Goal: Task Accomplishment & Management: Manage account settings

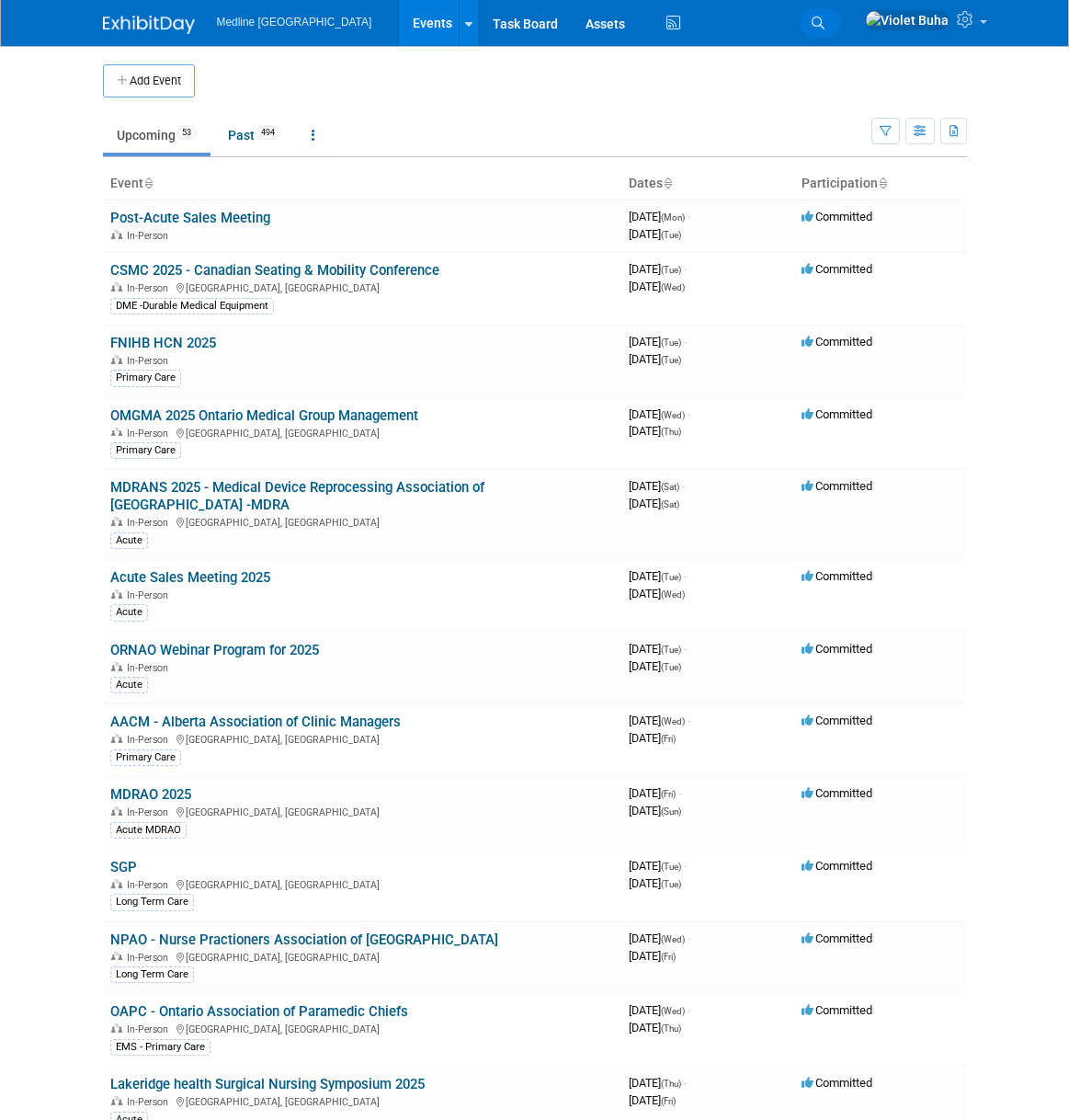
click at [825, 23] on icon at bounding box center [818, 23] width 13 height 13
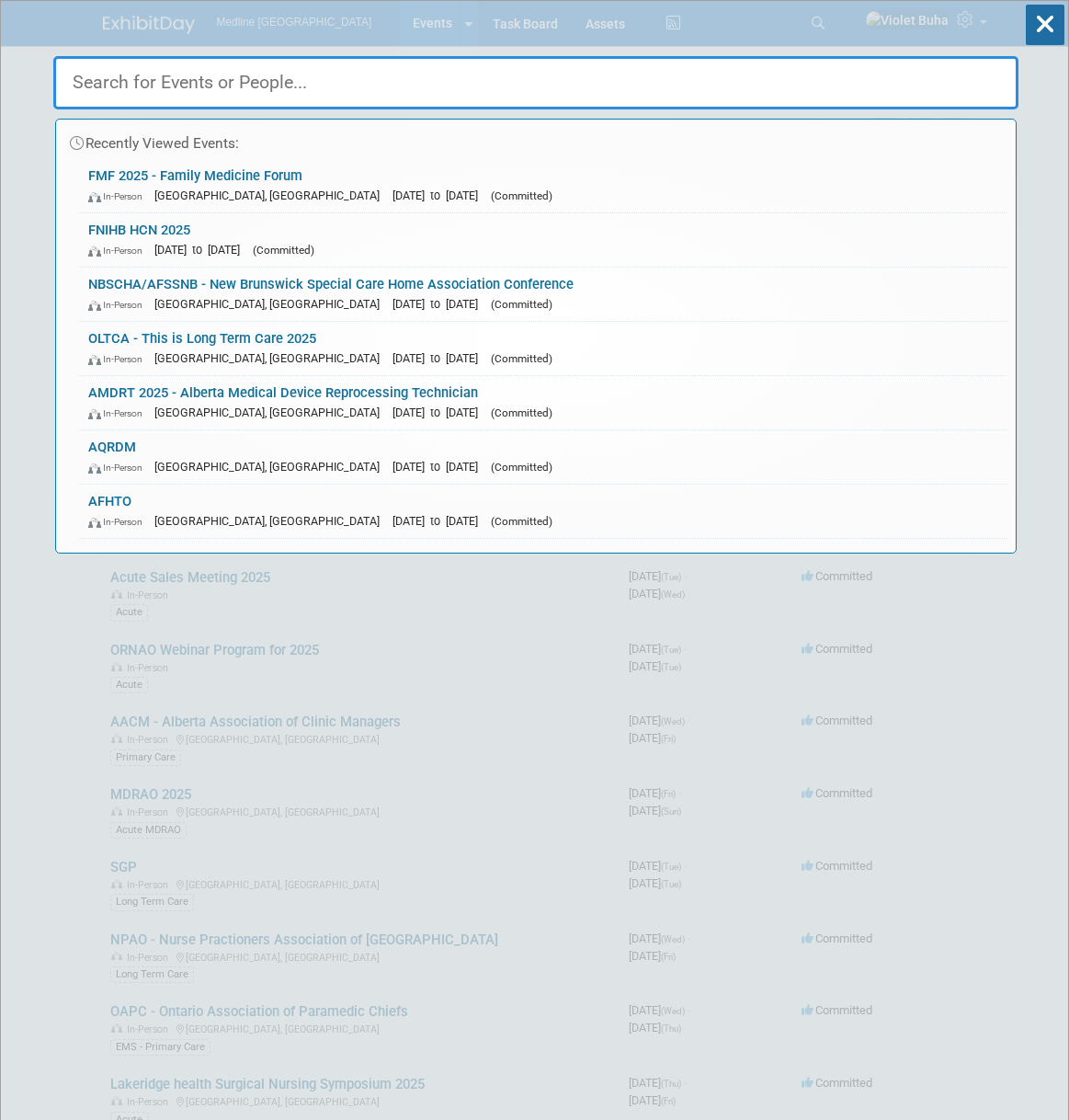
paste input "Omni Forum 2025 - Details for Participating Suppliers"
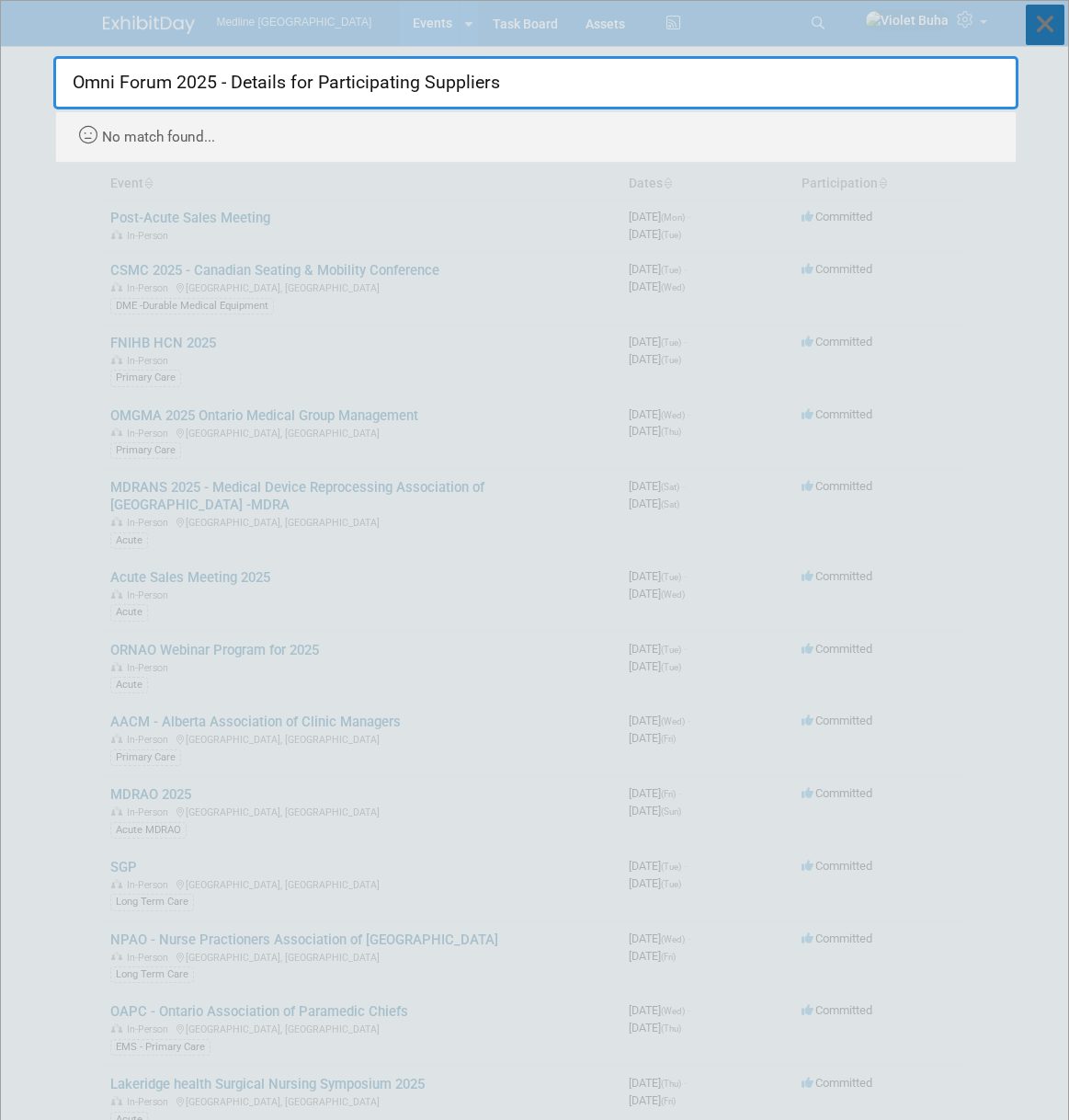
type input "Omni Forum 2025 - Details for Participating Suppliers"
click at [1048, 23] on icon at bounding box center [1046, 25] width 39 height 41
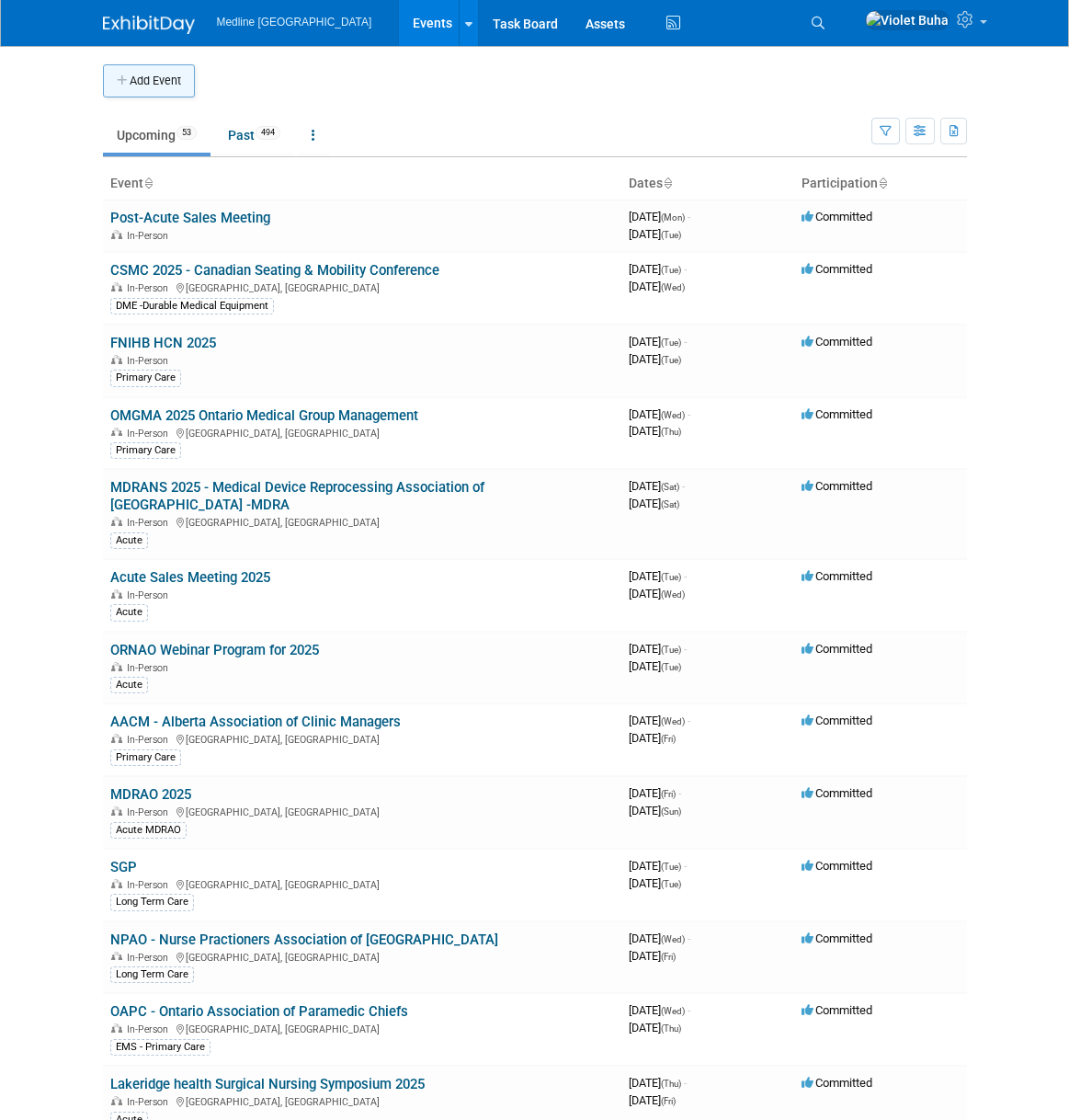
click at [164, 84] on button "Add Event" at bounding box center [148, 81] width 92 height 33
select select "8"
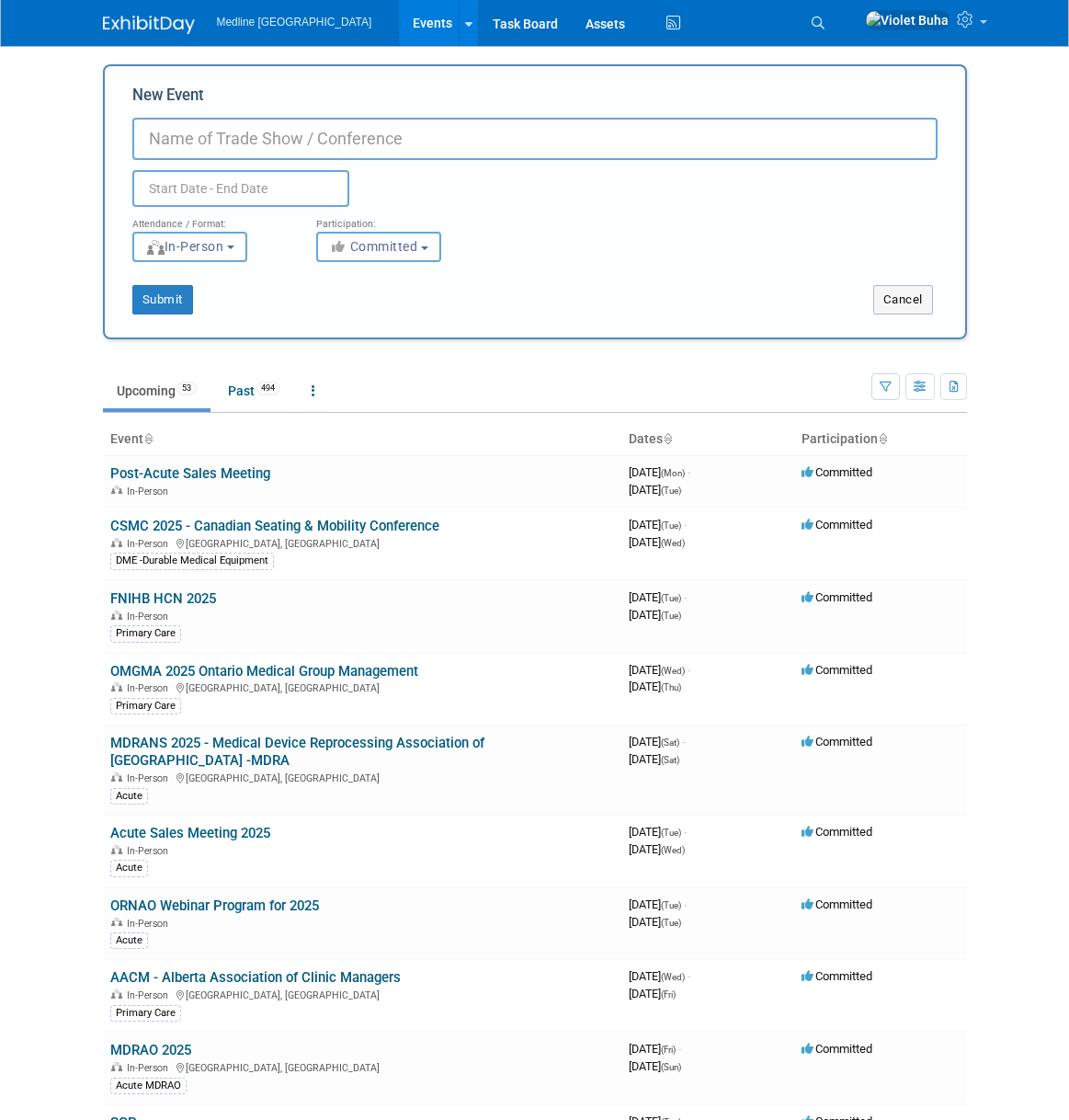
paste input "Omni Forum 2025 - Details for Participating Suppliers"
type input "Omni Forum 2025 - Details for Participating Suppliers"
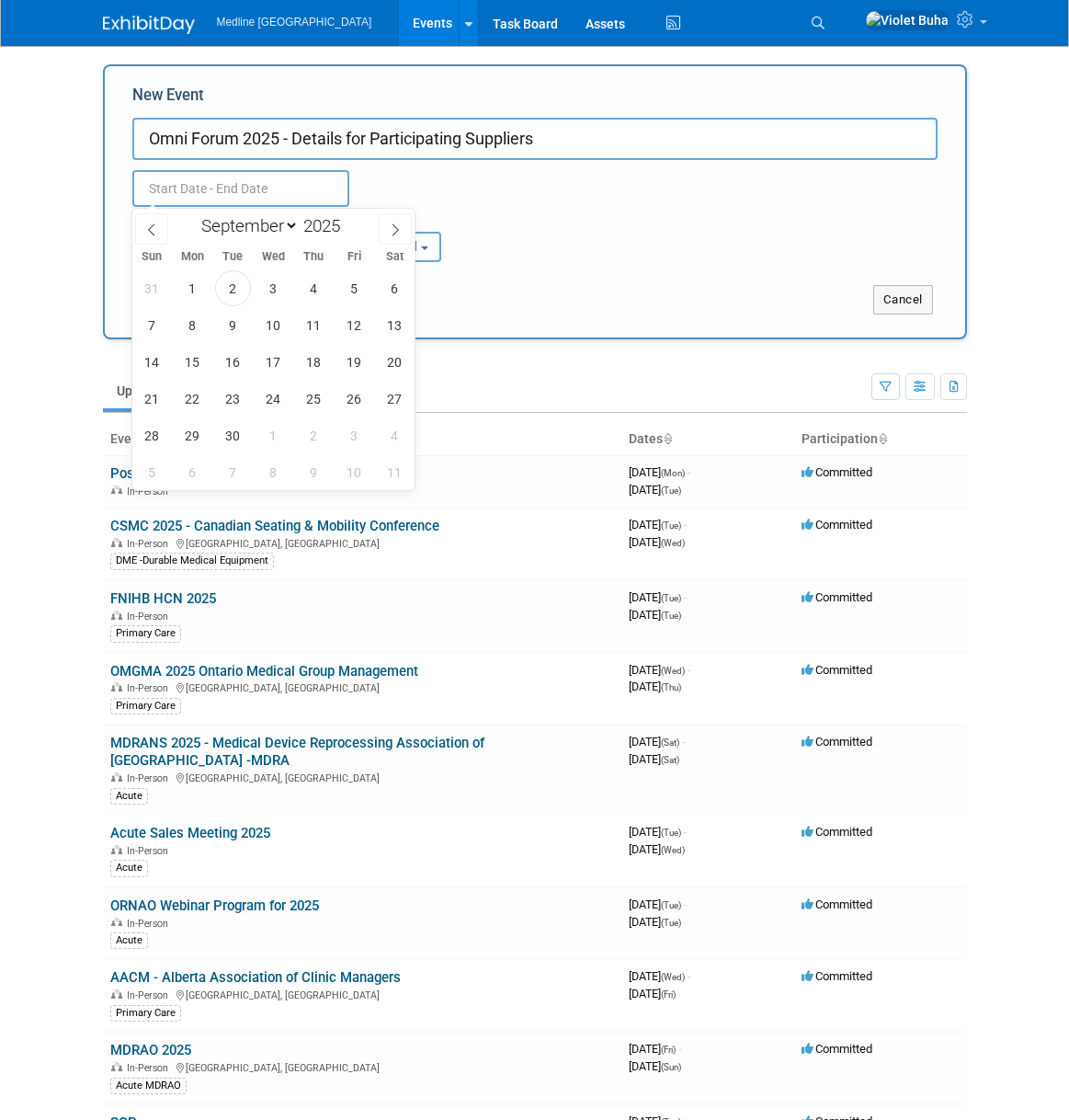
click at [231, 190] on input "text" at bounding box center [241, 188] width 217 height 37
click at [284, 367] on span "17" at bounding box center [273, 362] width 36 height 36
type input "Sep 17, 2025 to Sep 17, 2025"
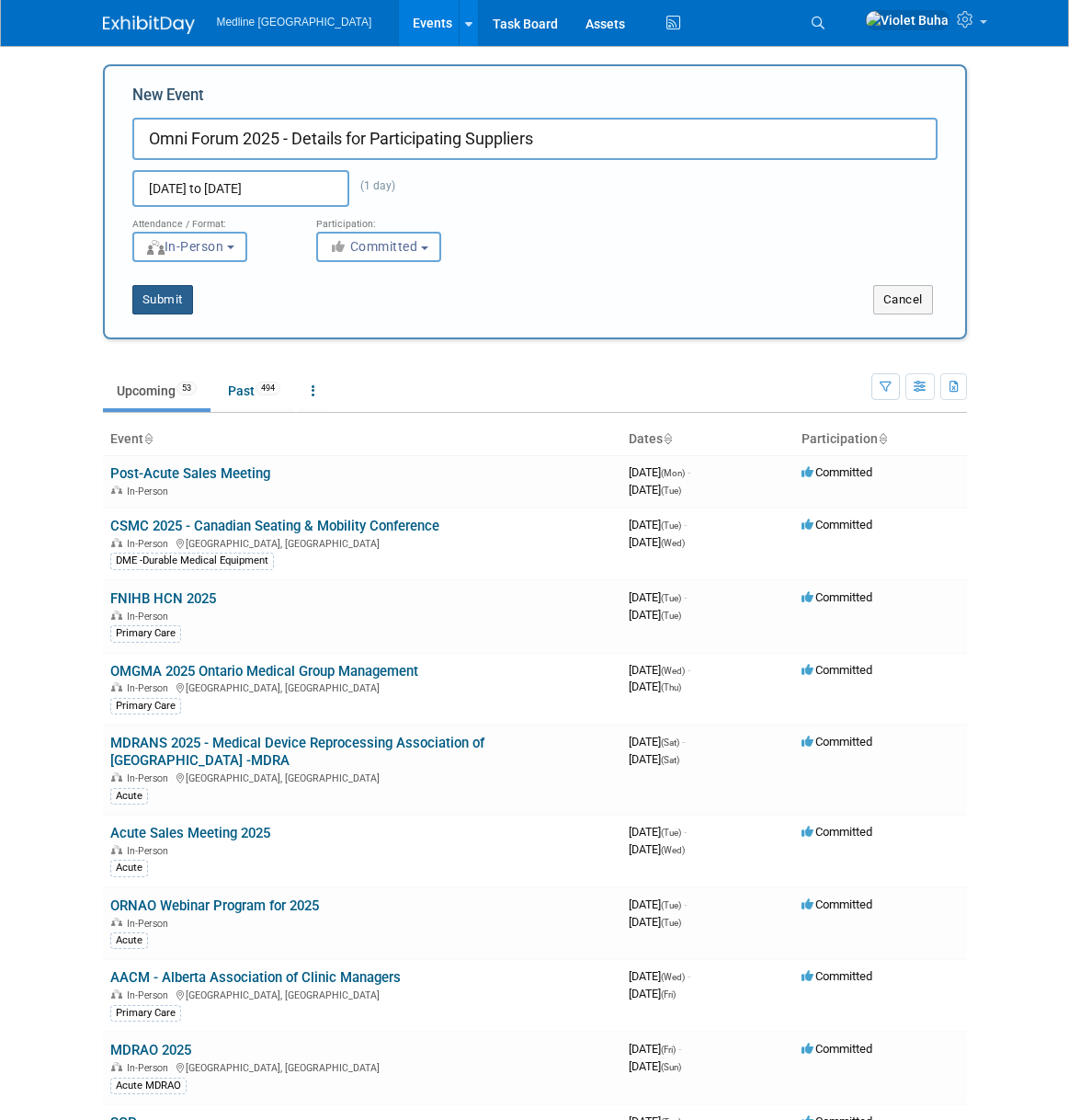
click at [174, 304] on button "Submit" at bounding box center [162, 300] width 60 height 30
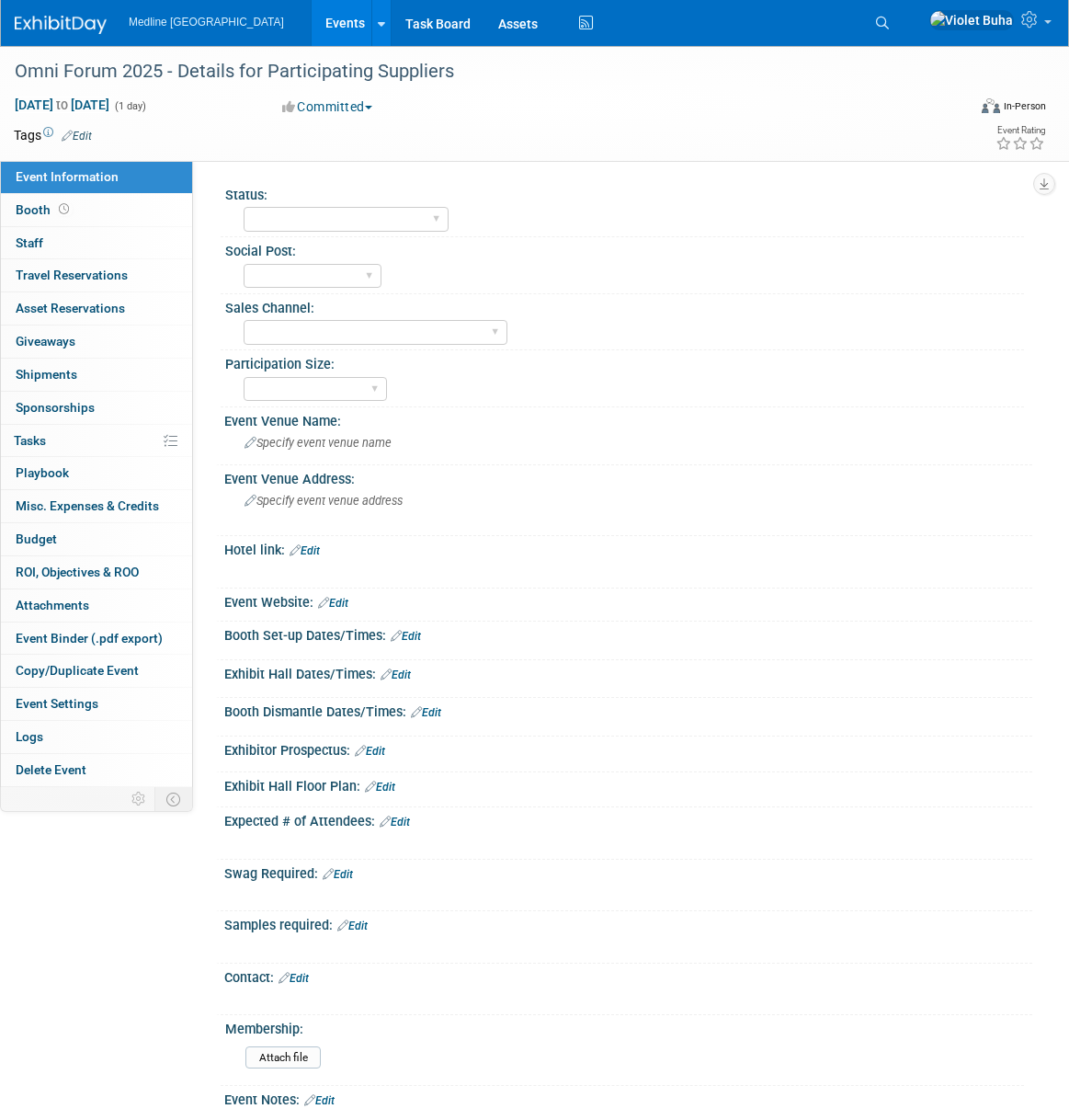
click at [75, 135] on link "Edit" at bounding box center [76, 136] width 31 height 13
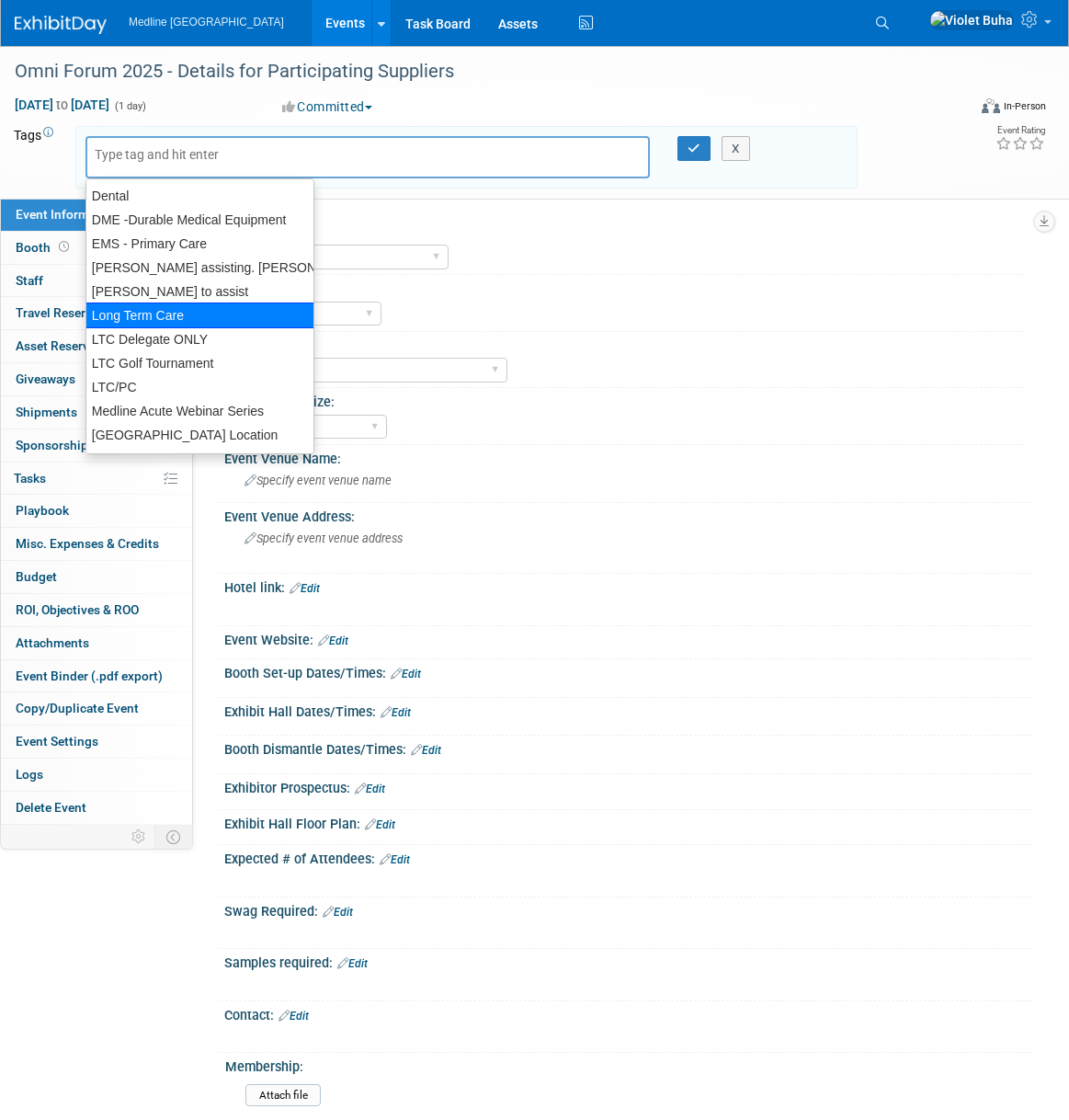
scroll to position [199, 0]
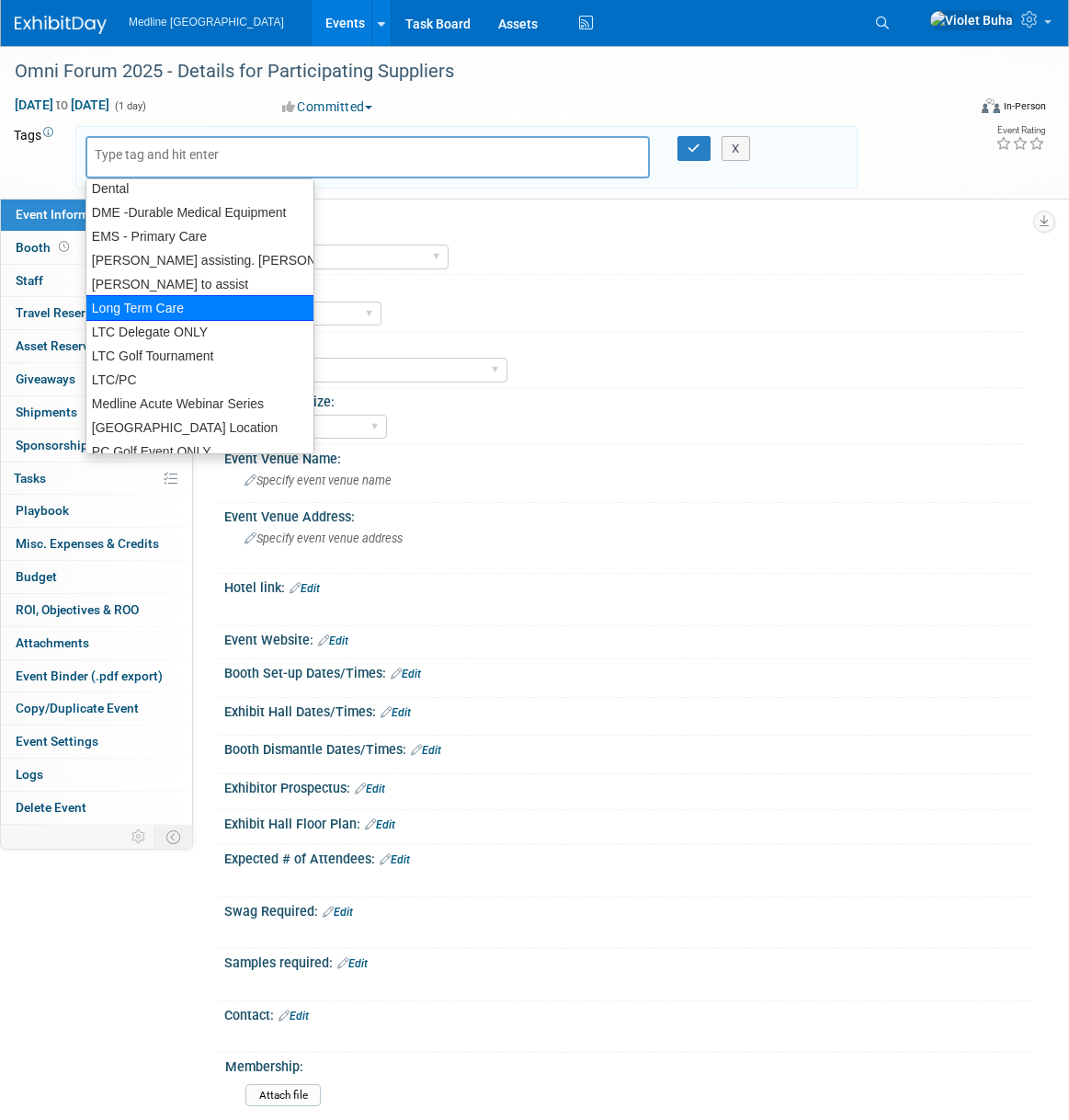
click at [176, 313] on div "Long Term Care" at bounding box center [200, 308] width 229 height 26
type input "Long Term Care"
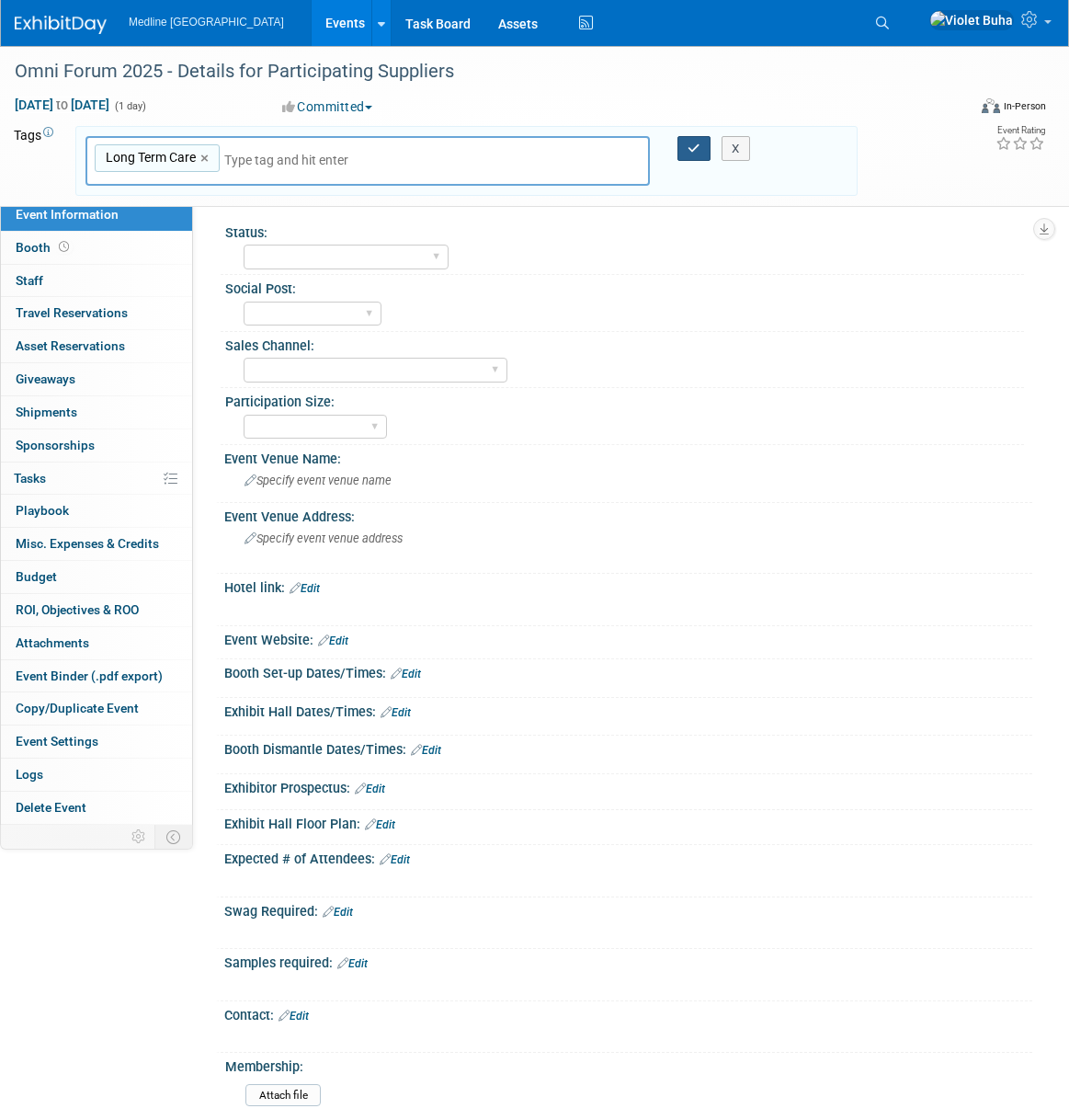
drag, startPoint x: 688, startPoint y: 146, endPoint x: 601, endPoint y: 160, distance: 88.1
click at [688, 146] on icon "button" at bounding box center [694, 148] width 13 height 12
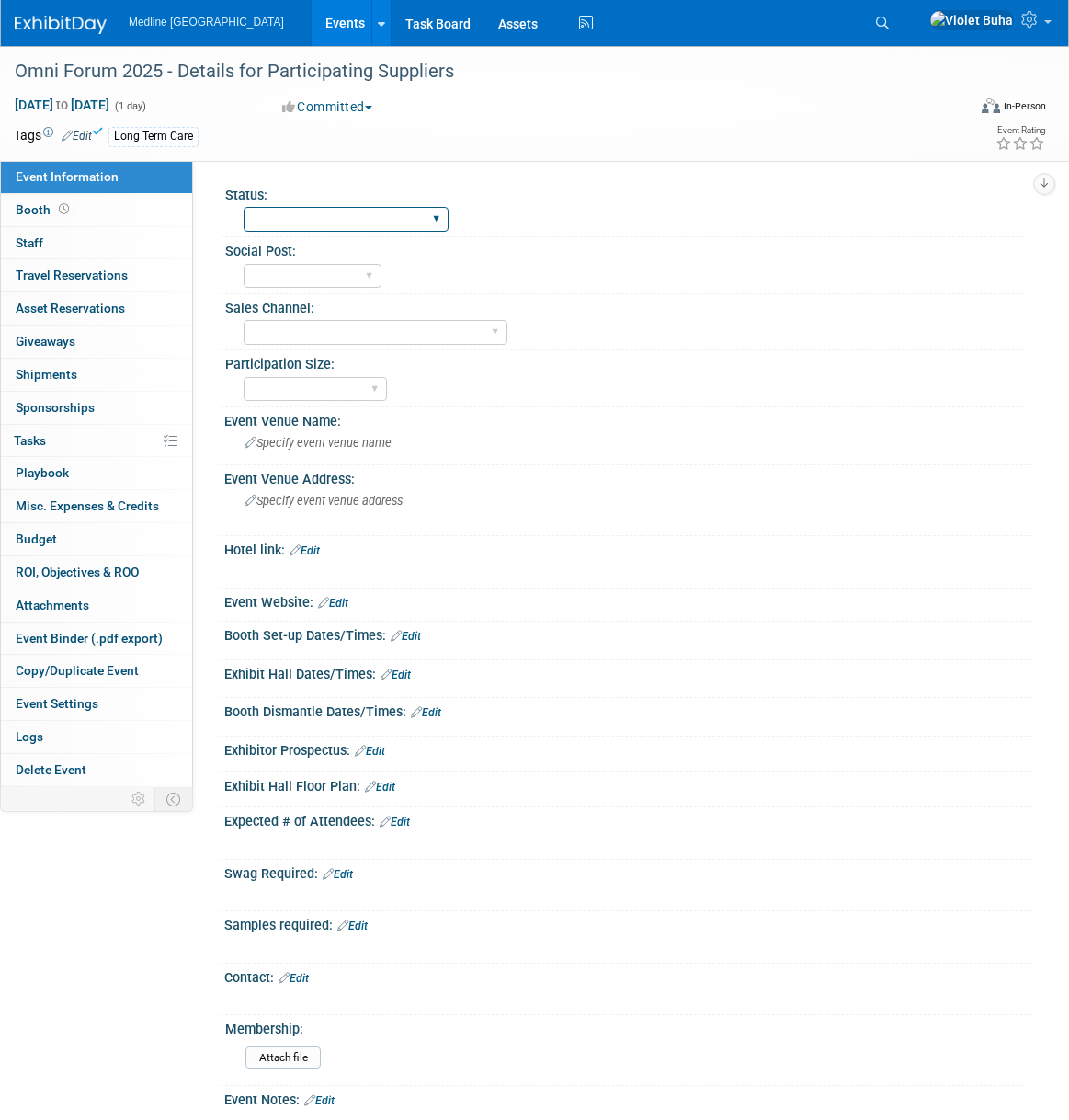
click at [418, 217] on select "Waiting for information In progress Need to order Samples/Swag Complete" at bounding box center [346, 219] width 205 height 25
select select "In progress"
click at [244, 207] on select "Waiting for information In progress Need to order Samples/Swag Complete" at bounding box center [346, 219] width 205 height 25
click at [376, 280] on select "To do Done" at bounding box center [313, 276] width 138 height 25
click at [427, 328] on select "Acute Consumer Dental Long Term Care Podiatry Home Health Care Primary Care Adv…" at bounding box center [376, 332] width 264 height 25
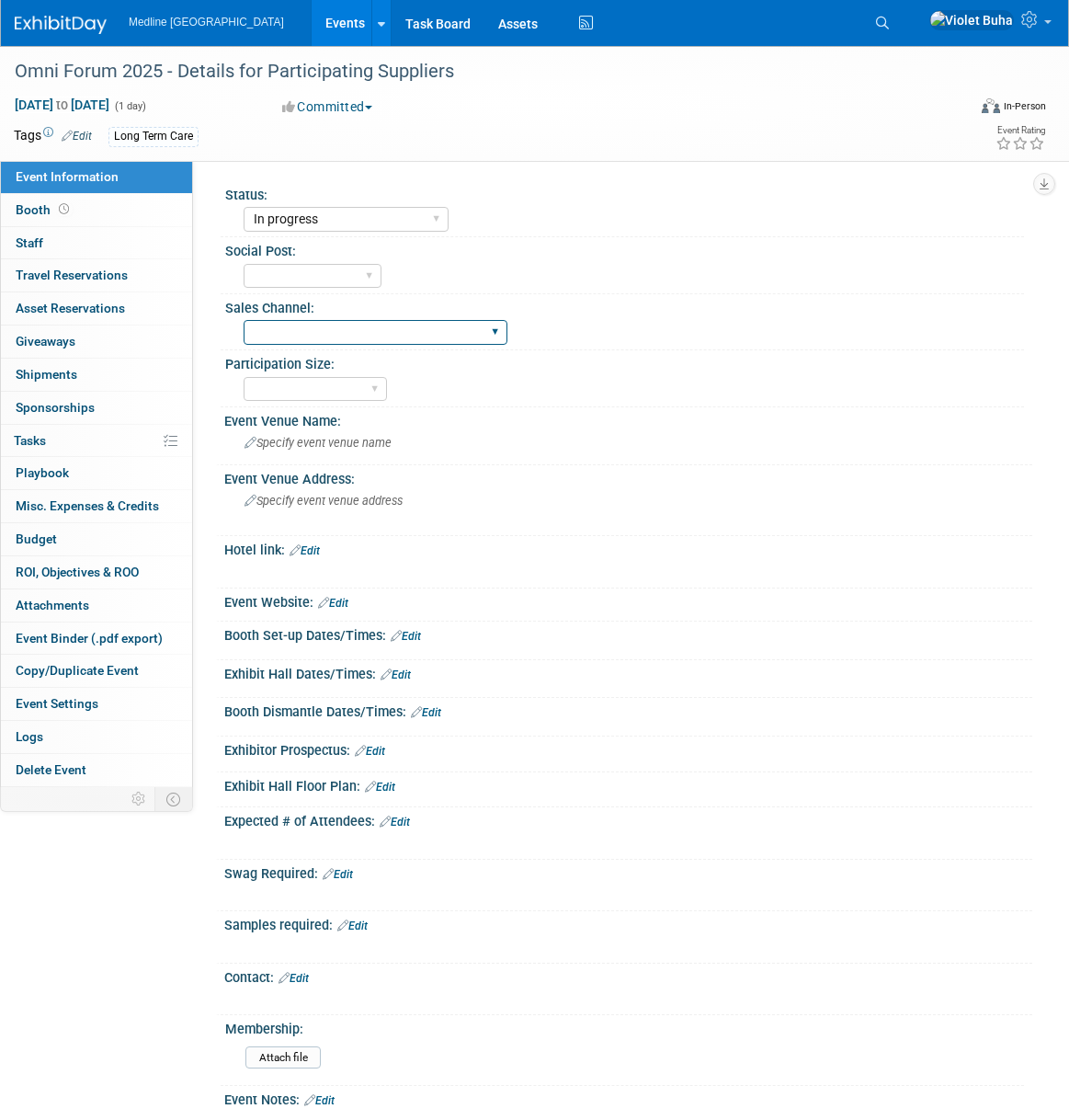
select select "Long Term Care"
click at [244, 320] on select "Acute Consumer Dental Long Term Care Podiatry Home Health Care Primary Care Adv…" at bounding box center [376, 332] width 264 height 25
click at [381, 393] on select "National - Level 1 Provincial - Level 2 Regional - Level 3" at bounding box center [316, 389] width 144 height 25
select select "Regional - Level 3"
click at [244, 377] on select "National - Level 1 Provincial - Level 2 Regional - Level 3" at bounding box center [316, 389] width 144 height 25
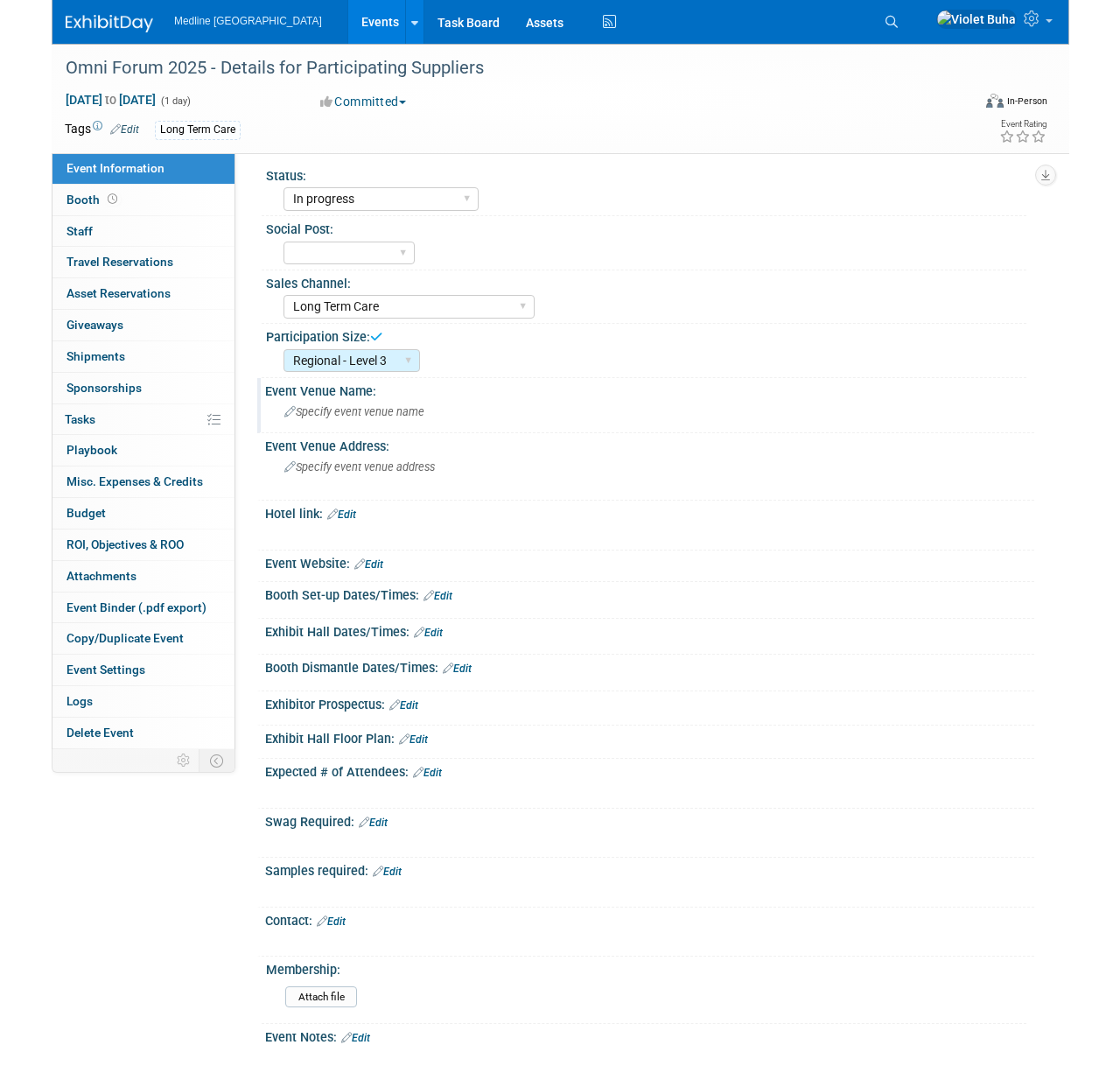
scroll to position [16, 0]
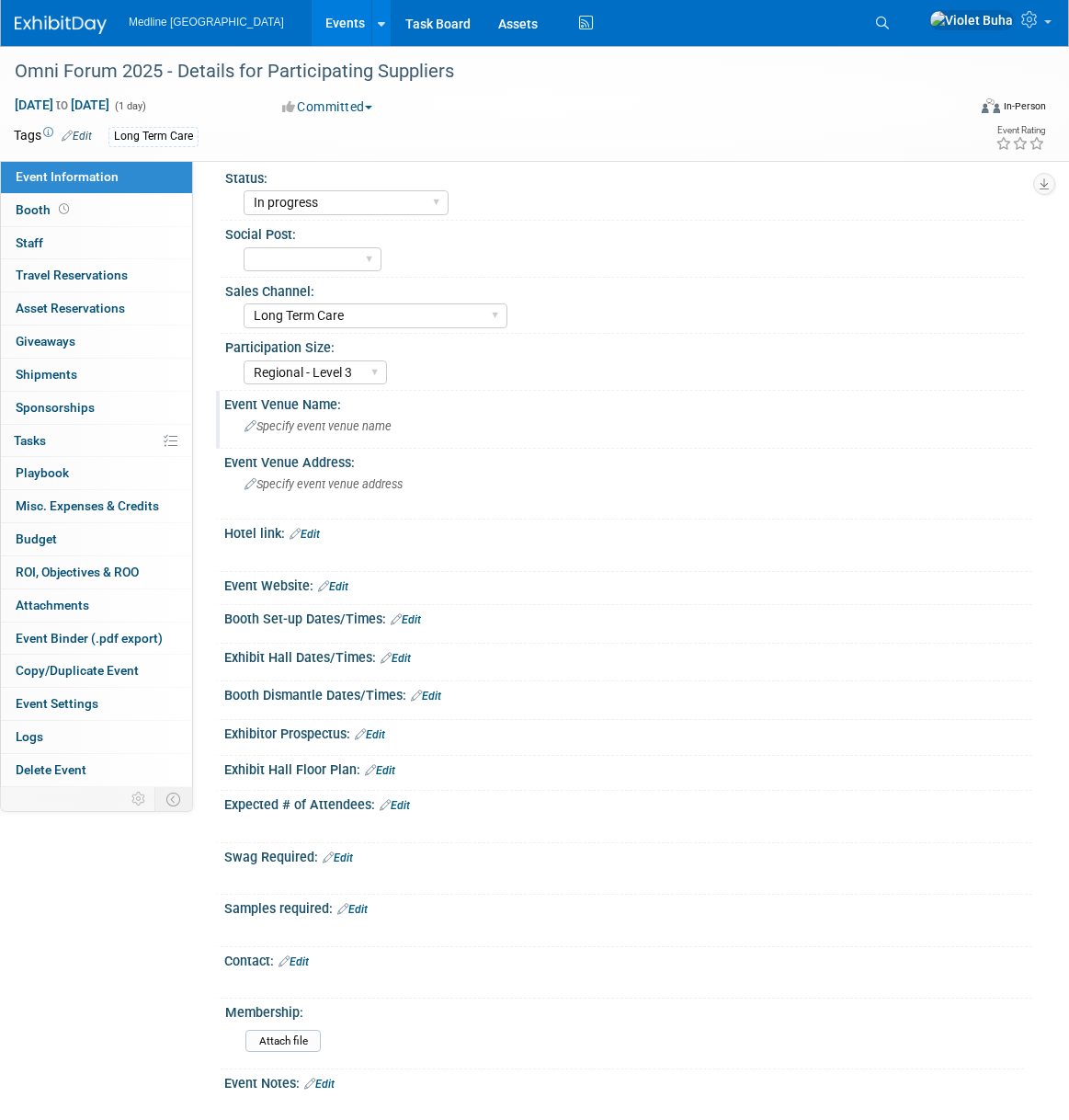
click at [310, 430] on span "Specify event venue name" at bounding box center [318, 426] width 148 height 14
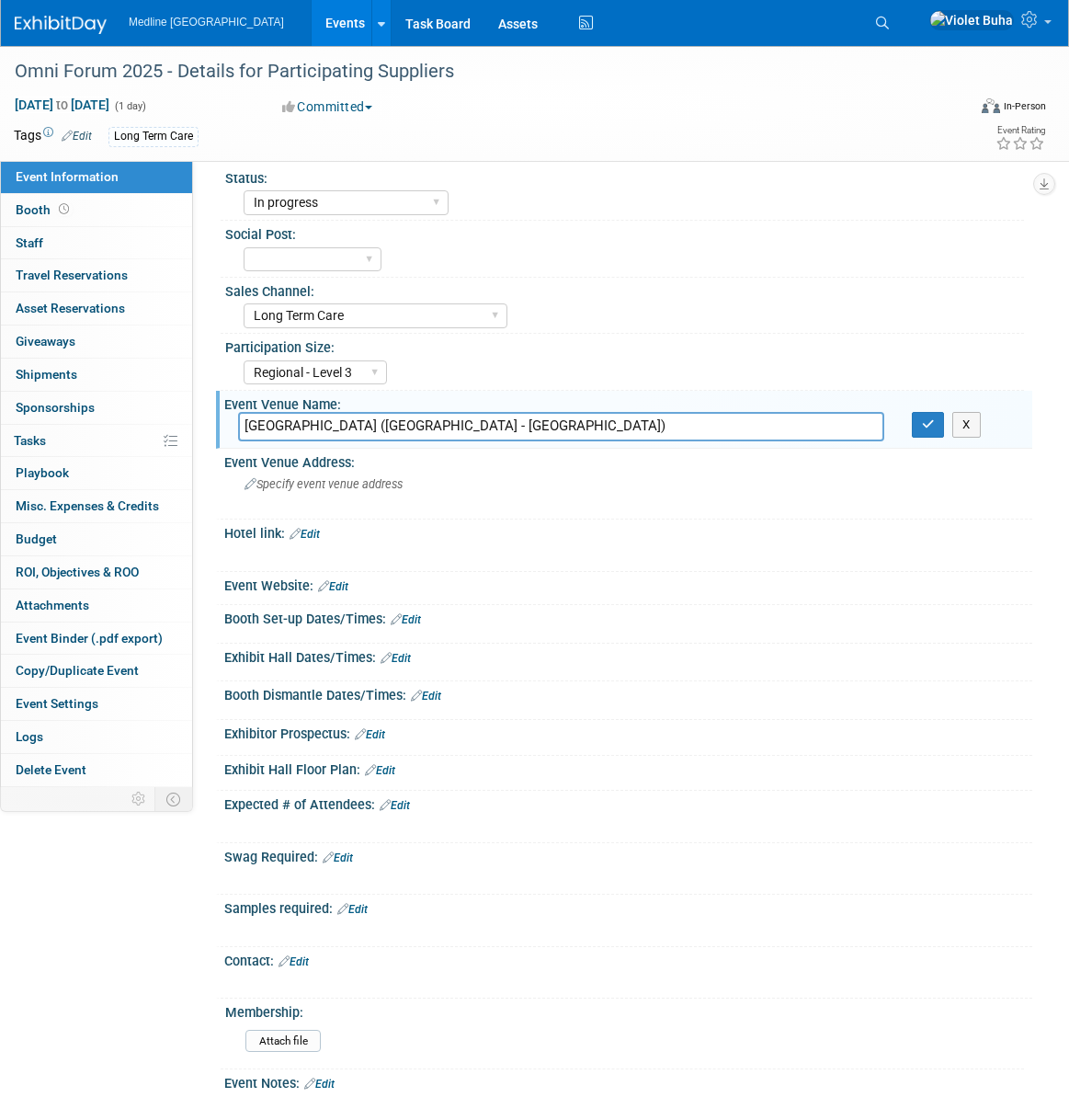
type input "Waterhouse Ballroom (Deerhurst Resort - Main building)"
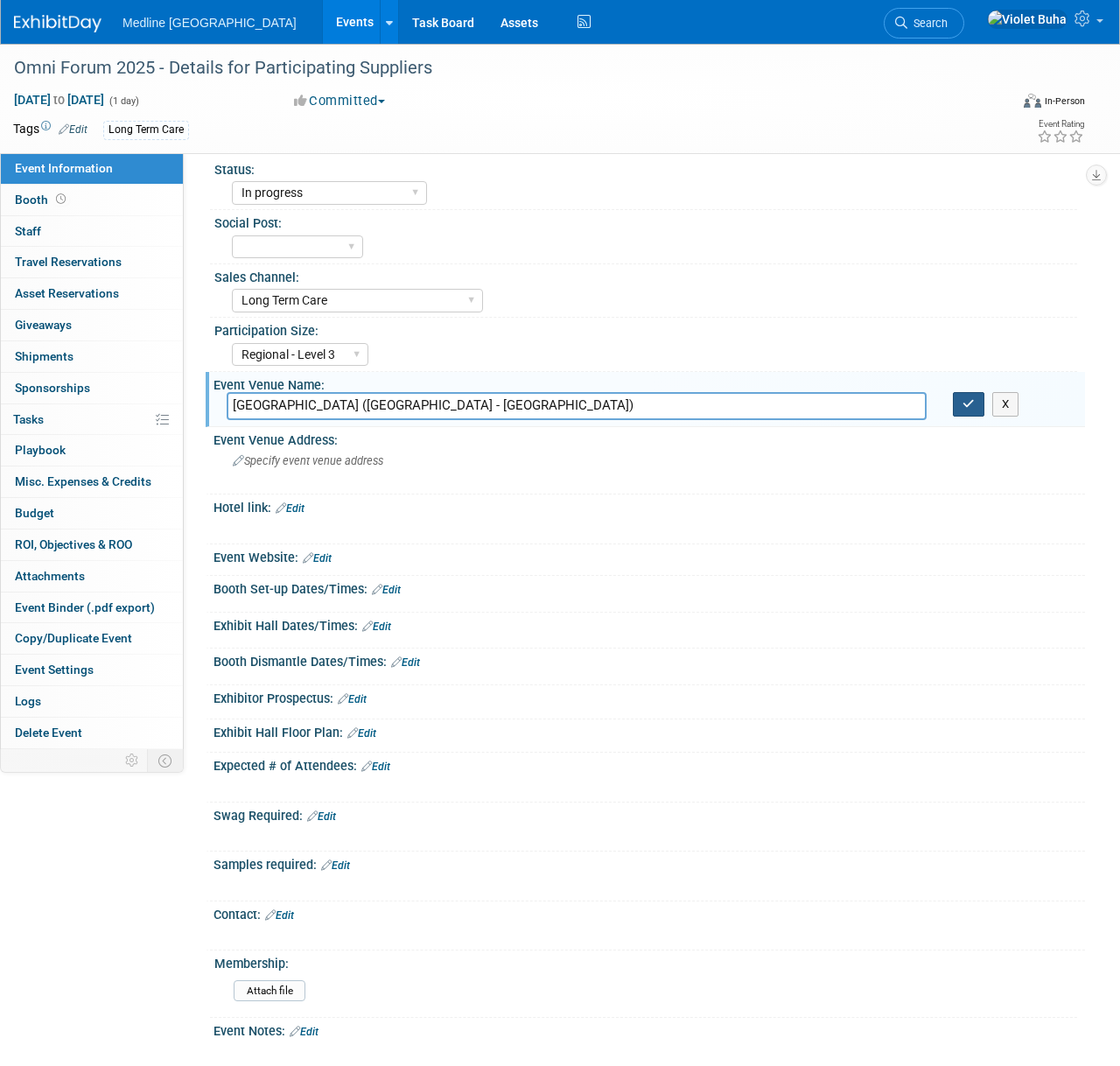
click at [973, 406] on icon "button" at bounding box center [969, 404] width 12 height 11
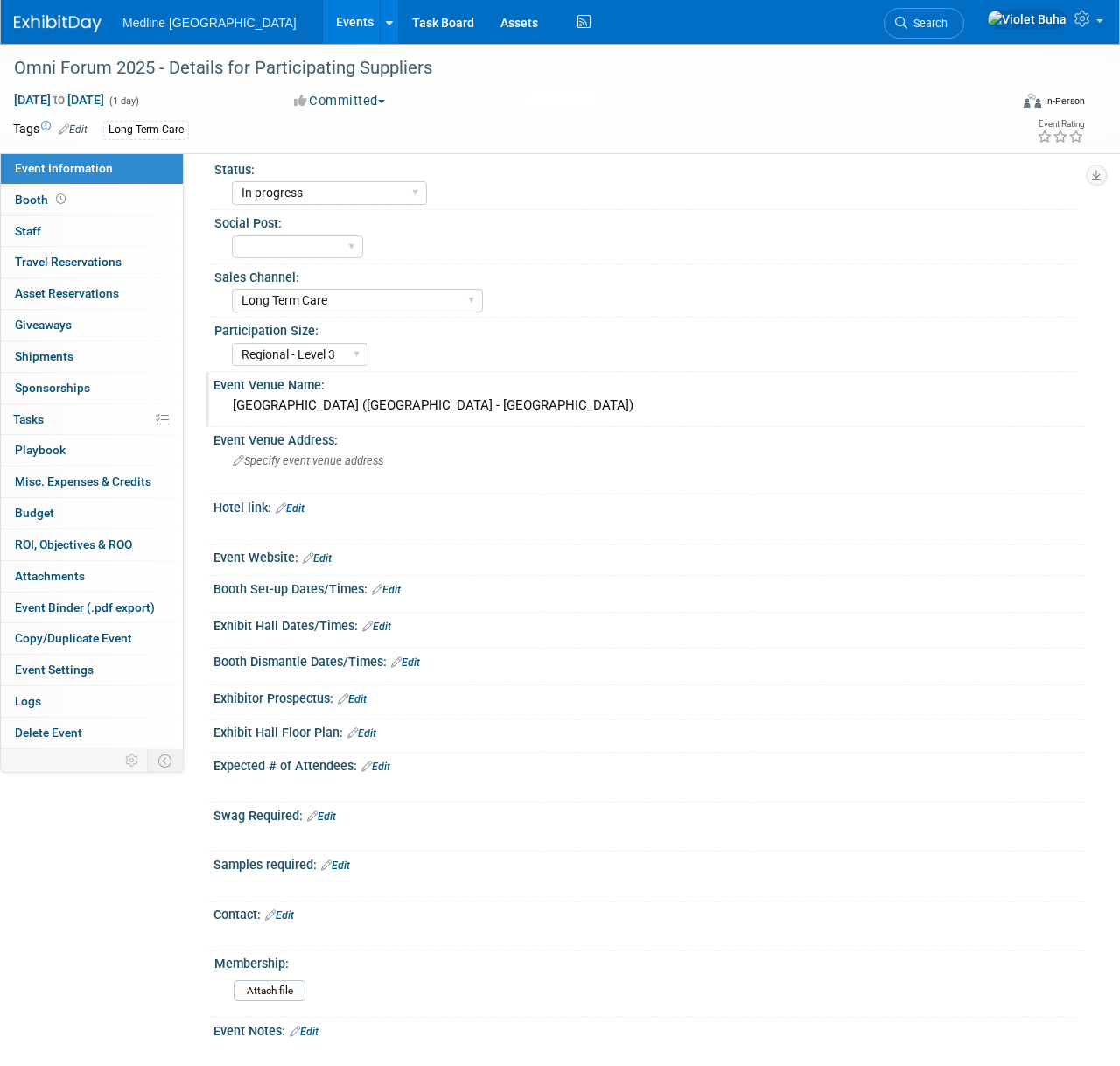
click at [49, 22] on img at bounding box center [57, 24] width 87 height 18
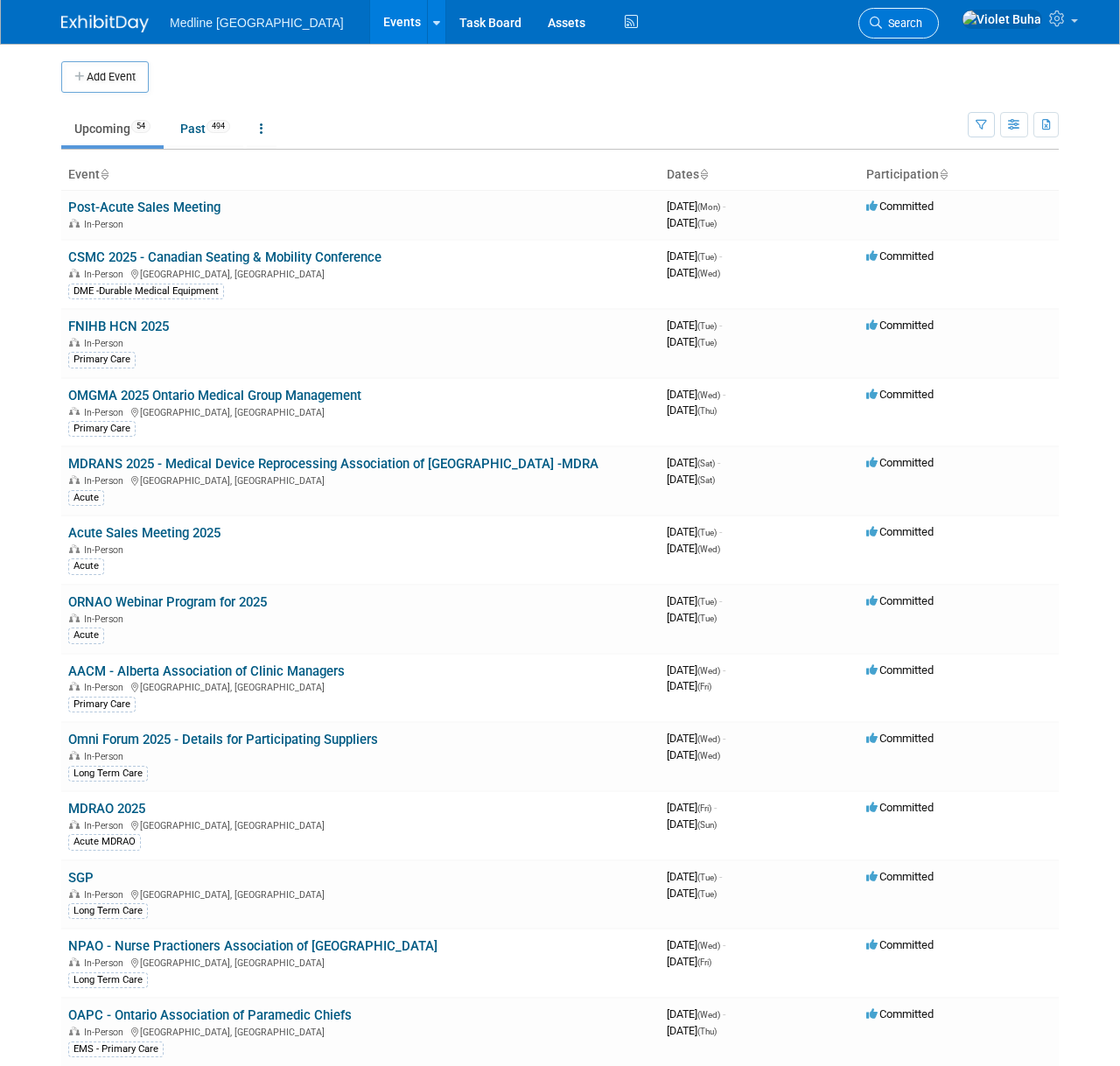
click at [922, 24] on span "Search" at bounding box center [903, 23] width 41 height 13
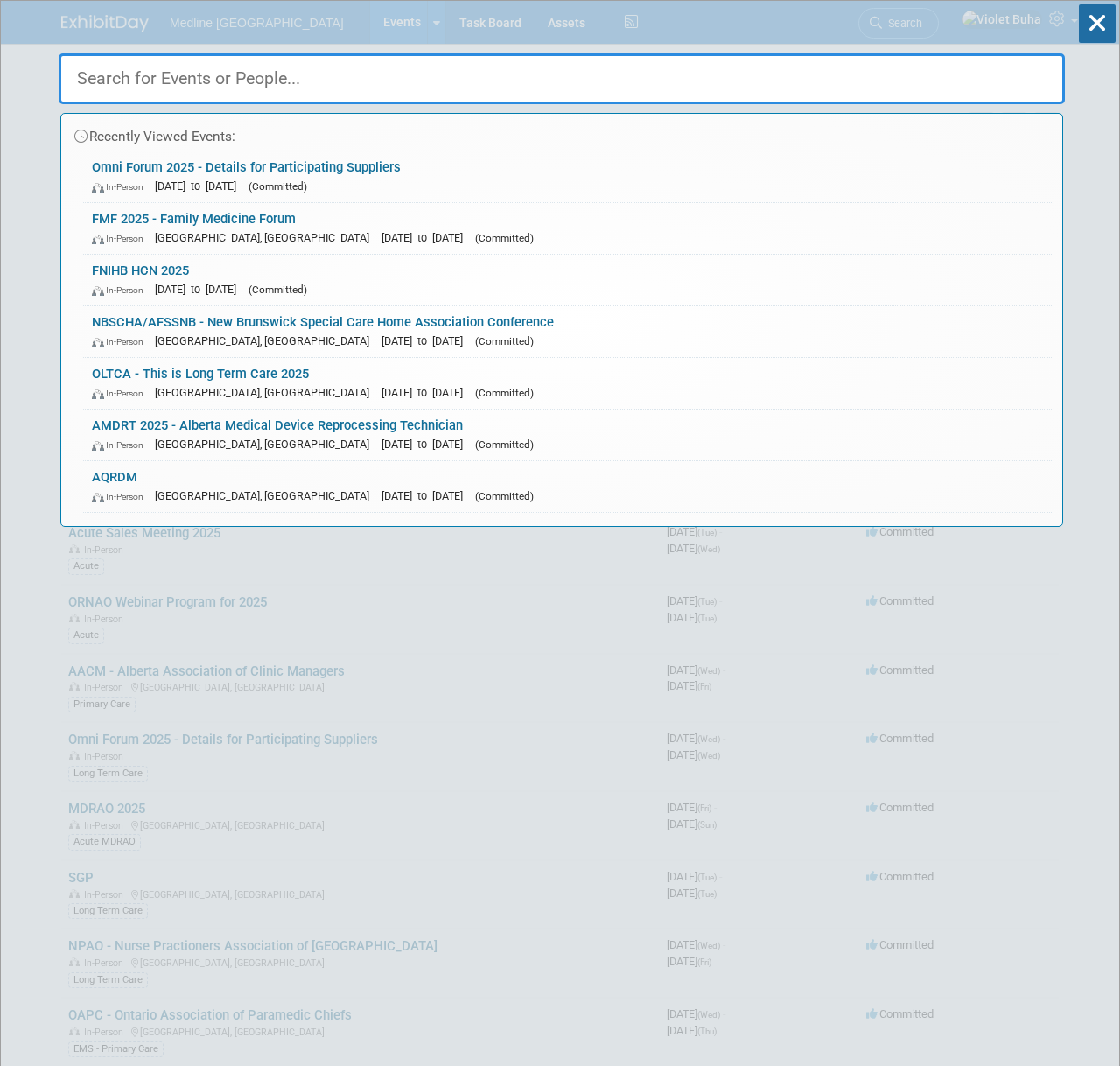
click at [275, 84] on input "text" at bounding box center [562, 78] width 1007 height 50
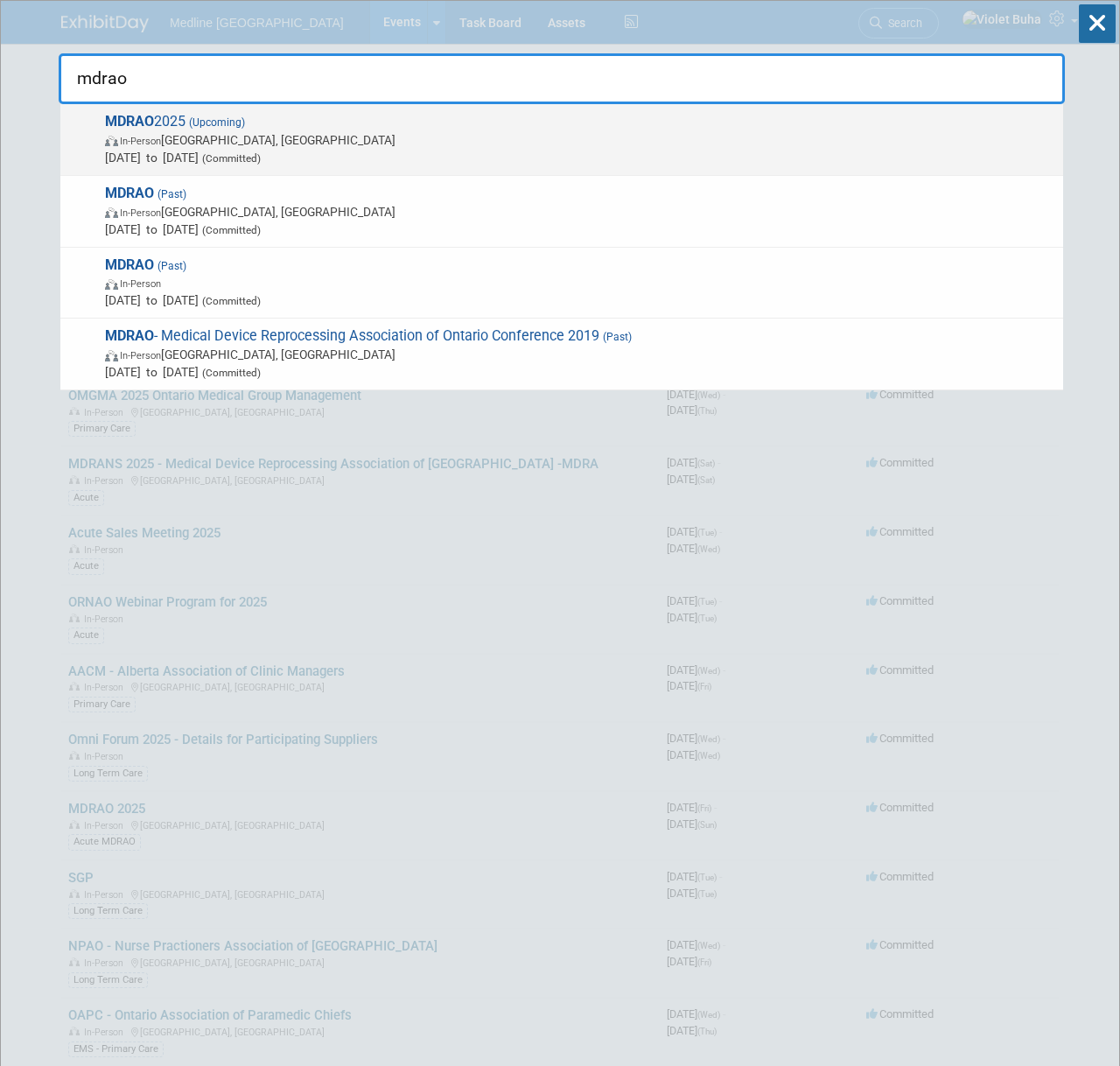
type input "mdrao"
click at [225, 147] on span "In-Person Toronto, Canada" at bounding box center [579, 140] width 950 height 18
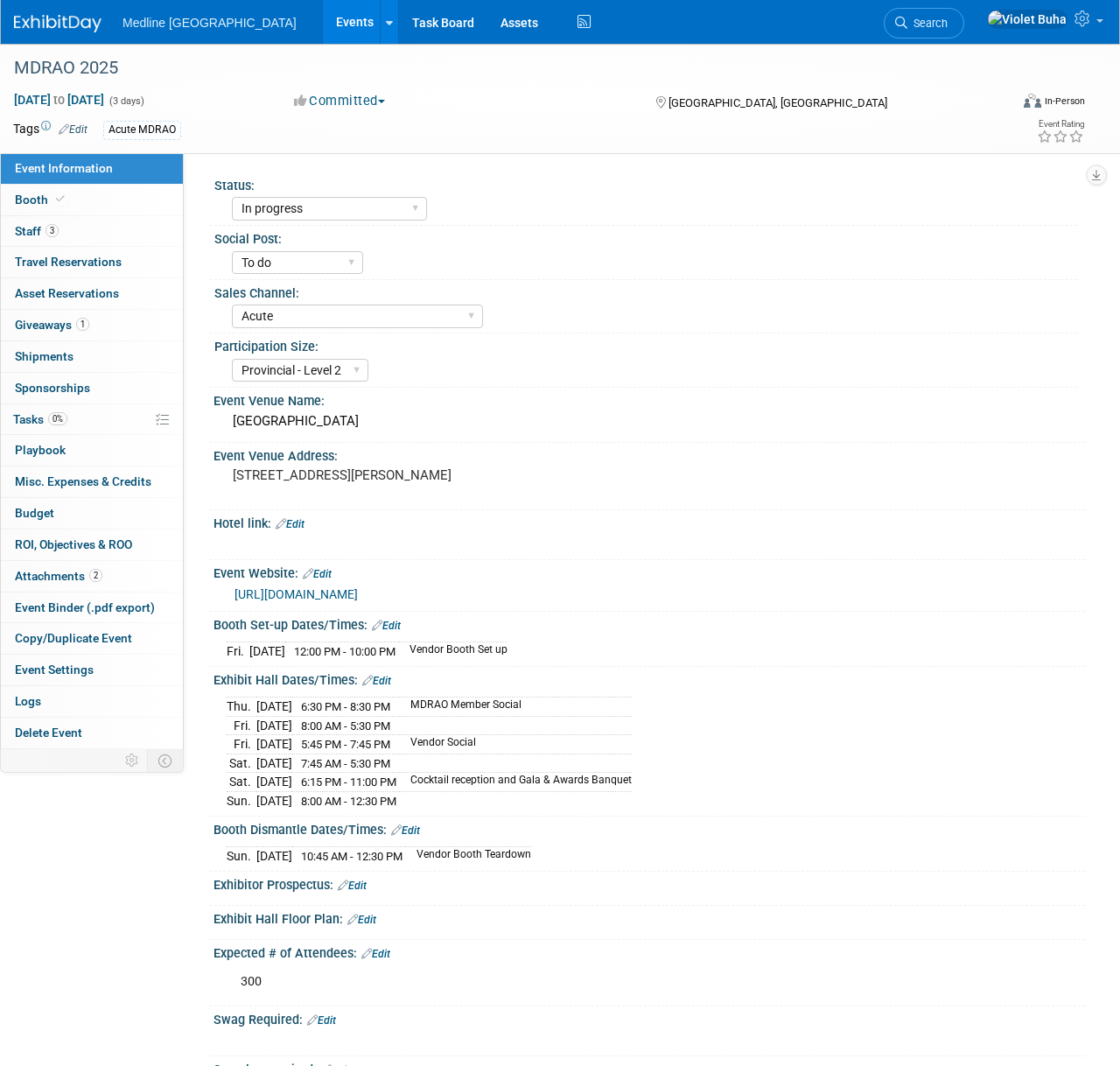
select select "In progress"
select select "To do"
select select "Acute"
select select "Provincial - Level 2"
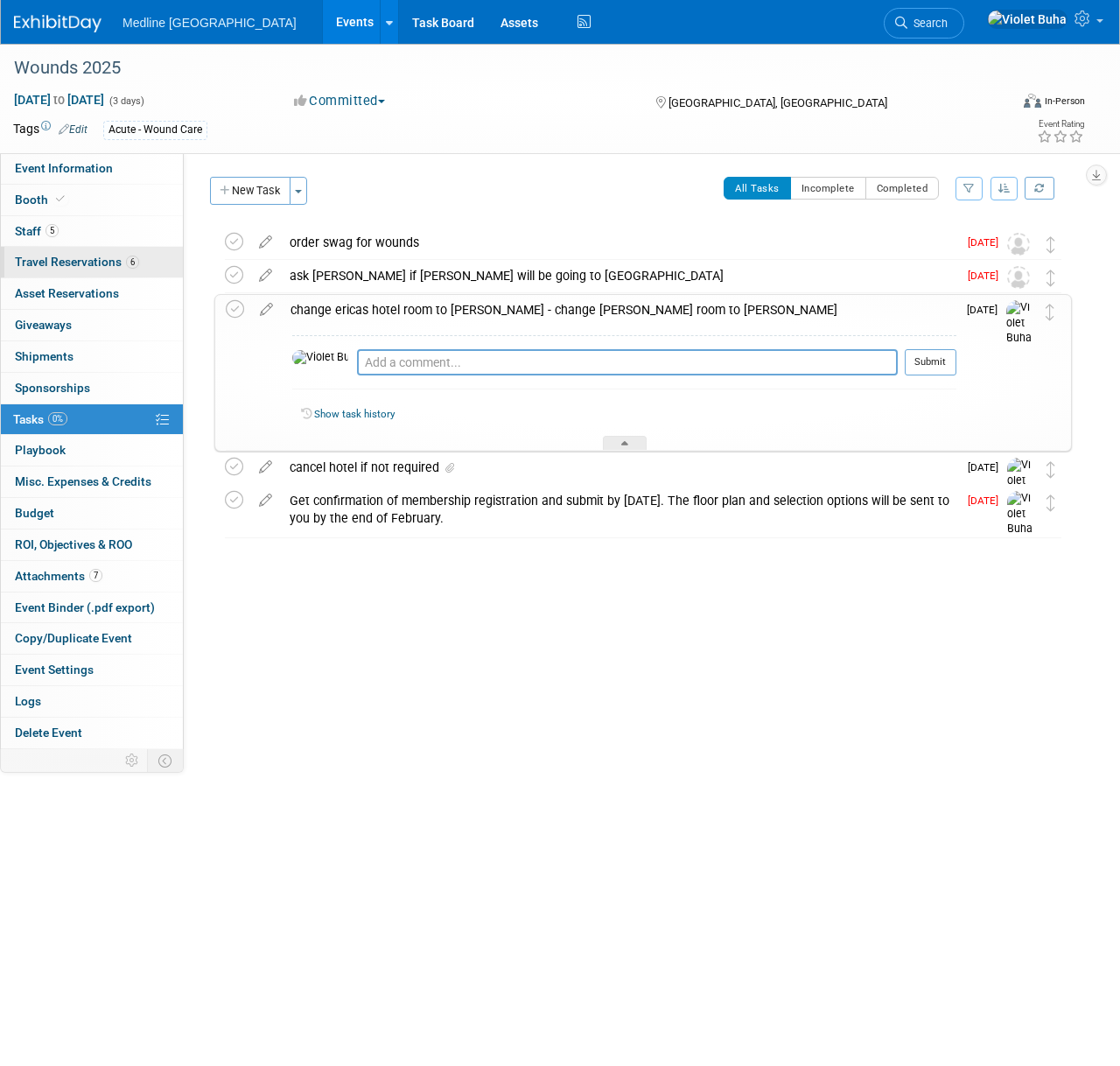
click at [87, 265] on span "Travel Reservations 6" at bounding box center [77, 261] width 125 height 14
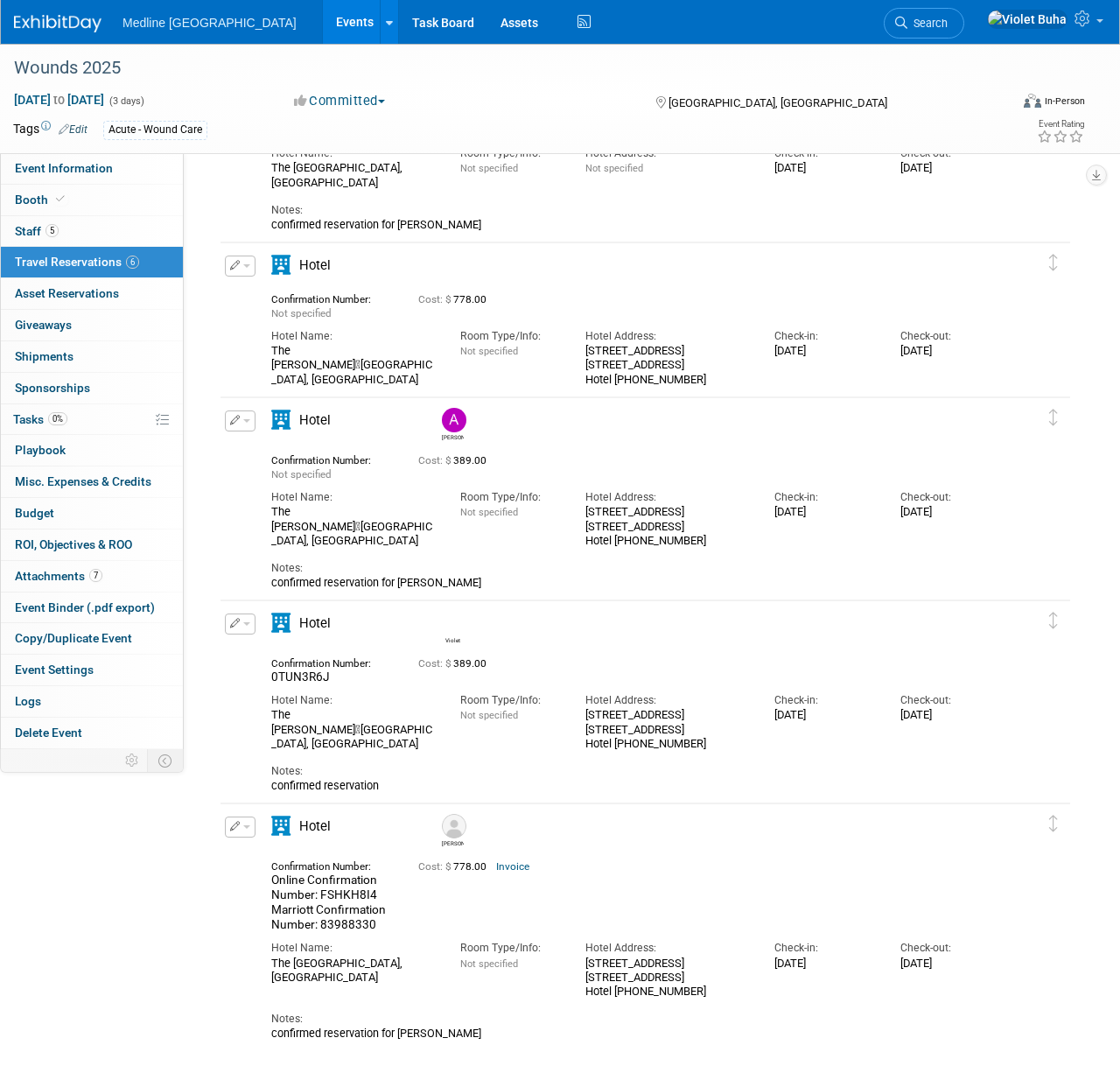
scroll to position [382, 0]
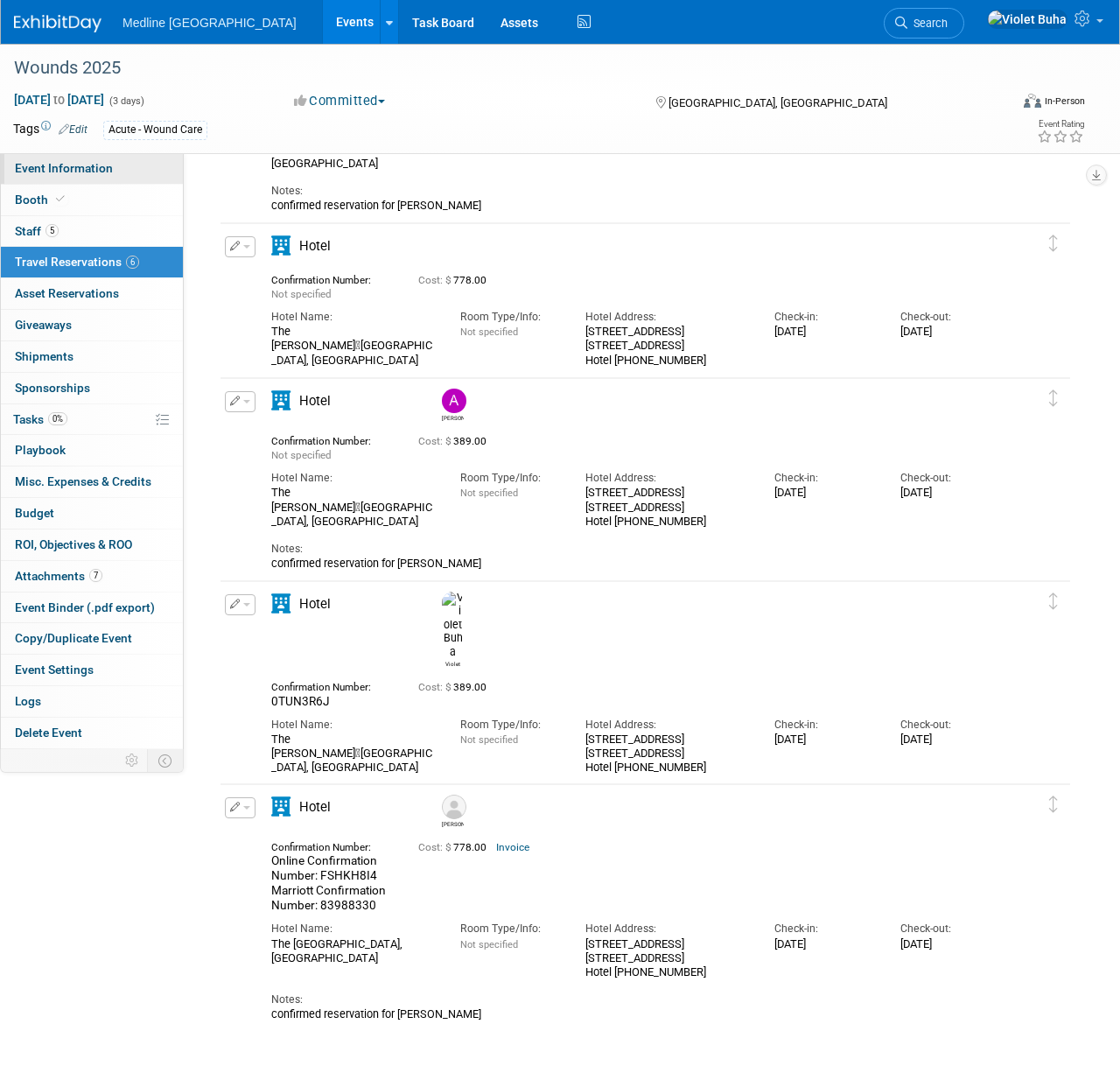
click at [118, 160] on link "Event Information" at bounding box center [92, 168] width 182 height 31
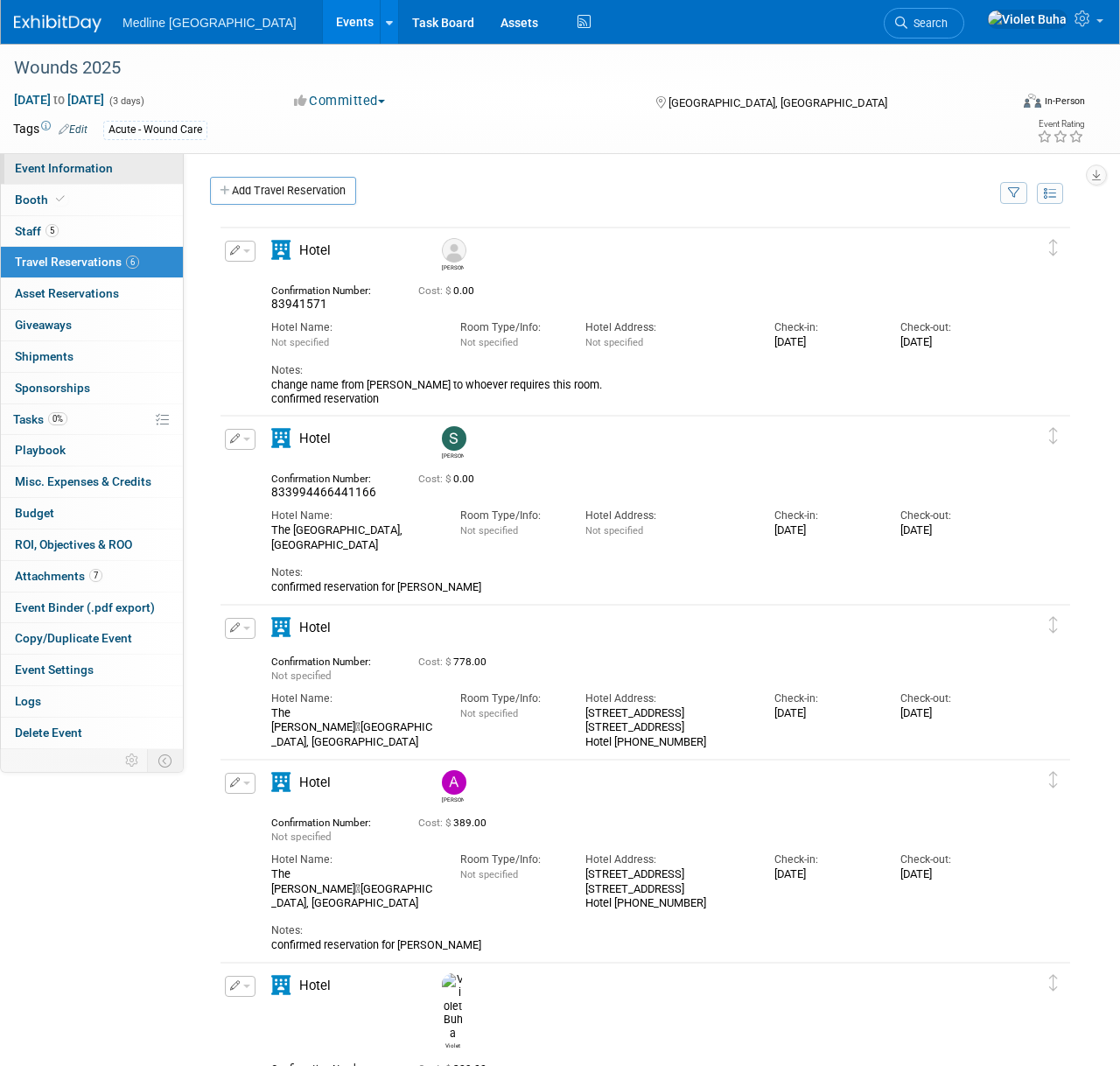
select select "In progress"
select select "To do"
select select "Acute"
select select "National - Level 1"
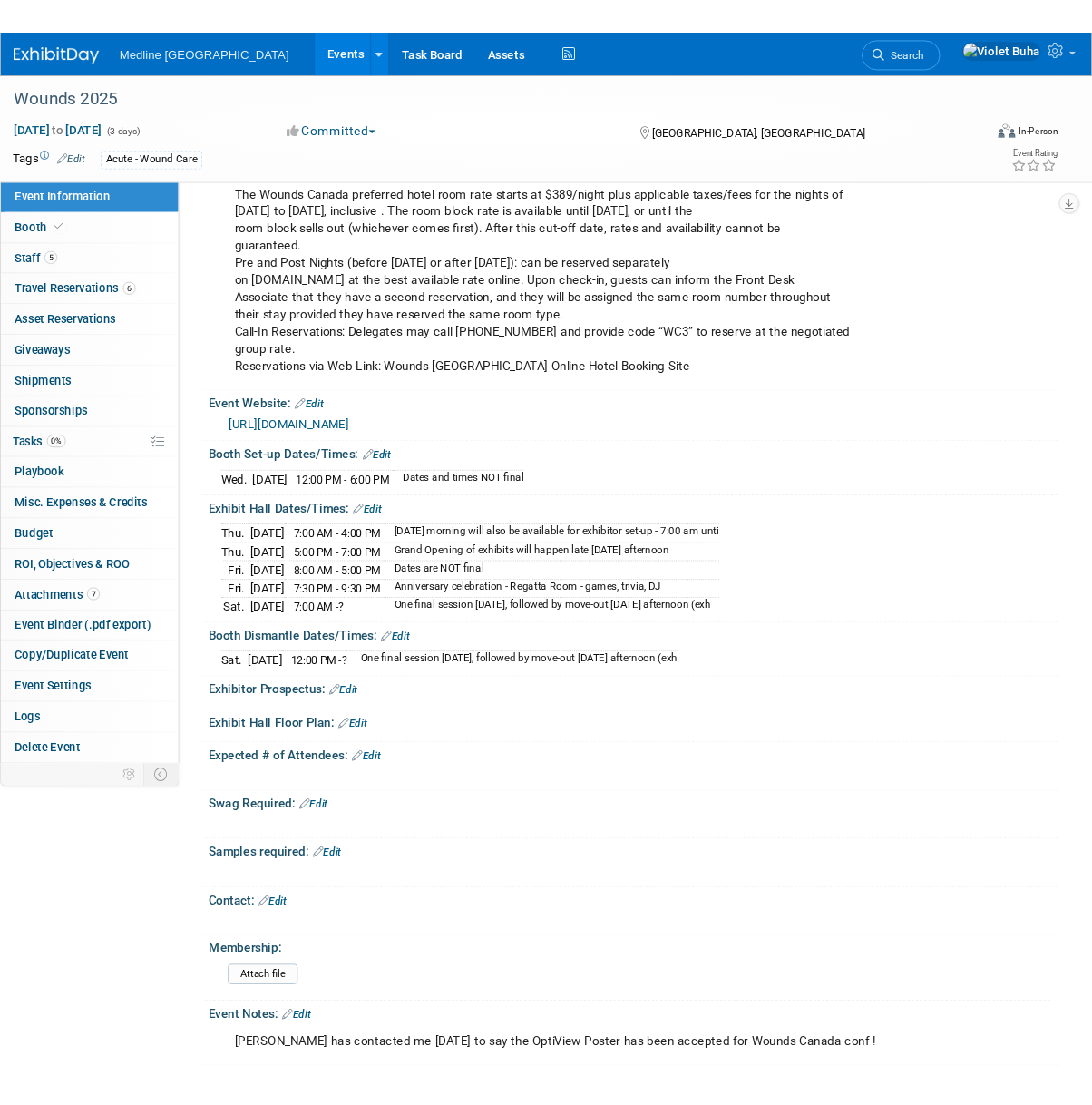
scroll to position [457, 0]
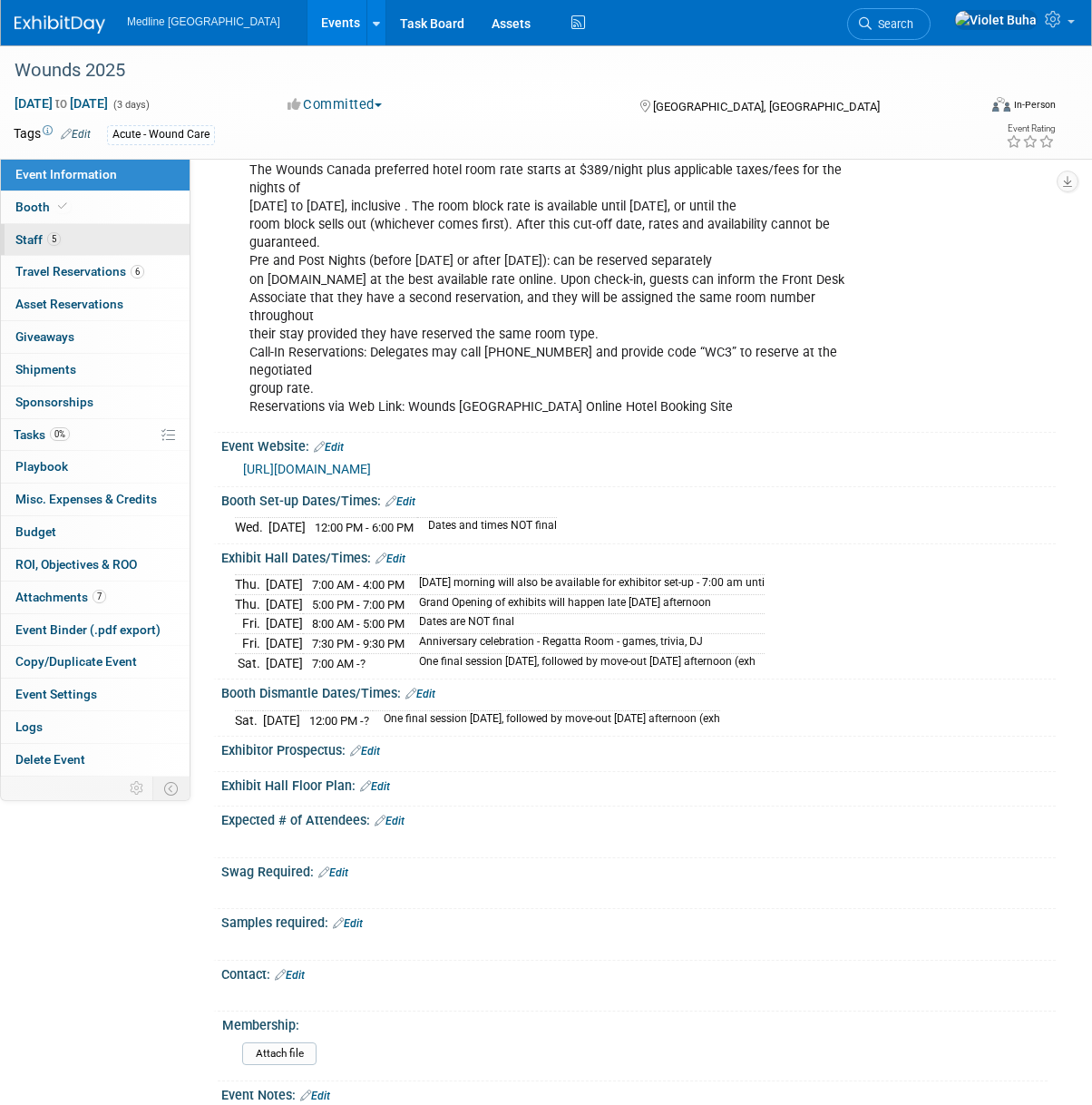
click at [94, 236] on link "5 Staff 5" at bounding box center [95, 240] width 189 height 32
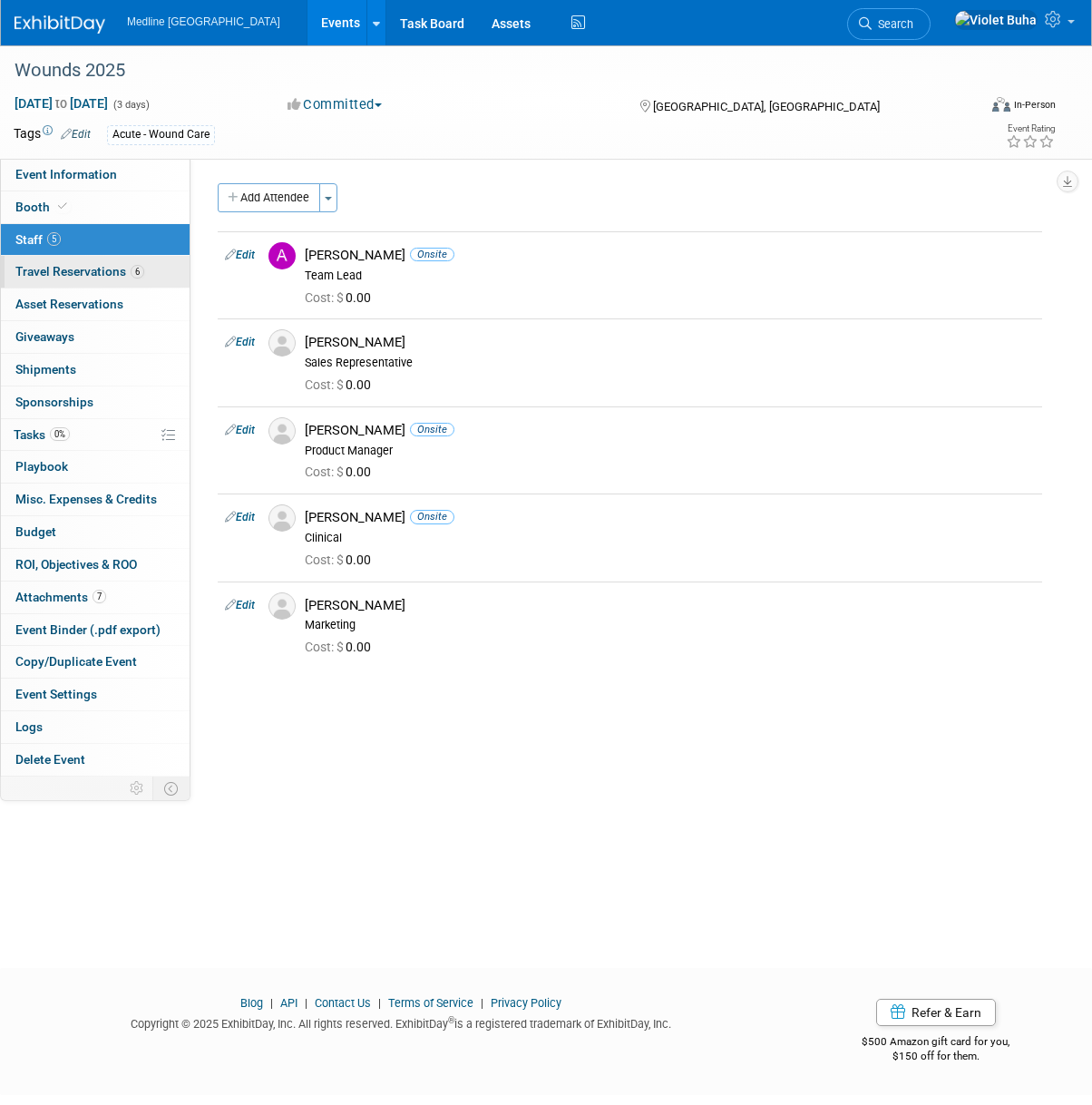
click at [101, 270] on span "Travel Reservations 6" at bounding box center [80, 271] width 129 height 15
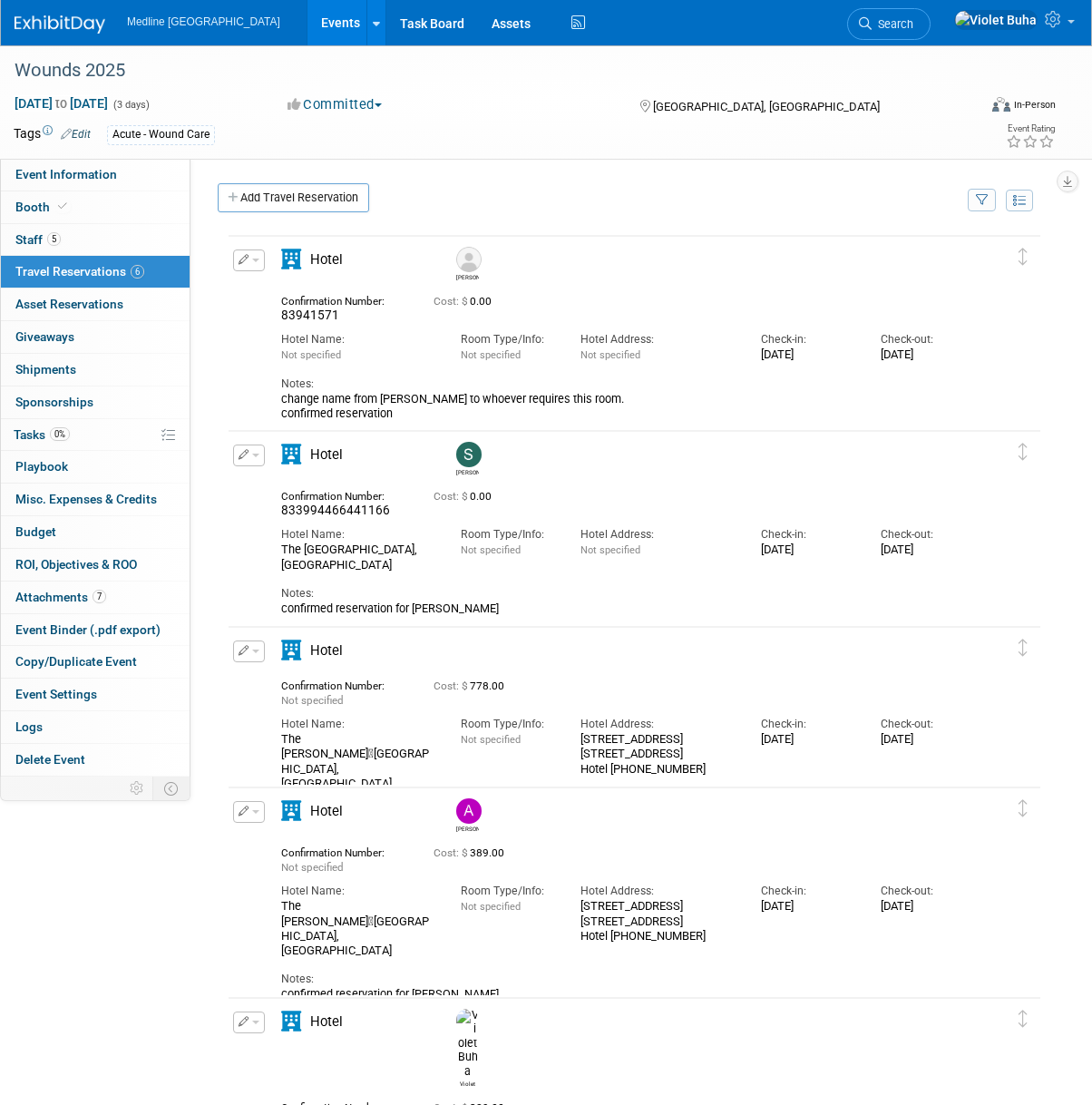
click at [256, 651] on span "button" at bounding box center [255, 652] width 7 height 4
click at [305, 677] on button "Edit Reservation" at bounding box center [310, 682] width 153 height 27
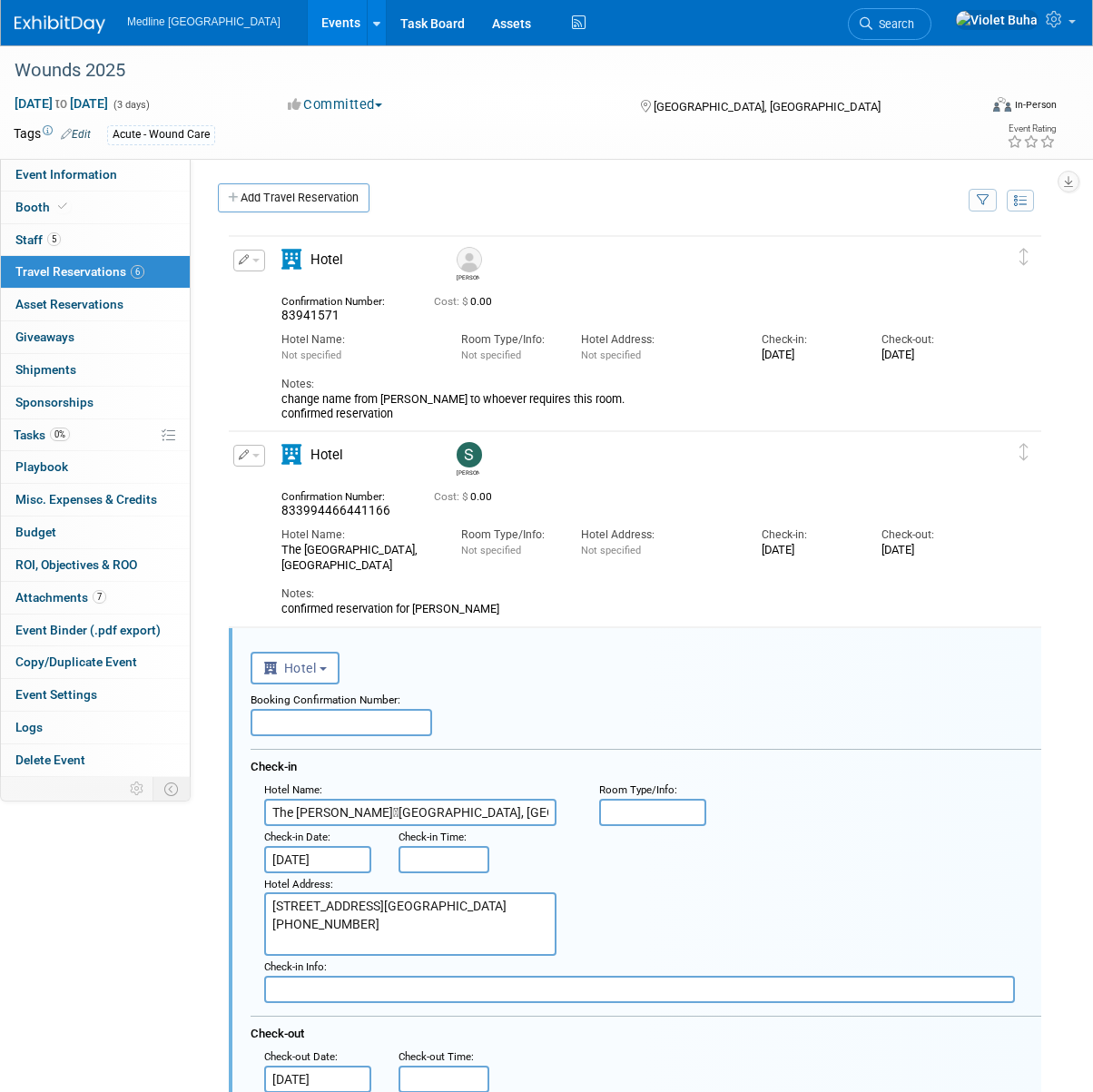
click at [257, 455] on span "button" at bounding box center [256, 455] width 7 height 4
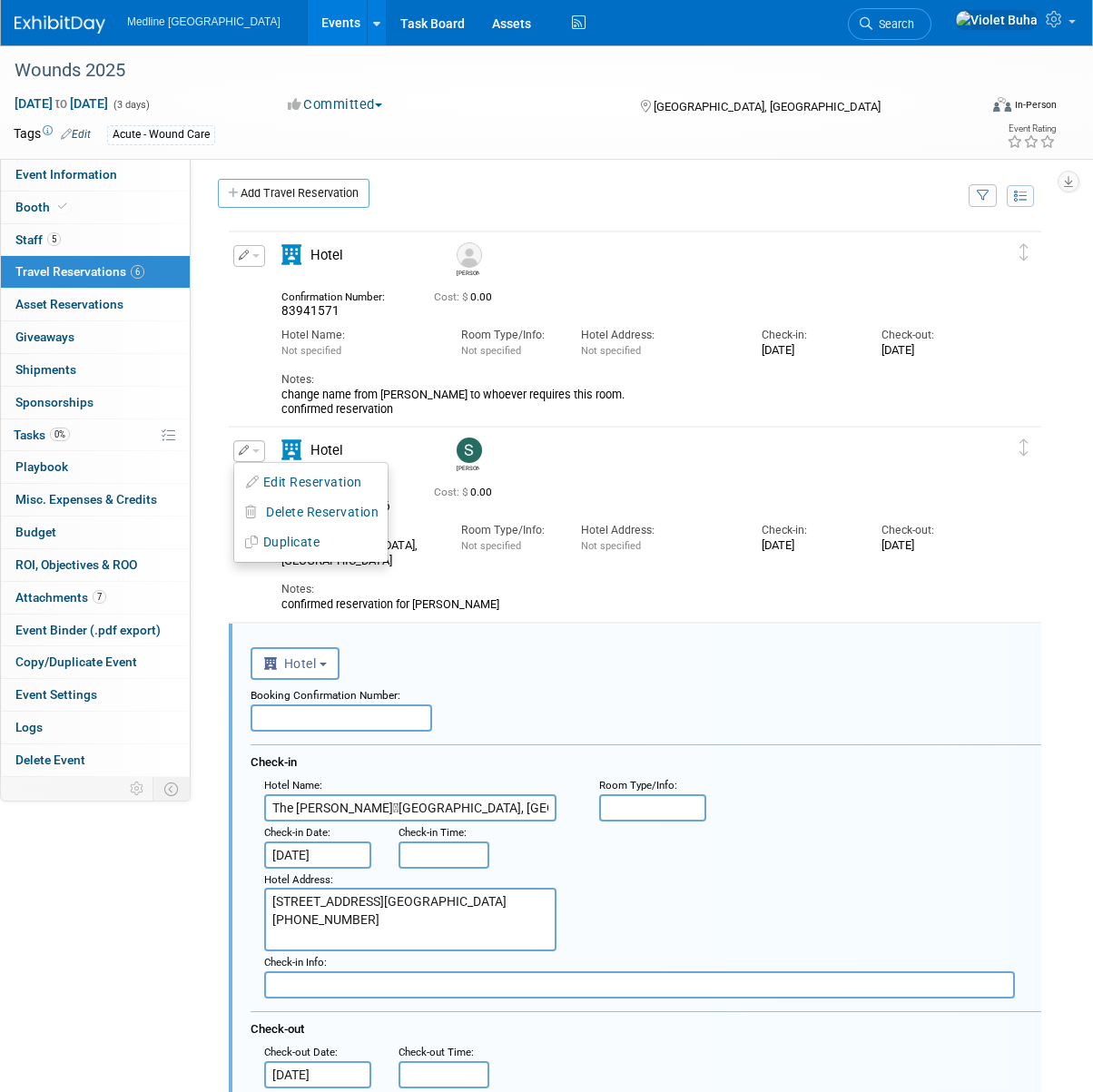
drag, startPoint x: 220, startPoint y: 518, endPoint x: 294, endPoint y: 512, distance: 74.2
click at [222, 518] on div "Delete Reservation Scott 0.00" at bounding box center [630, 521] width 825 height 195
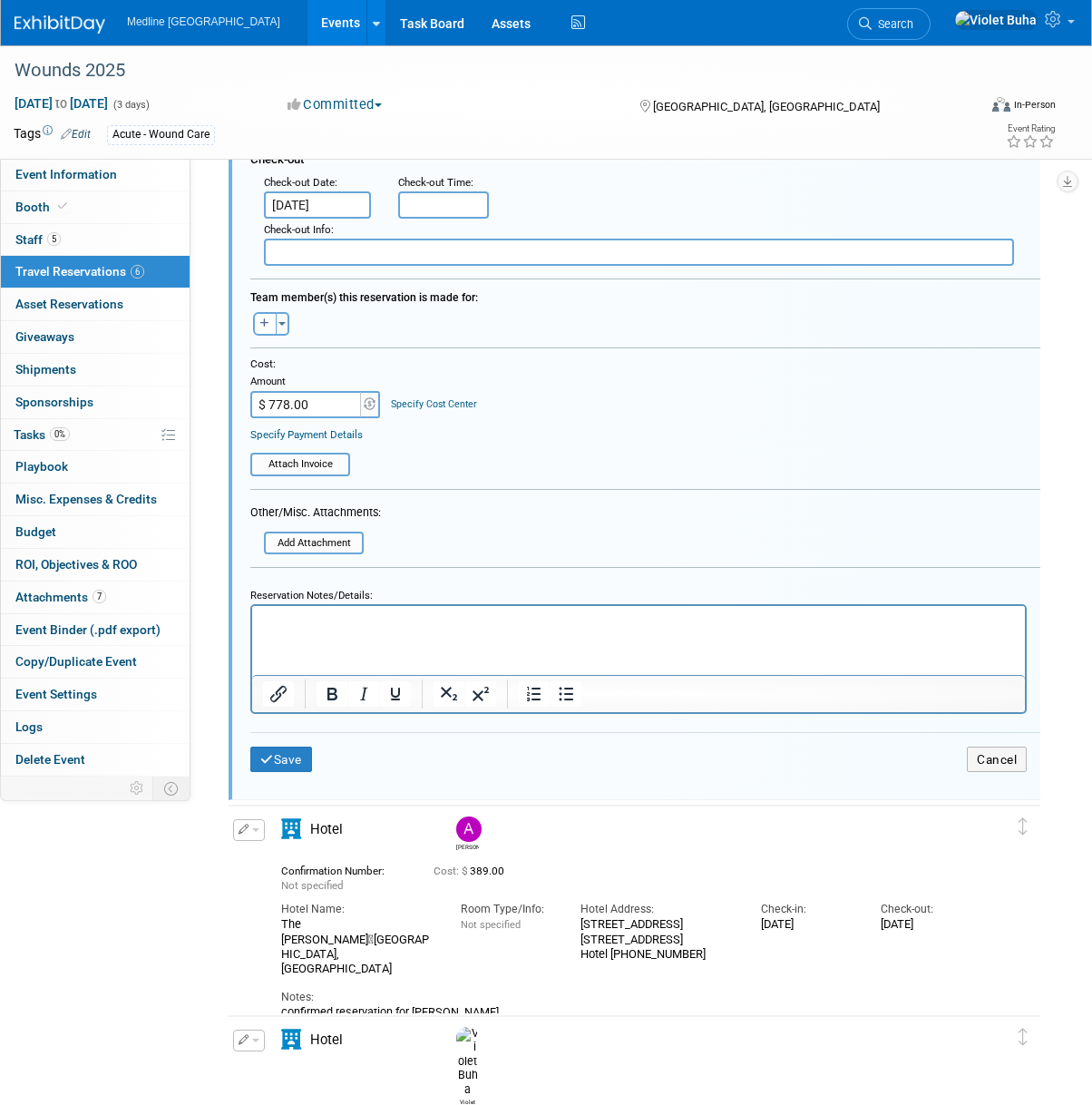
scroll to position [874, 0]
click at [980, 758] on button "Cancel" at bounding box center [996, 759] width 59 height 27
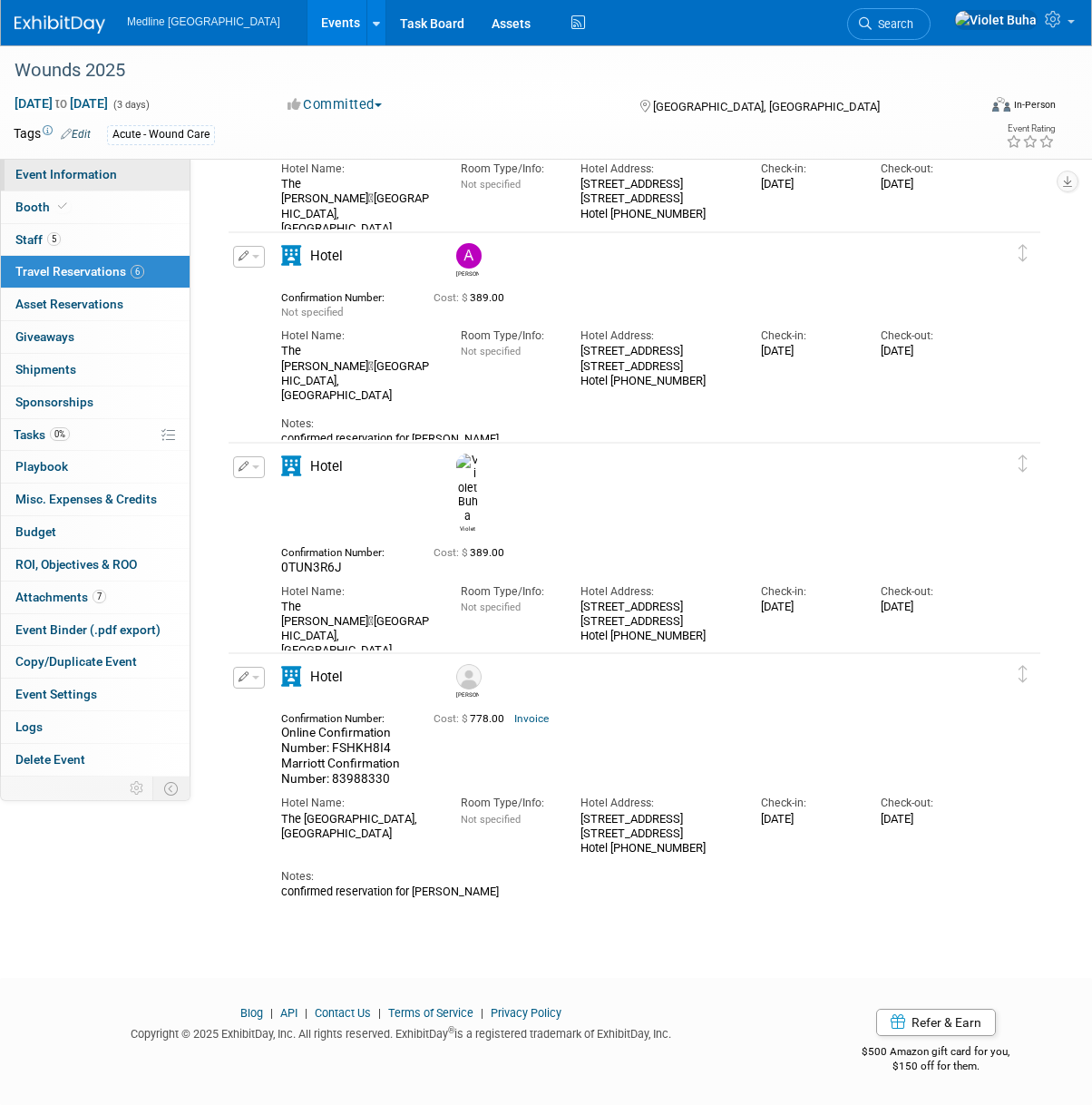
click at [81, 172] on span "Event Information" at bounding box center [66, 174] width 102 height 15
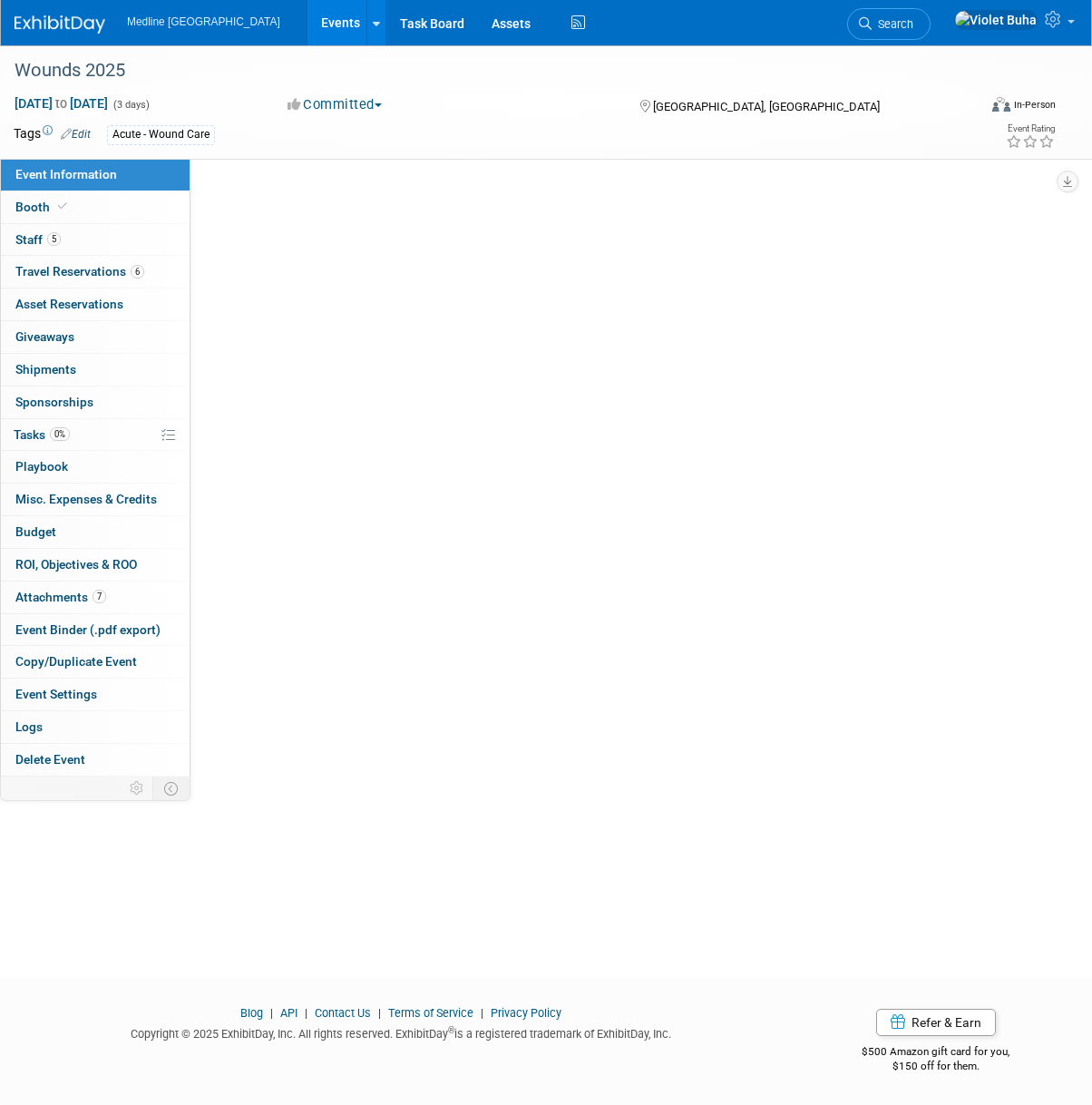
scroll to position [0, 0]
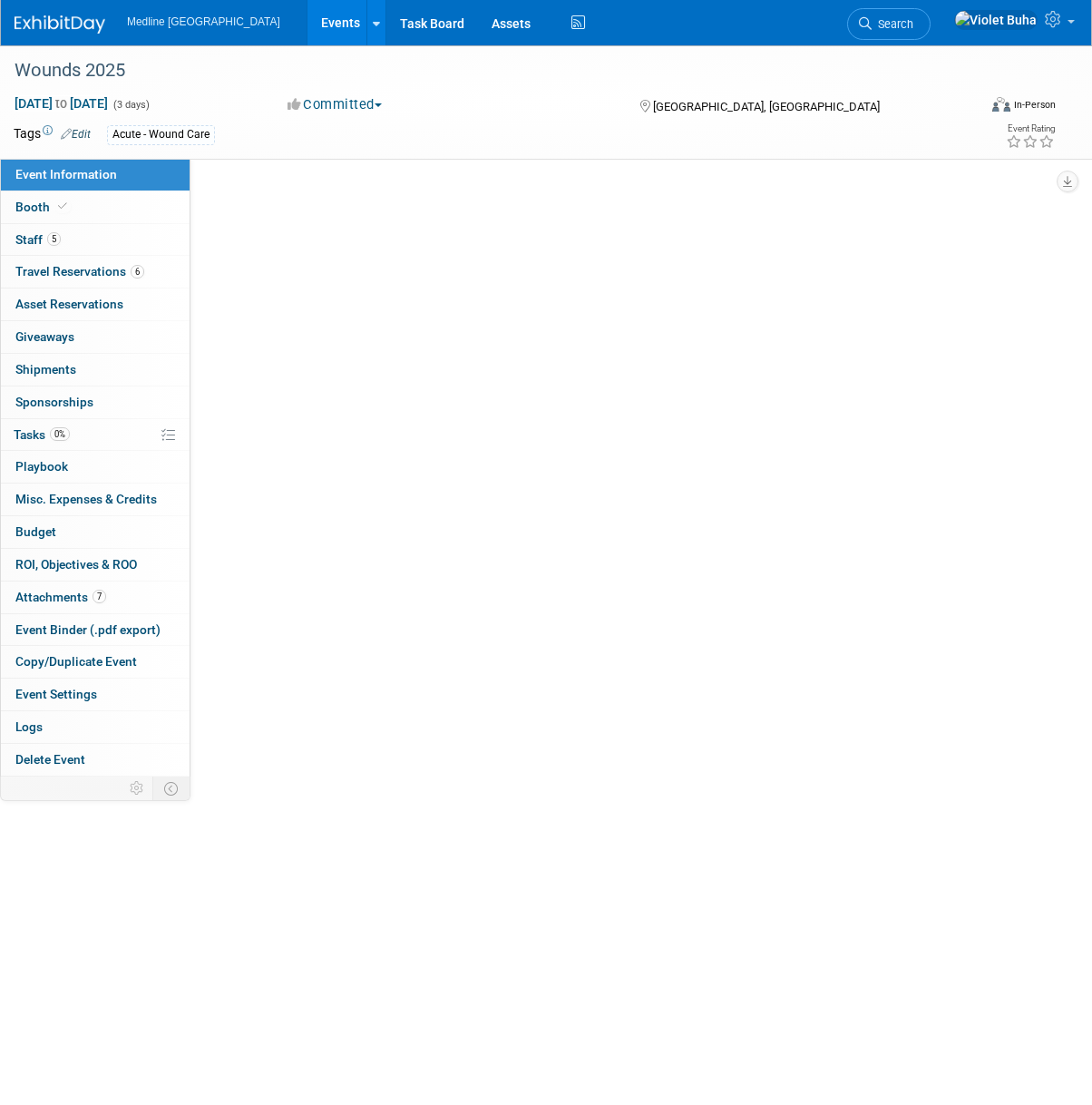
select select "In progress"
select select "To do"
select select "Acute"
select select "National - Level 1"
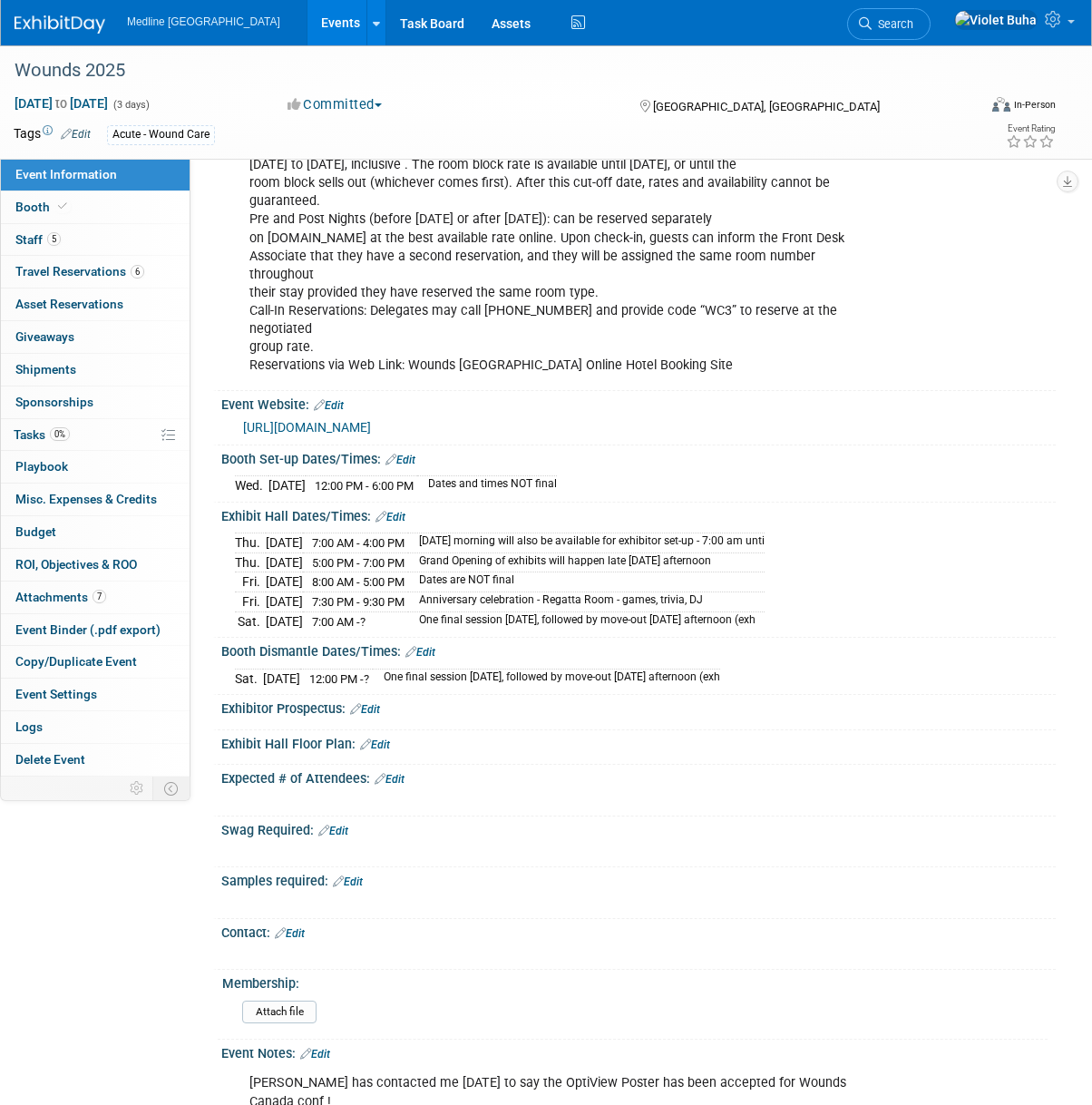
scroll to position [562, 0]
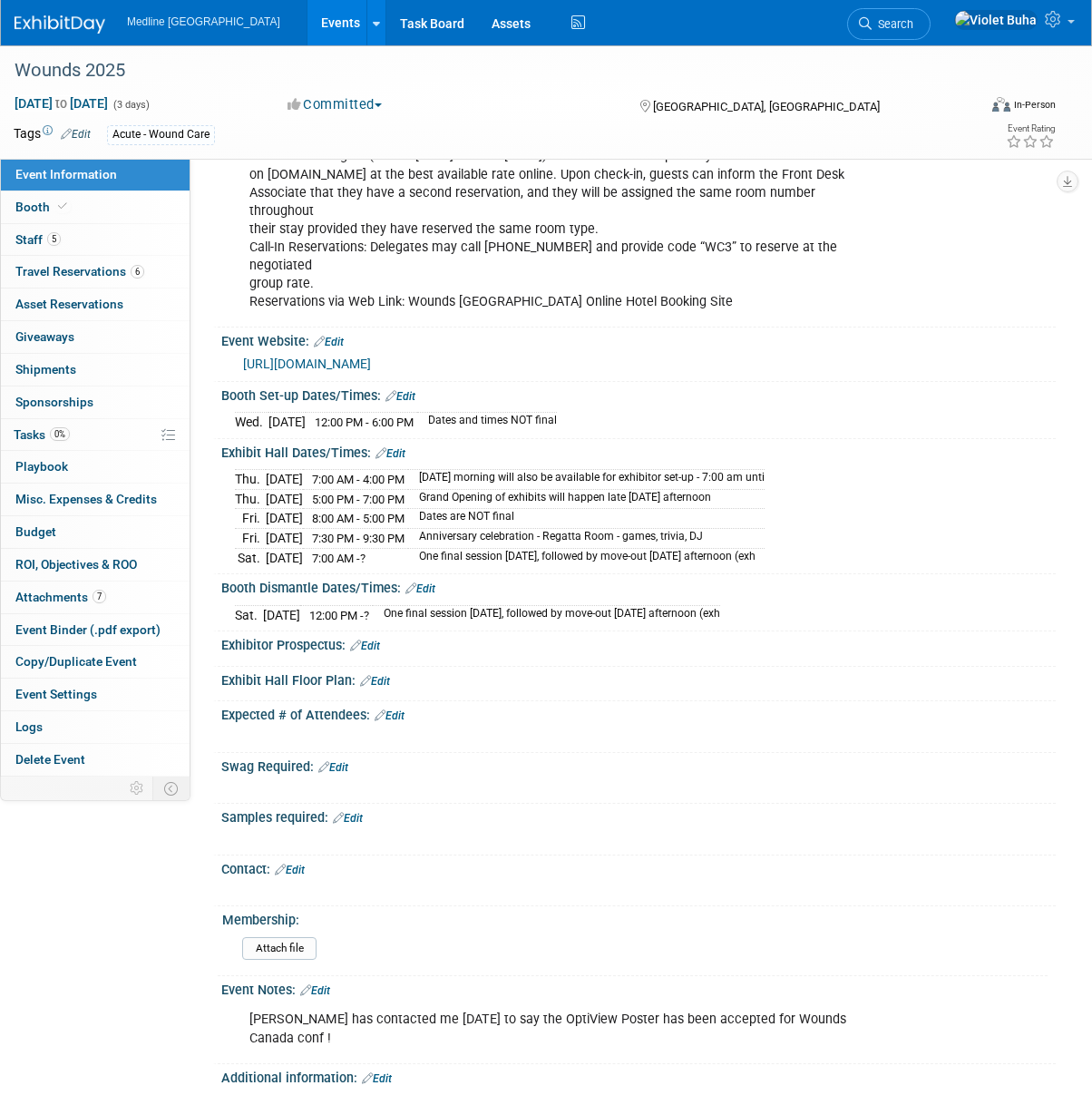
click at [407, 390] on link "Edit" at bounding box center [400, 396] width 30 height 13
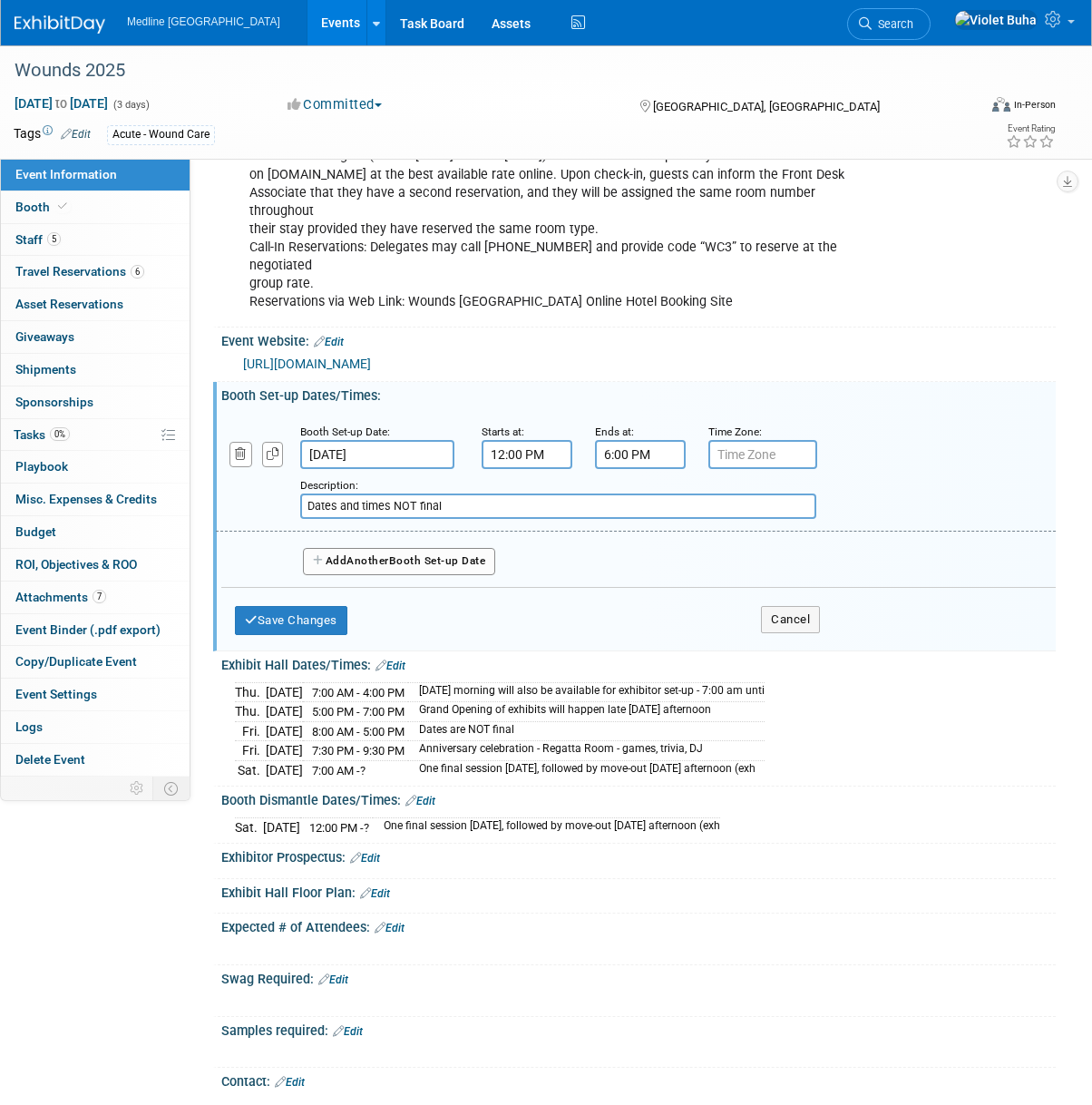
drag, startPoint x: 456, startPoint y: 503, endPoint x: 243, endPoint y: 493, distance: 213.2
click at [241, 493] on div "Add a Description Description: Dates and times NOT final" at bounding box center [564, 493] width 723 height 50
click at [271, 618] on button "Save Changes" at bounding box center [291, 621] width 113 height 29
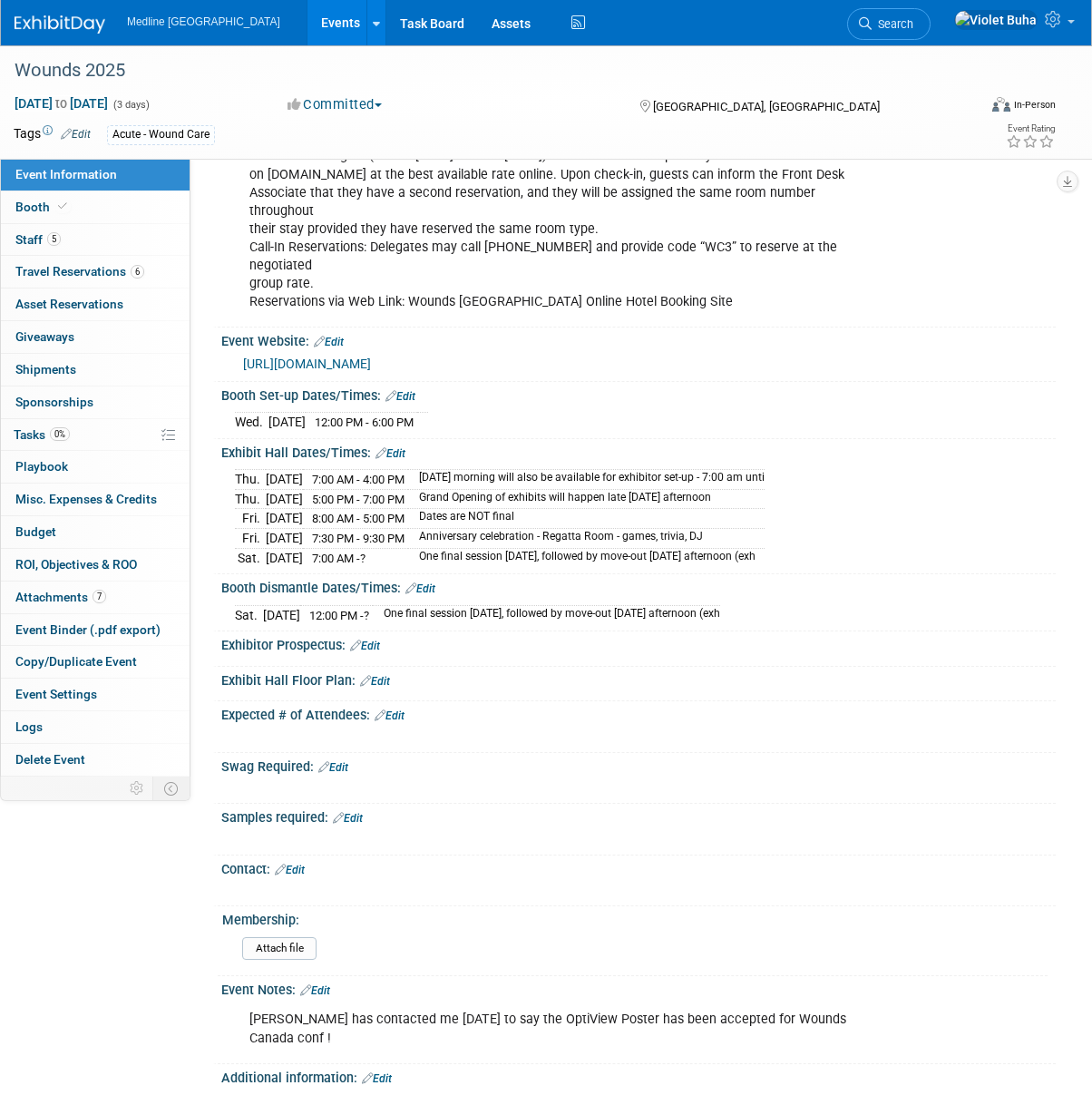
click at [409, 390] on link "Edit" at bounding box center [400, 396] width 30 height 13
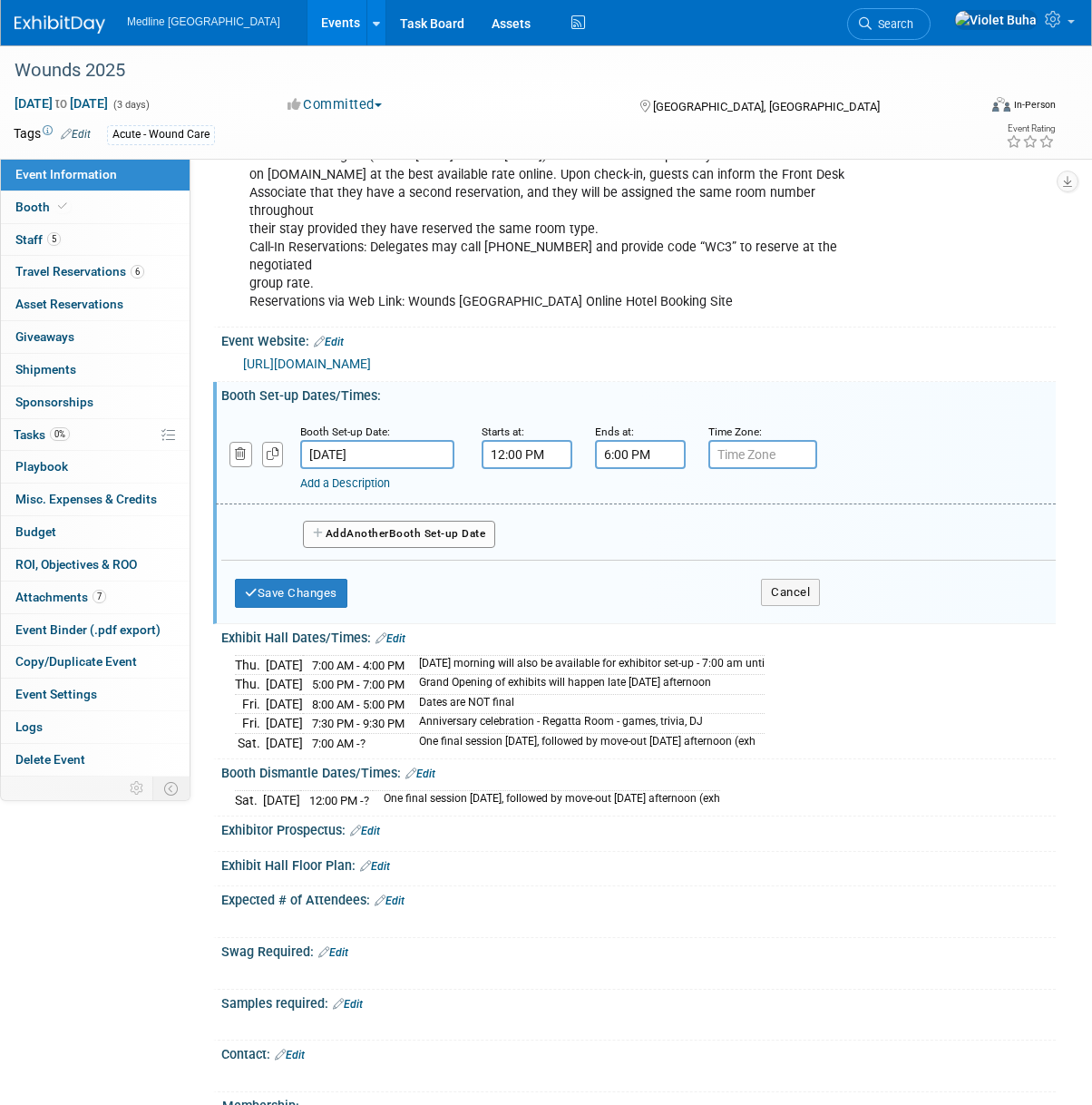
click at [369, 533] on span "Another" at bounding box center [368, 534] width 43 height 13
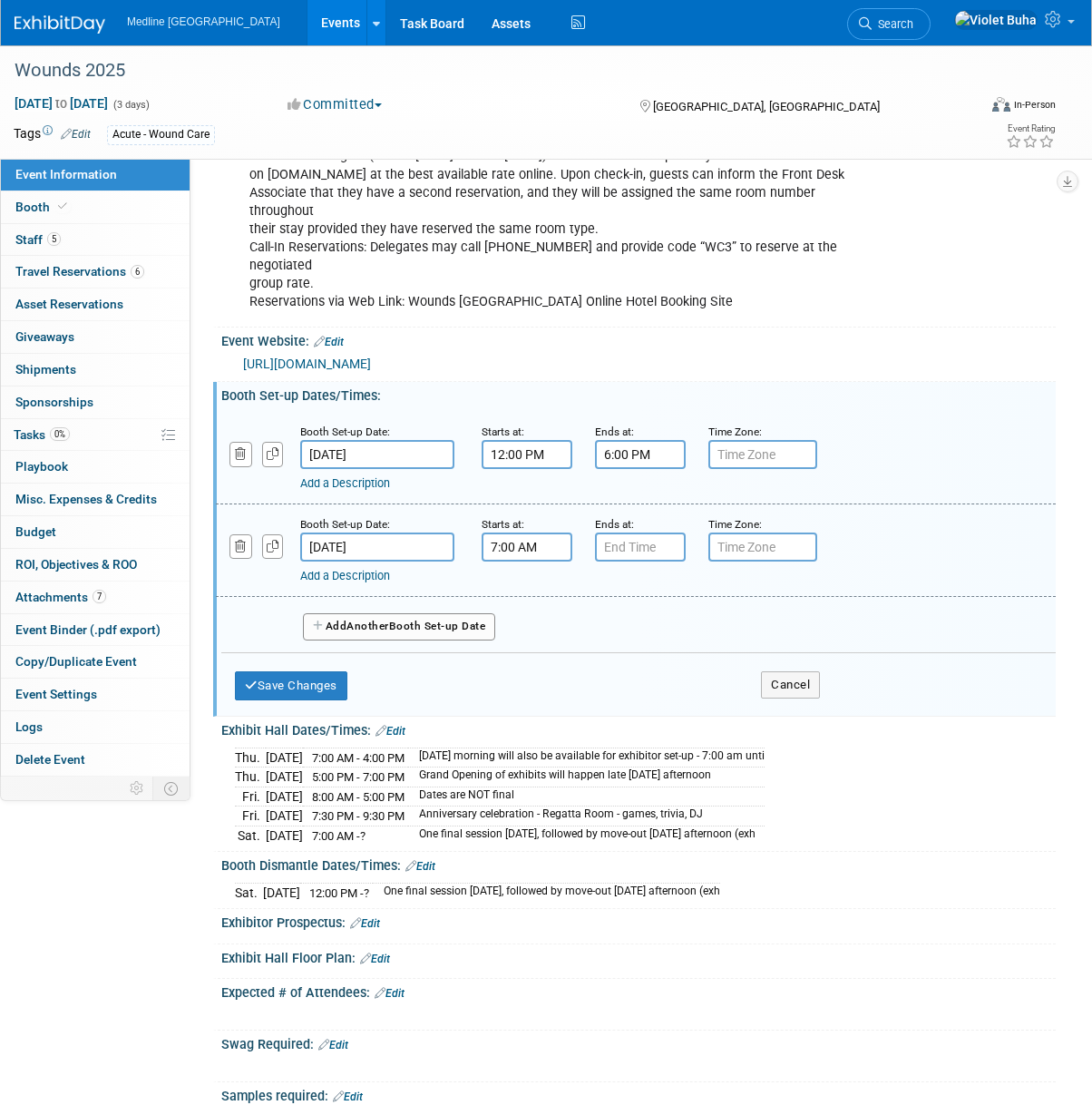
click at [513, 543] on input "7:00 AM" at bounding box center [526, 547] width 91 height 29
click at [524, 623] on span "07" at bounding box center [524, 631] width 35 height 33
click at [520, 685] on td "08" at bounding box center [514, 690] width 58 height 49
type input "8:00 AM"
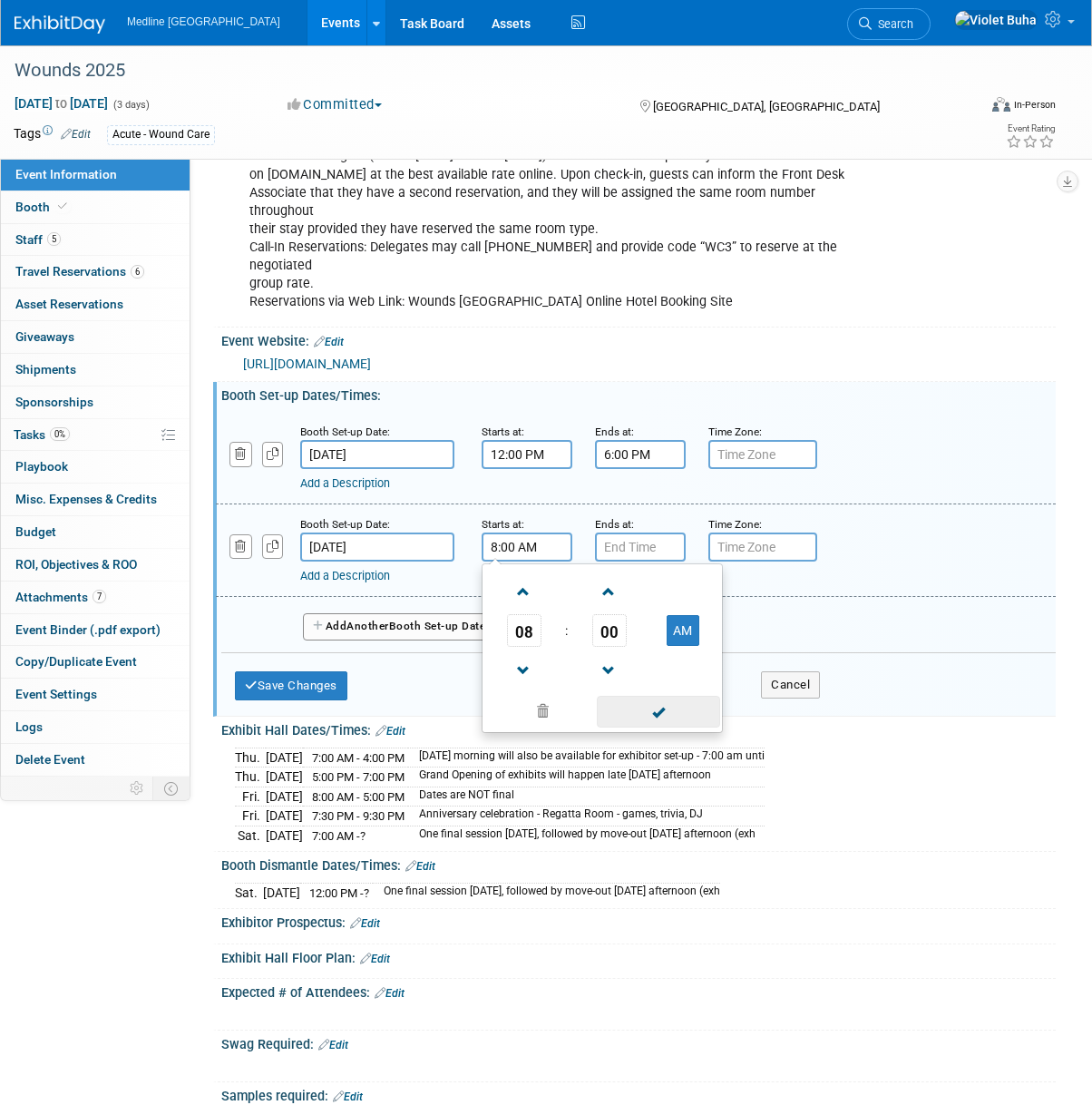
click at [651, 704] on span at bounding box center [658, 711] width 123 height 32
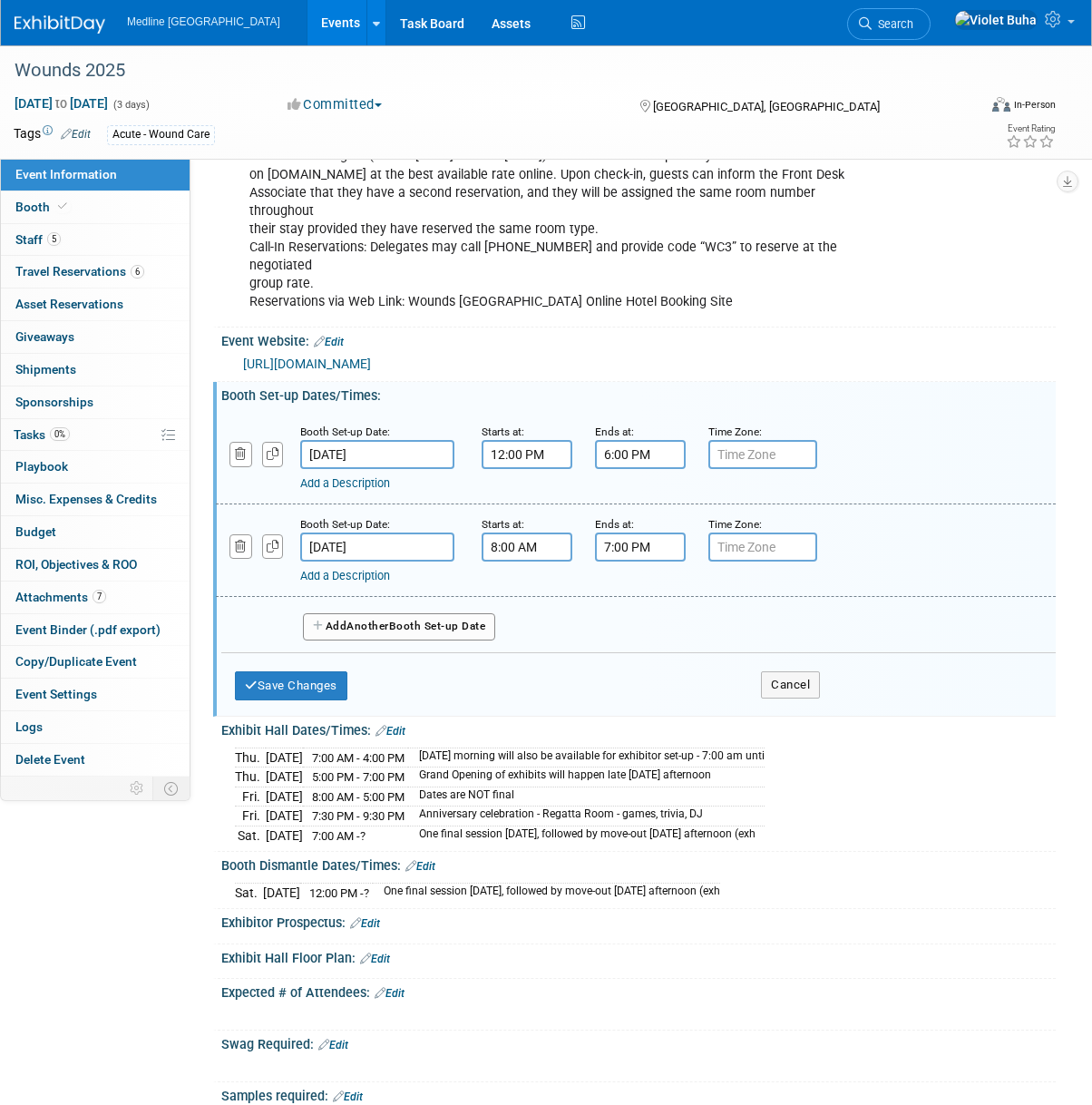
click at [622, 542] on input "7:00 PM" at bounding box center [640, 547] width 91 height 29
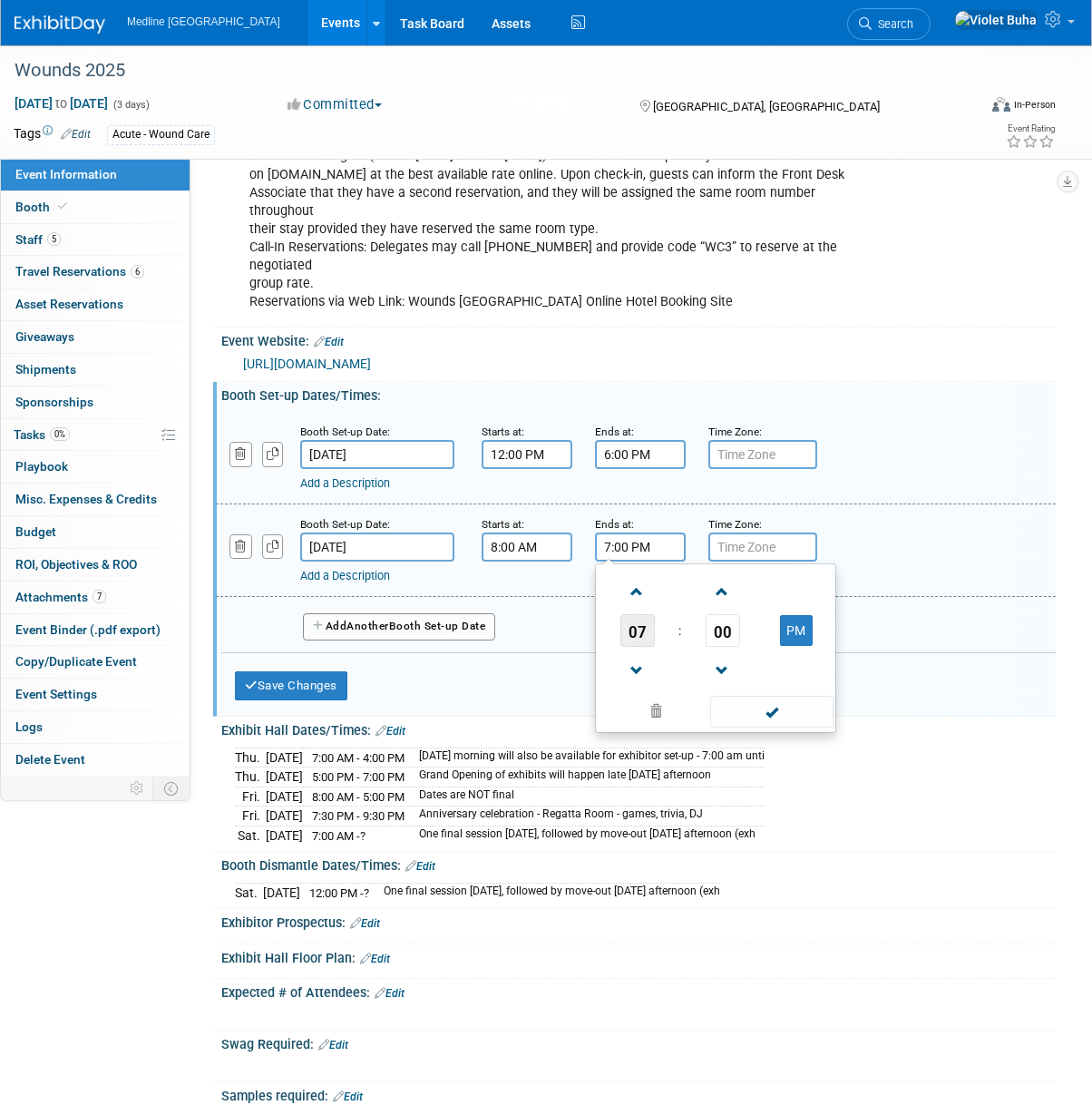
click at [625, 630] on span "07" at bounding box center [638, 631] width 35 height 33
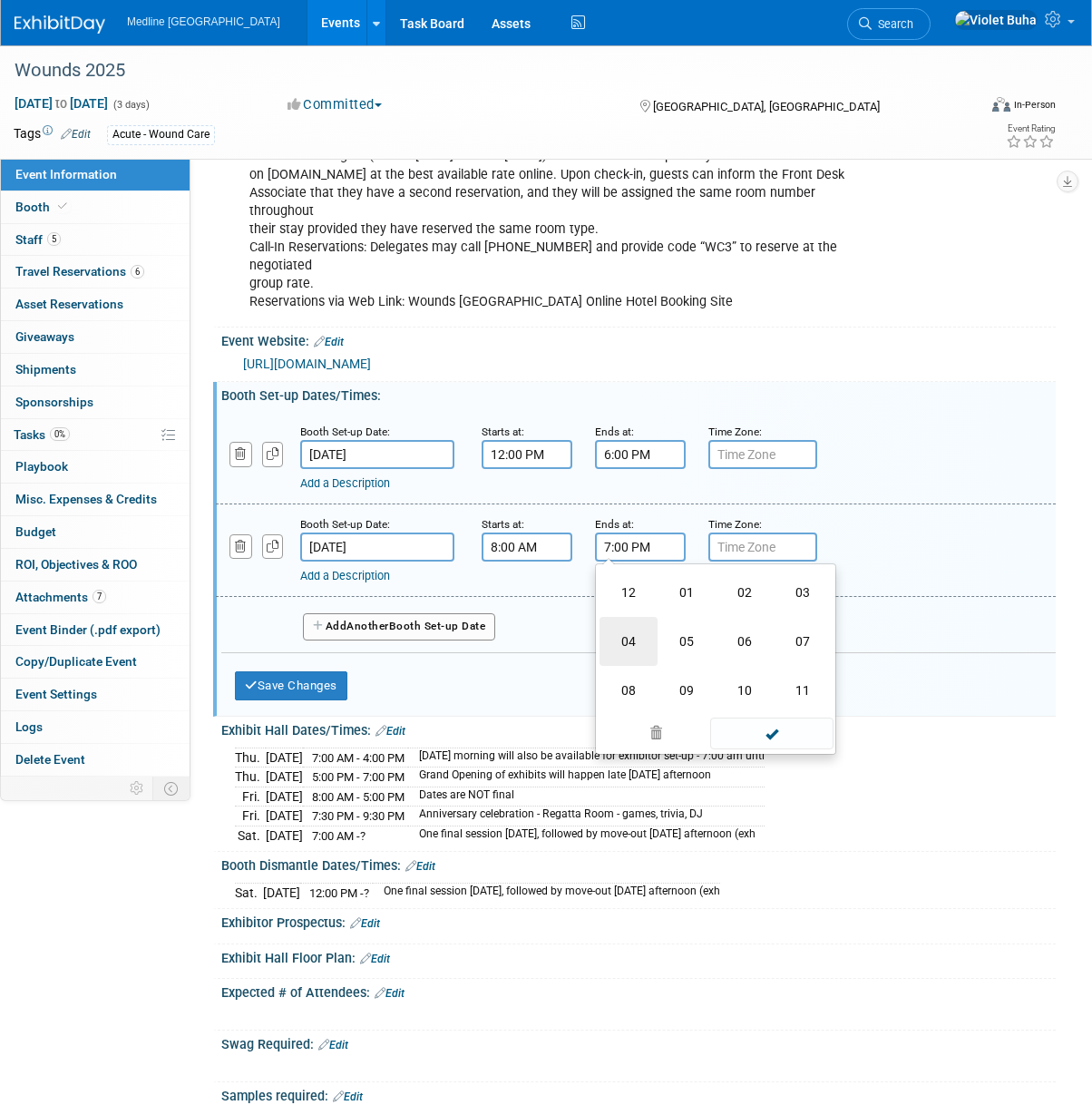
click at [625, 632] on td "04" at bounding box center [628, 642] width 58 height 49
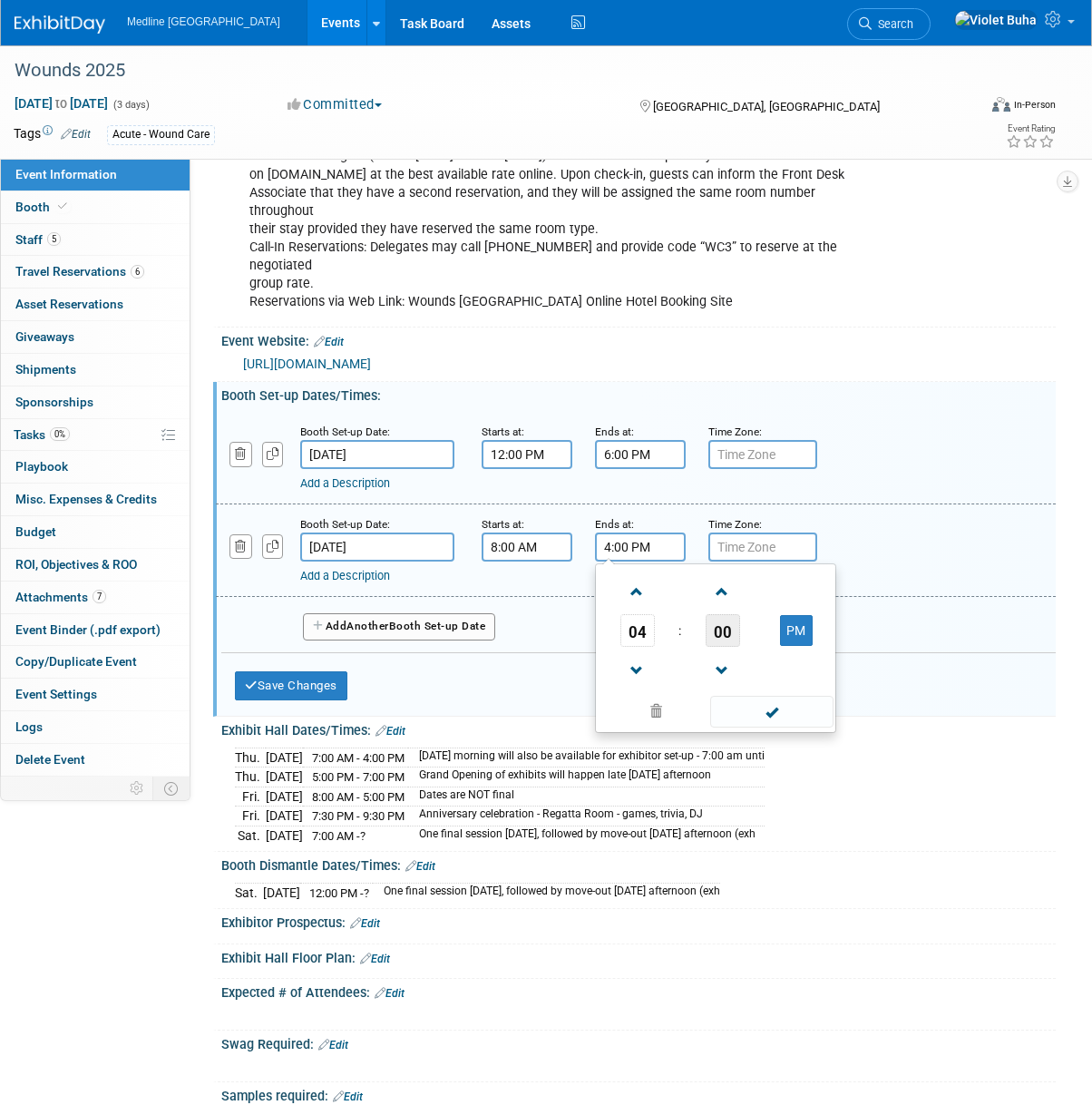
click at [722, 626] on span "00" at bounding box center [723, 631] width 35 height 33
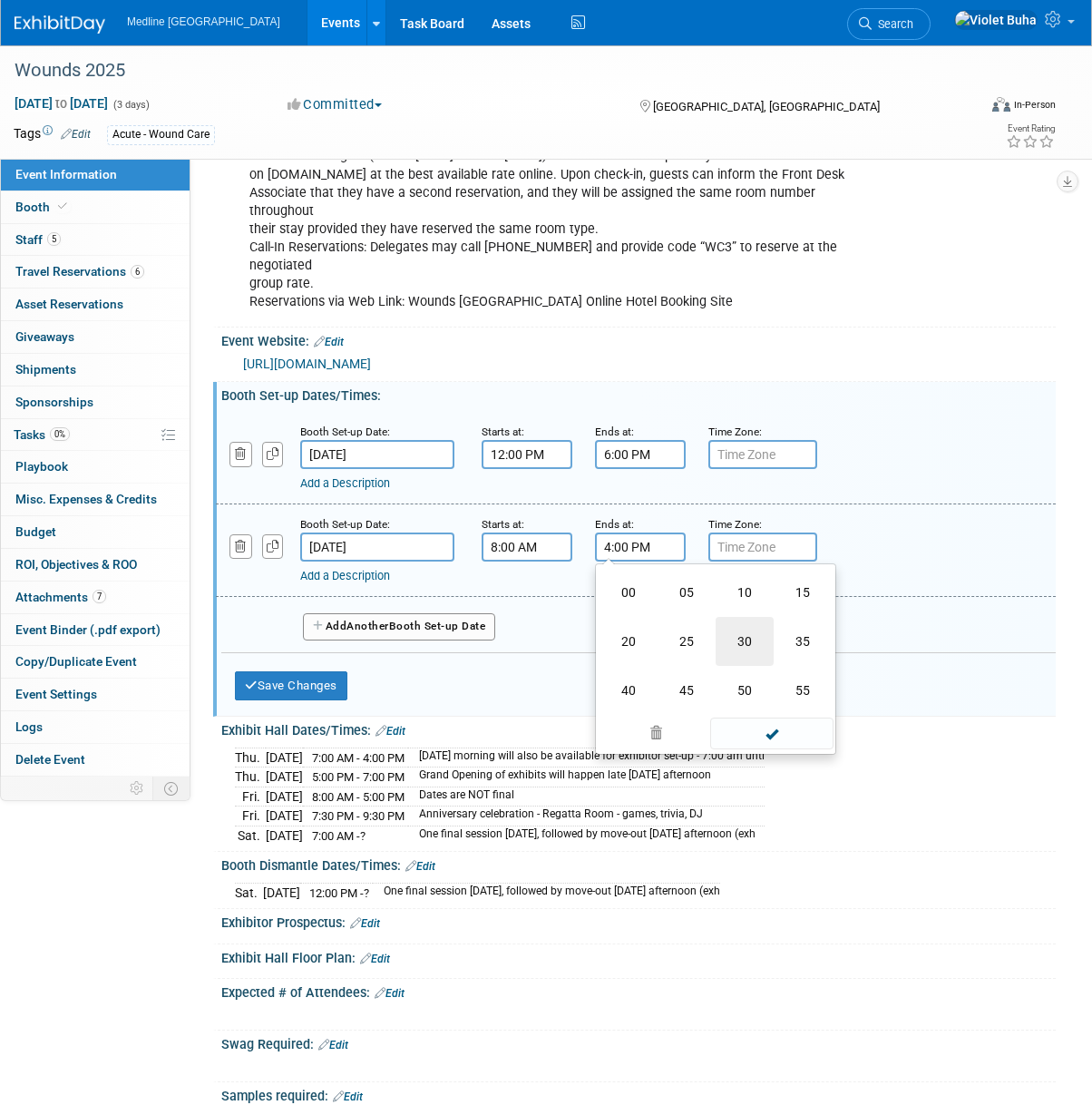
click at [748, 638] on td "30" at bounding box center [744, 642] width 58 height 49
type input "4:30 PM"
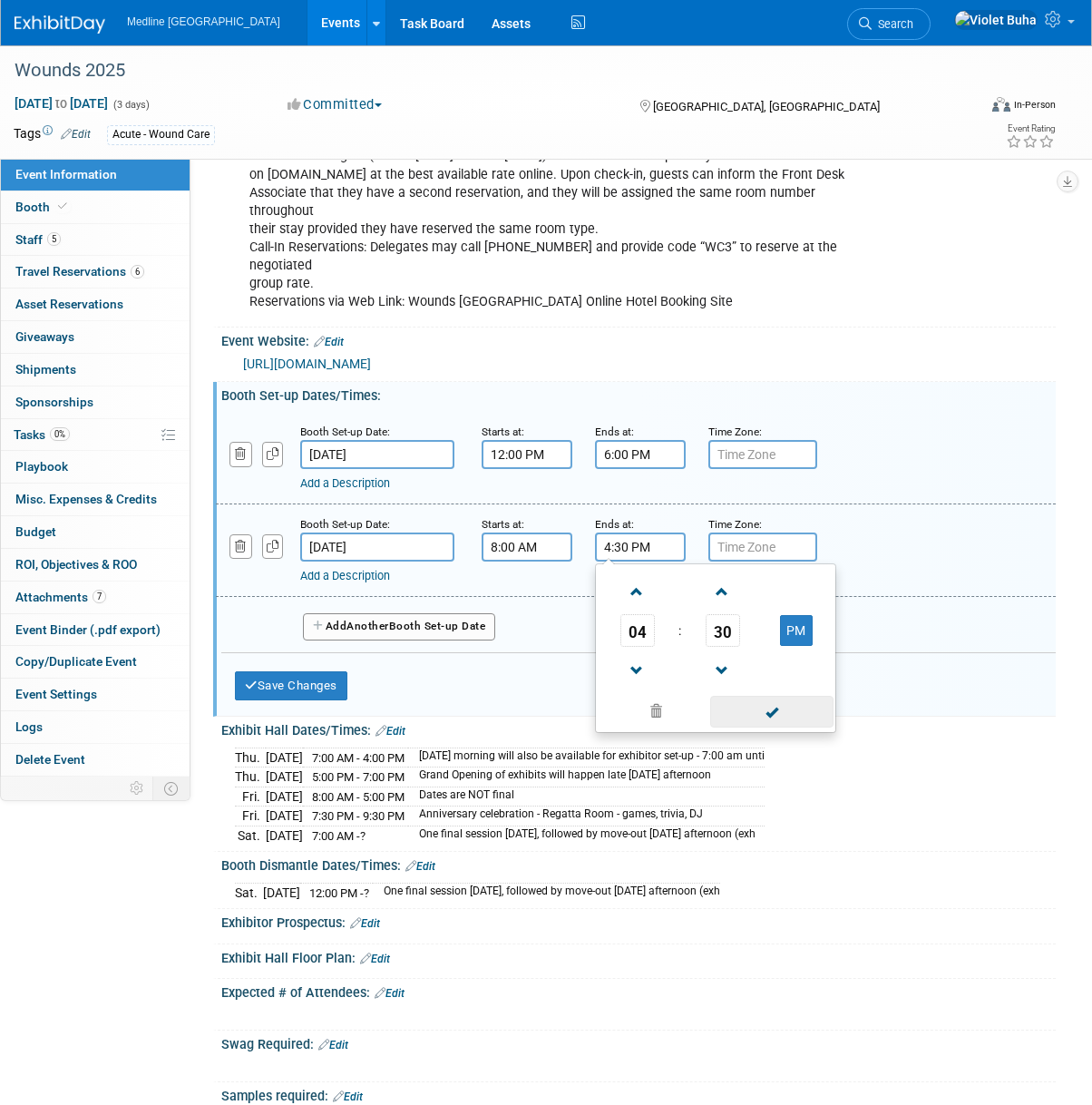
click at [790, 708] on span at bounding box center [772, 711] width 123 height 32
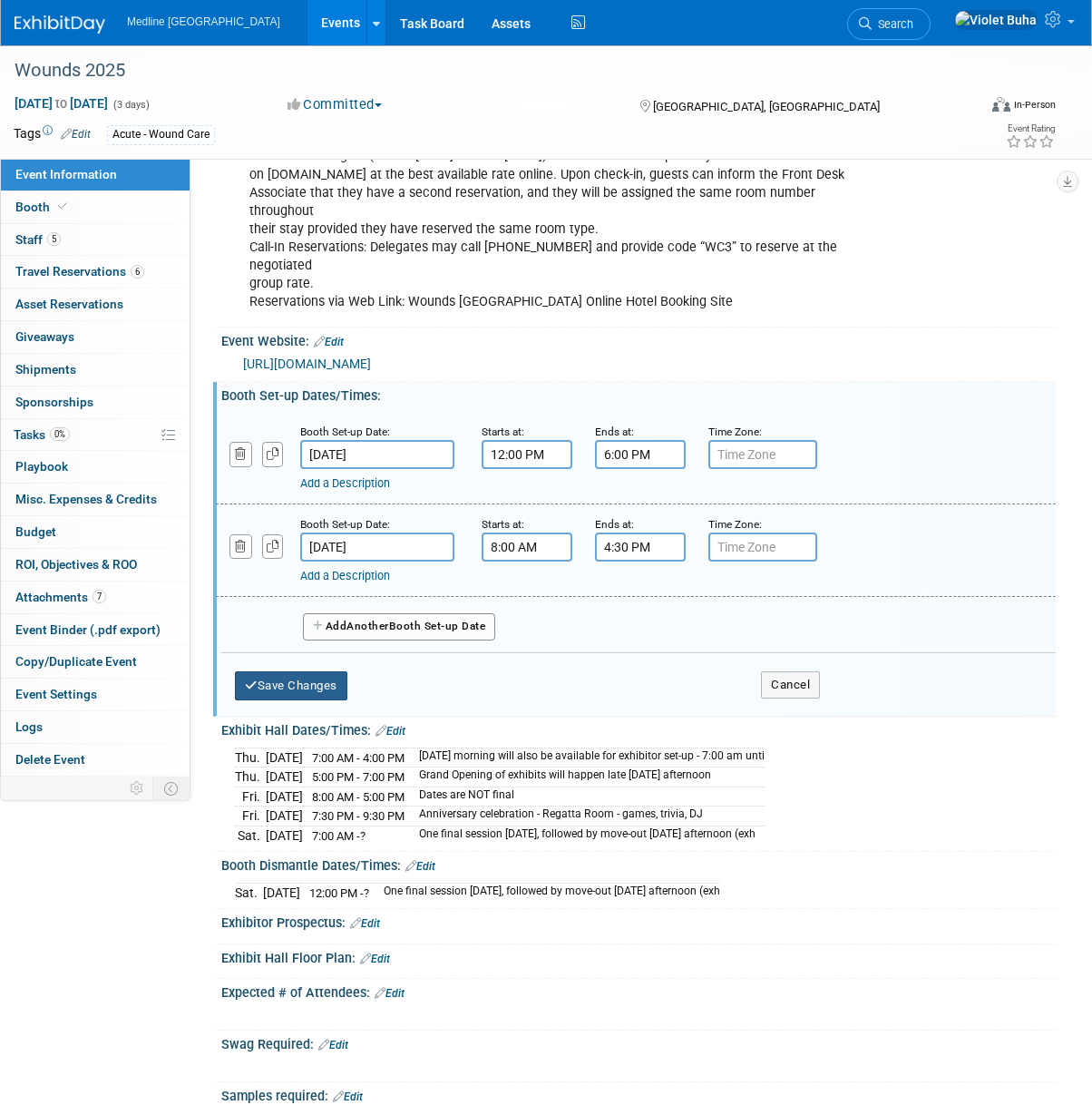
click at [329, 680] on button "Save Changes" at bounding box center [291, 686] width 113 height 29
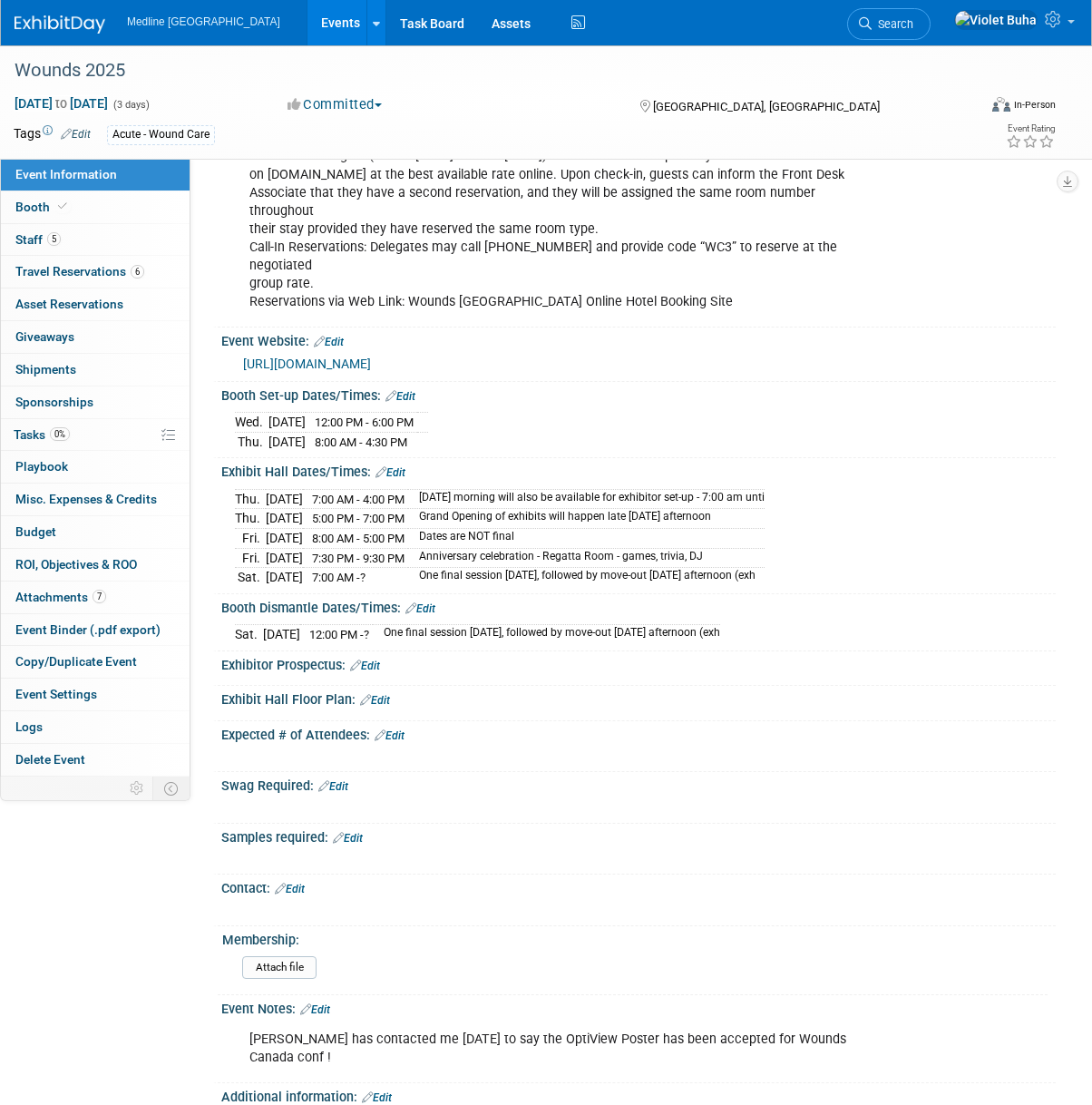
click at [398, 469] on link "Edit" at bounding box center [390, 472] width 30 height 13
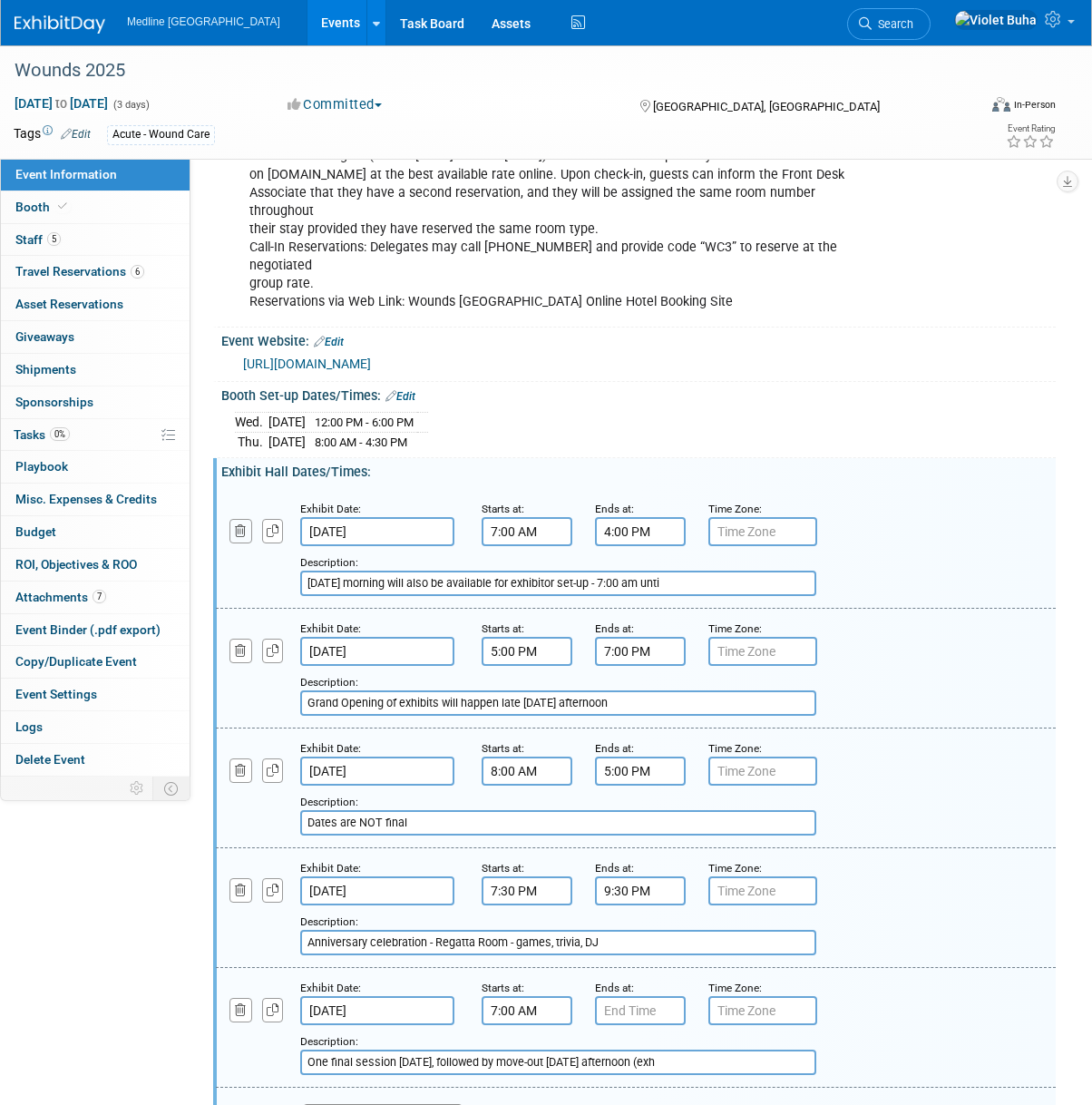
click at [240, 526] on icon "button" at bounding box center [241, 531] width 12 height 12
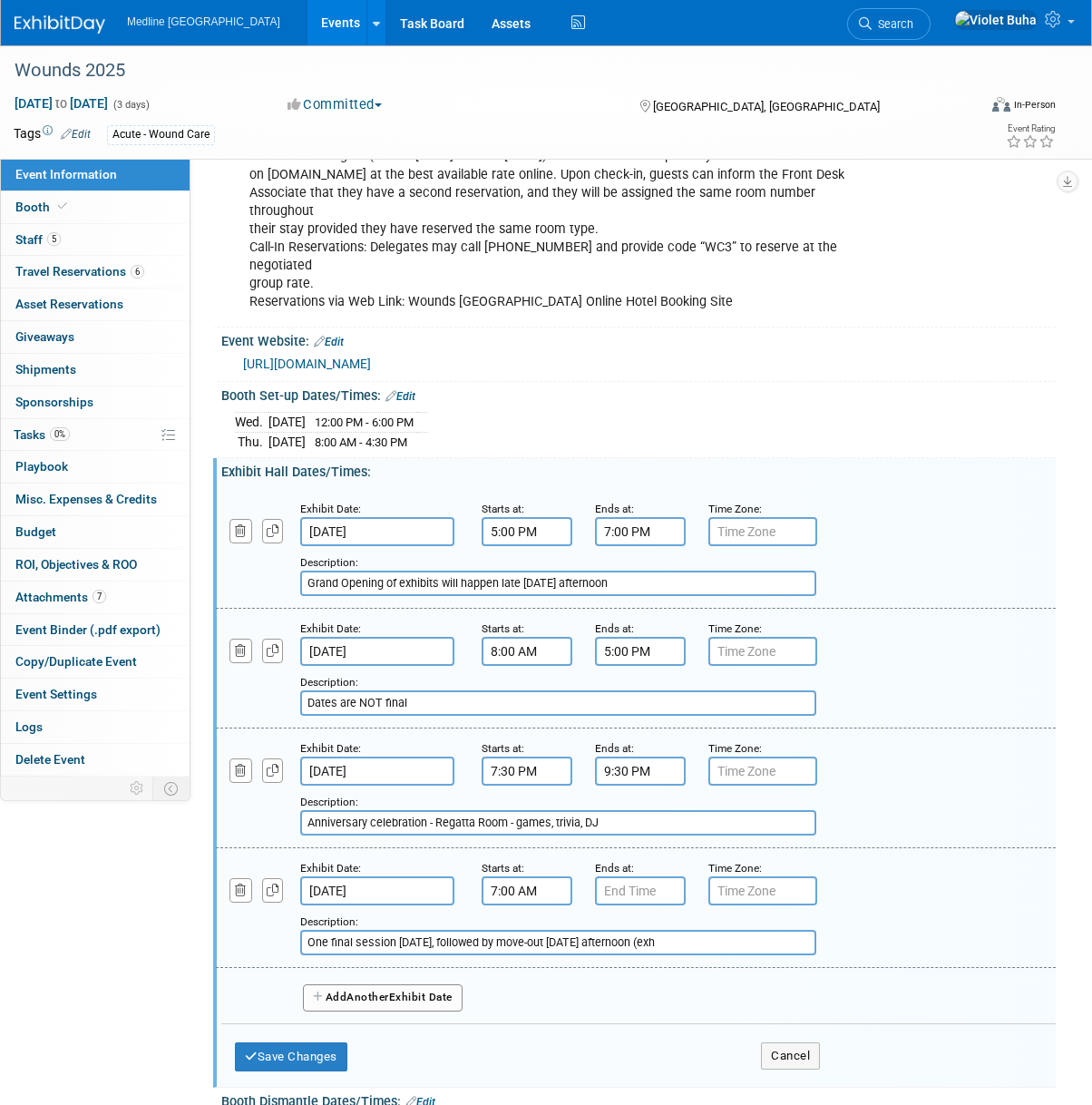
click at [512, 650] on input "8:00 AM" at bounding box center [526, 652] width 91 height 29
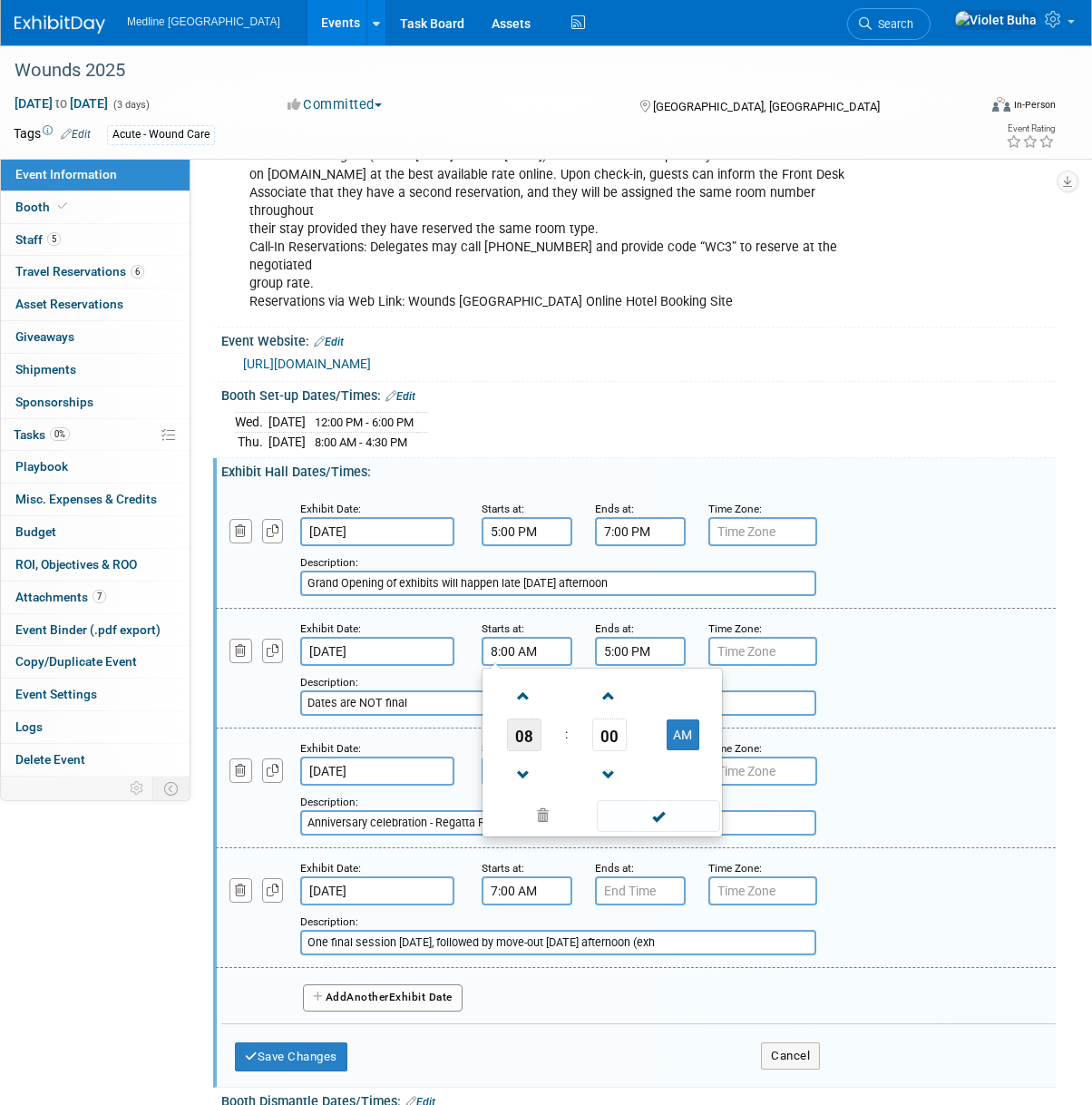
click at [514, 719] on span "08" at bounding box center [524, 735] width 35 height 33
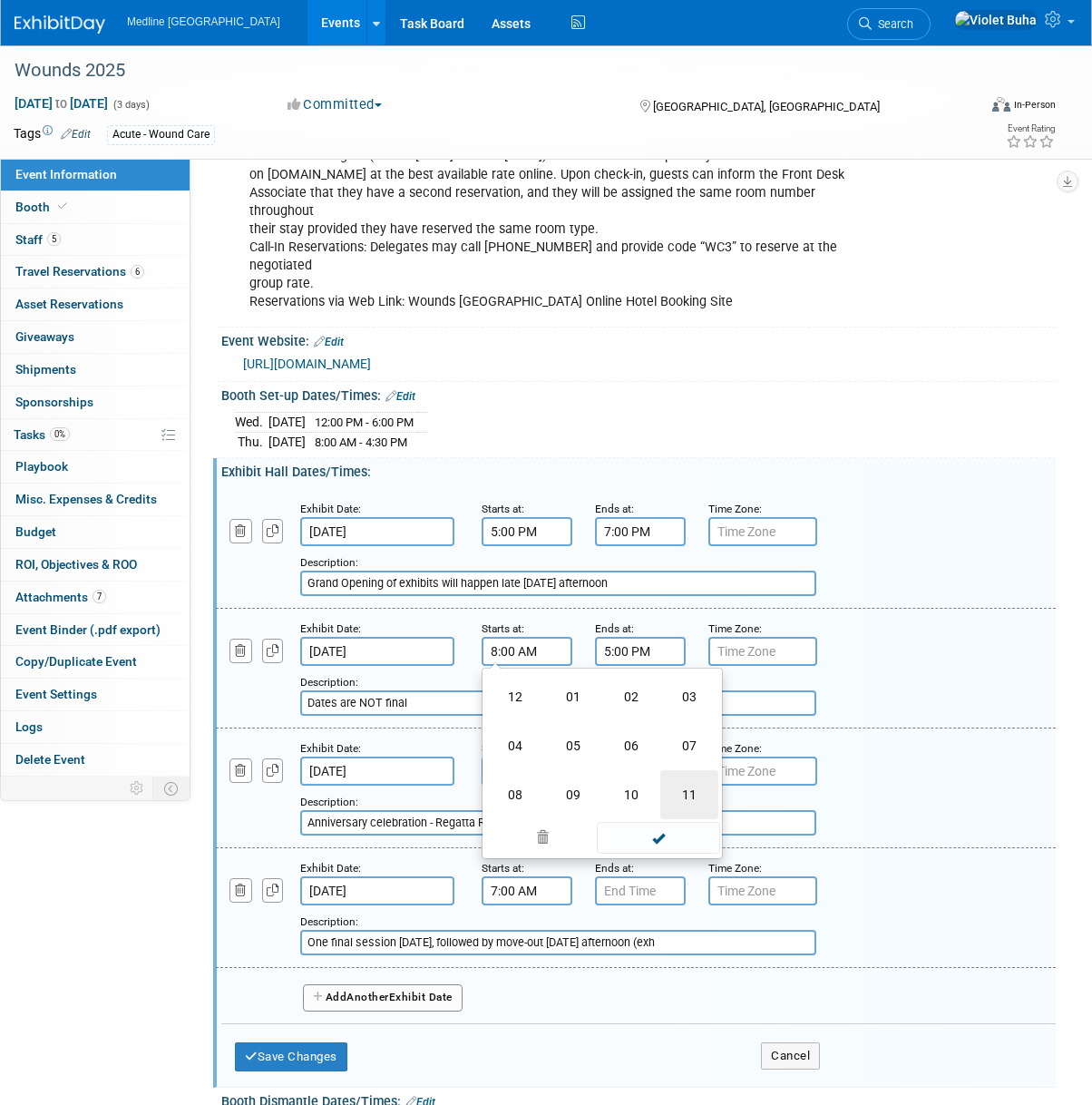
click at [675, 789] on td "11" at bounding box center [688, 795] width 58 height 49
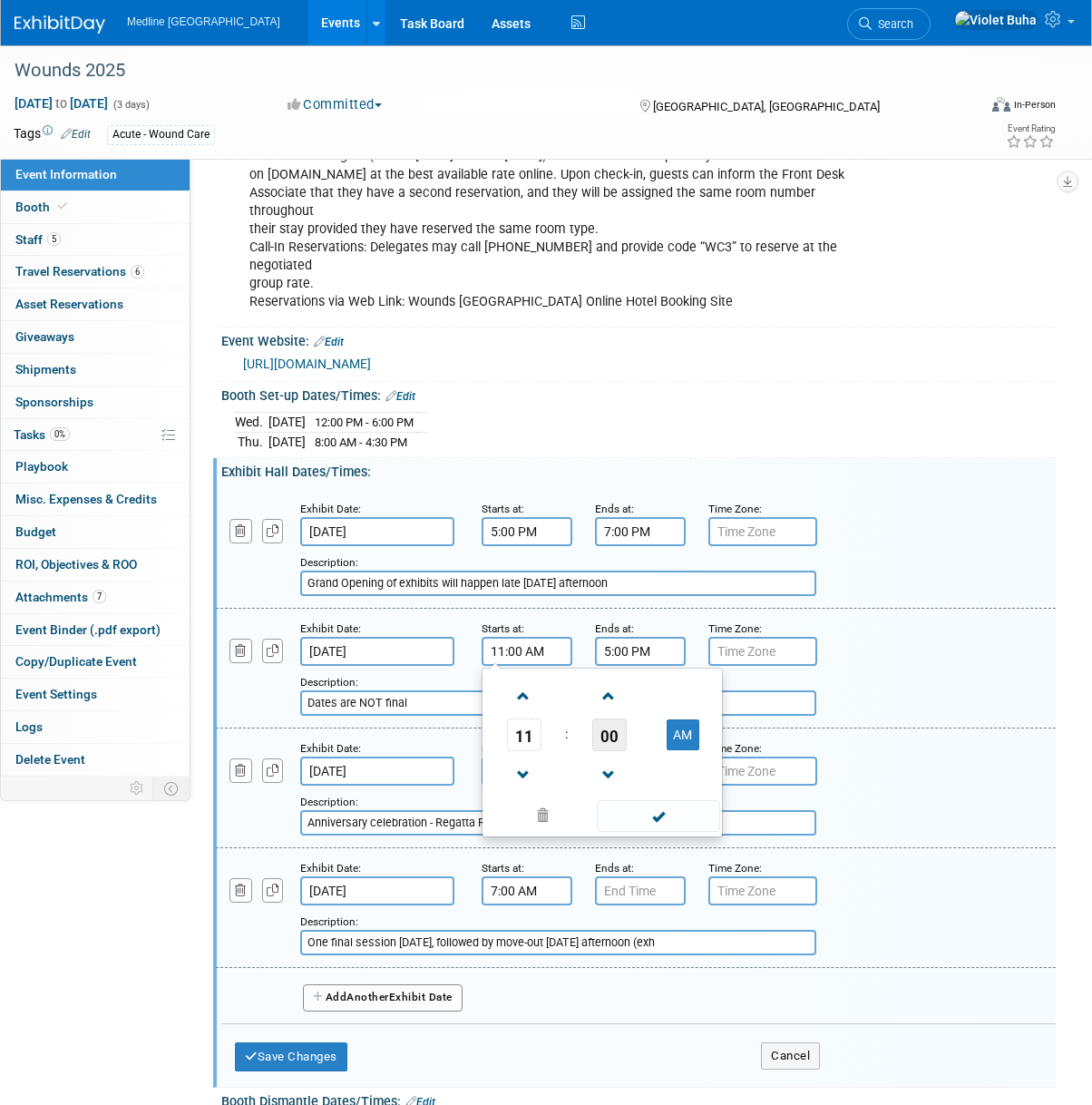
click at [611, 730] on span "00" at bounding box center [610, 735] width 35 height 33
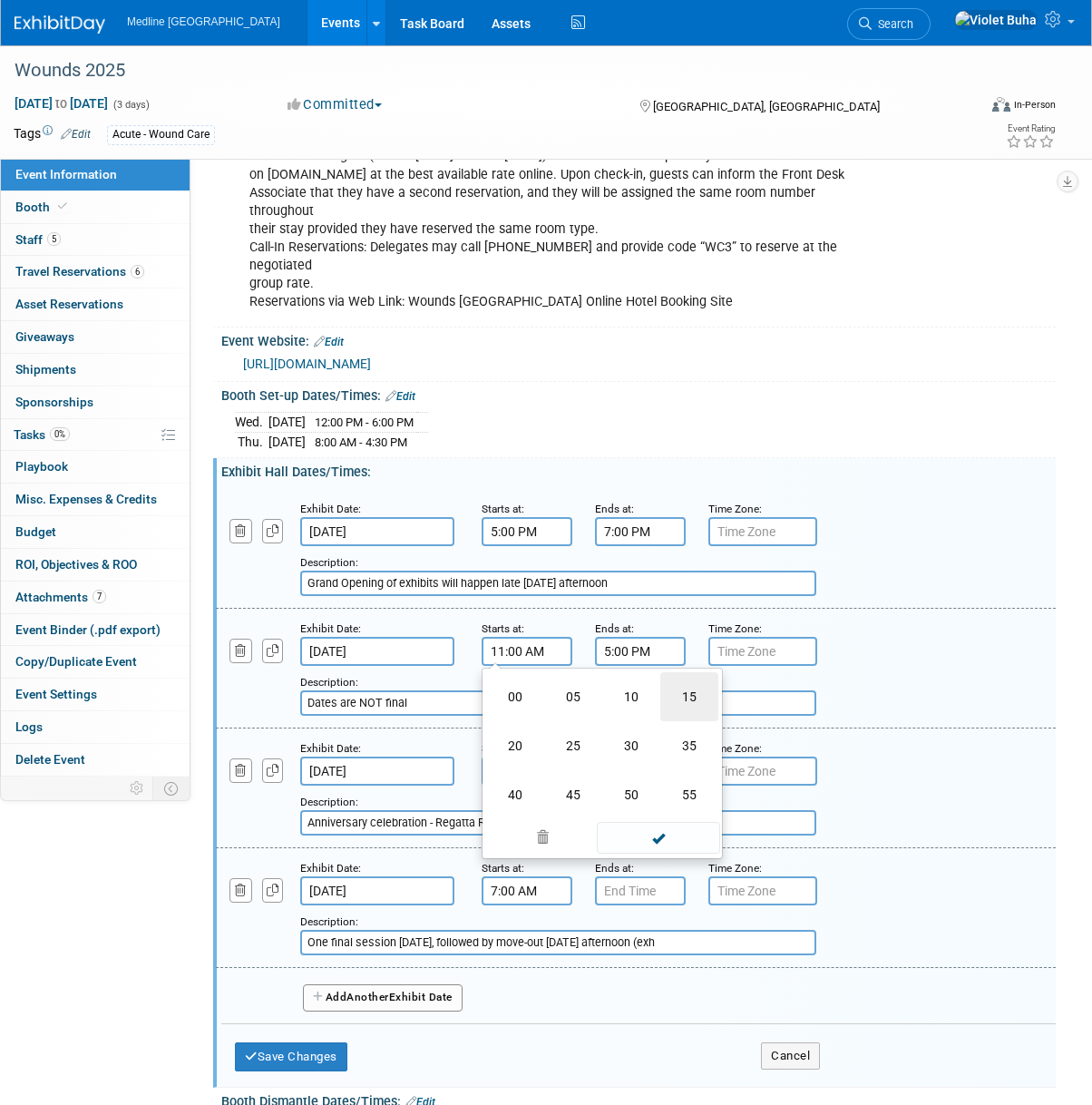
click at [680, 693] on td "15" at bounding box center [688, 697] width 58 height 49
type input "11:15 AM"
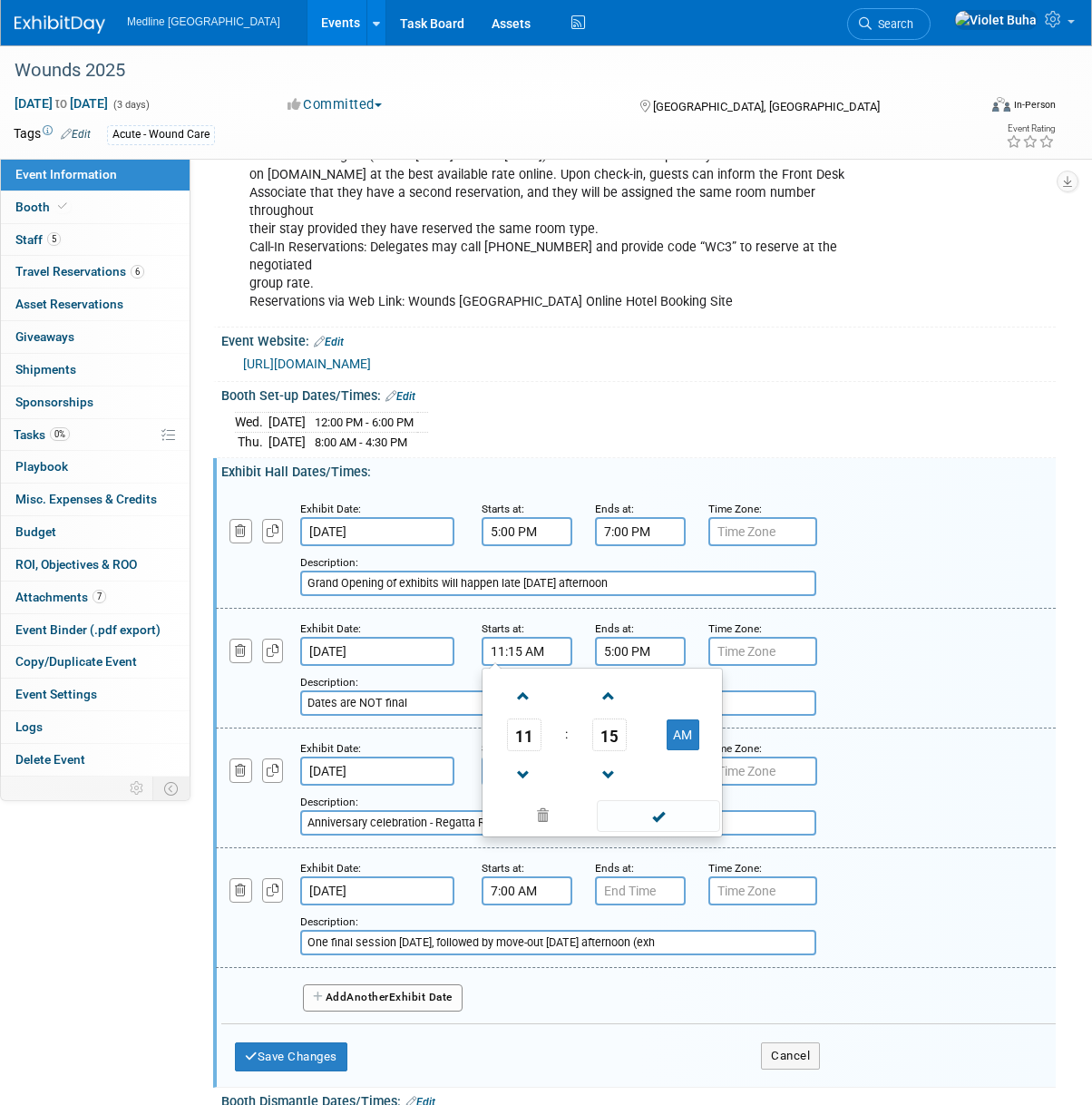
click at [656, 813] on span at bounding box center [658, 816] width 123 height 32
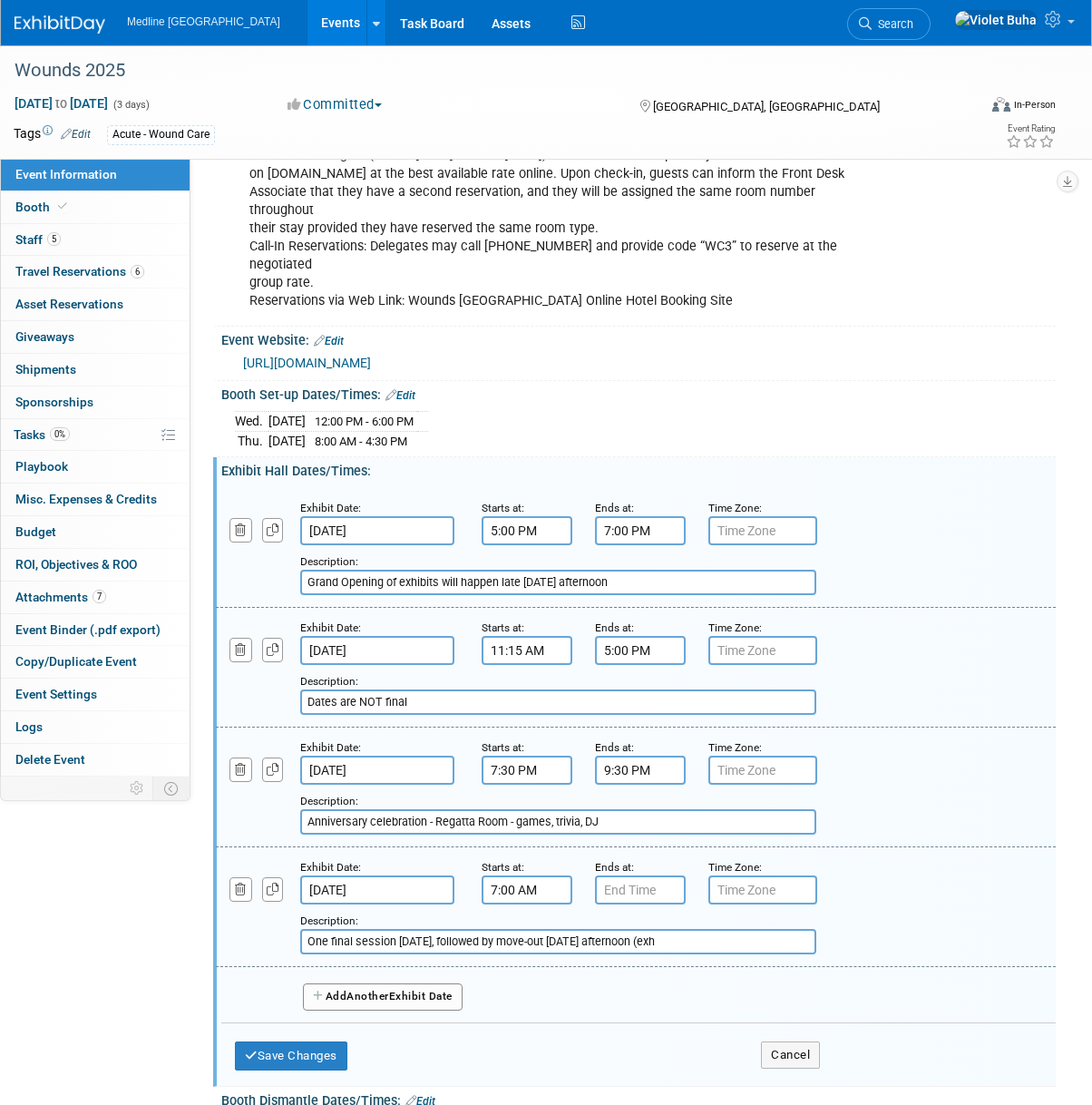
click at [611, 653] on input "5:00 PM" at bounding box center [640, 651] width 91 height 29
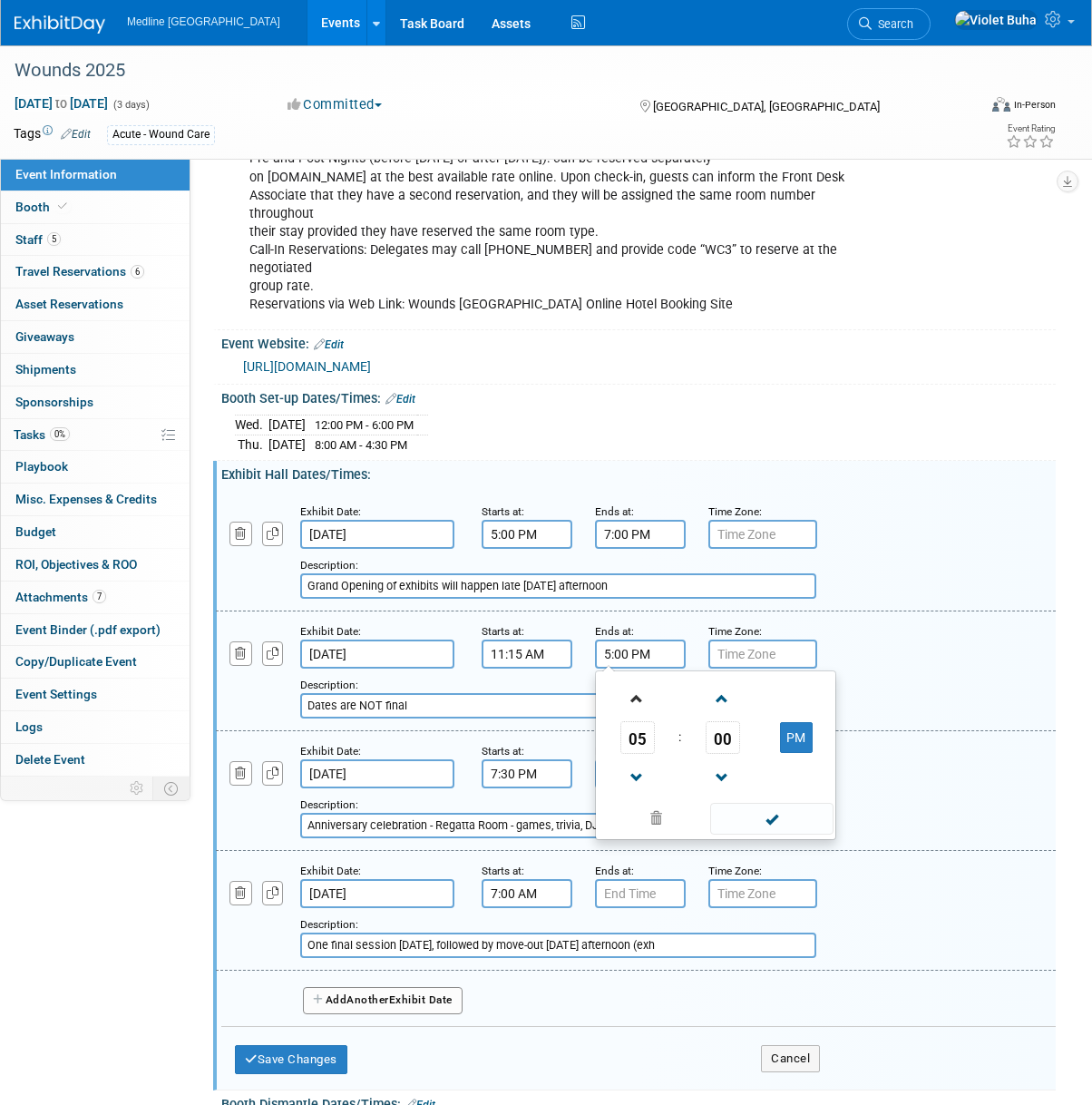
scroll to position [558, 0]
click at [632, 728] on span "05" at bounding box center [638, 739] width 35 height 33
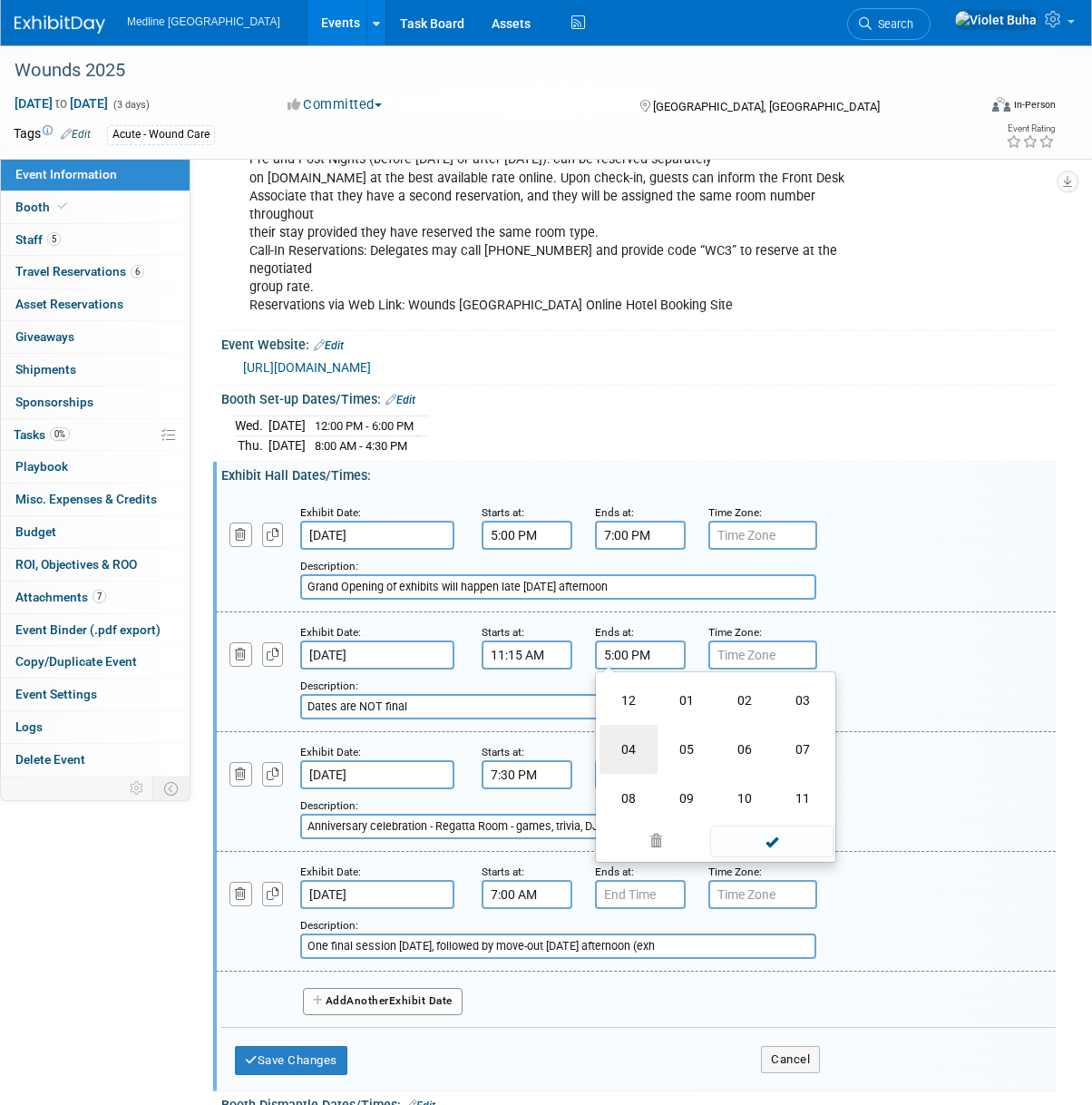
click at [633, 749] on td "04" at bounding box center [628, 750] width 58 height 49
click at [719, 731] on span "00" at bounding box center [723, 739] width 35 height 33
click at [797, 691] on td "15" at bounding box center [802, 700] width 58 height 49
type input "4:15 PM"
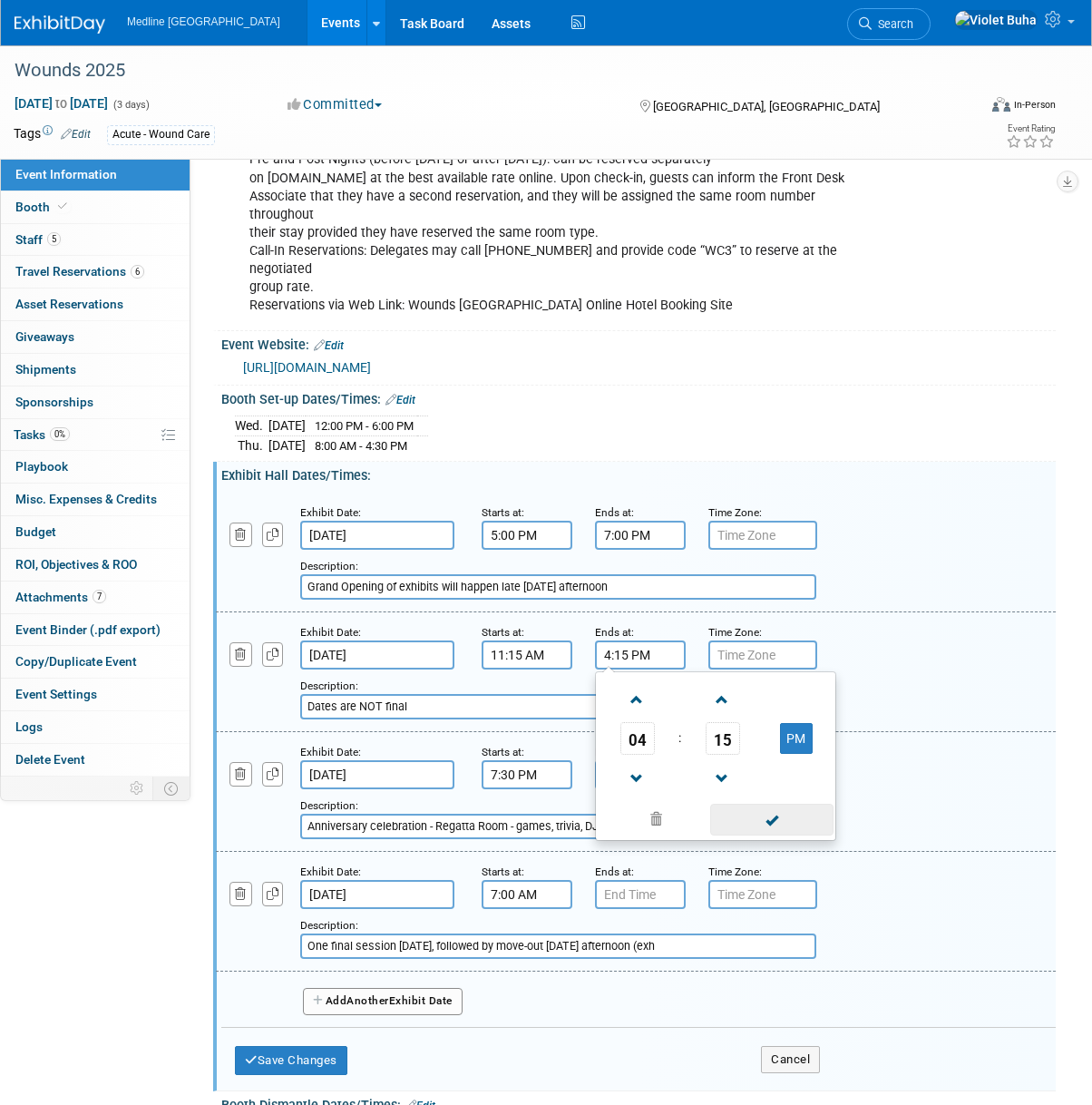
click at [784, 821] on span at bounding box center [772, 819] width 123 height 32
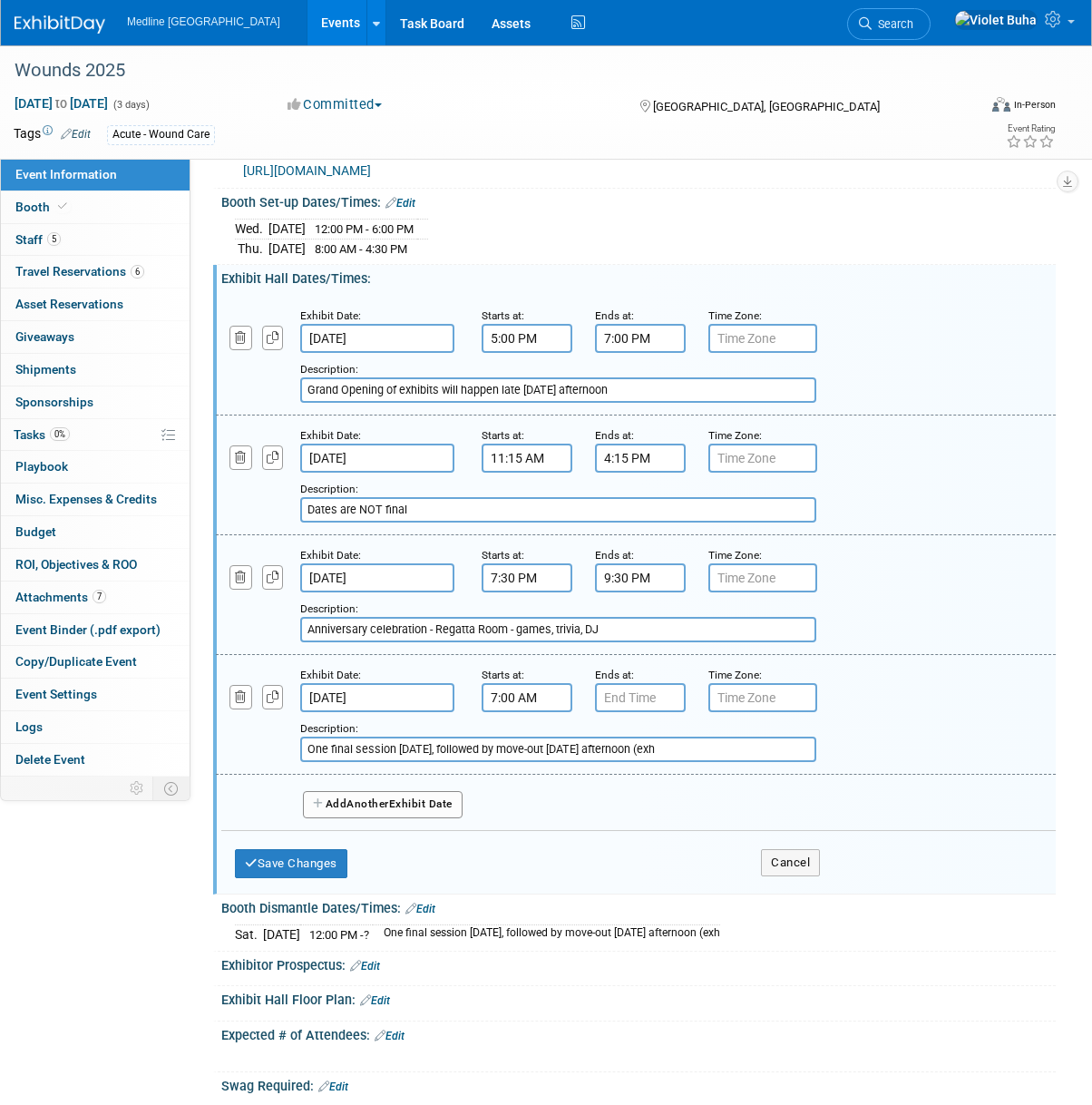
scroll to position [756, 0]
click at [535, 692] on input "7:00 AM" at bounding box center [526, 697] width 91 height 29
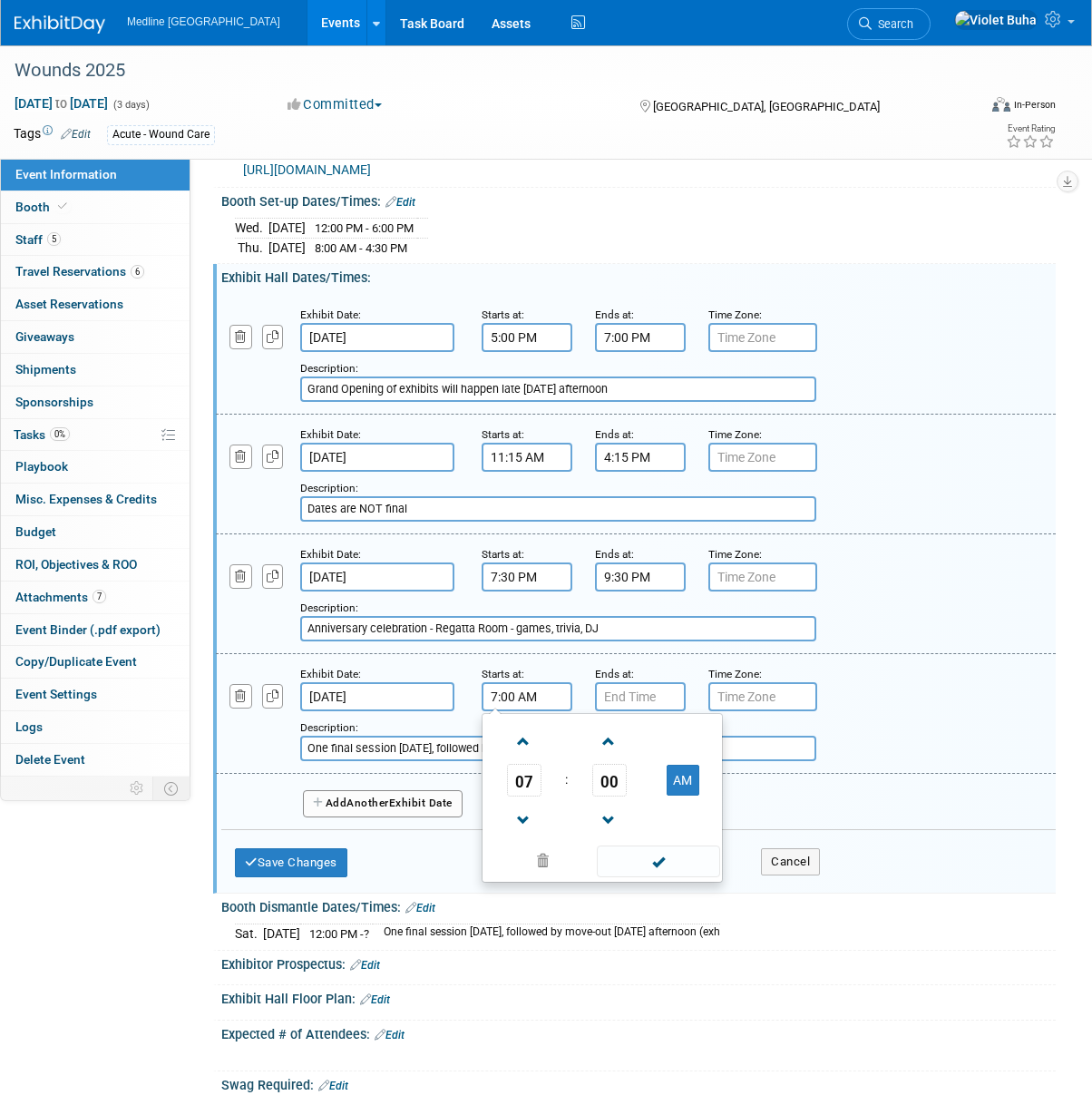
click at [526, 764] on span "07" at bounding box center [524, 780] width 35 height 33
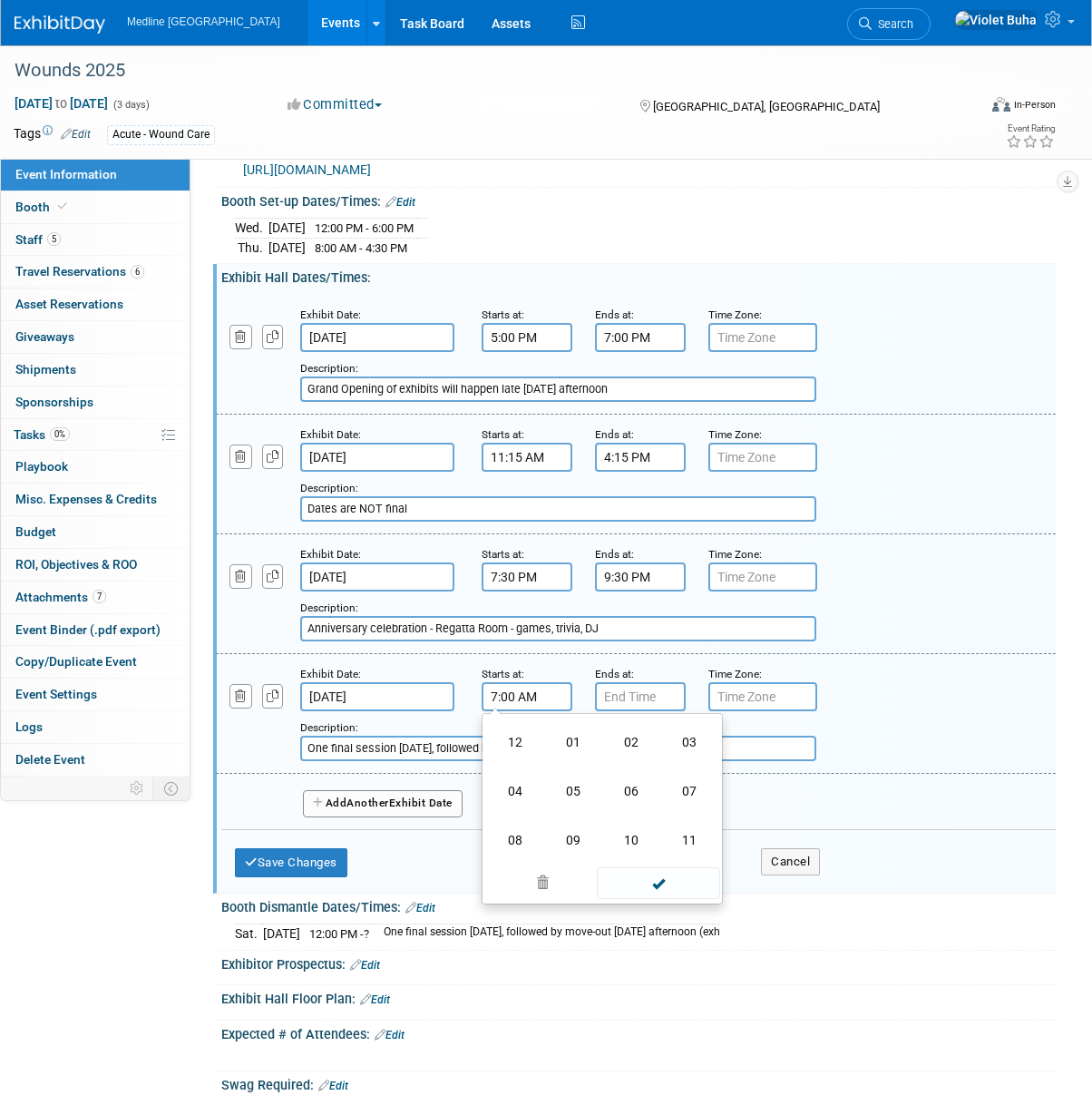
click at [626, 823] on td "10" at bounding box center [631, 840] width 58 height 49
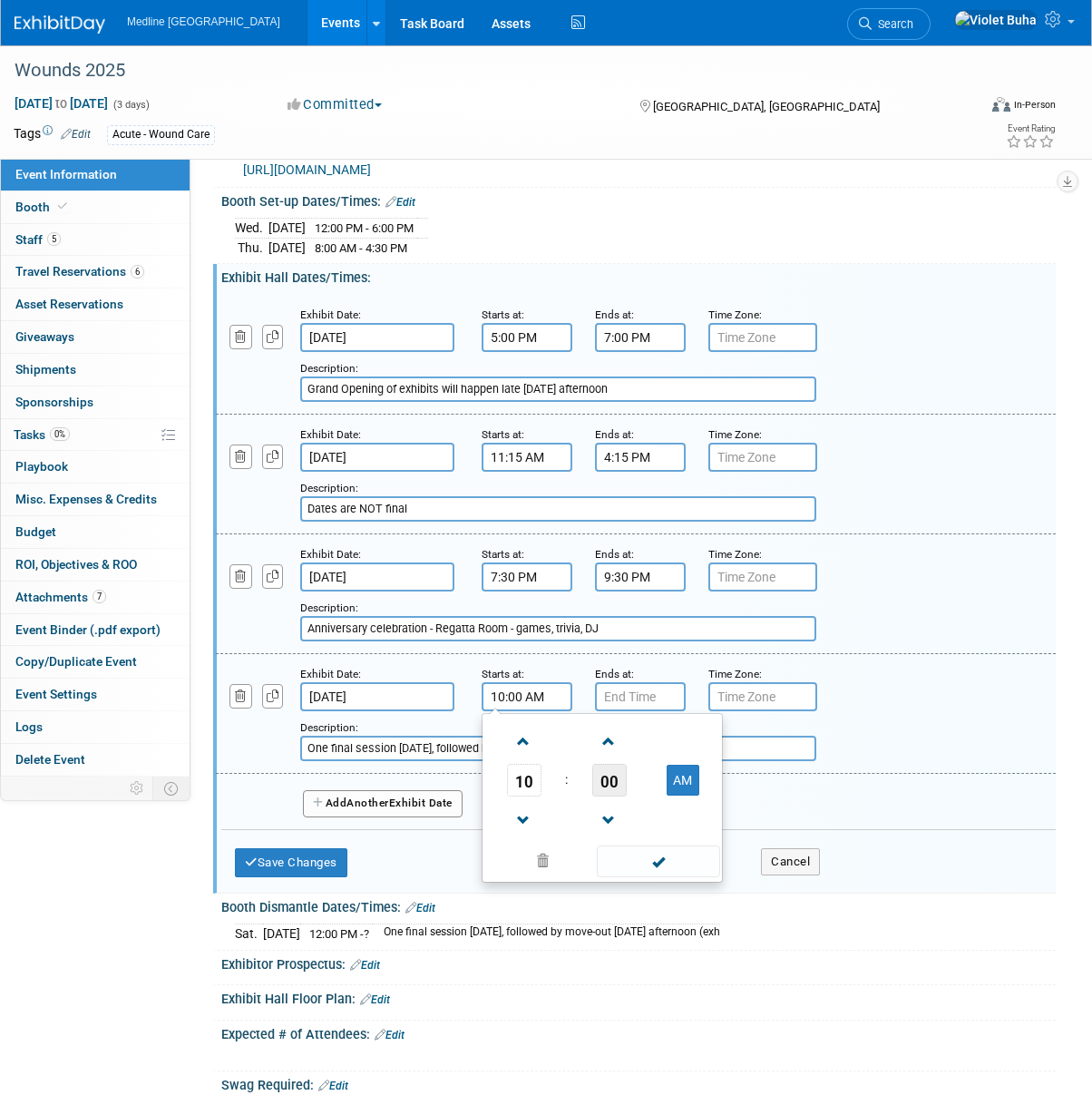
click at [611, 776] on span "00" at bounding box center [610, 780] width 35 height 33
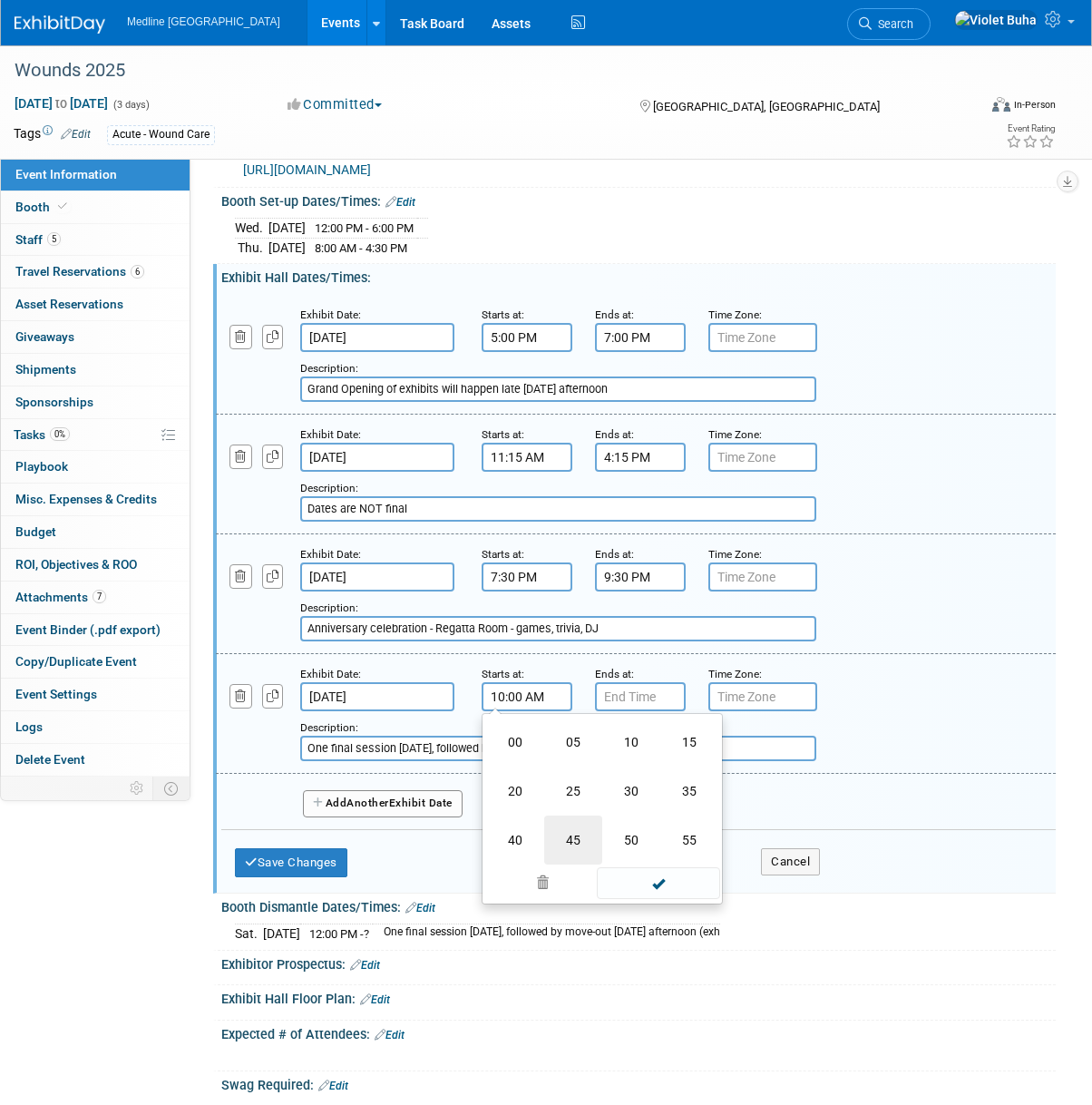
click at [581, 832] on td "45" at bounding box center [573, 840] width 58 height 49
type input "10:45 AM"
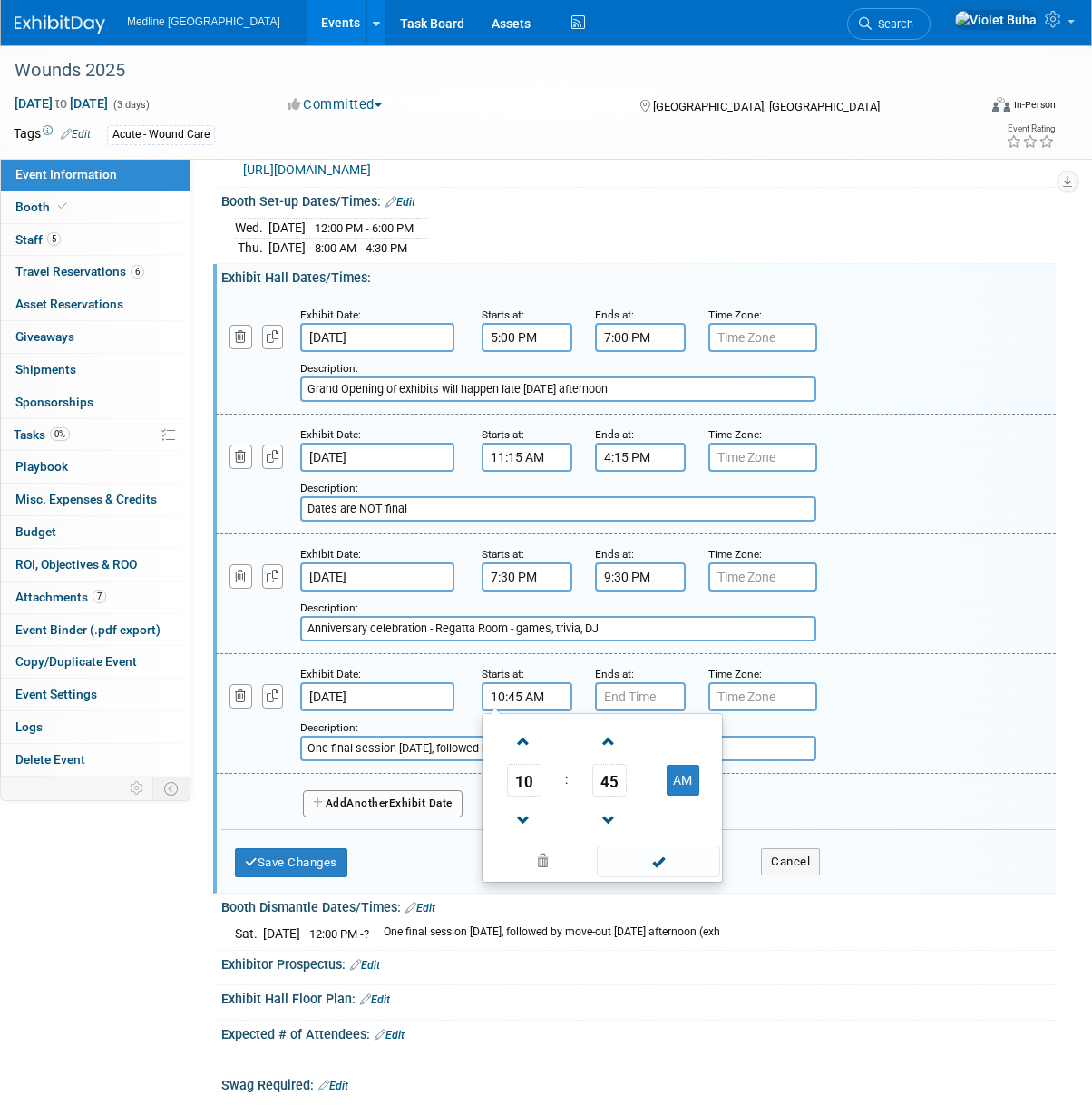
click at [676, 860] on span at bounding box center [658, 861] width 123 height 32
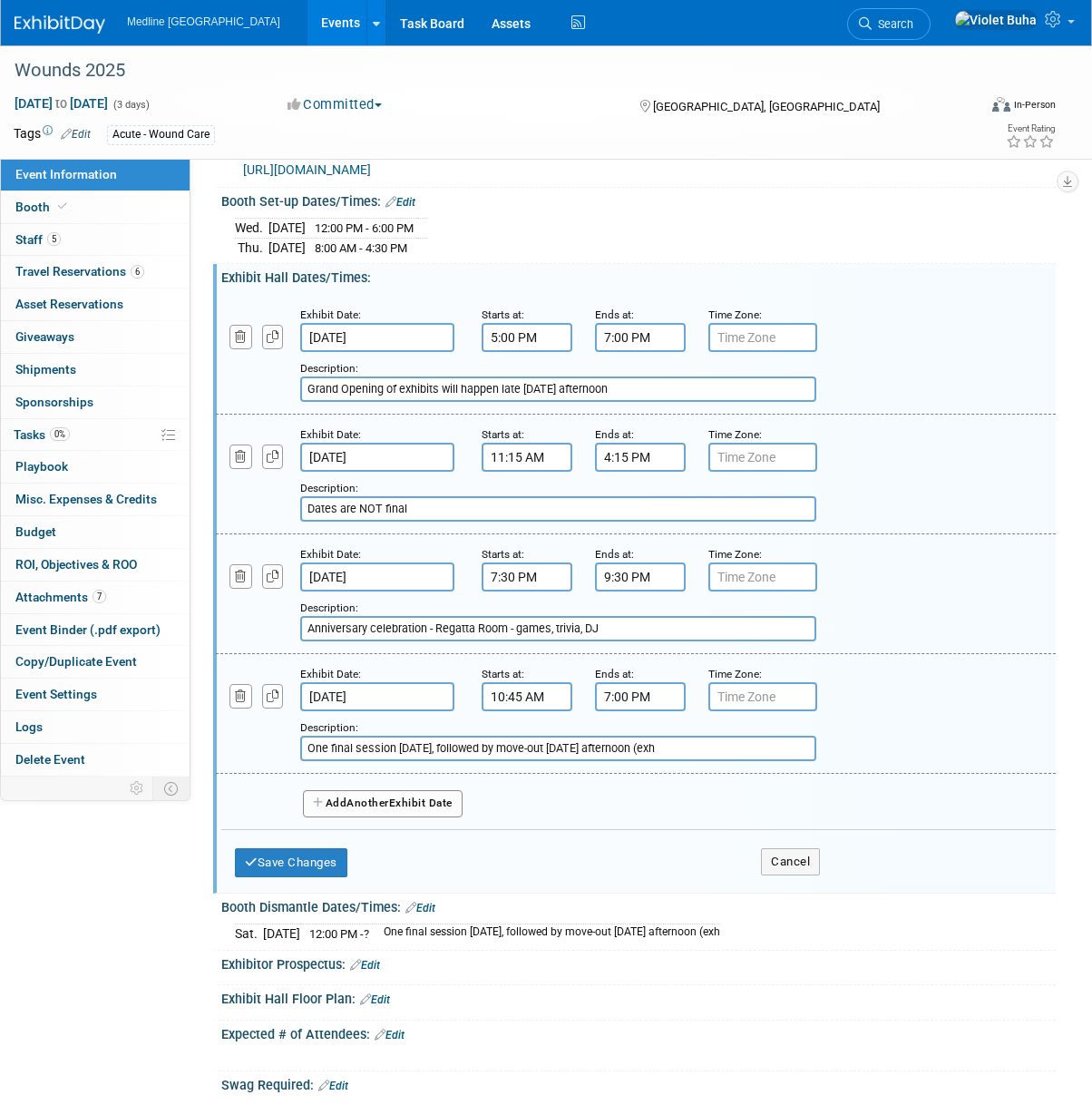
click at [627, 690] on input "7:00 PM" at bounding box center [640, 697] width 91 height 29
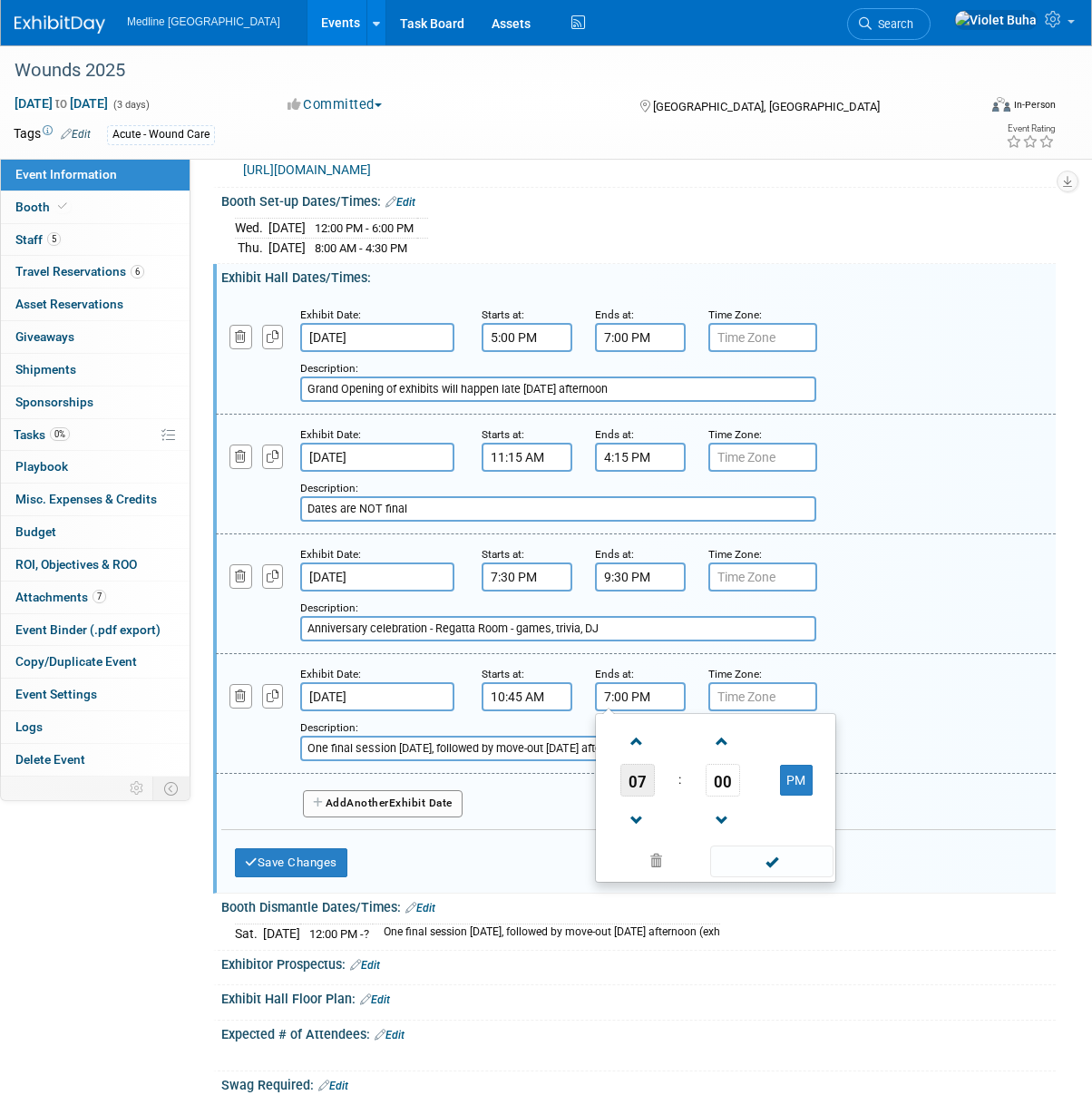
click at [626, 770] on span "07" at bounding box center [638, 780] width 35 height 33
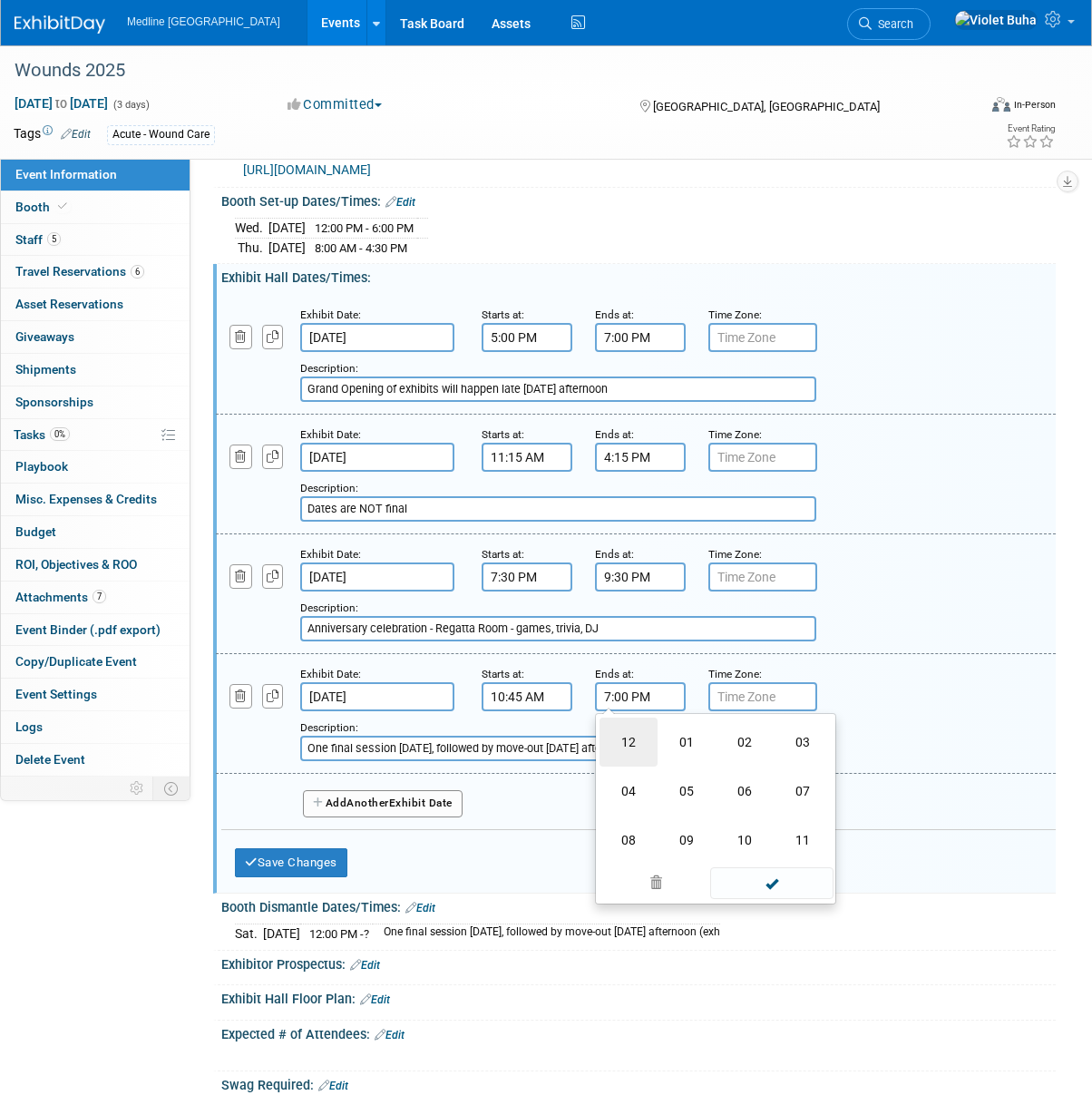
click at [625, 734] on td "12" at bounding box center [628, 742] width 58 height 49
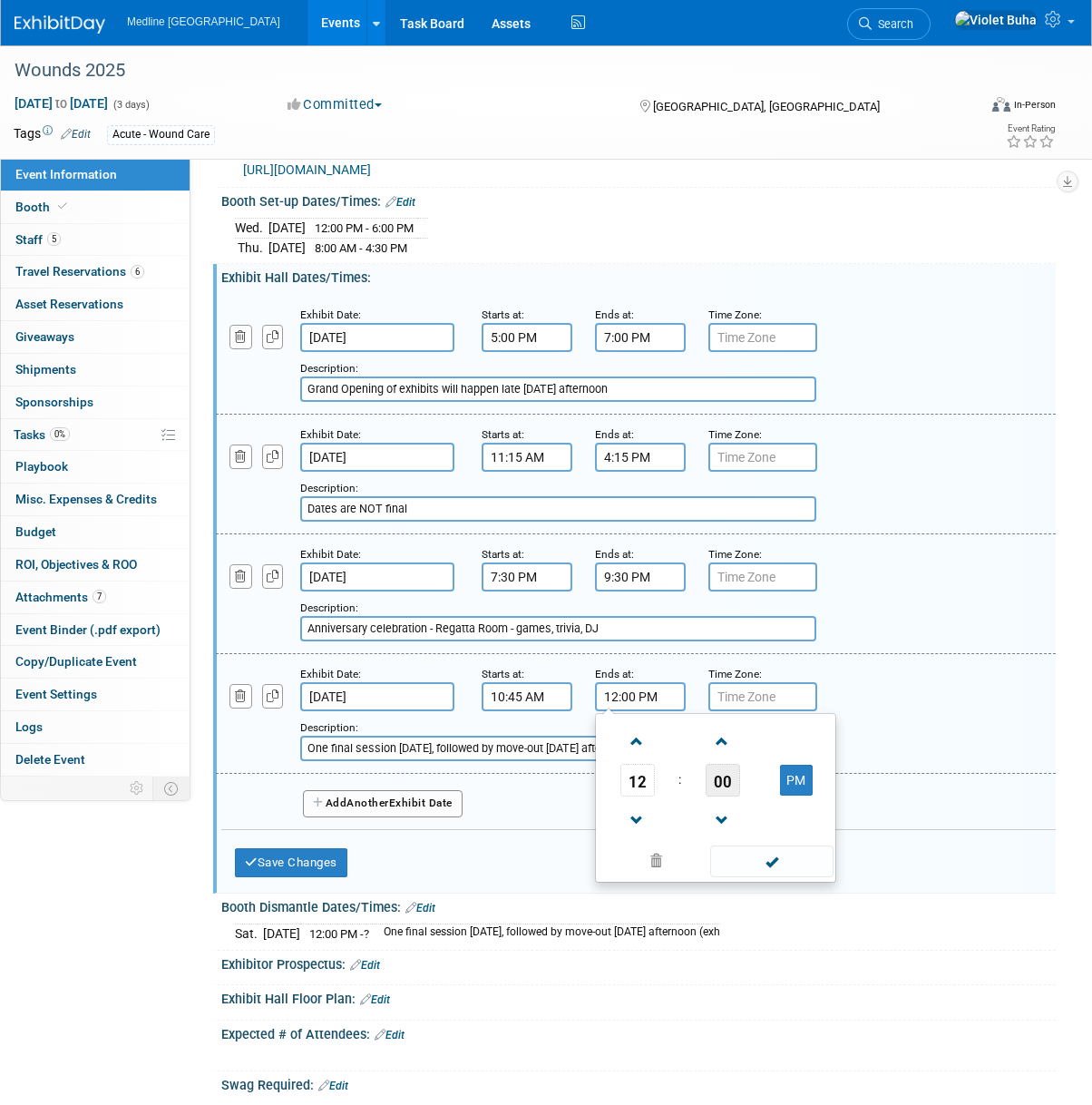
click at [726, 770] on span "00" at bounding box center [723, 780] width 35 height 33
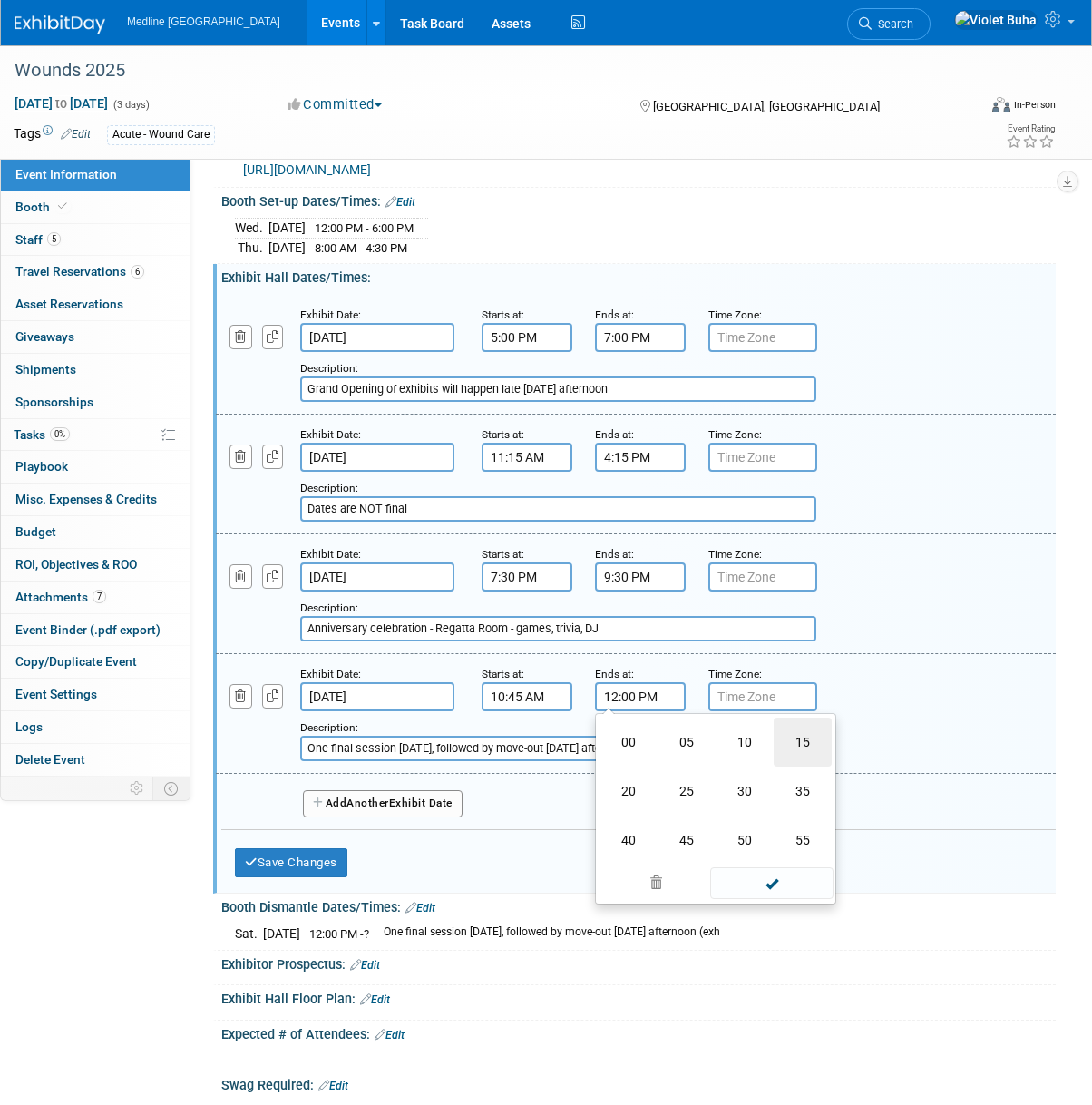
click at [810, 736] on td "15" at bounding box center [802, 742] width 58 height 49
type input "12:15 PM"
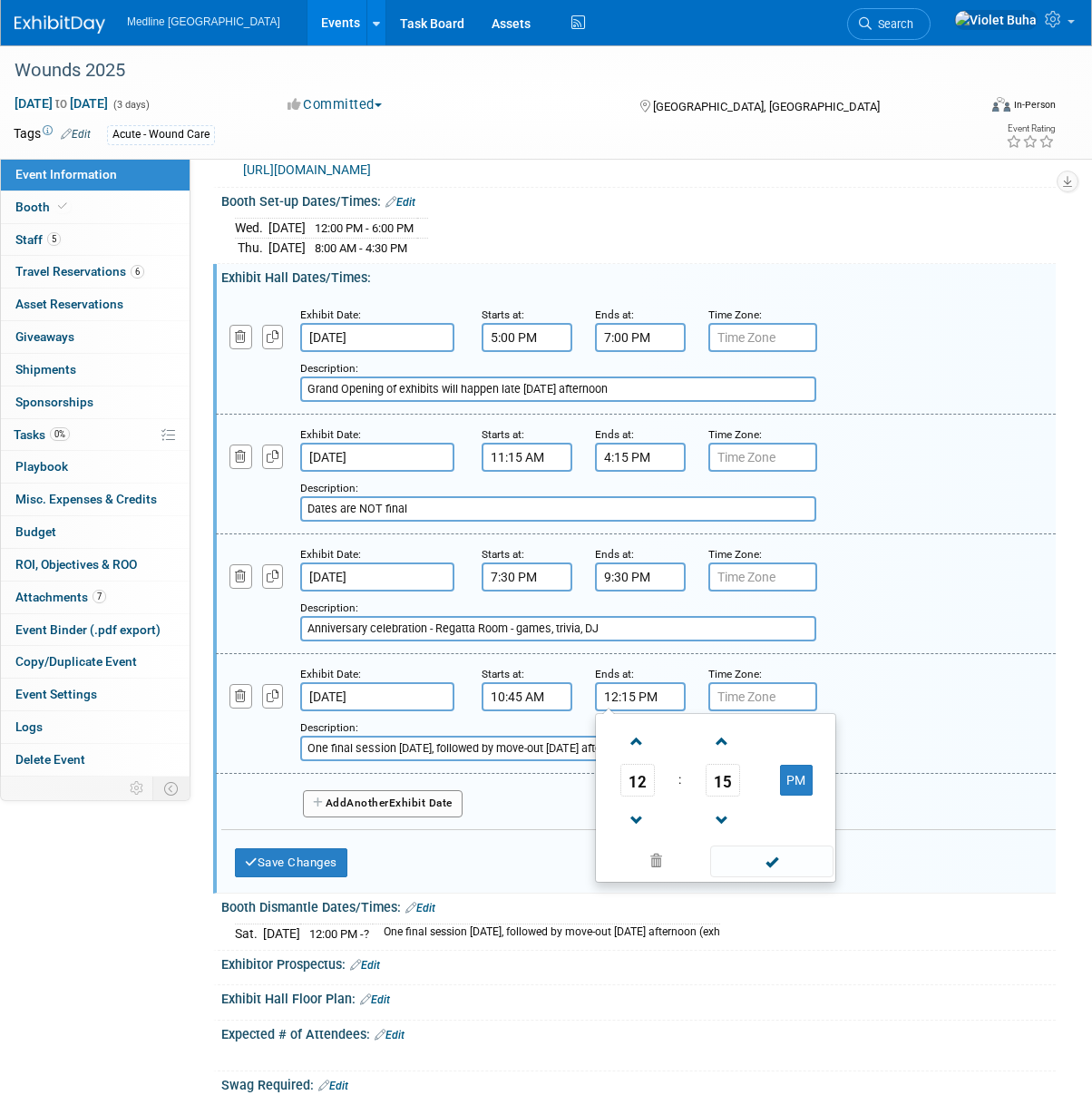
click at [784, 857] on span at bounding box center [772, 861] width 123 height 32
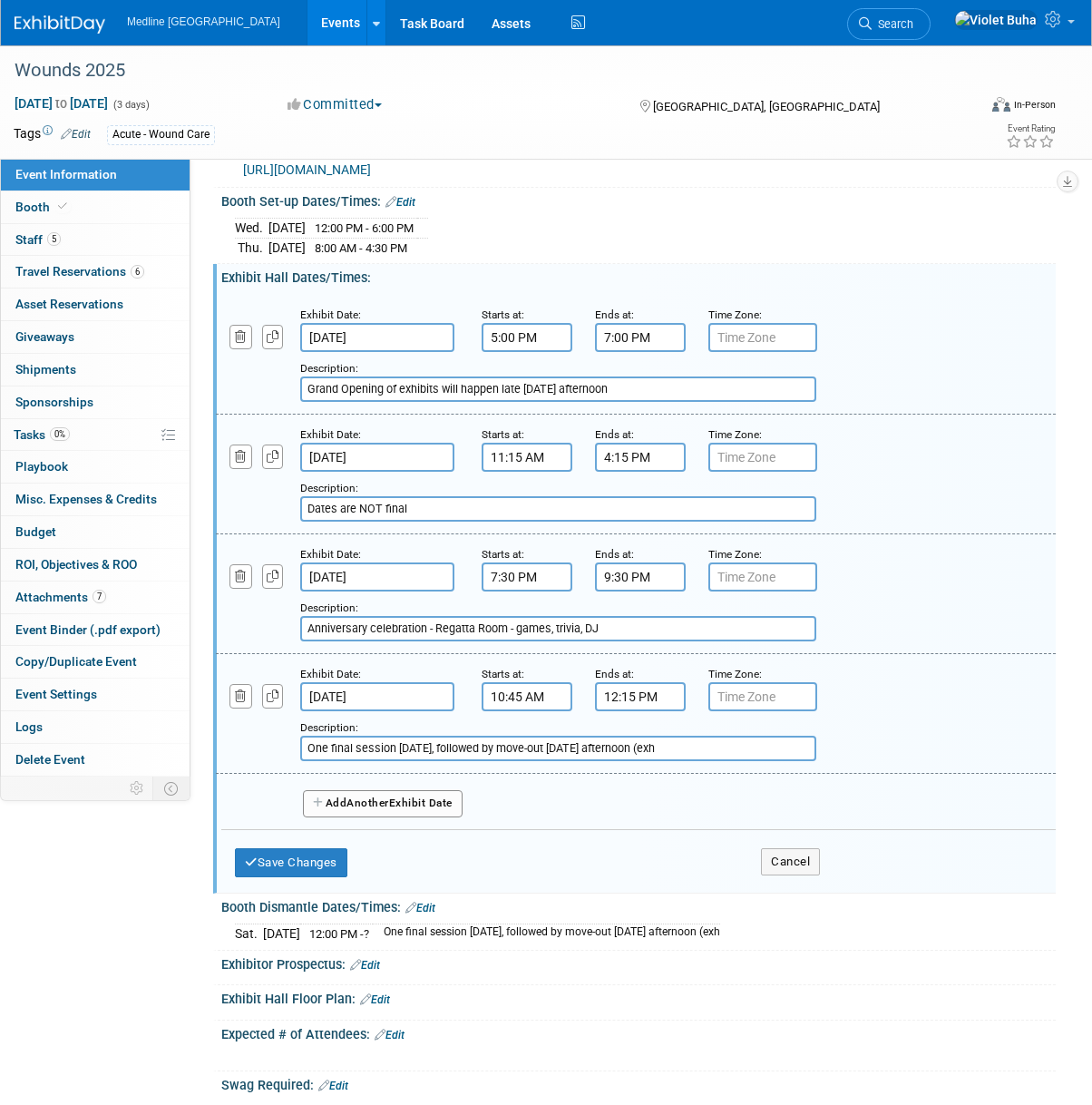
drag, startPoint x: 706, startPoint y: 743, endPoint x: 297, endPoint y: 747, distance: 409.0
click at [297, 748] on div "Add a Description Description: One final session on Saturday, followed by move-…" at bounding box center [564, 736] width 723 height 50
click at [308, 851] on button "Save Changes" at bounding box center [291, 863] width 113 height 29
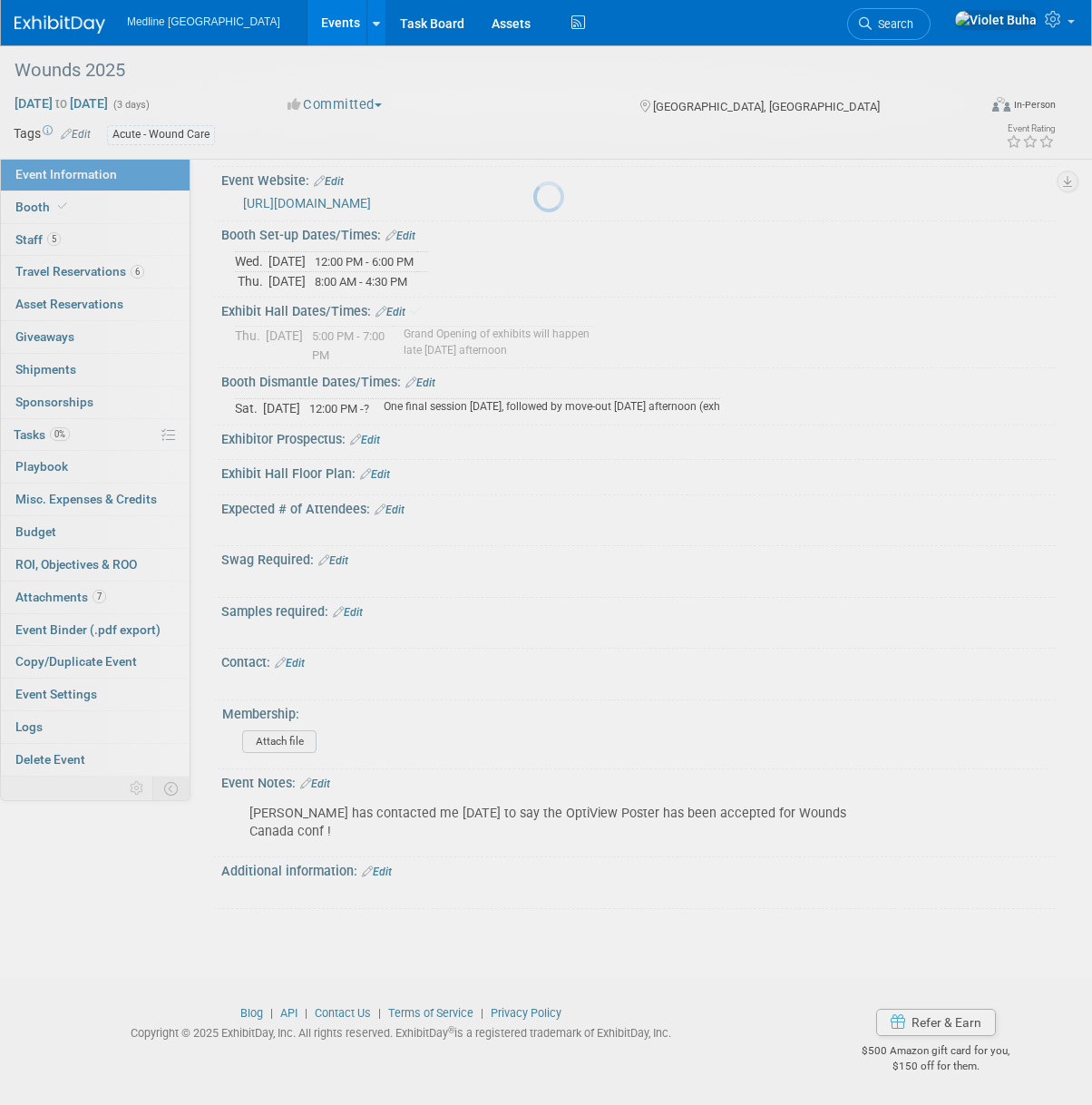
scroll to position [664, 0]
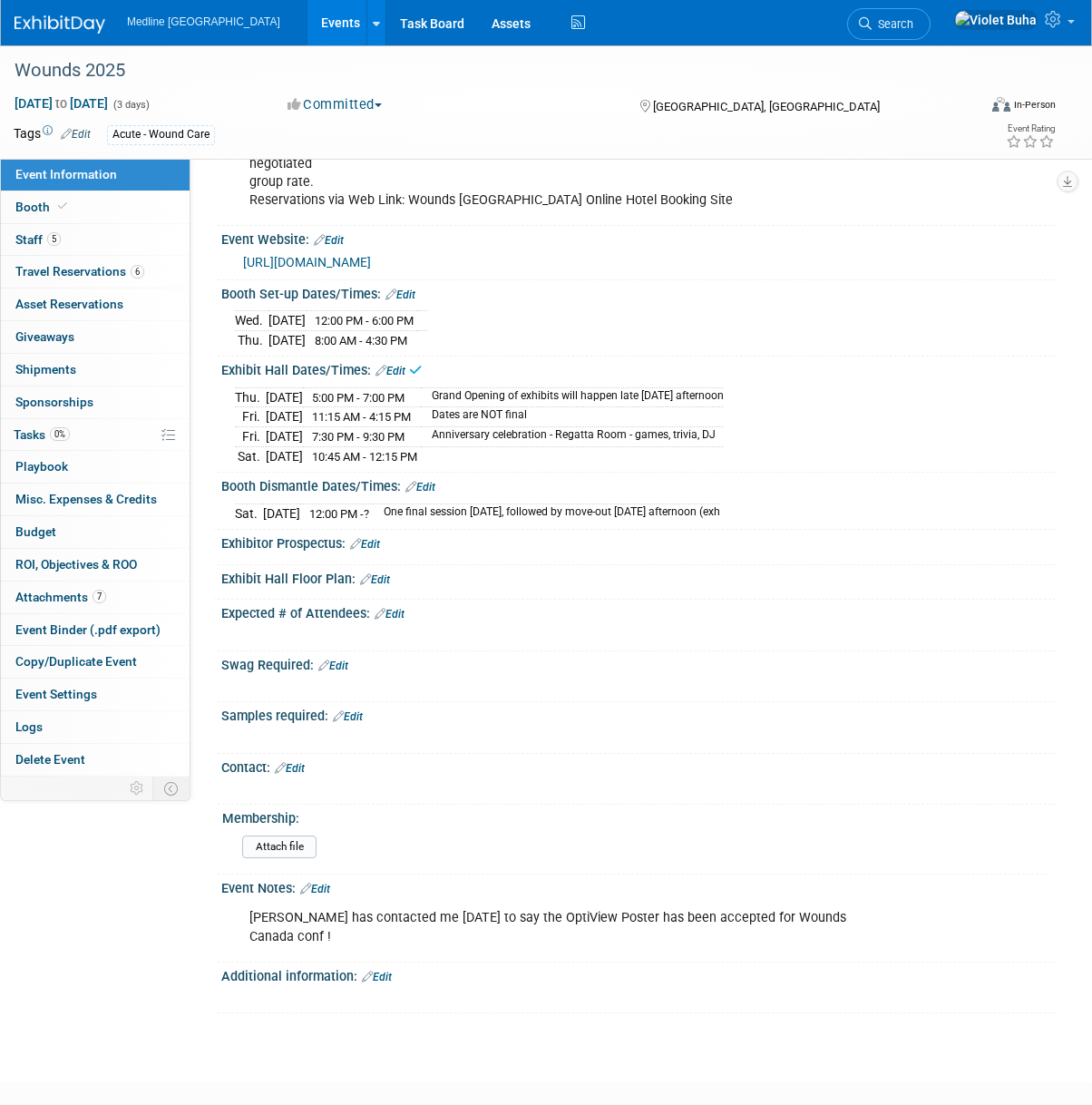
click at [429, 483] on link "Edit" at bounding box center [420, 487] width 30 height 13
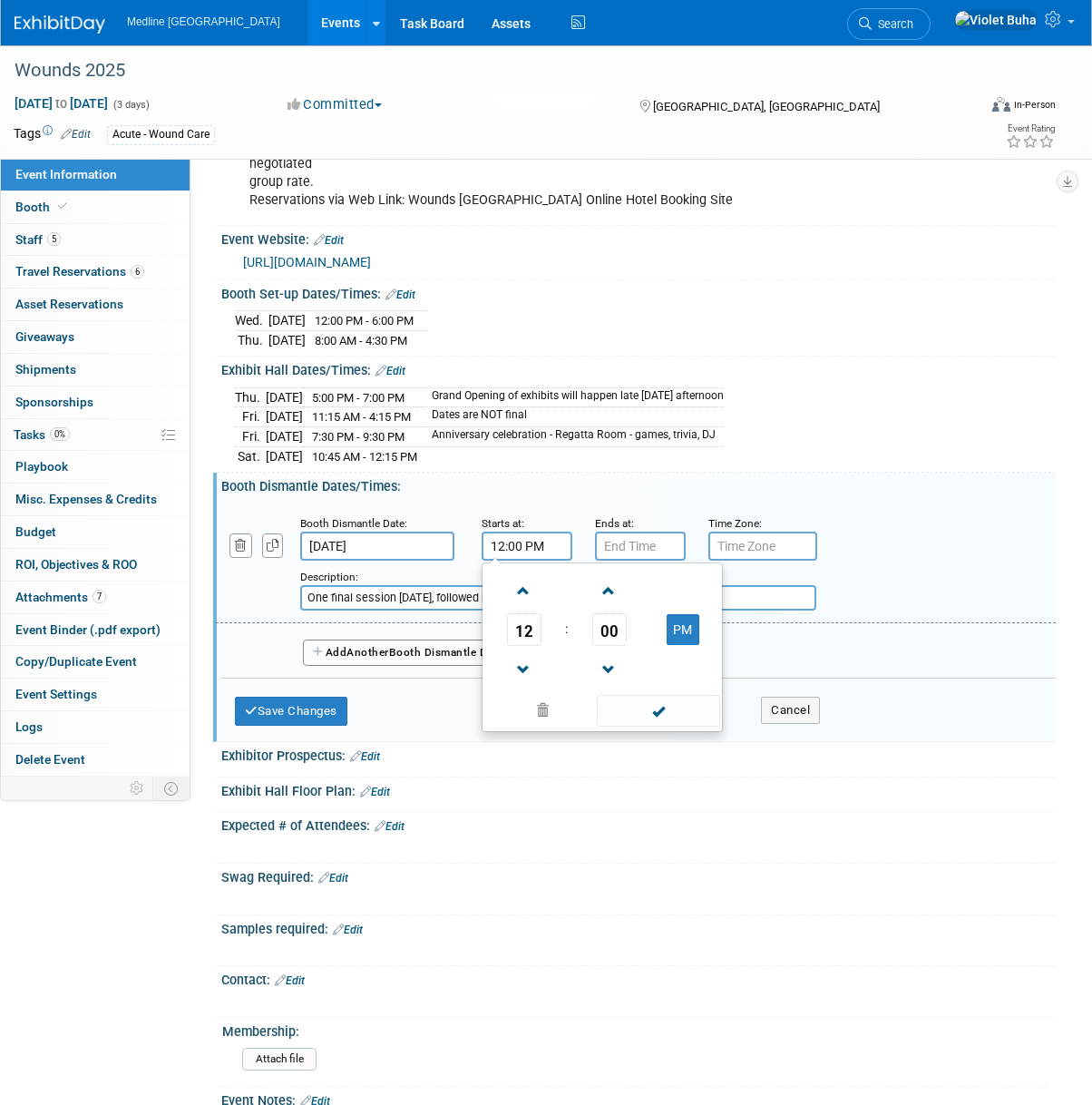
click at [504, 539] on input "12:00 PM" at bounding box center [526, 547] width 91 height 29
click at [516, 624] on span "12" at bounding box center [524, 630] width 35 height 33
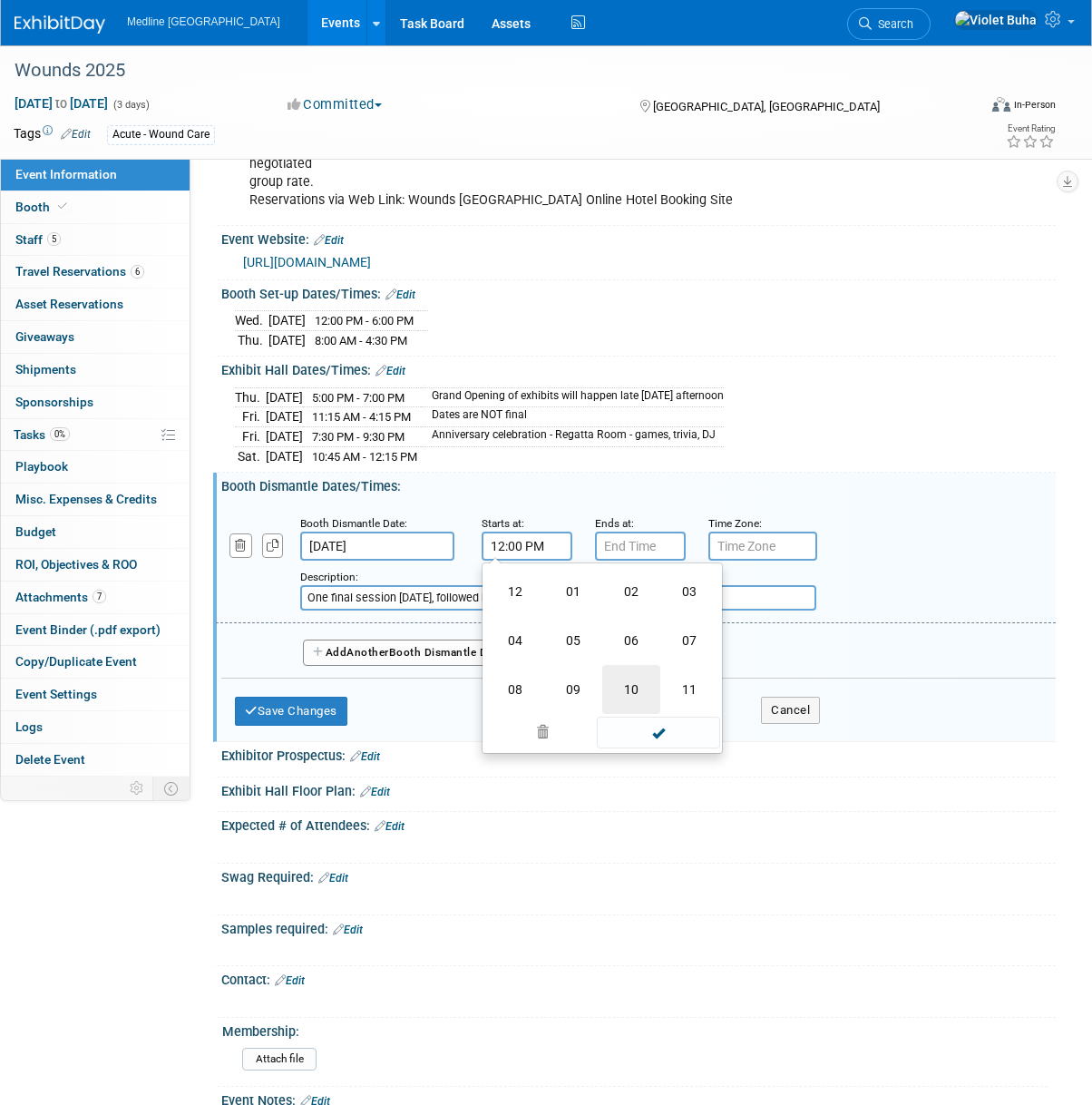
click at [628, 693] on td "10" at bounding box center [631, 689] width 58 height 49
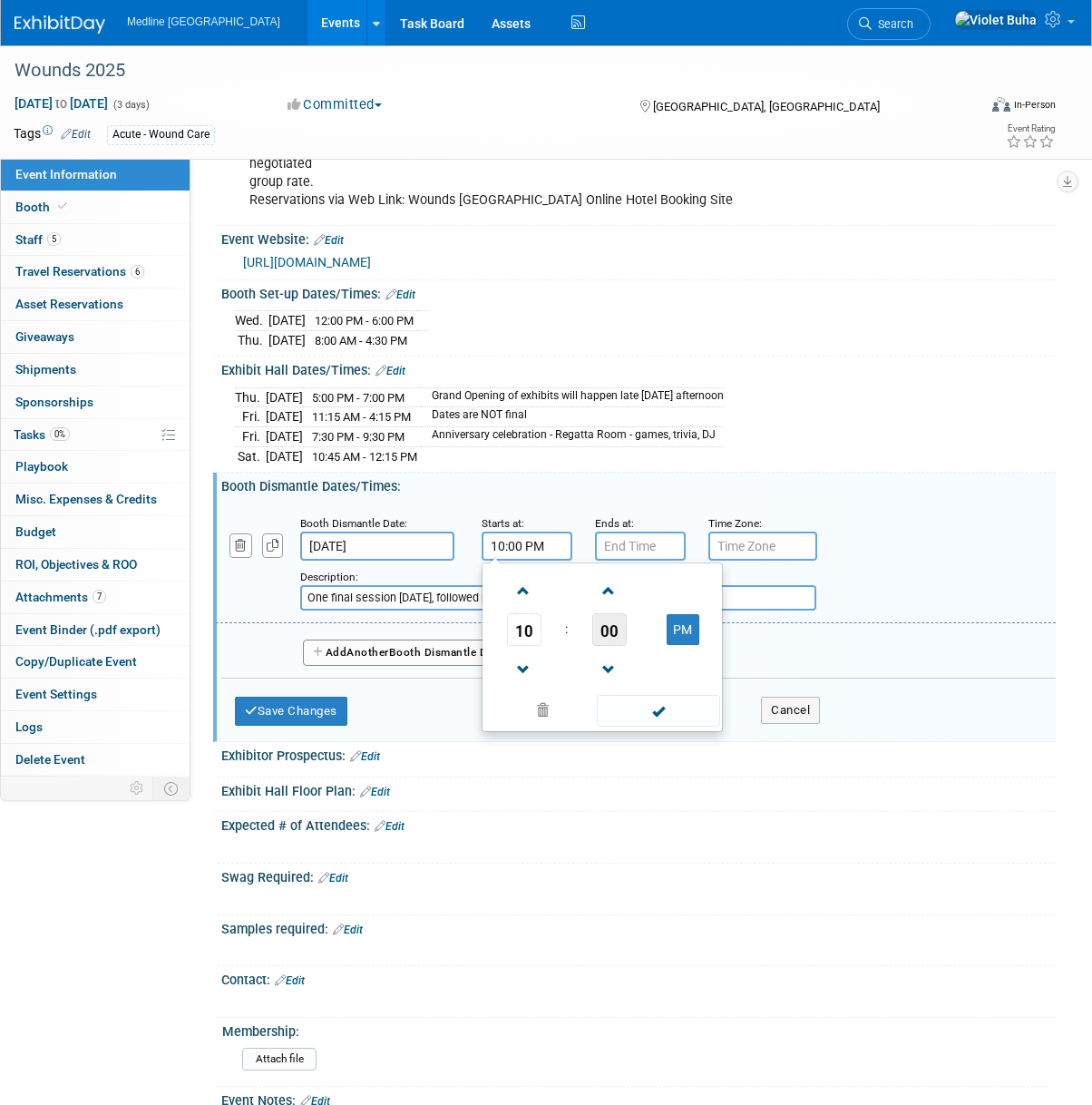
click at [621, 630] on span "00" at bounding box center [610, 630] width 35 height 33
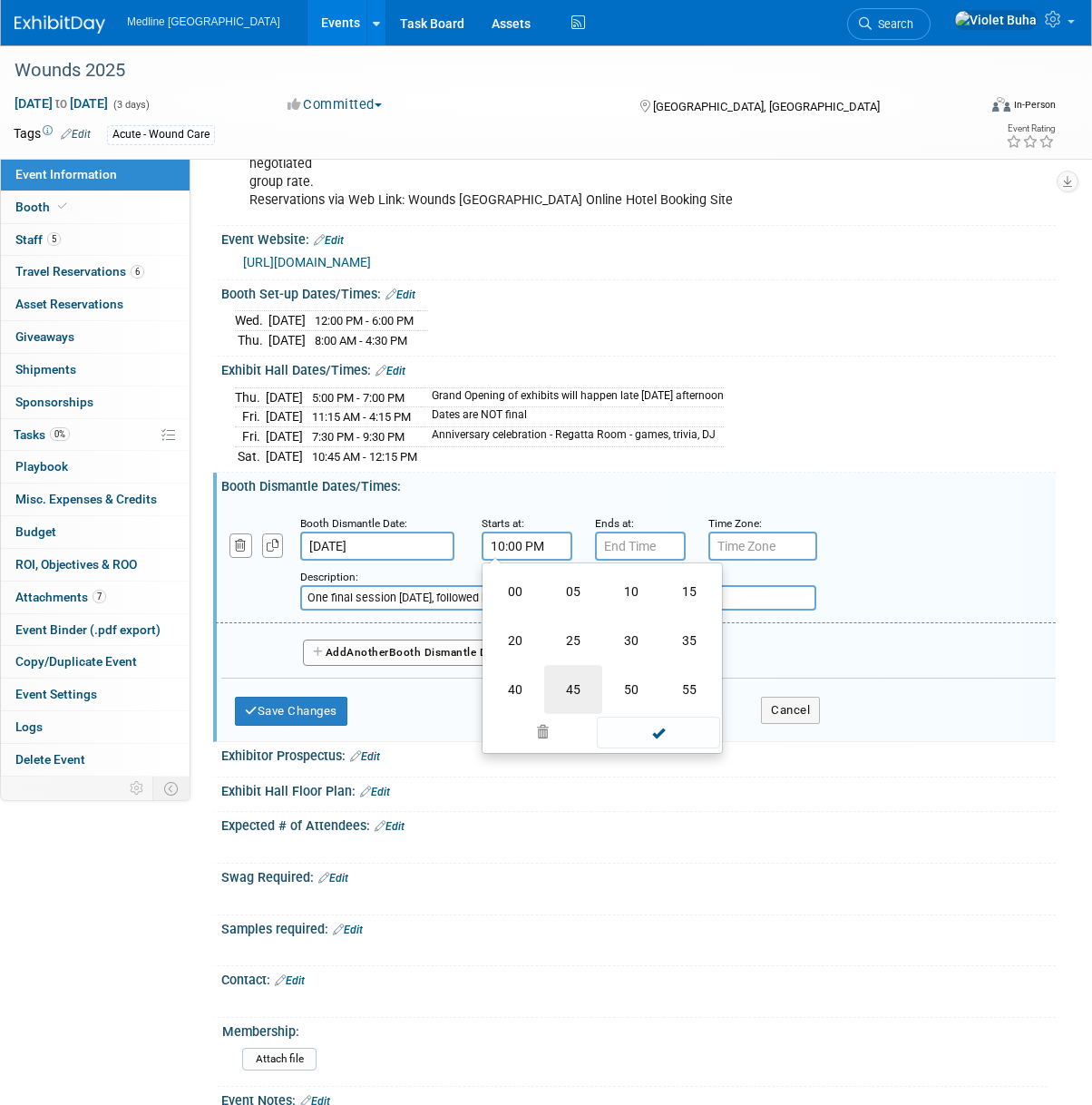
click at [585, 682] on td "45" at bounding box center [573, 689] width 58 height 49
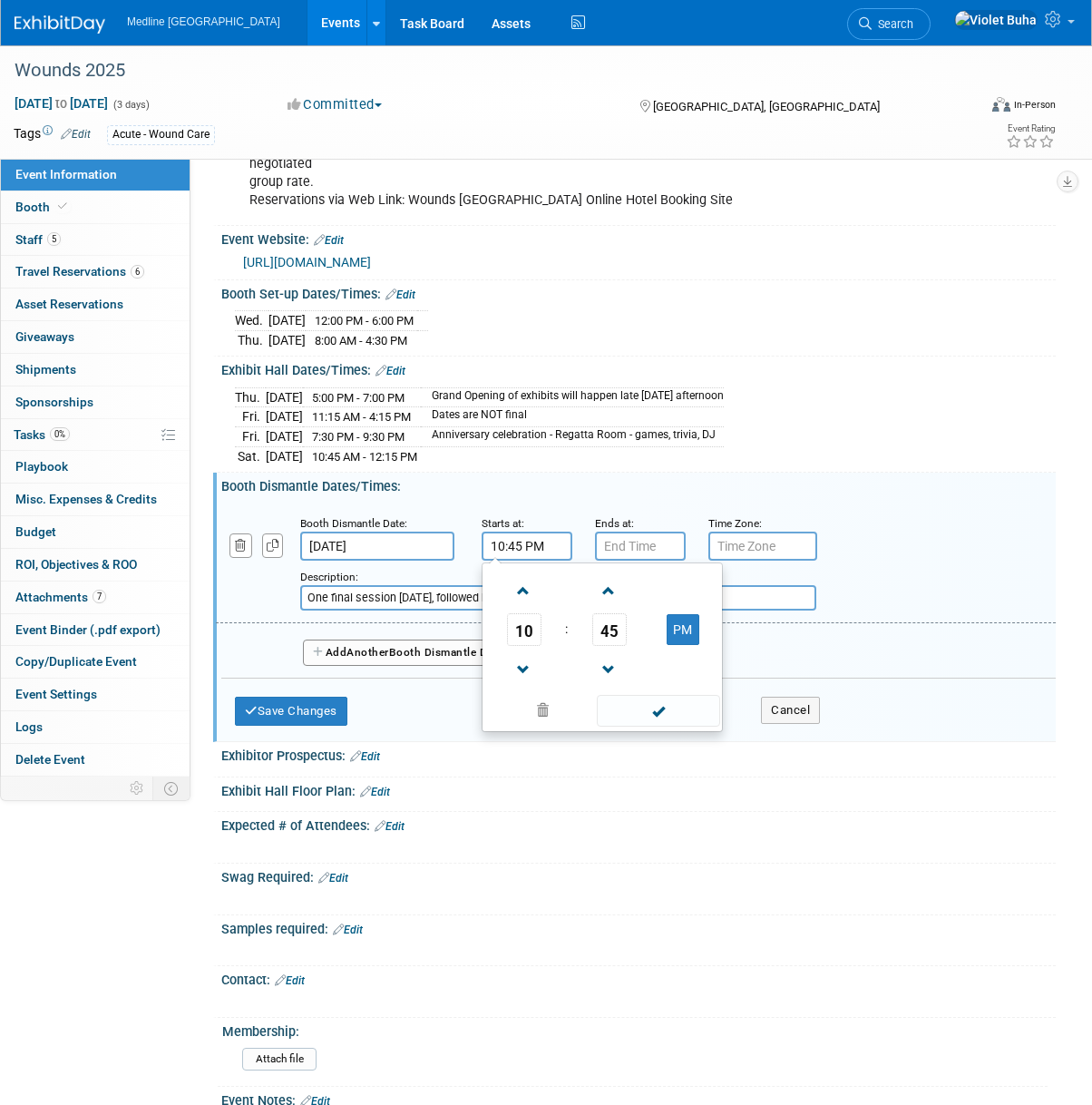
drag, startPoint x: 651, startPoint y: 700, endPoint x: 645, endPoint y: 637, distance: 63.3
click at [630, 639] on ul "10 : 45 PM 12 01 02 03 04 05 06 07 08 09 10 11 00 05 10 15 20 25 30 35 40 45 50…" at bounding box center [602, 646] width 232 height 160
click at [686, 621] on button "PM" at bounding box center [683, 630] width 33 height 31
type input "10:45 AM"
click at [675, 703] on span at bounding box center [658, 710] width 123 height 32
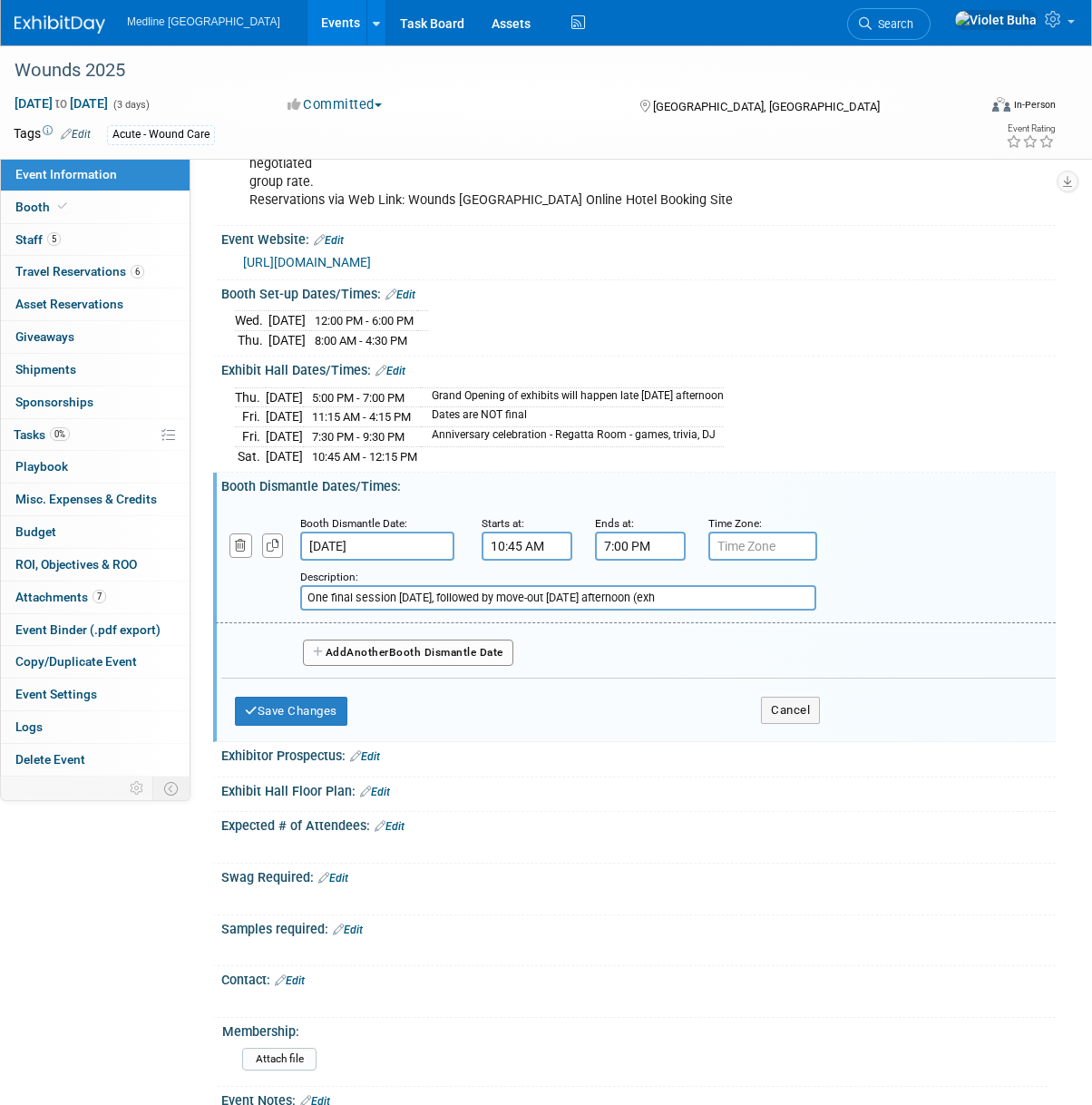
click at [636, 541] on input "7:00 PM" at bounding box center [640, 547] width 91 height 29
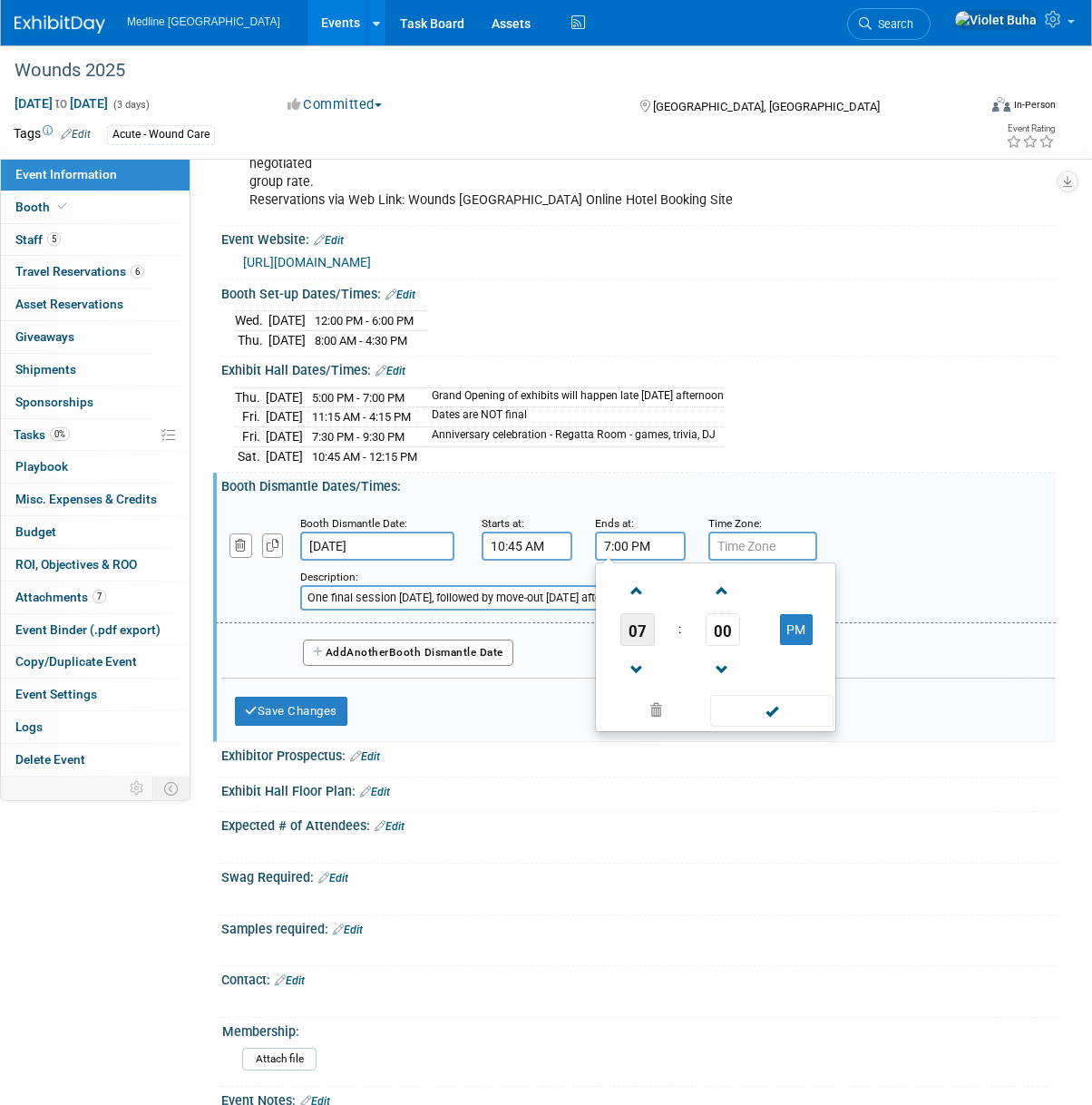
click at [642, 634] on span "07" at bounding box center [638, 630] width 35 height 33
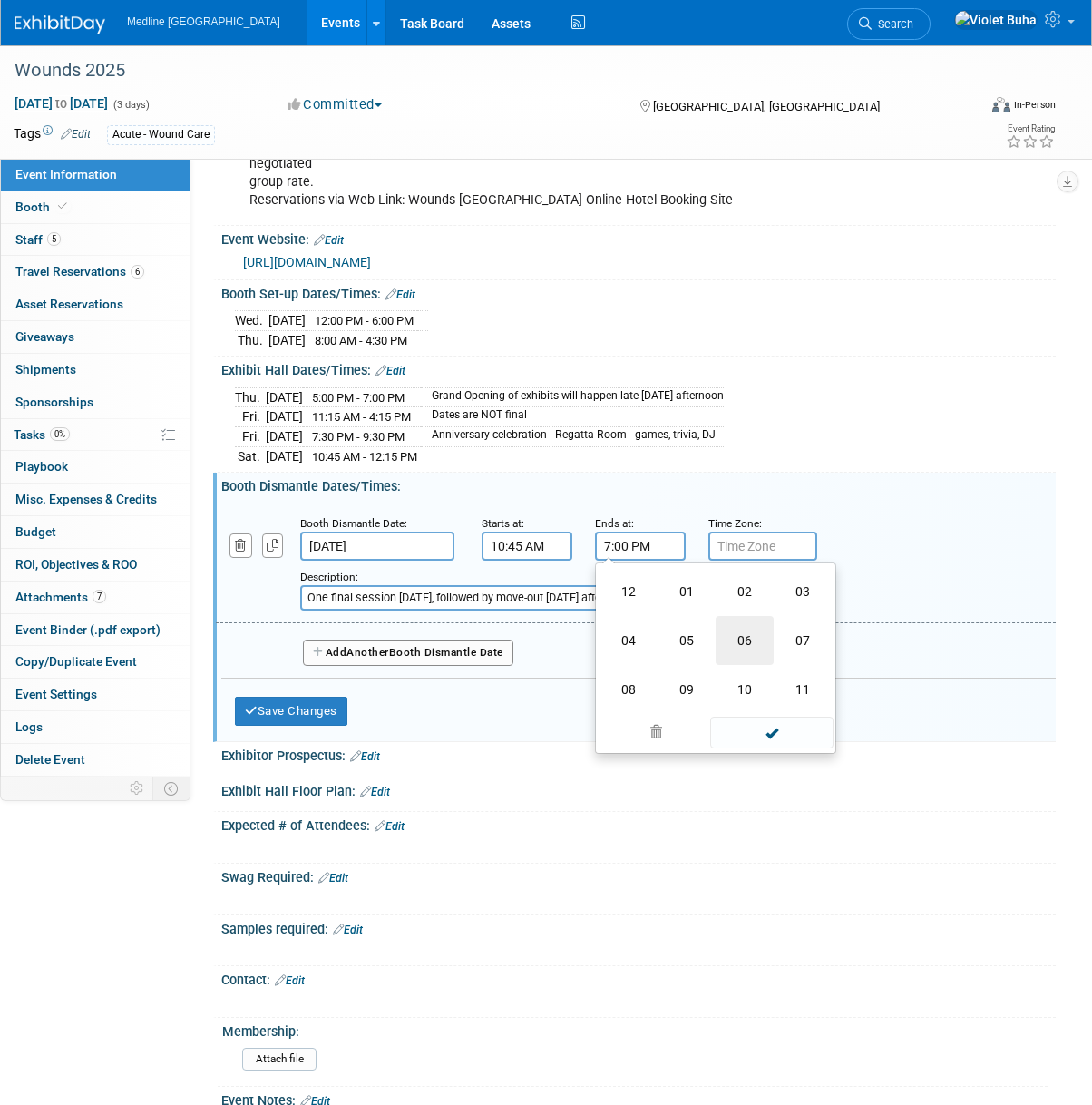
click at [747, 637] on td "06" at bounding box center [744, 641] width 58 height 49
type input "6:00 PM"
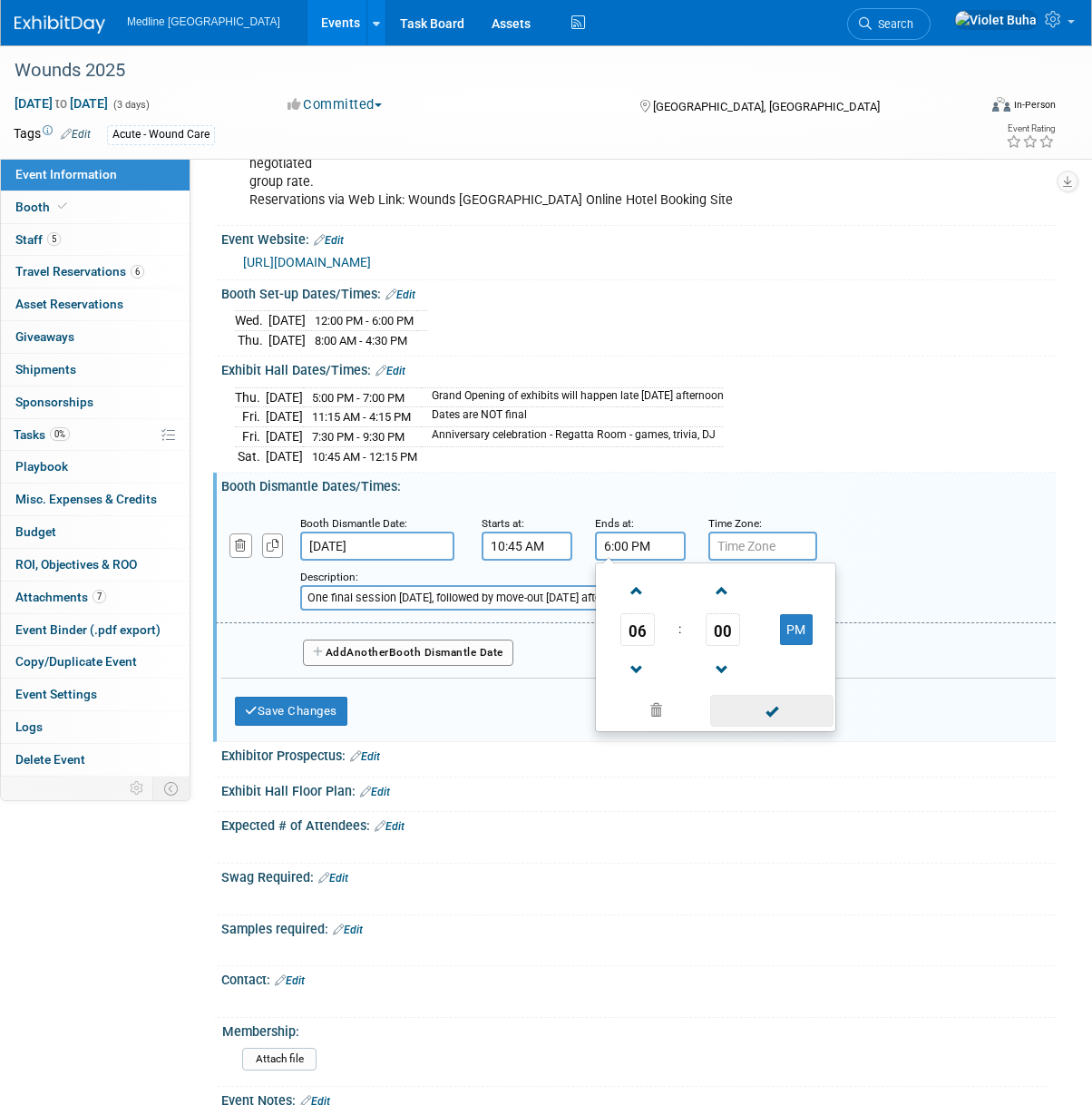
click at [773, 710] on span at bounding box center [772, 710] width 123 height 32
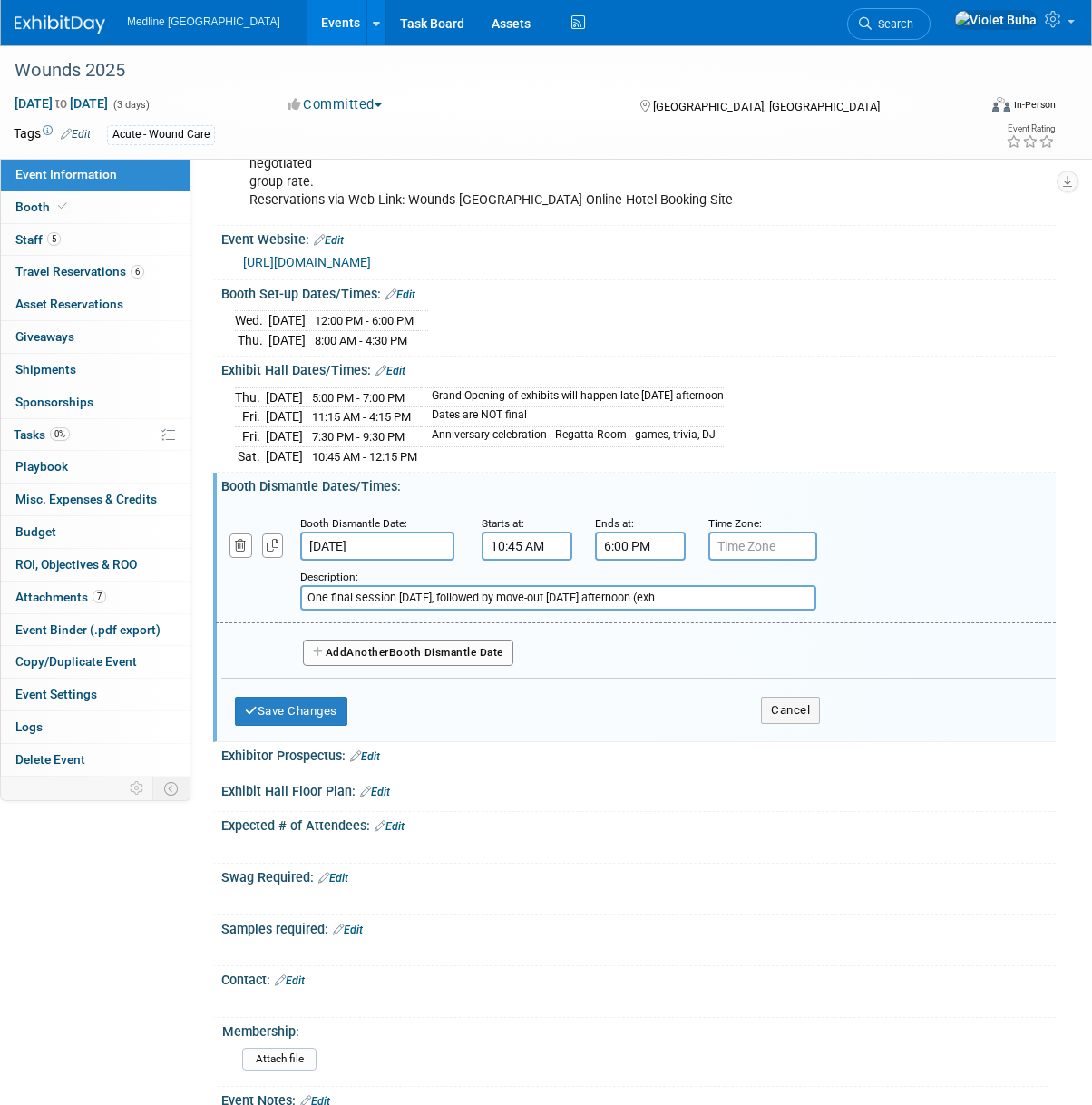
drag, startPoint x: 714, startPoint y: 593, endPoint x: 296, endPoint y: 594, distance: 418.0
click at [296, 595] on div "Add a Description Description: One final session on Saturday, followed by move-…" at bounding box center [564, 585] width 723 height 50
click at [293, 703] on button "Save Changes" at bounding box center [291, 711] width 113 height 29
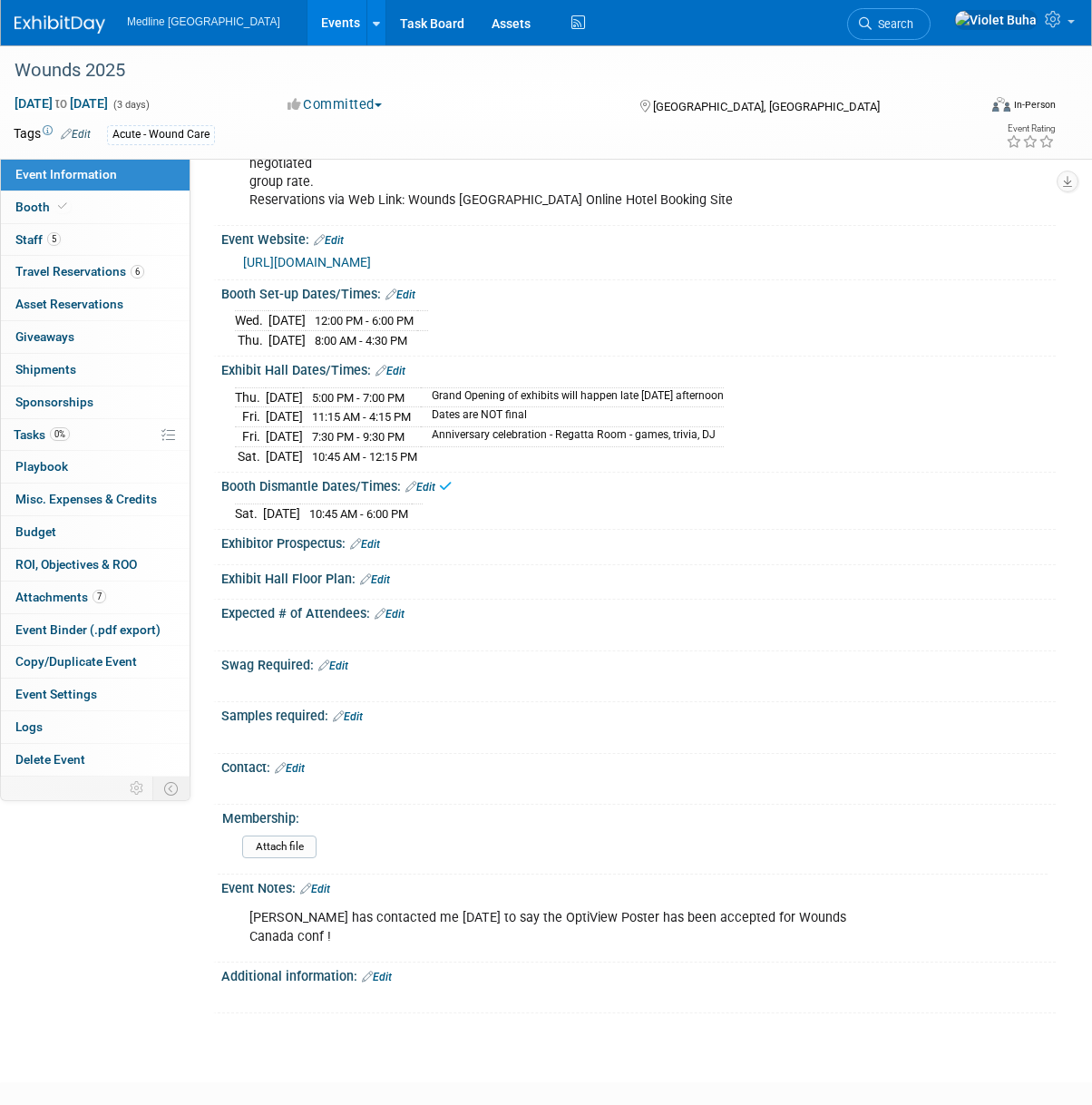
click at [378, 540] on link "Edit" at bounding box center [364, 545] width 30 height 13
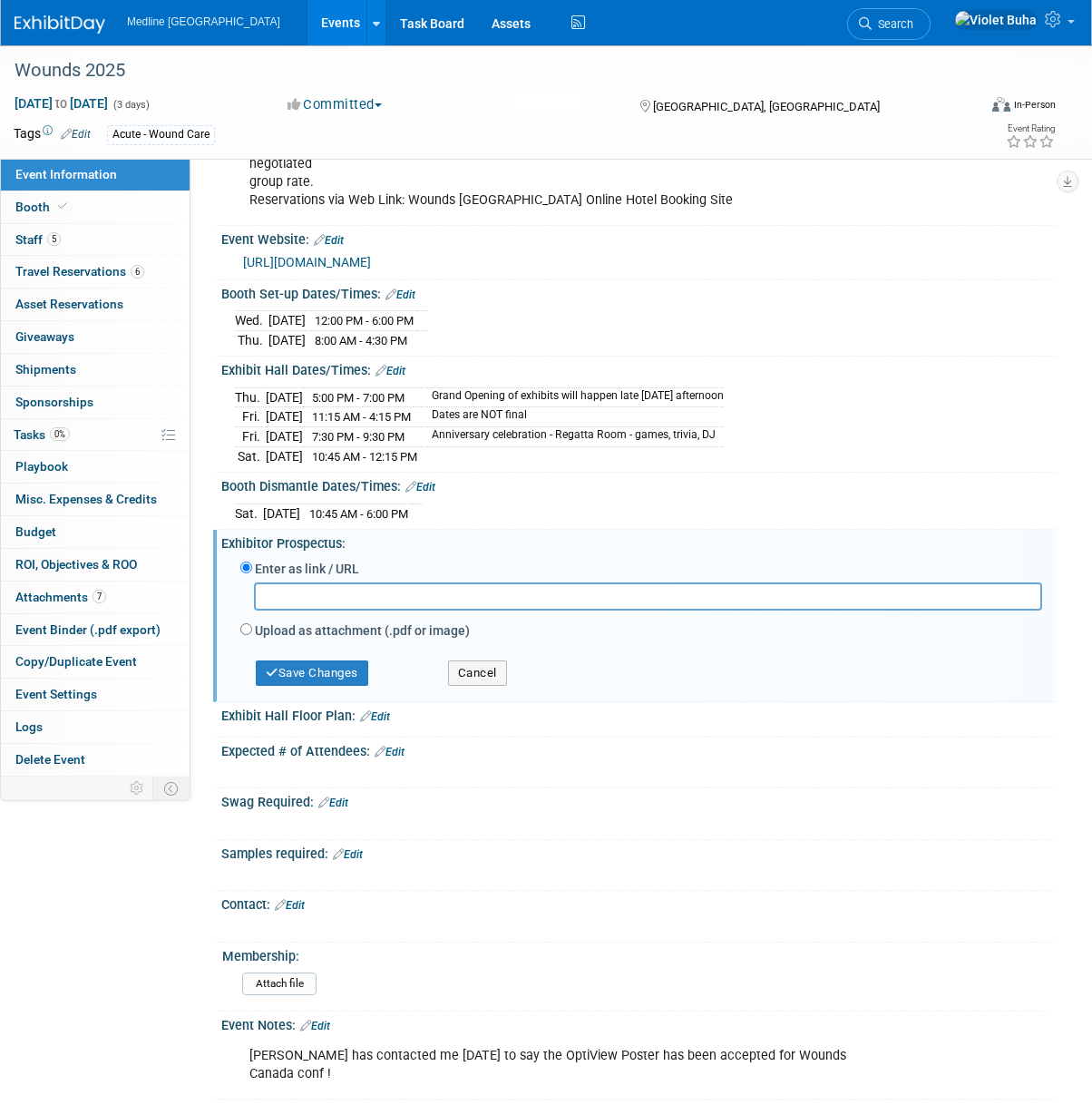
click at [316, 623] on label "Upload as attachment (.pdf or image)" at bounding box center [362, 631] width 215 height 18
click at [252, 623] on input "Upload as attachment (.pdf or image)" at bounding box center [246, 629] width 12 height 12
radio input "true"
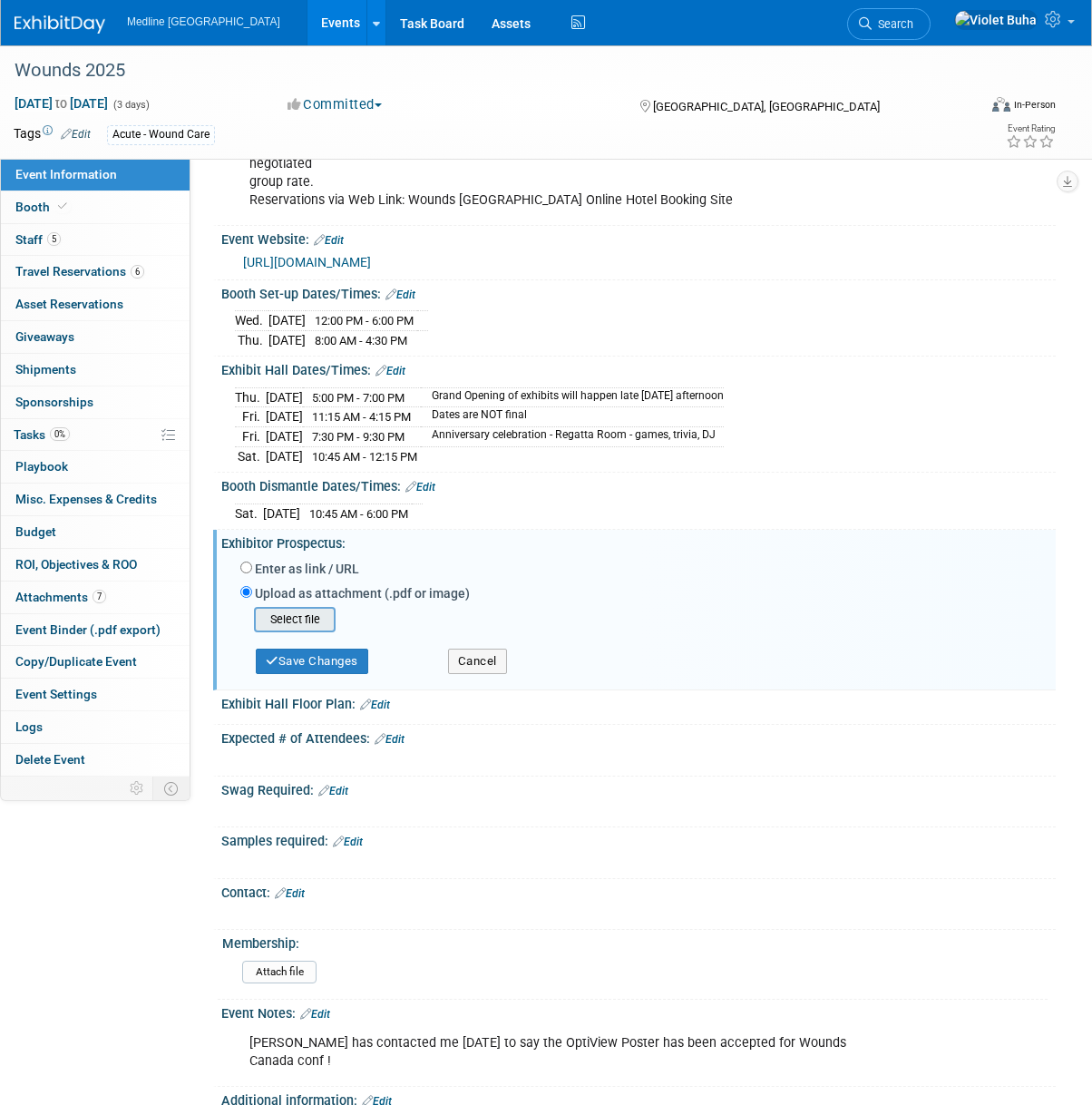
click at [309, 614] on input "file" at bounding box center [226, 620] width 216 height 22
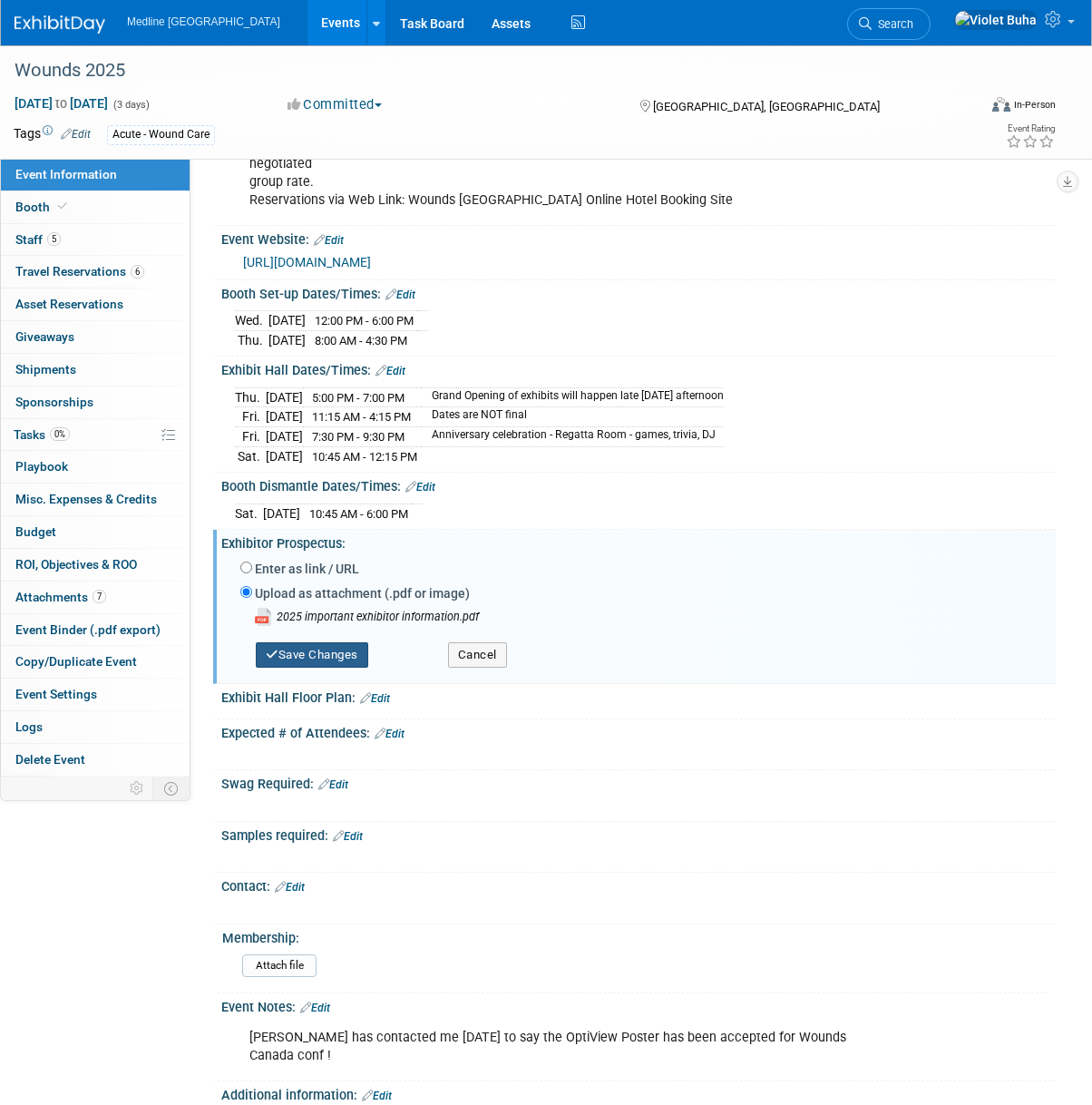
click at [336, 645] on button "Save Changes" at bounding box center [311, 655] width 113 height 26
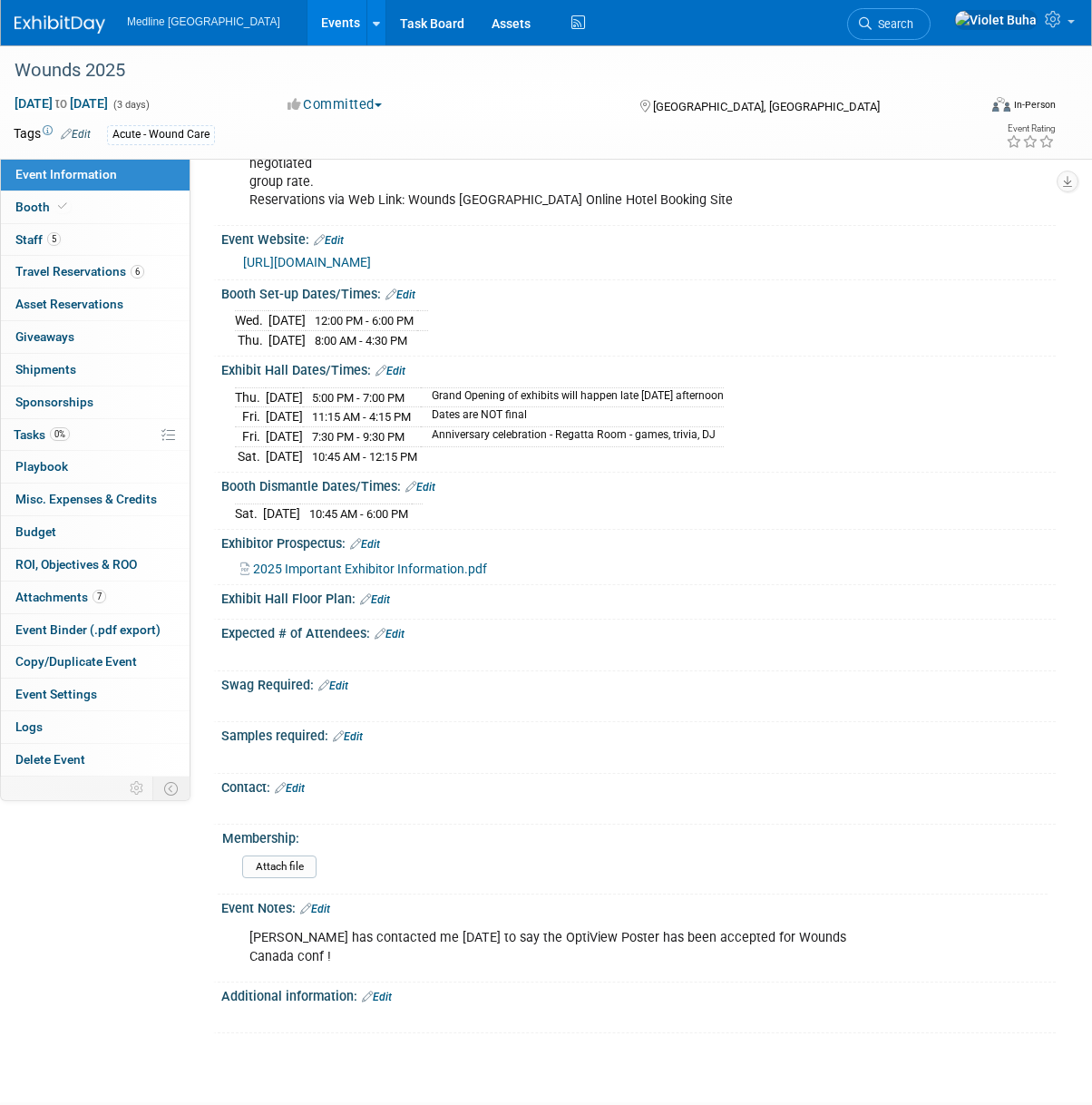
click at [383, 595] on link "Edit" at bounding box center [374, 600] width 30 height 13
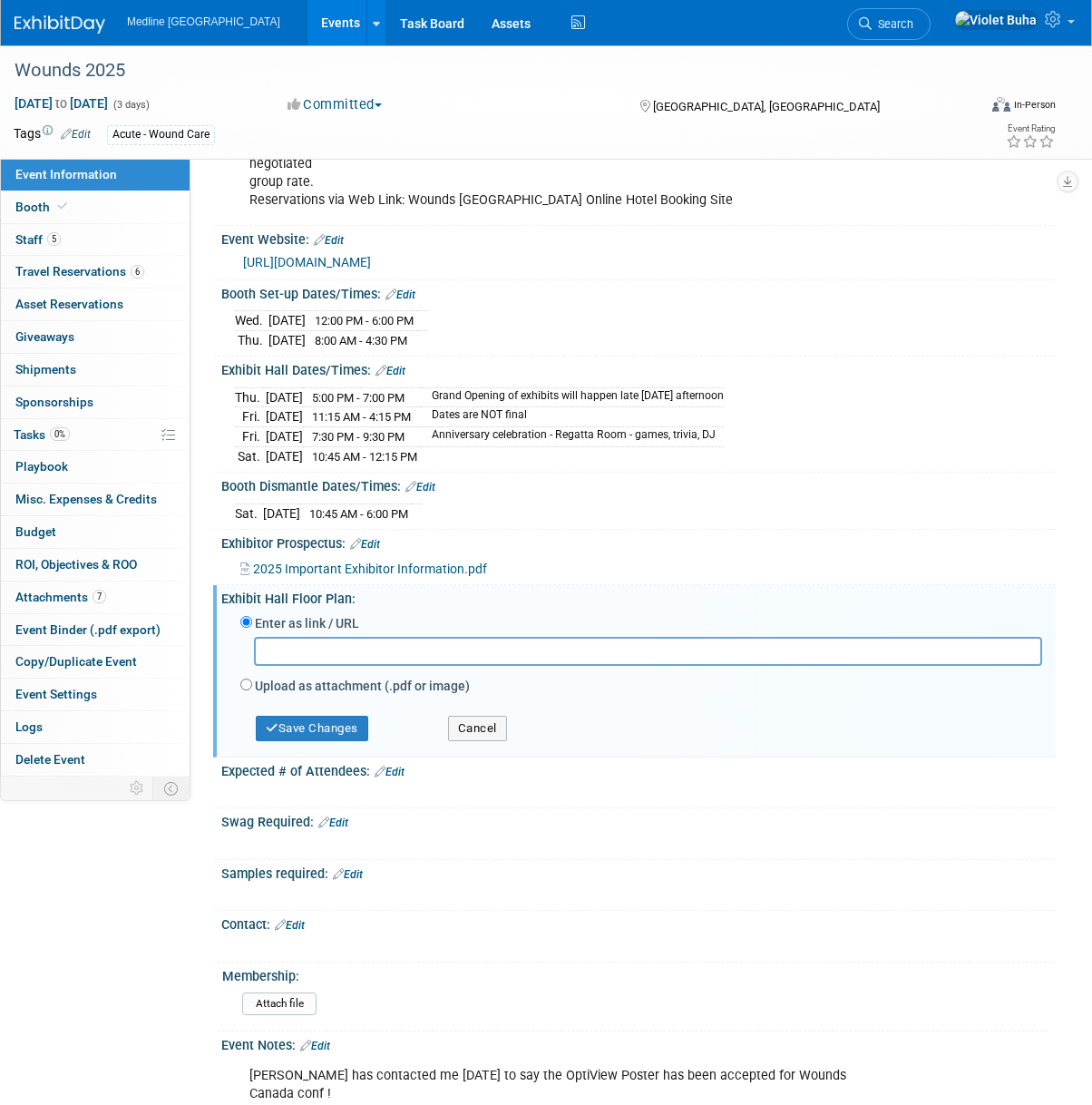
click at [316, 677] on label "Upload as attachment (.pdf or image)" at bounding box center [362, 686] width 215 height 18
click at [252, 678] on input "Upload as attachment (.pdf or image)" at bounding box center [246, 684] width 12 height 12
radio input "true"
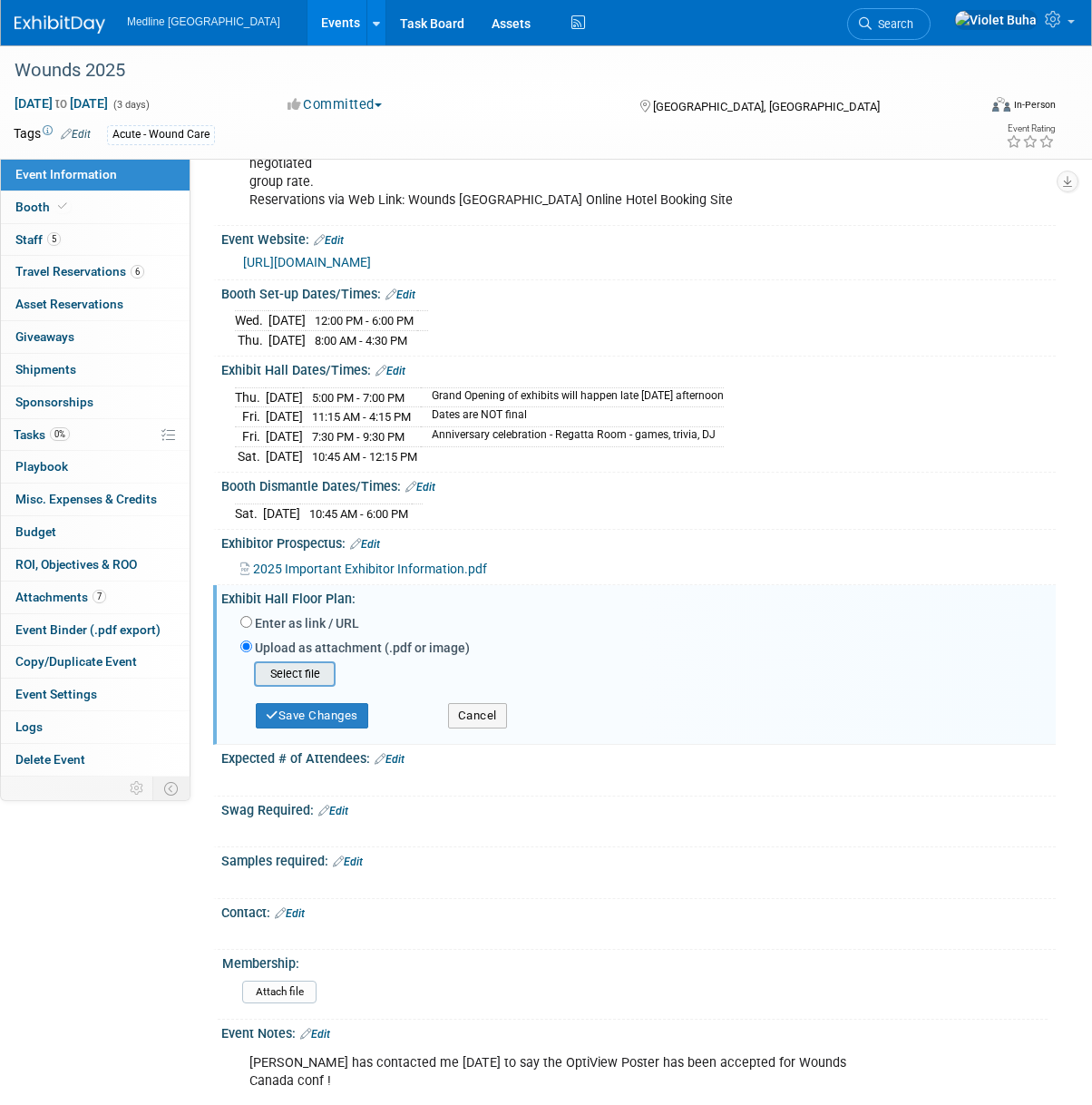
click at [315, 664] on input "file" at bounding box center [226, 674] width 216 height 22
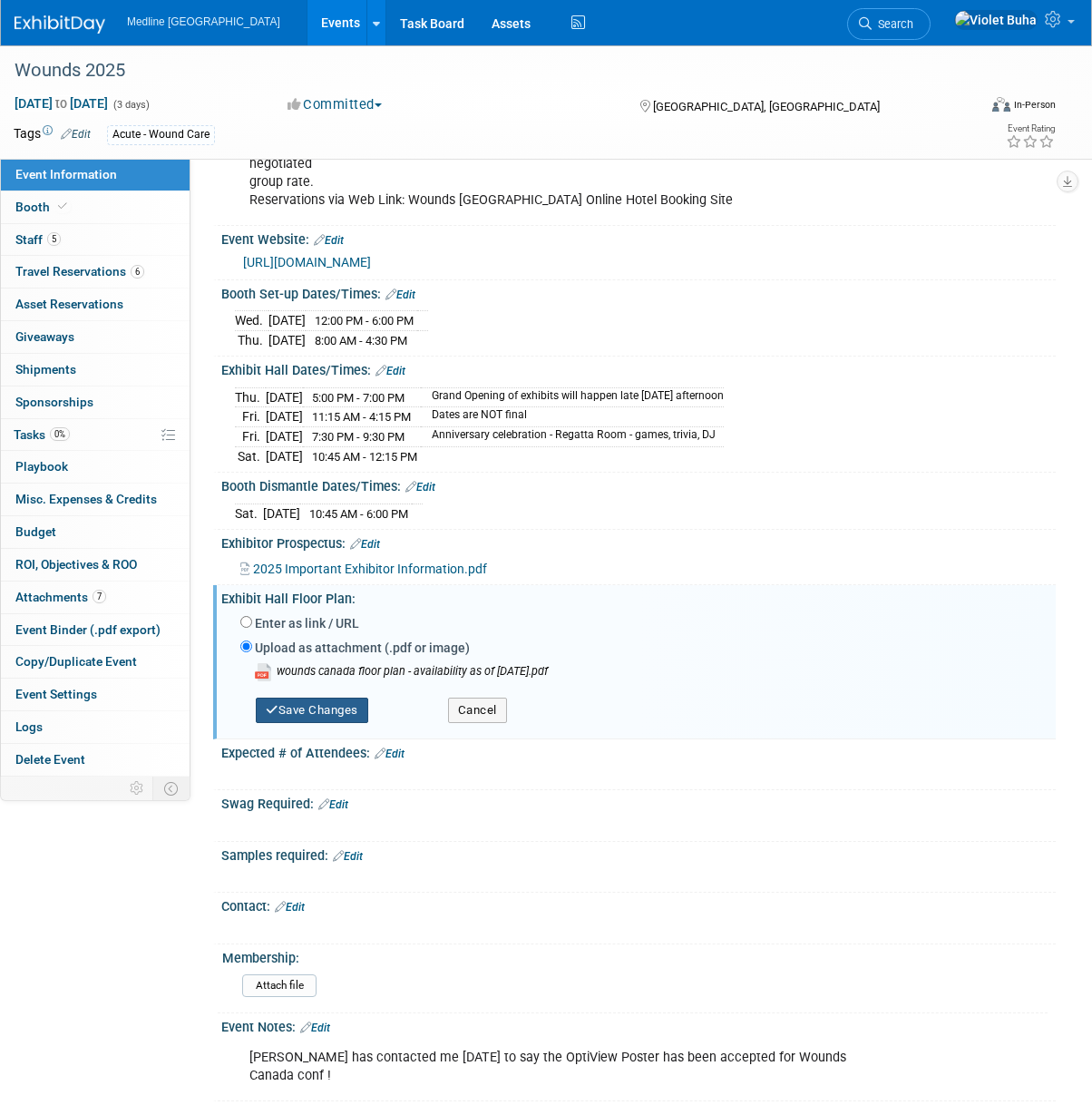
click at [338, 706] on button "Save Changes" at bounding box center [311, 710] width 113 height 26
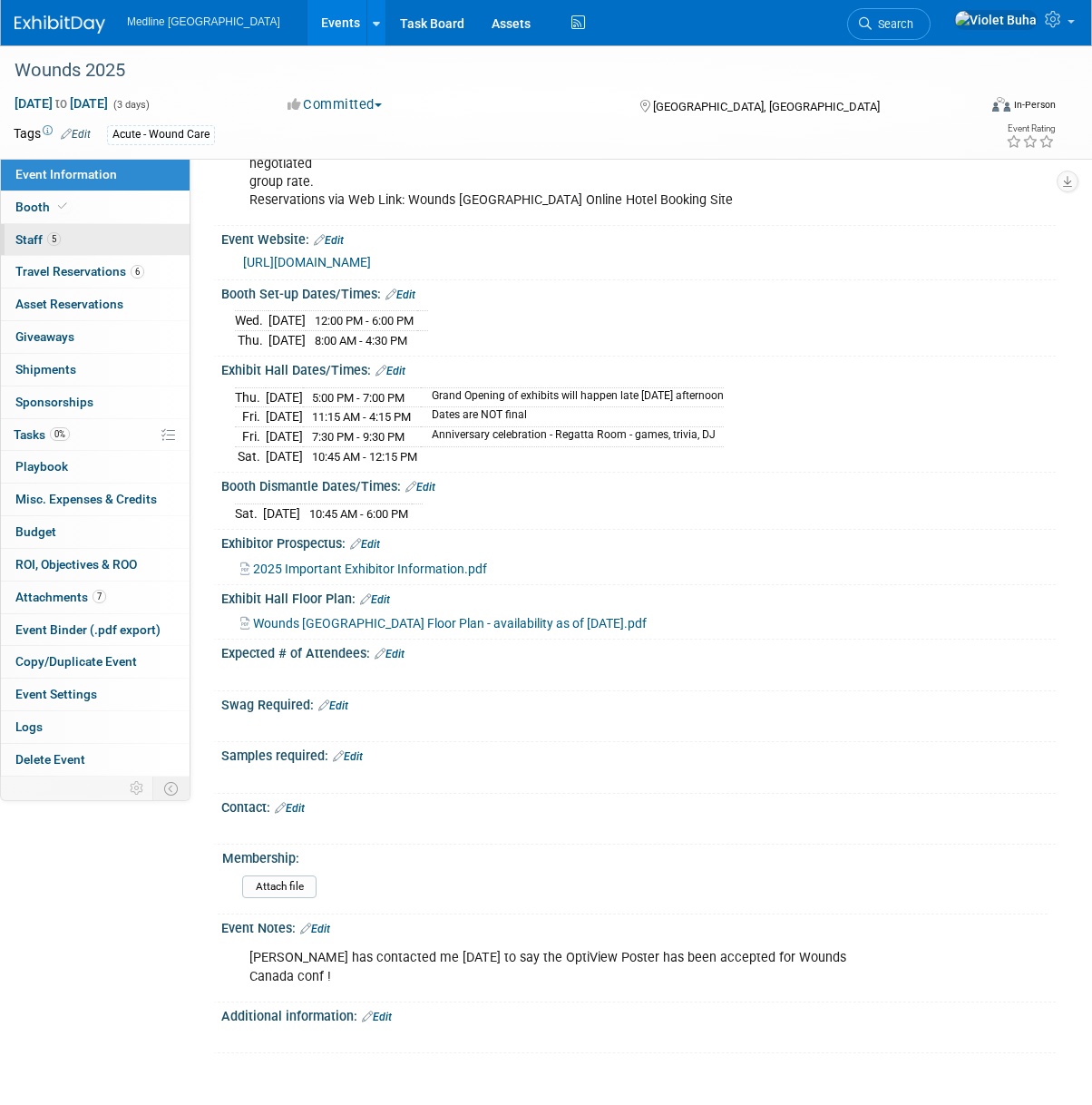
click at [83, 244] on link "5 Staff 5" at bounding box center [95, 240] width 189 height 32
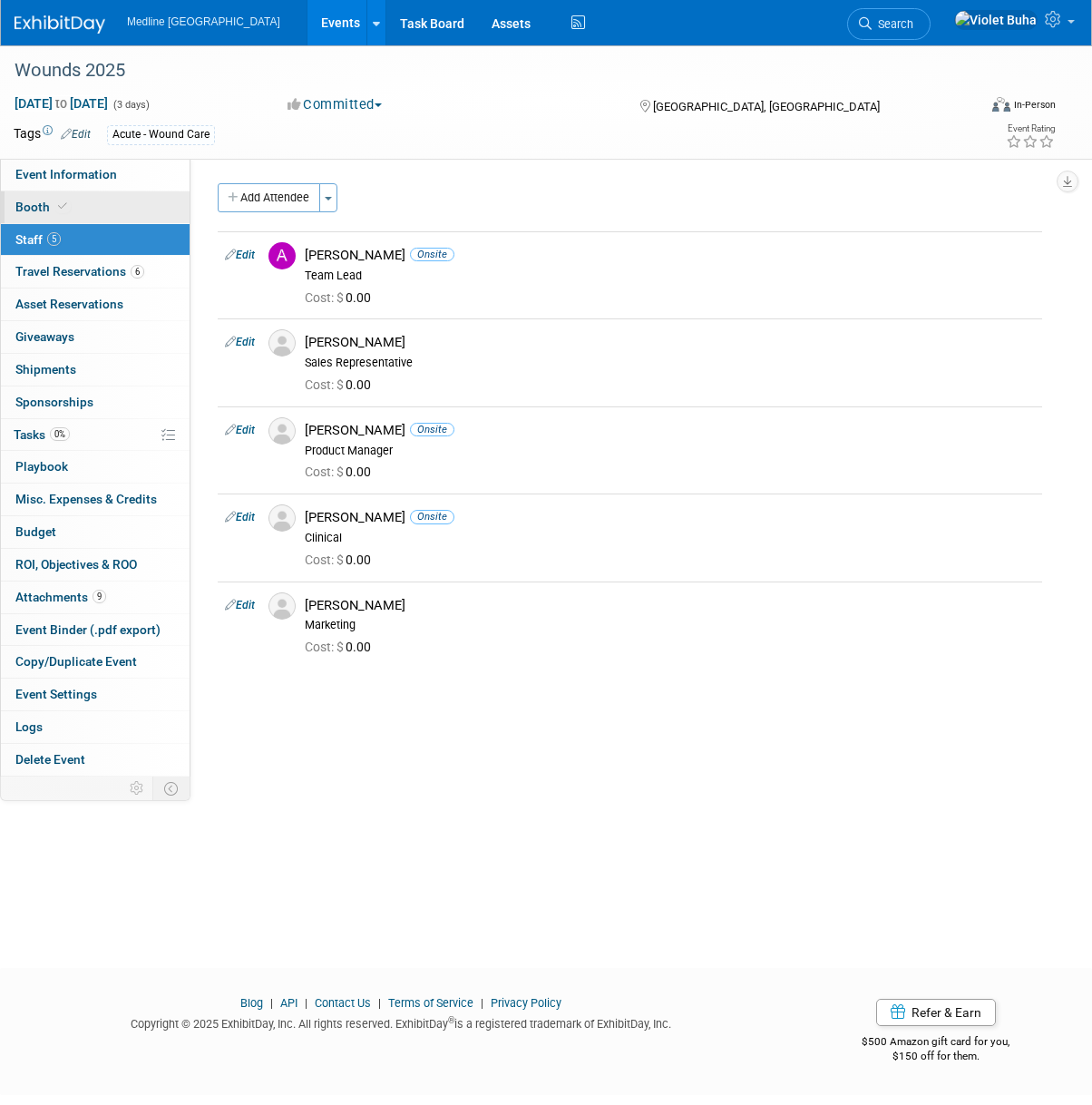
click at [113, 213] on link "Booth" at bounding box center [95, 207] width 189 height 32
select select "3"
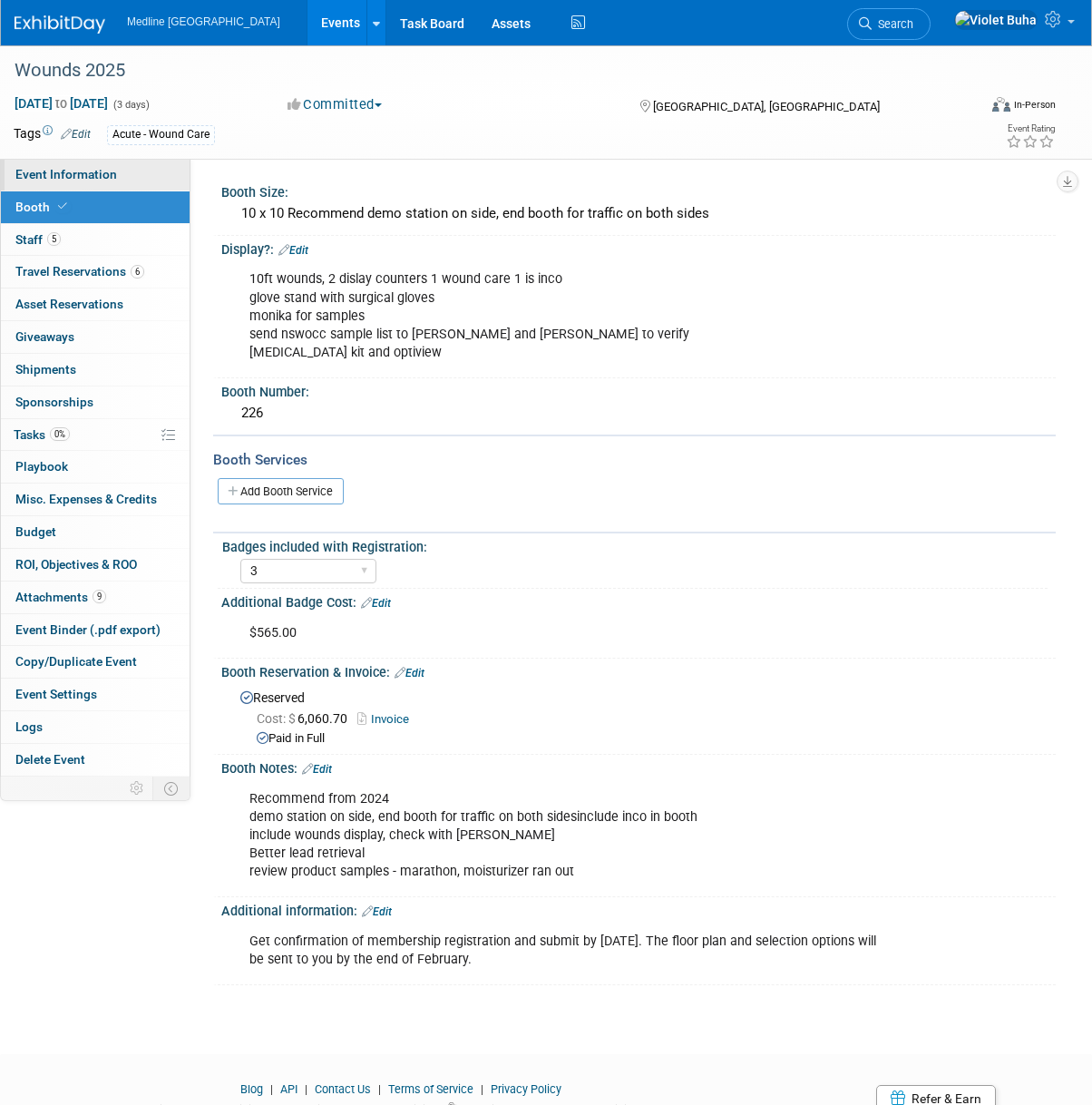
click at [134, 178] on link "Event Information" at bounding box center [95, 174] width 189 height 32
select select "In progress"
select select "To do"
select select "Acute"
select select "National - Level 1"
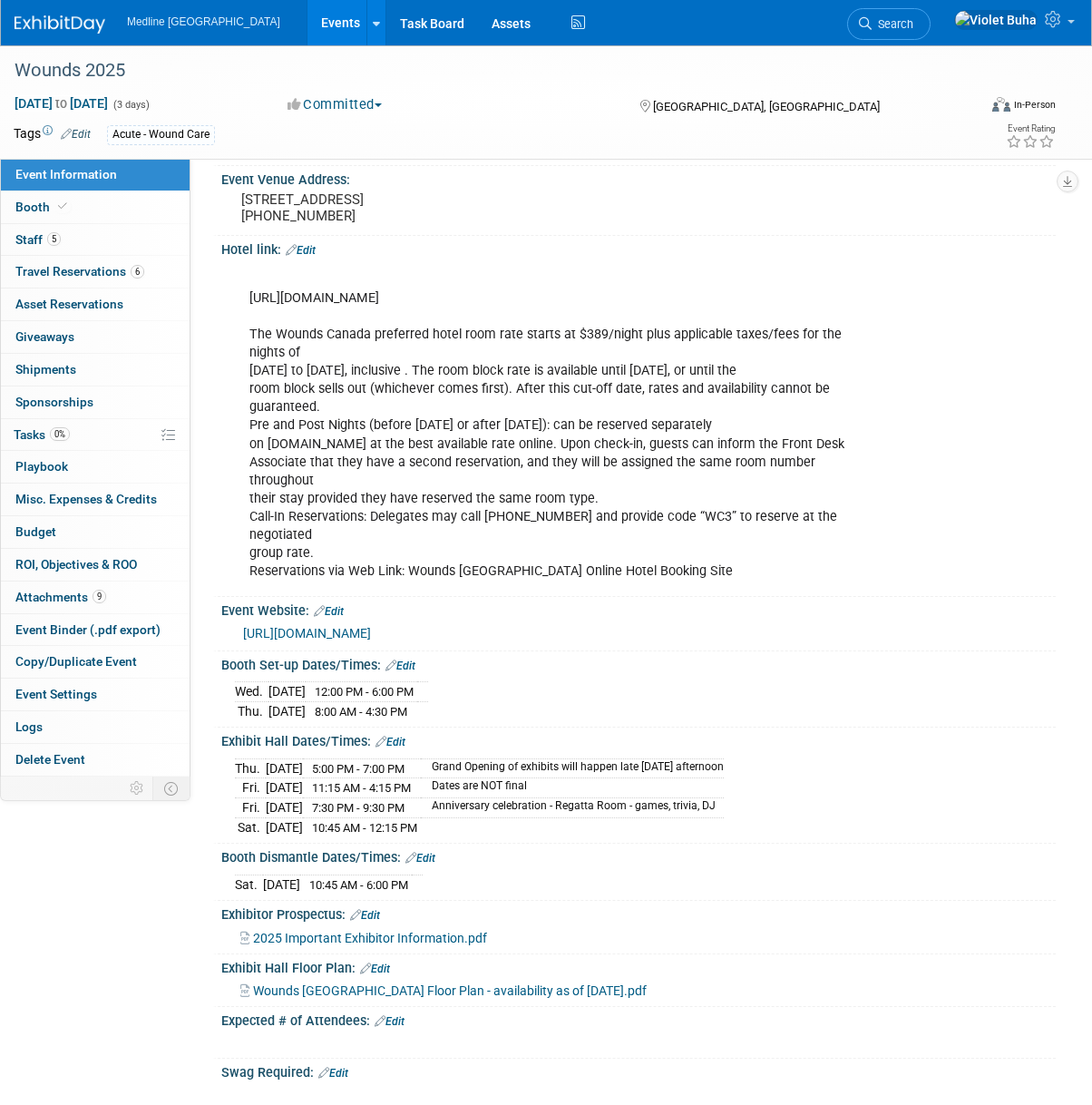
scroll to position [297, 0]
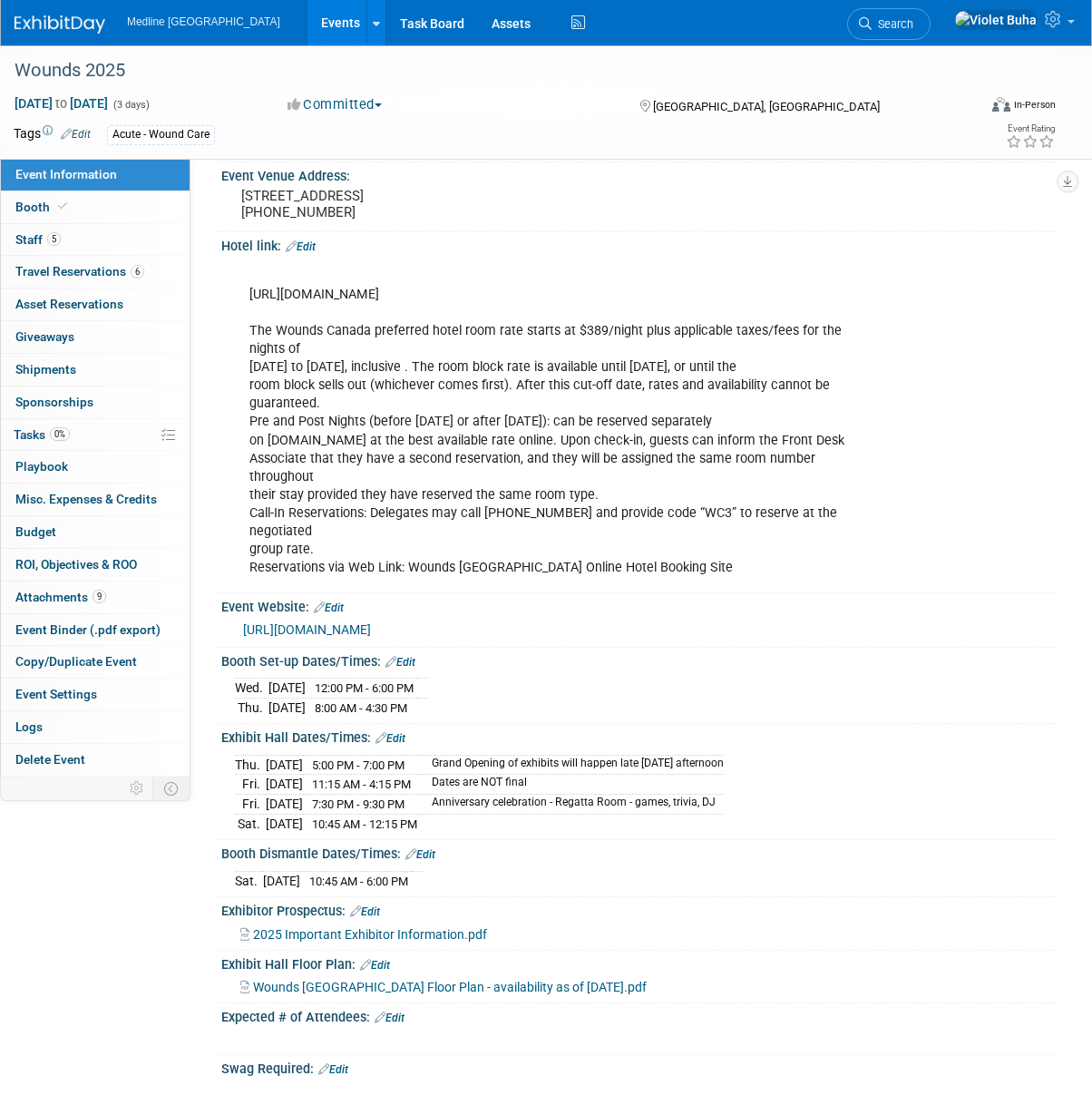
click at [400, 735] on link "Edit" at bounding box center [390, 739] width 30 height 13
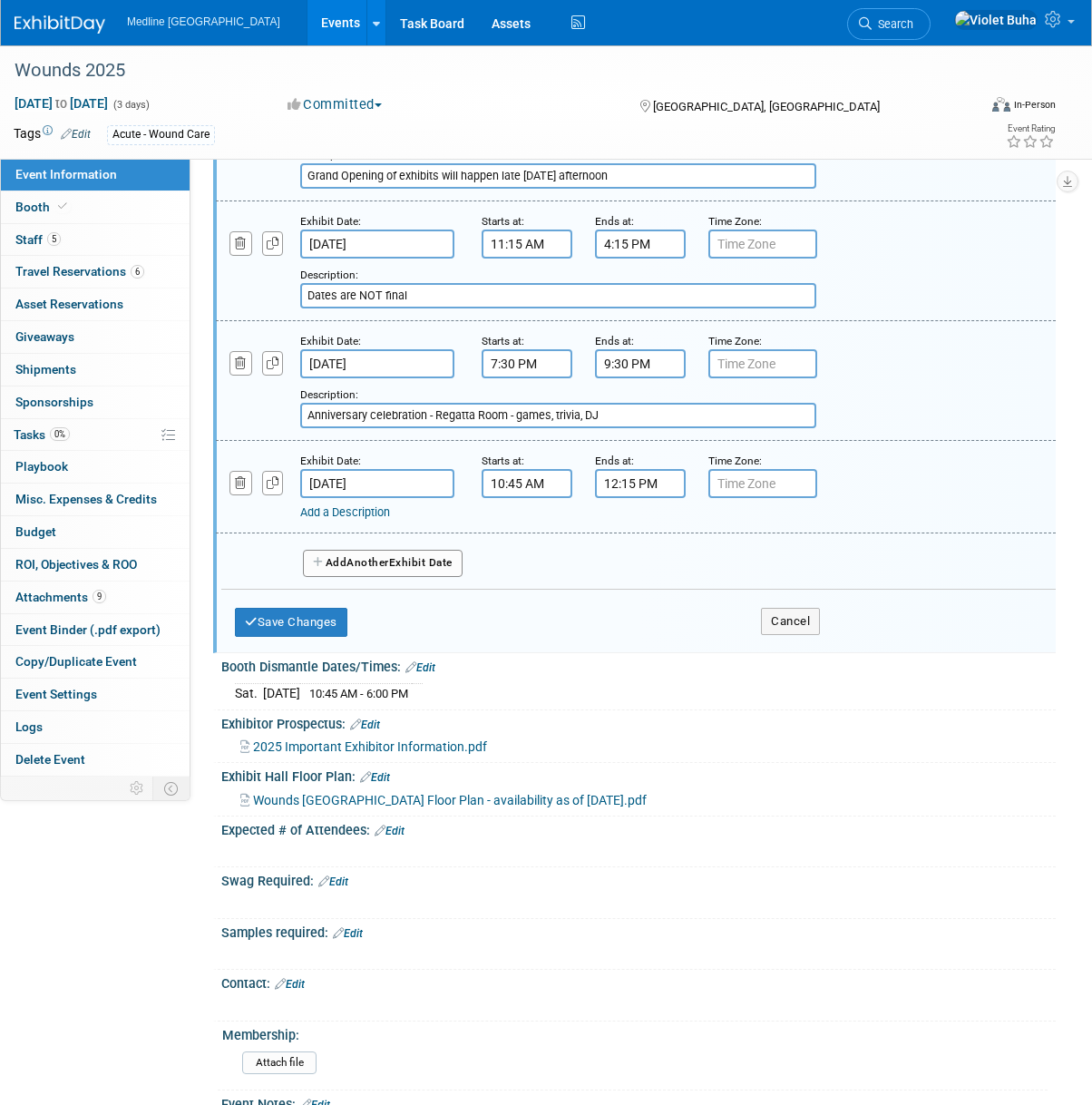
scroll to position [977, 0]
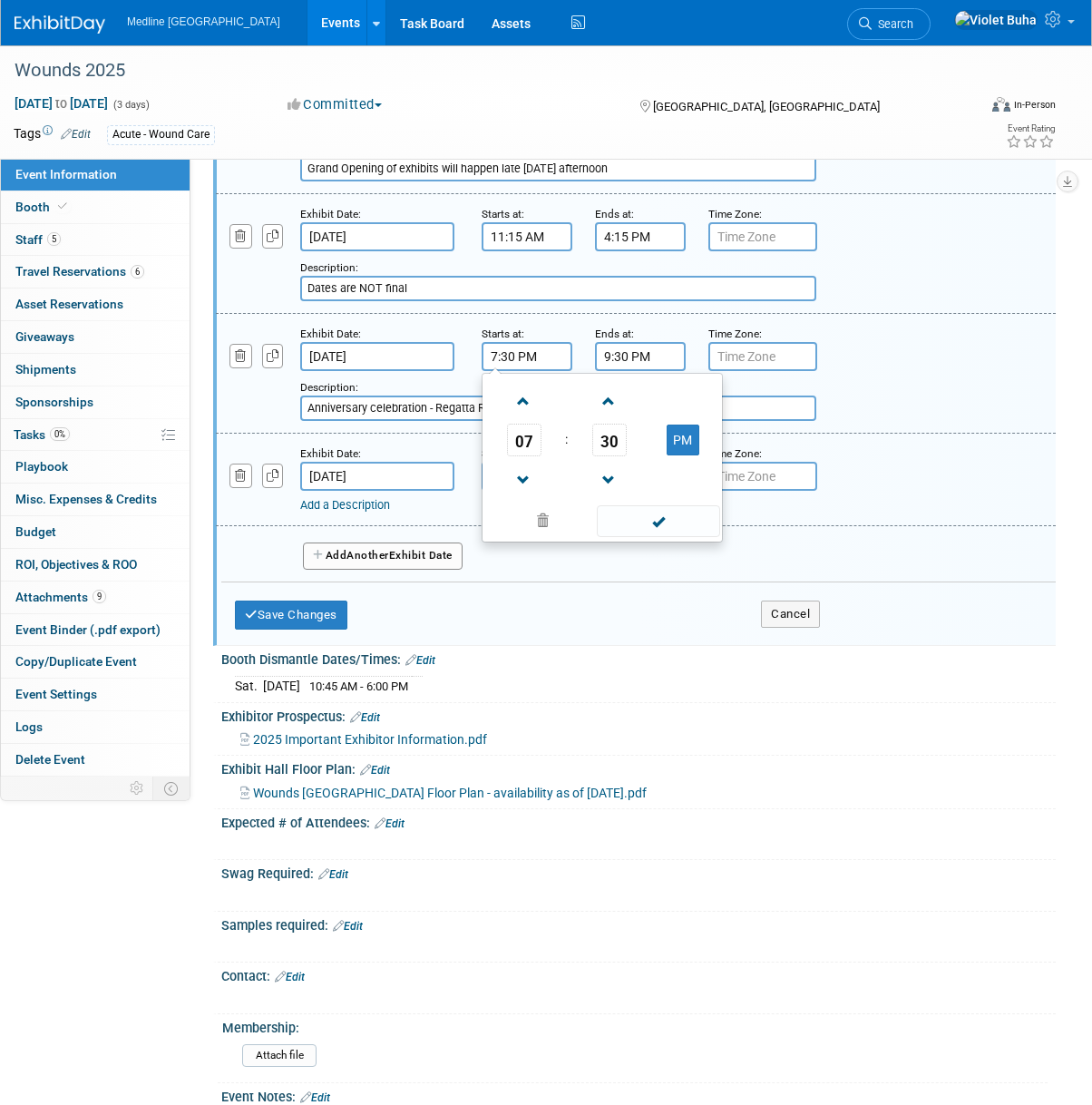
click at [505, 353] on input "7:30 PM" at bounding box center [526, 357] width 91 height 29
click at [529, 428] on span "07" at bounding box center [524, 440] width 35 height 33
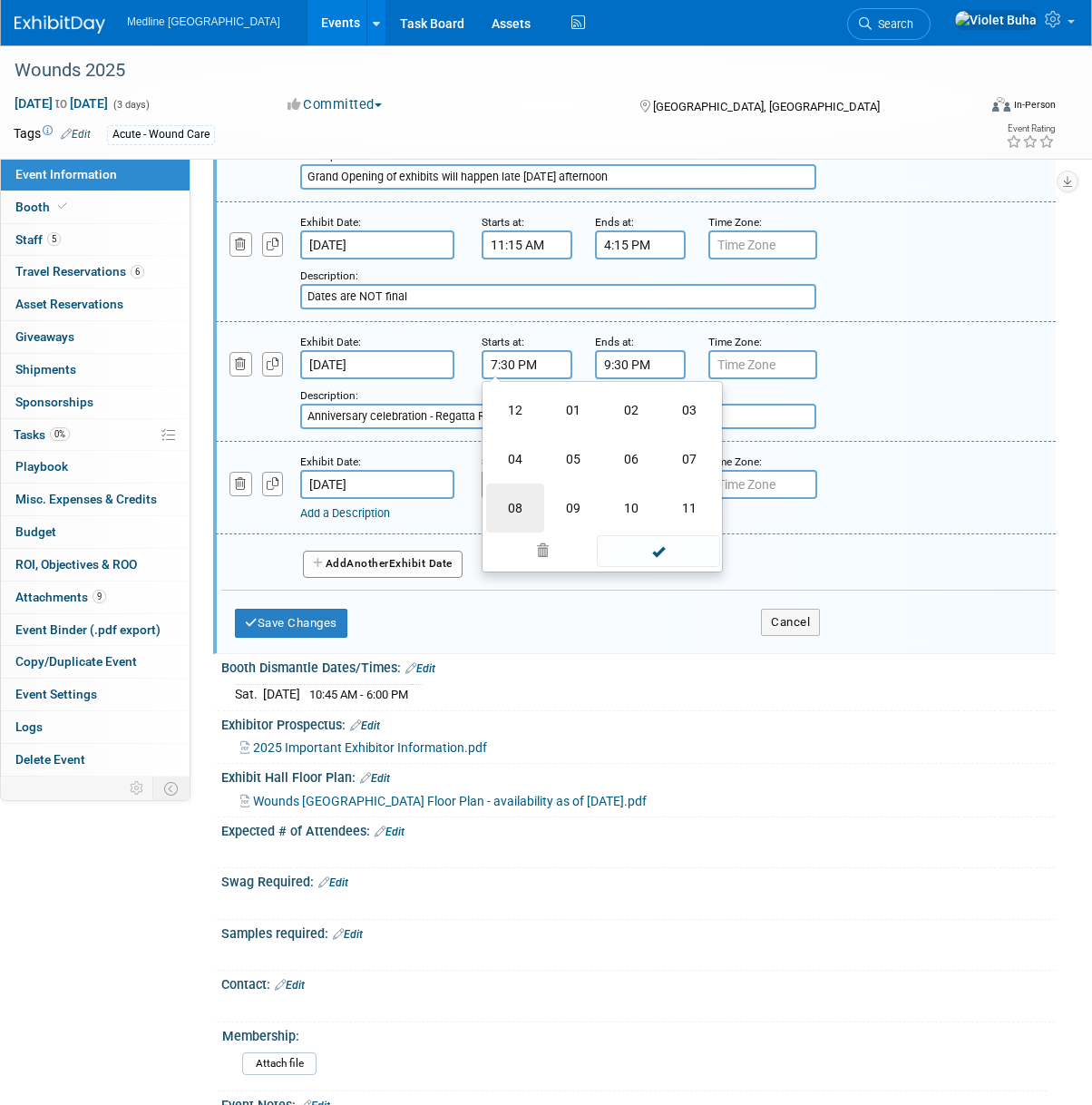
click at [519, 506] on td "08" at bounding box center [514, 508] width 58 height 49
type input "8:30 PM"
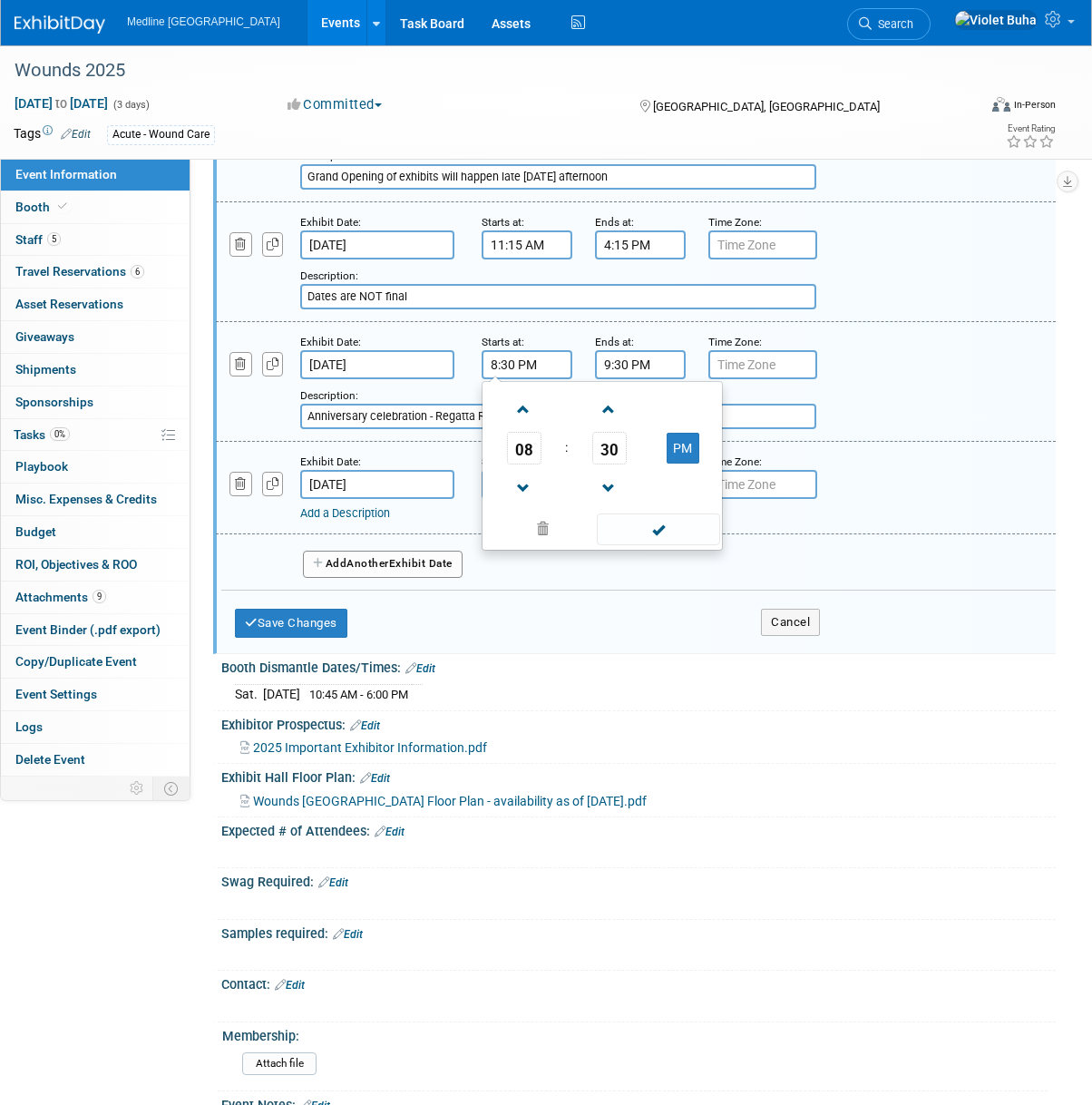
scroll to position [963, 0]
click at [672, 533] on span at bounding box center [658, 528] width 123 height 32
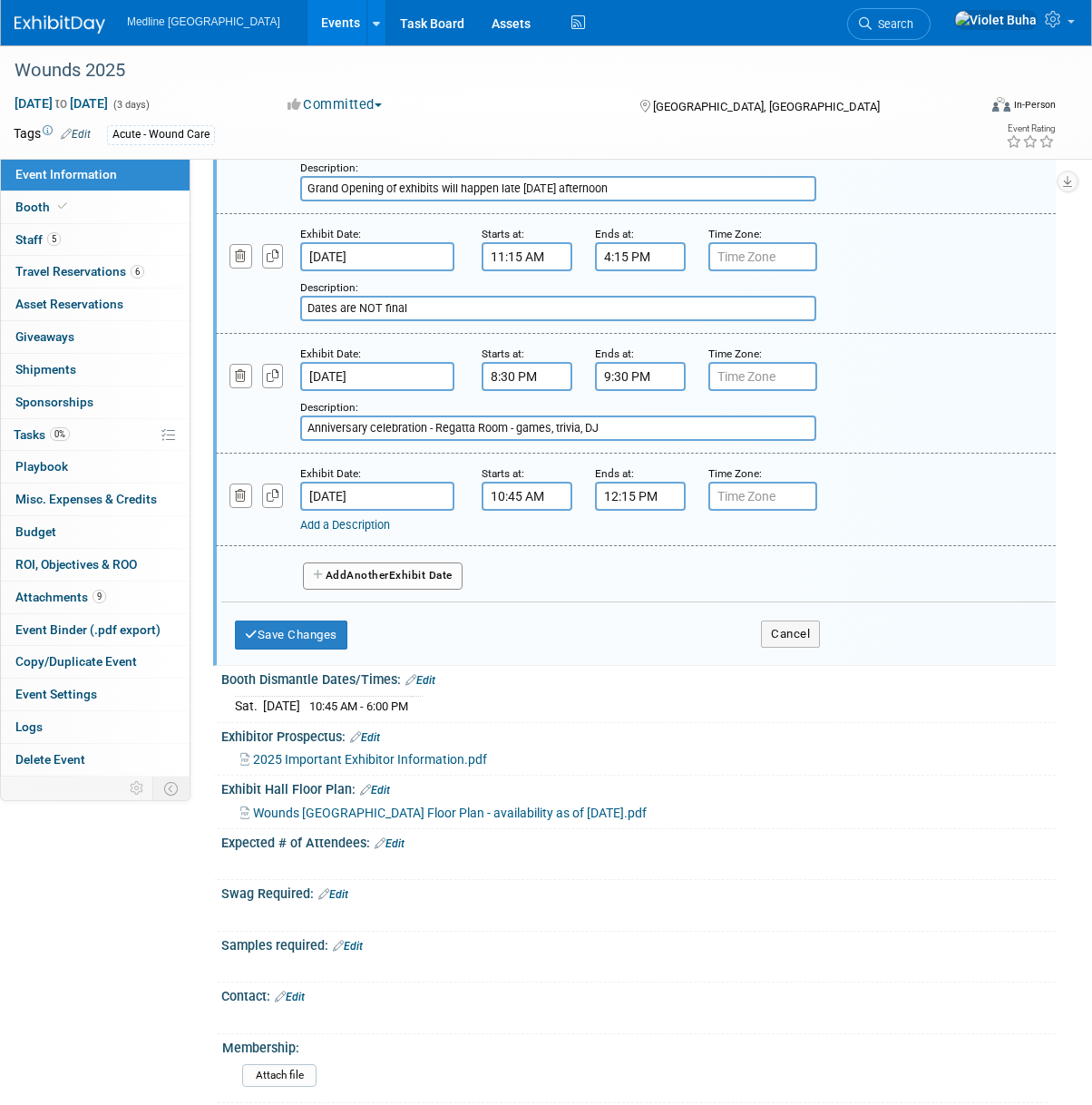
scroll to position [948, 0]
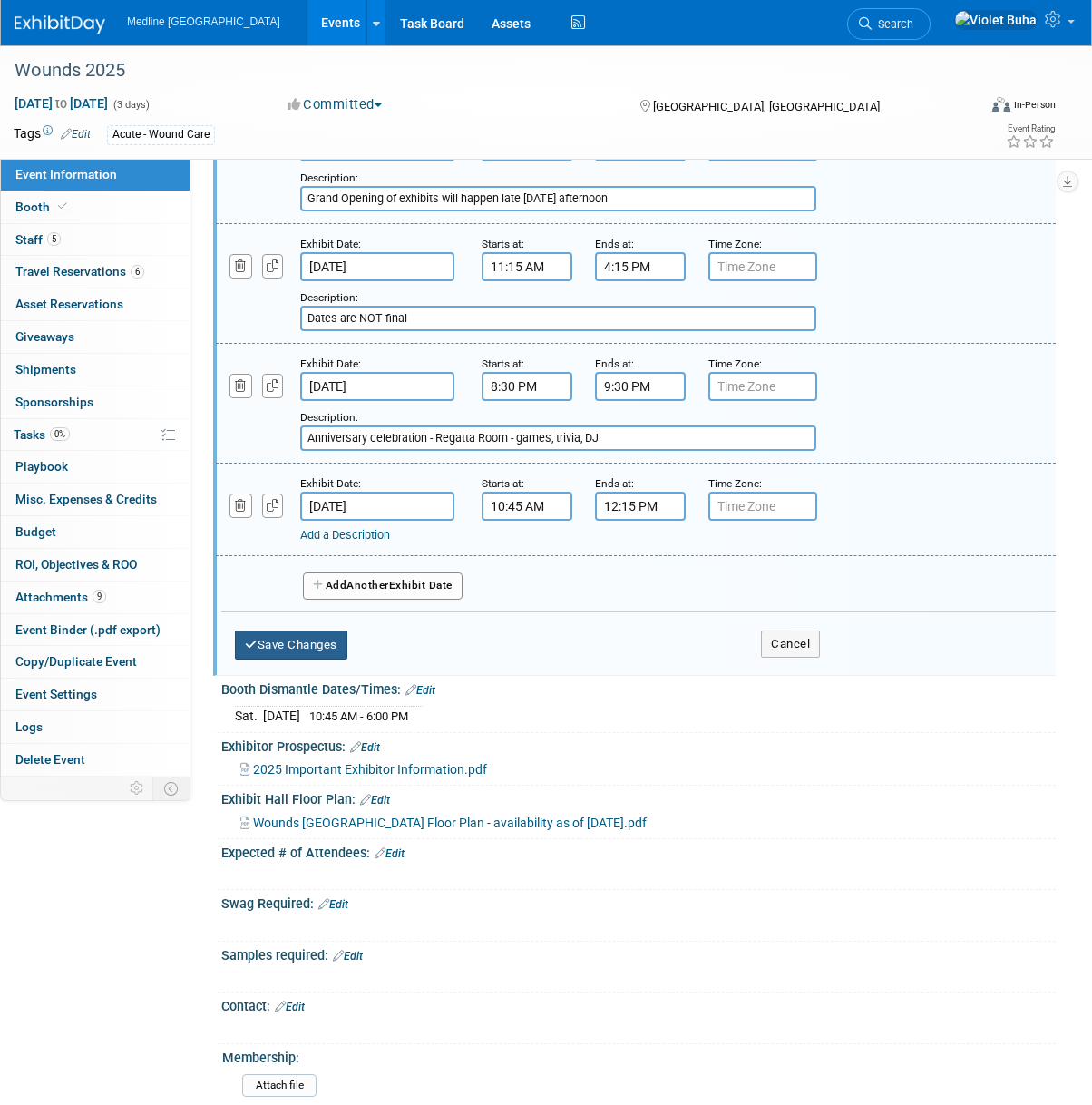
click at [323, 644] on button "Save Changes" at bounding box center [291, 645] width 113 height 29
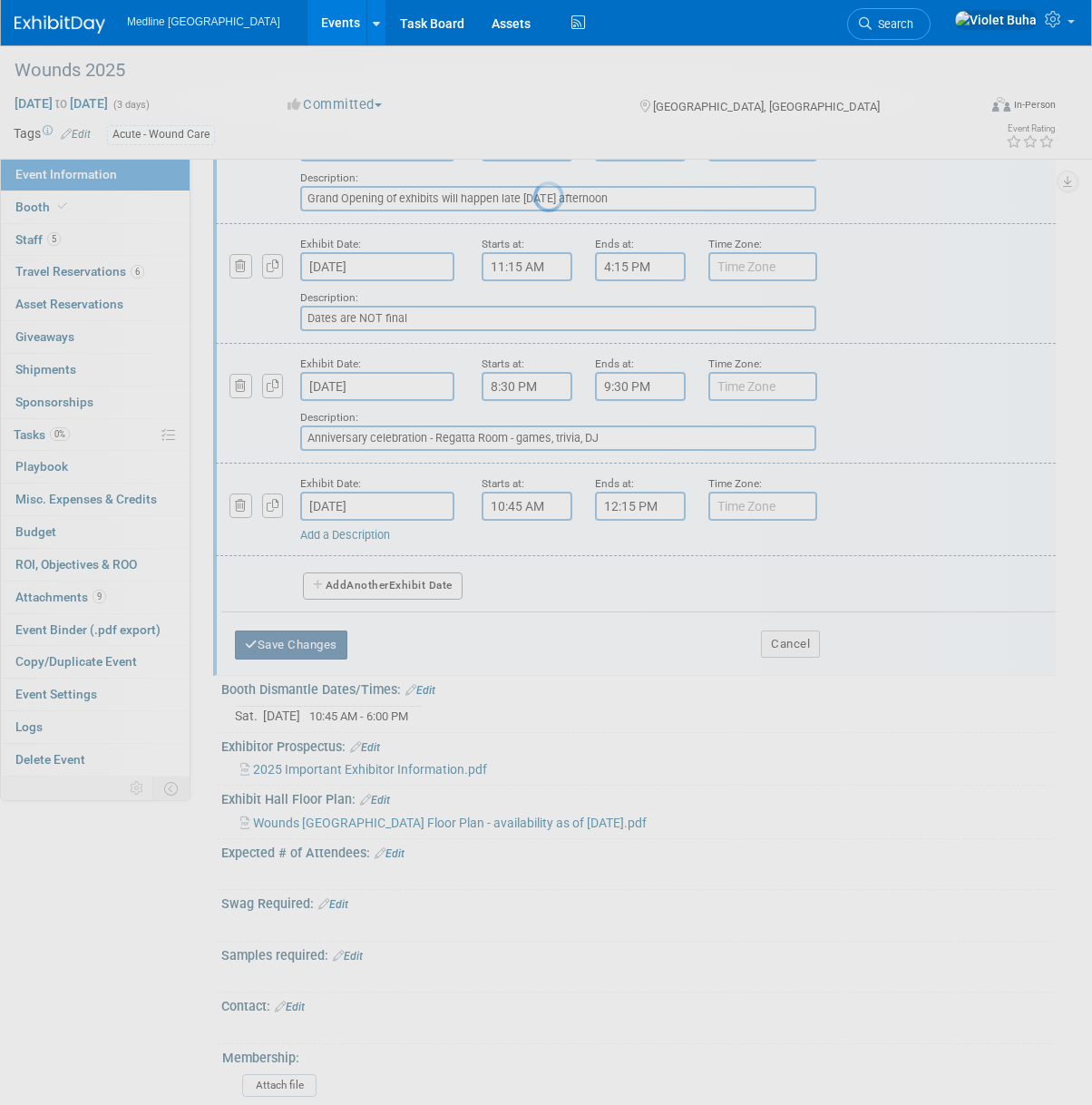
scroll to position [699, 0]
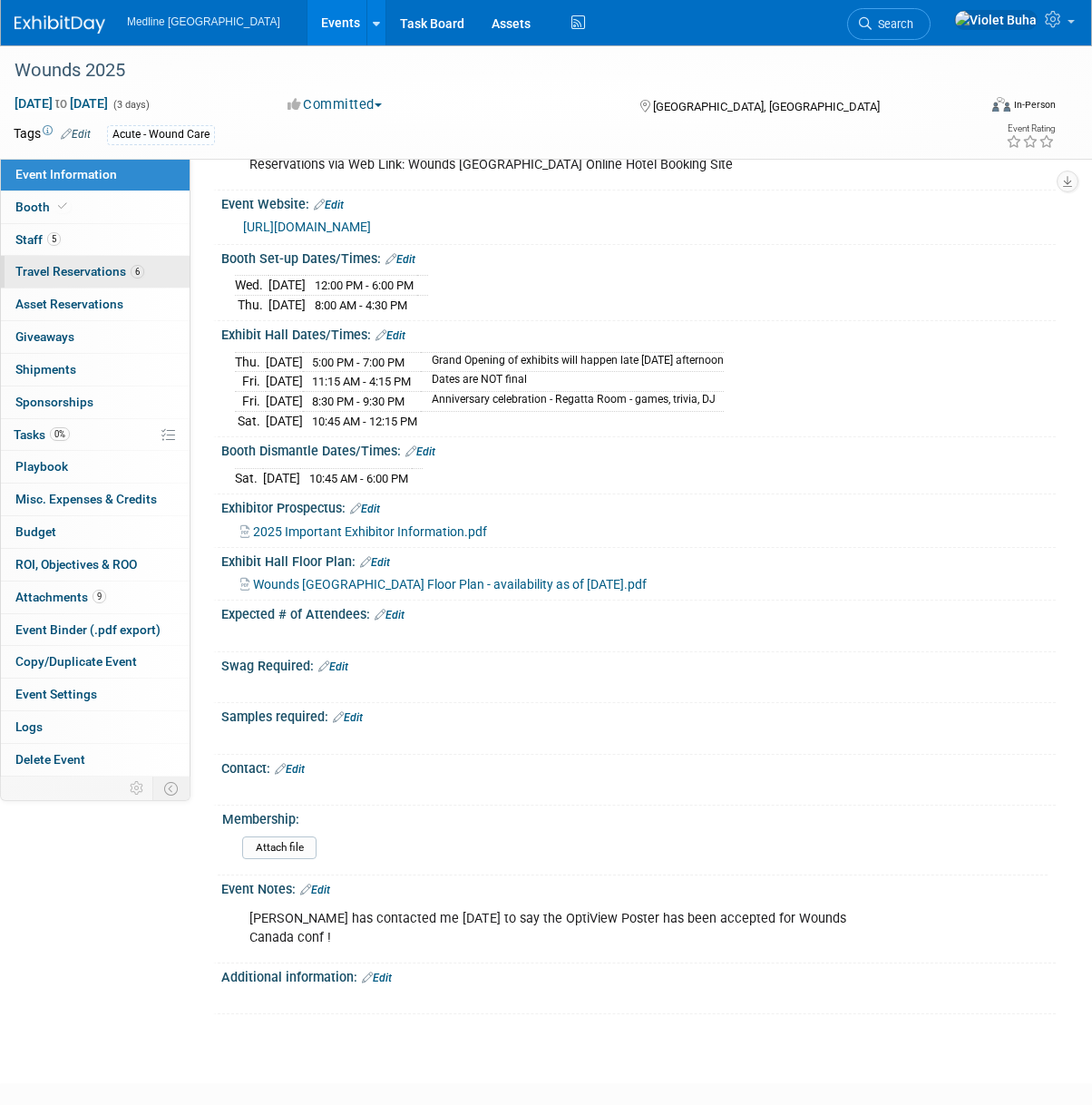
click at [109, 269] on span "Travel Reservations 6" at bounding box center [80, 271] width 129 height 15
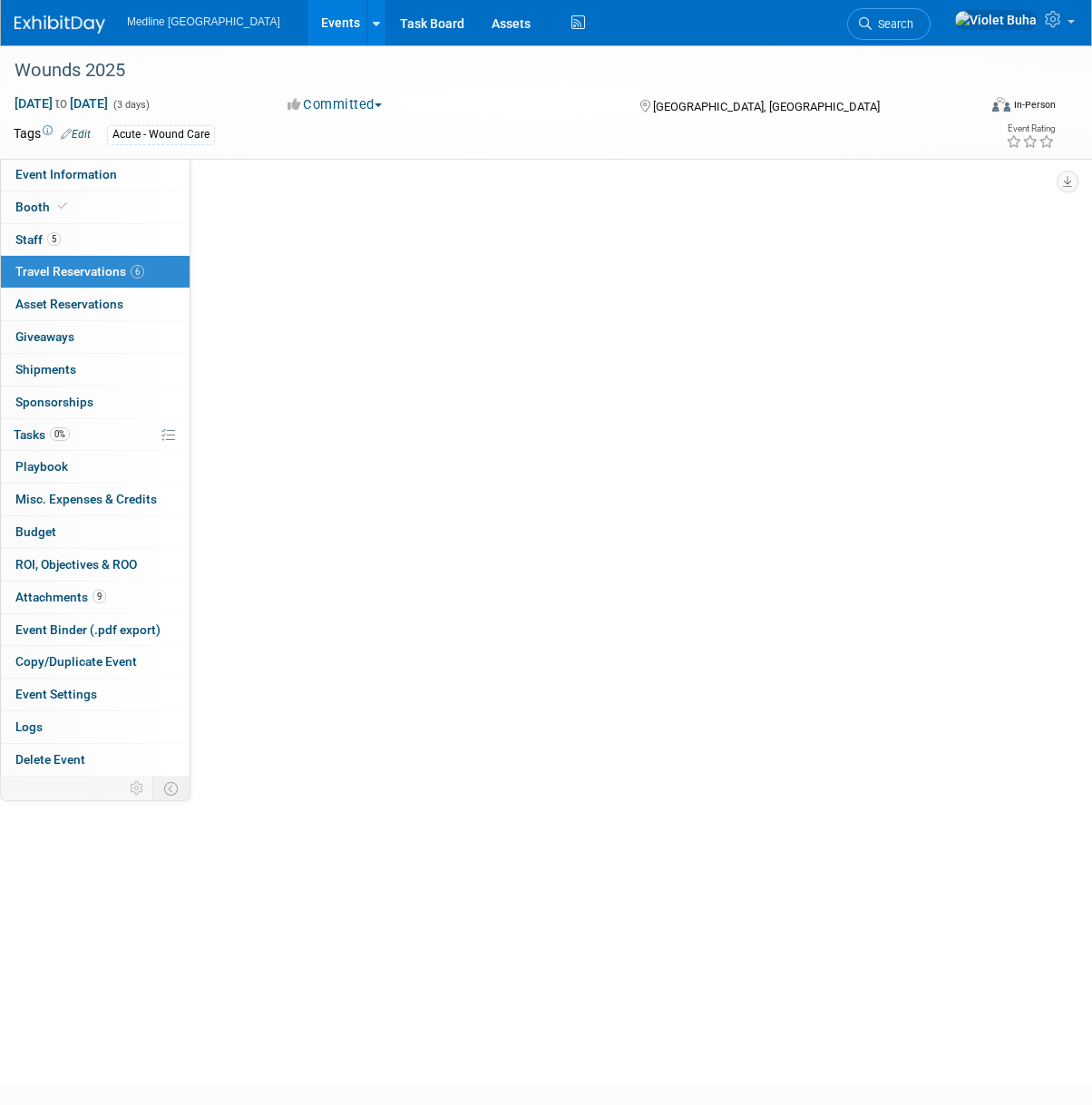
scroll to position [0, 0]
click at [109, 269] on span "Travel Reservations 6" at bounding box center [80, 271] width 129 height 15
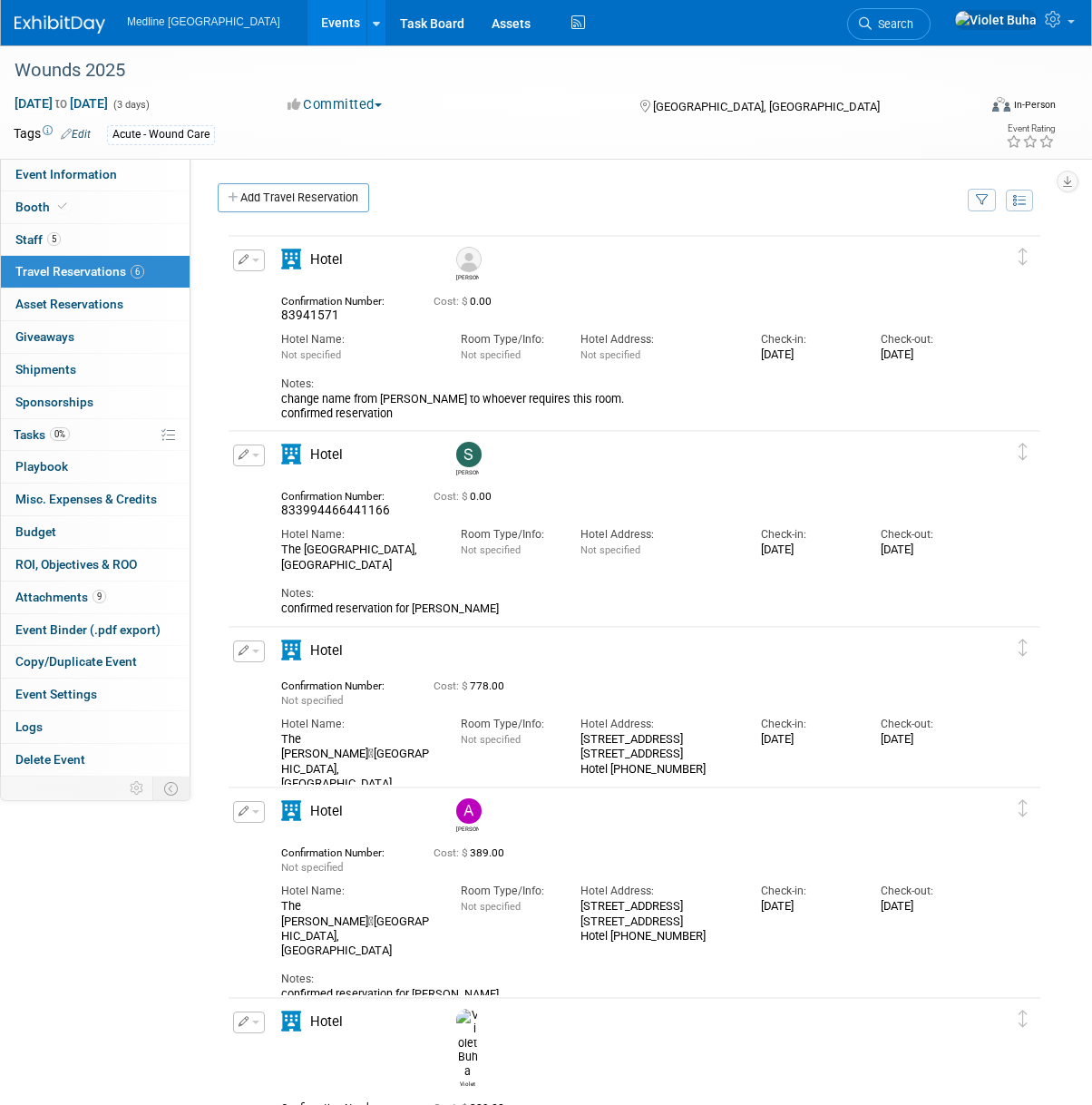
click at [41, 23] on img at bounding box center [59, 25] width 91 height 18
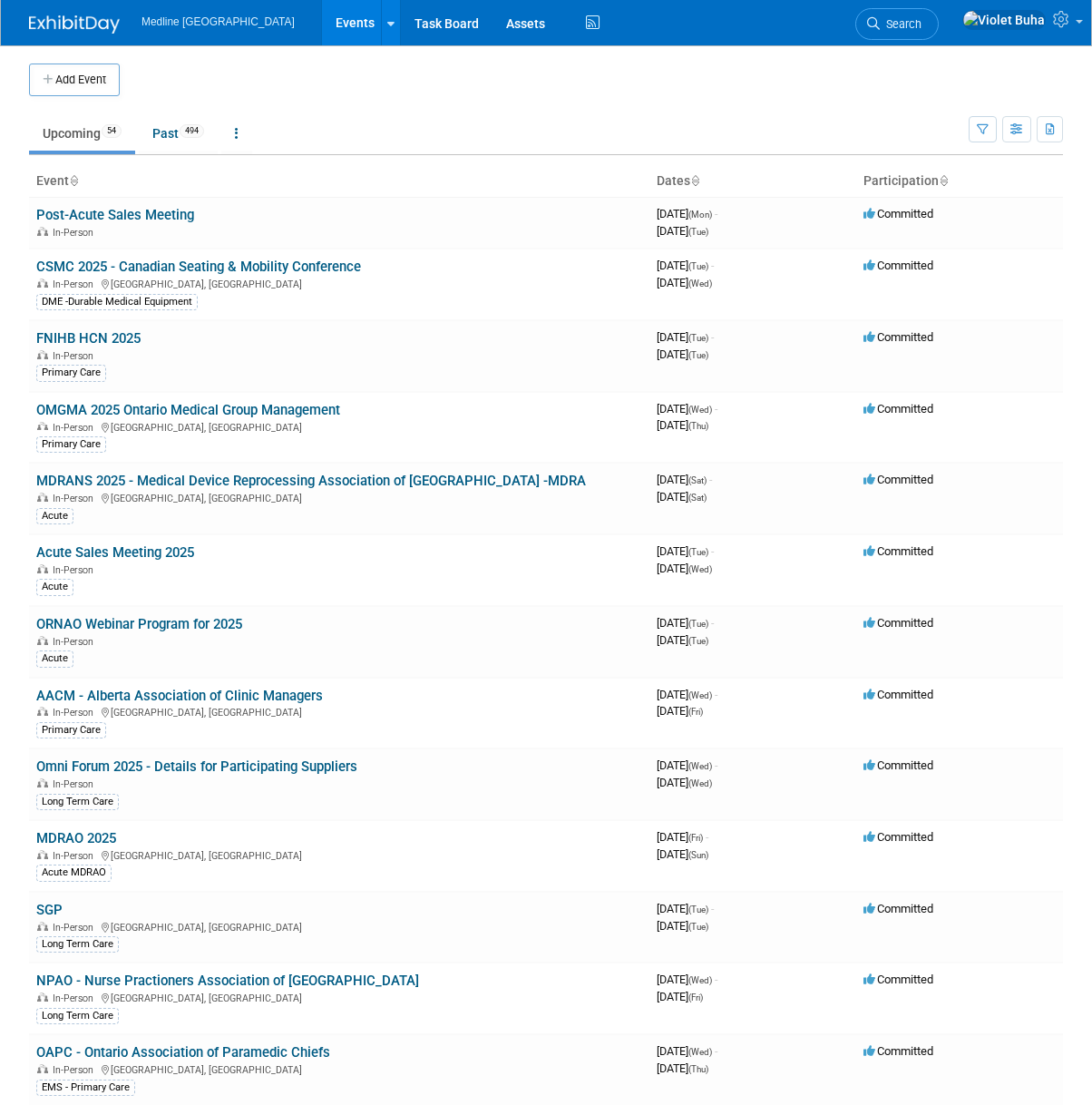
click at [52, 10] on link at bounding box center [85, 16] width 113 height 15
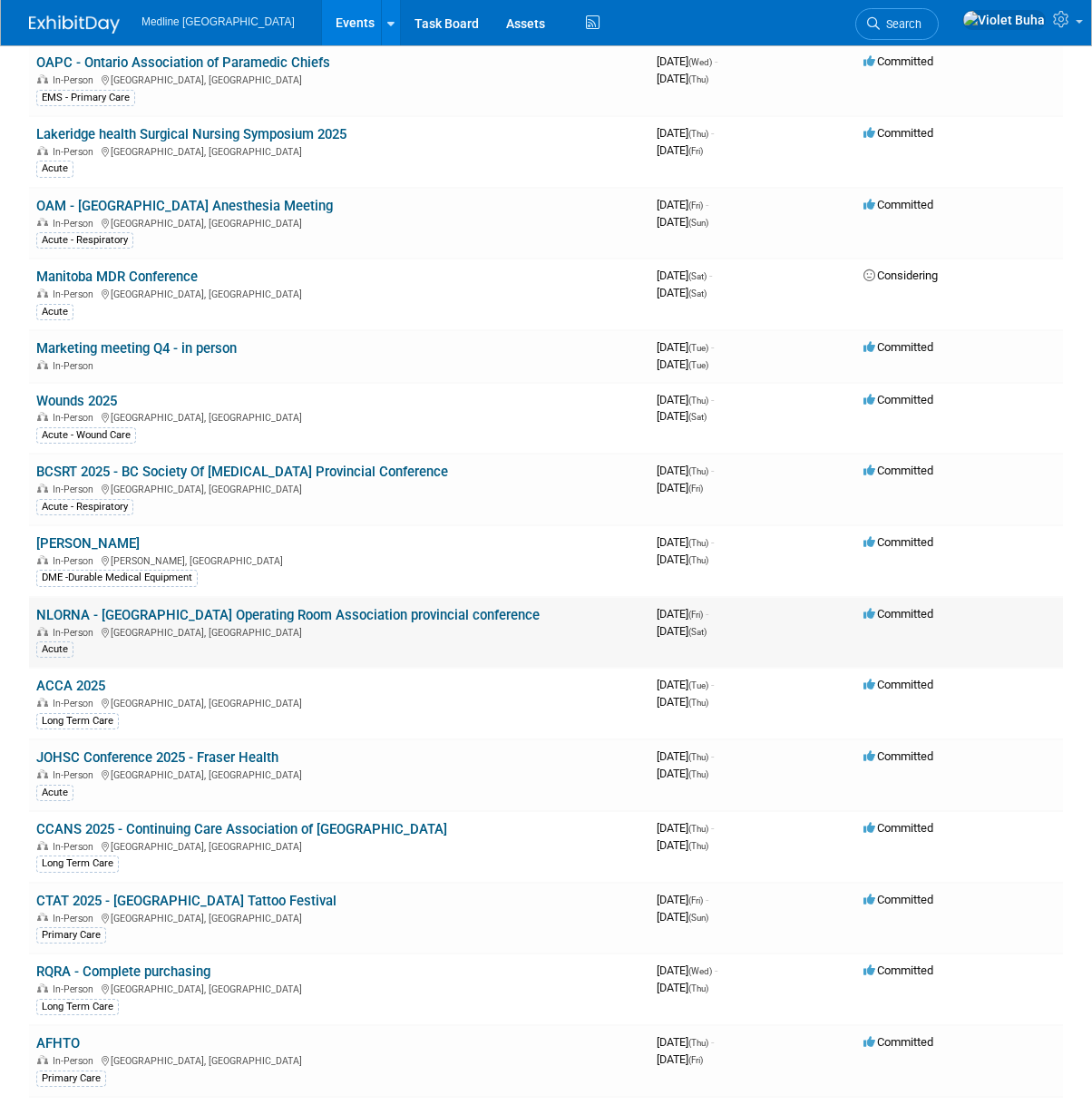
scroll to position [985, 0]
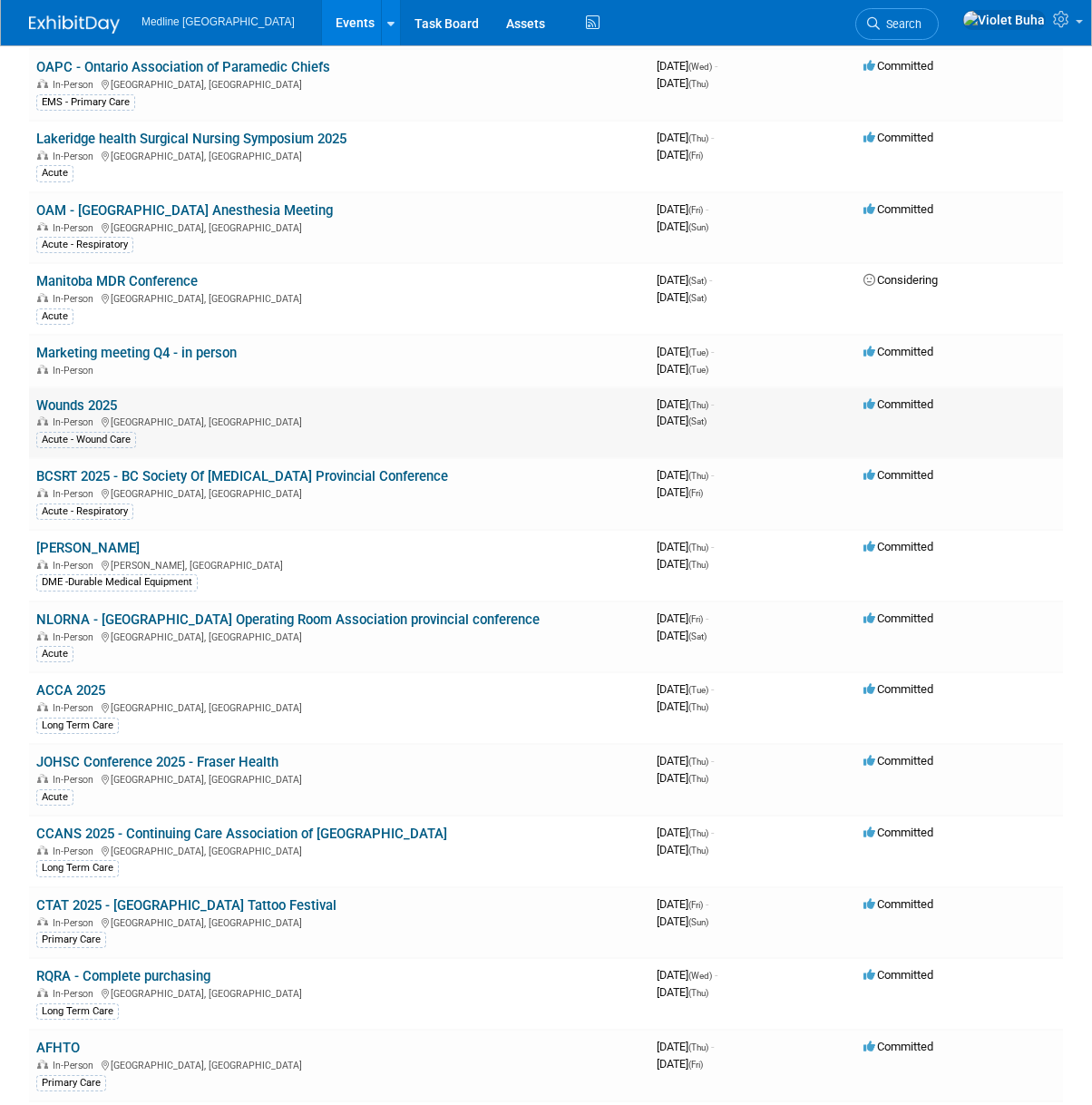
click at [91, 401] on link "Wounds 2025" at bounding box center [77, 406] width 81 height 16
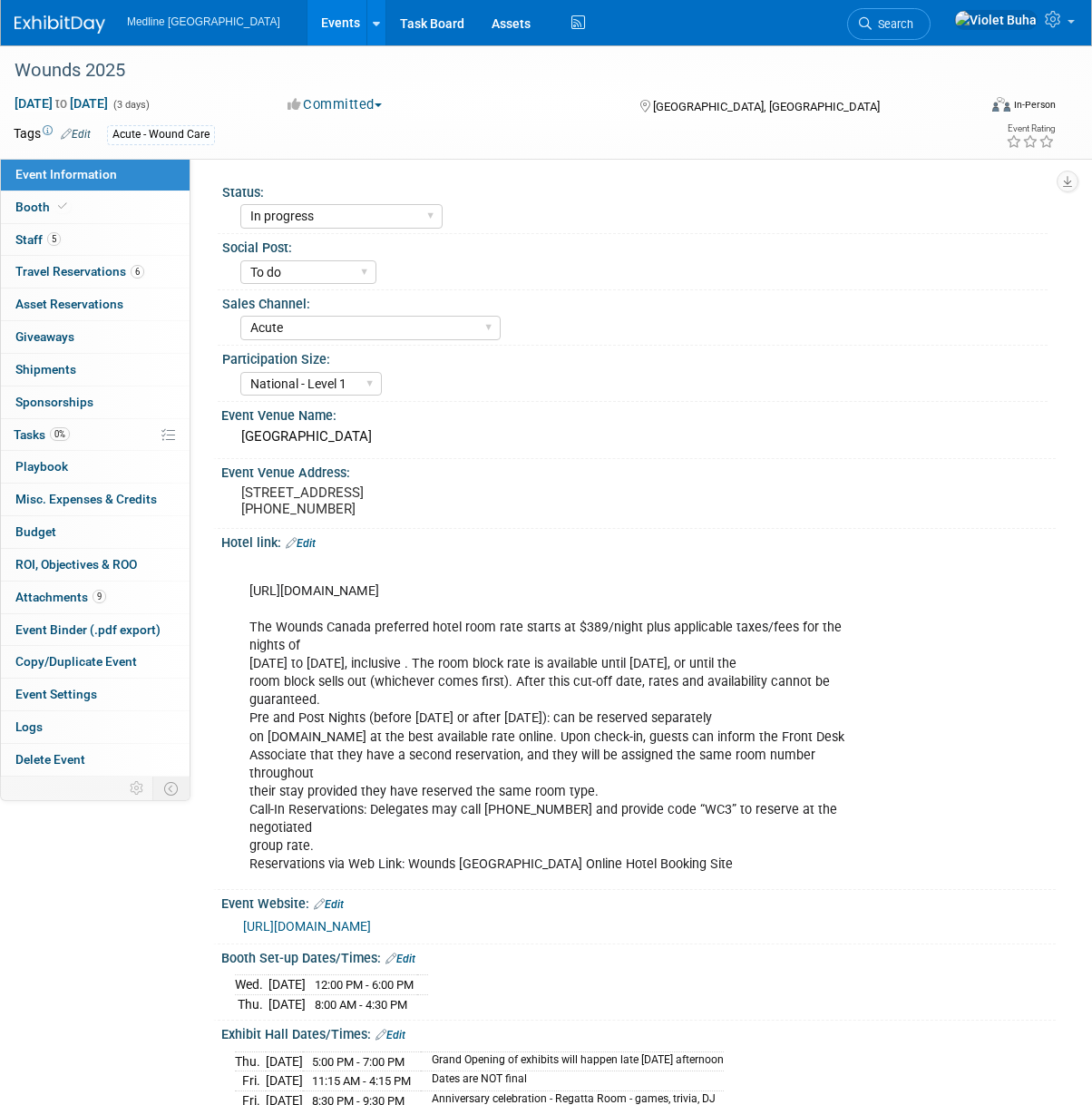
select select "In progress"
select select "To do"
select select "Acute"
select select "National - Level 1"
click at [104, 210] on link "Booth" at bounding box center [95, 207] width 189 height 32
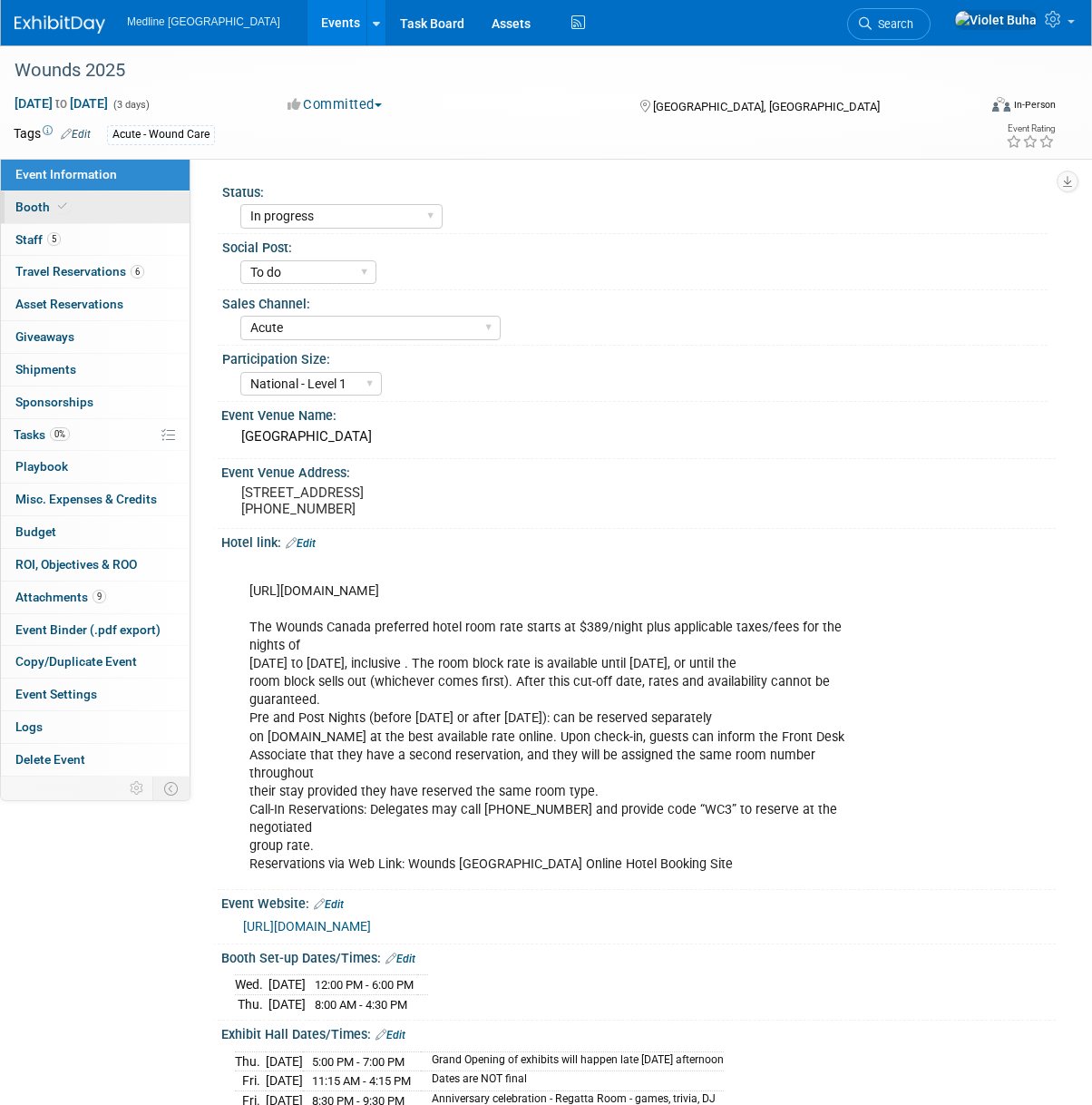
select select "3"
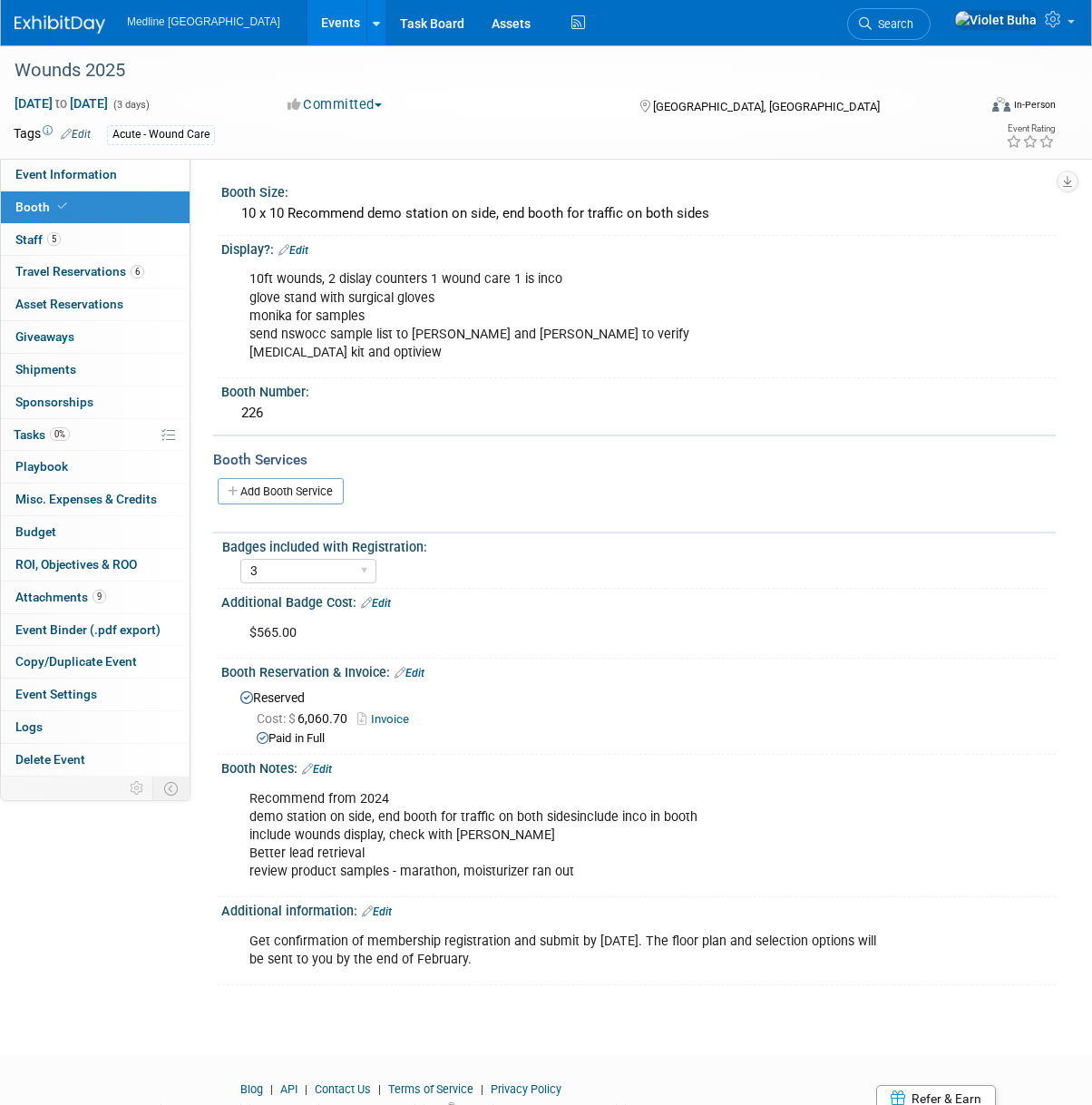
click at [70, 27] on img at bounding box center [59, 25] width 91 height 18
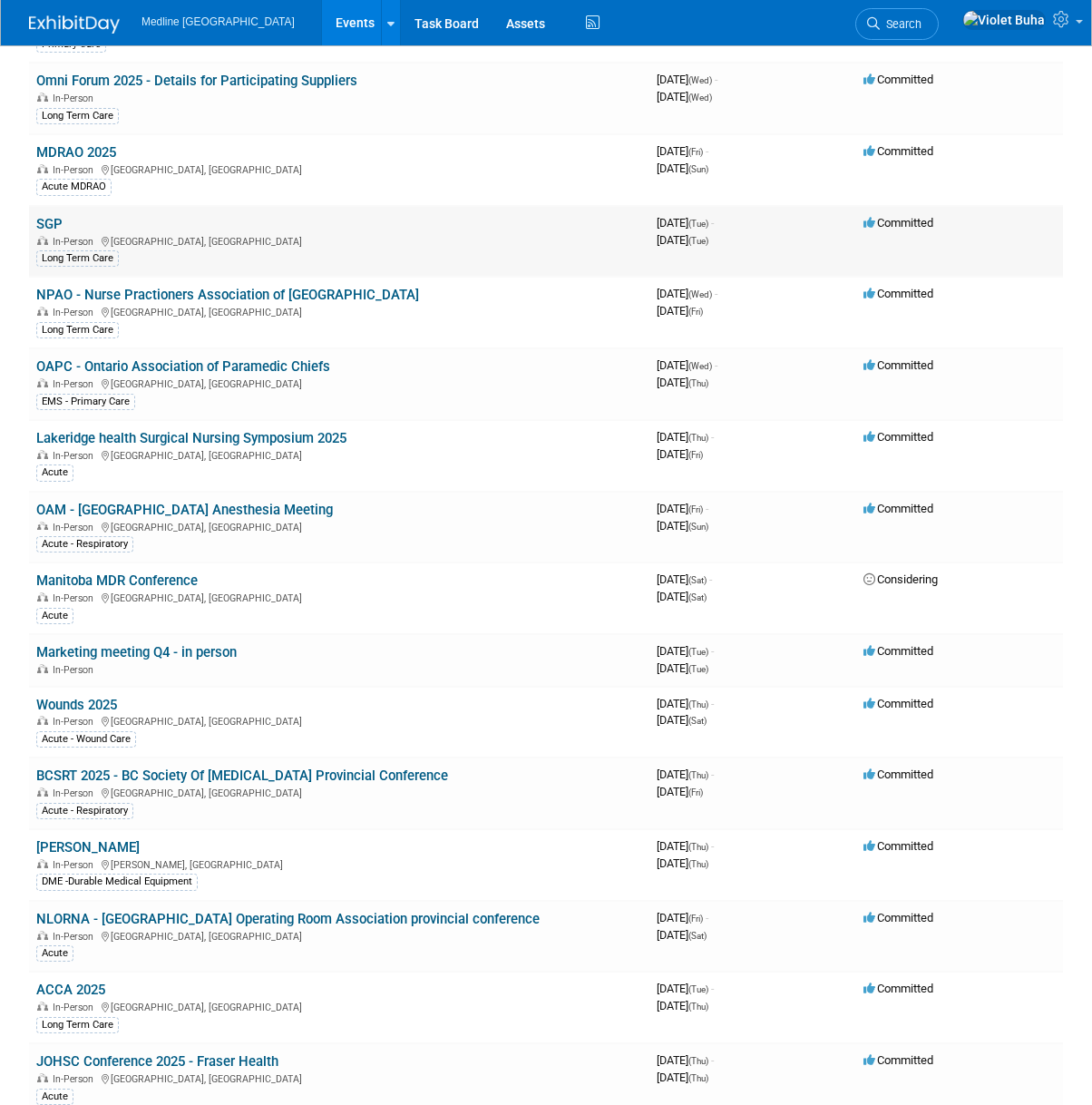
scroll to position [687, 0]
click at [73, 707] on link "Wounds 2025" at bounding box center [77, 704] width 81 height 16
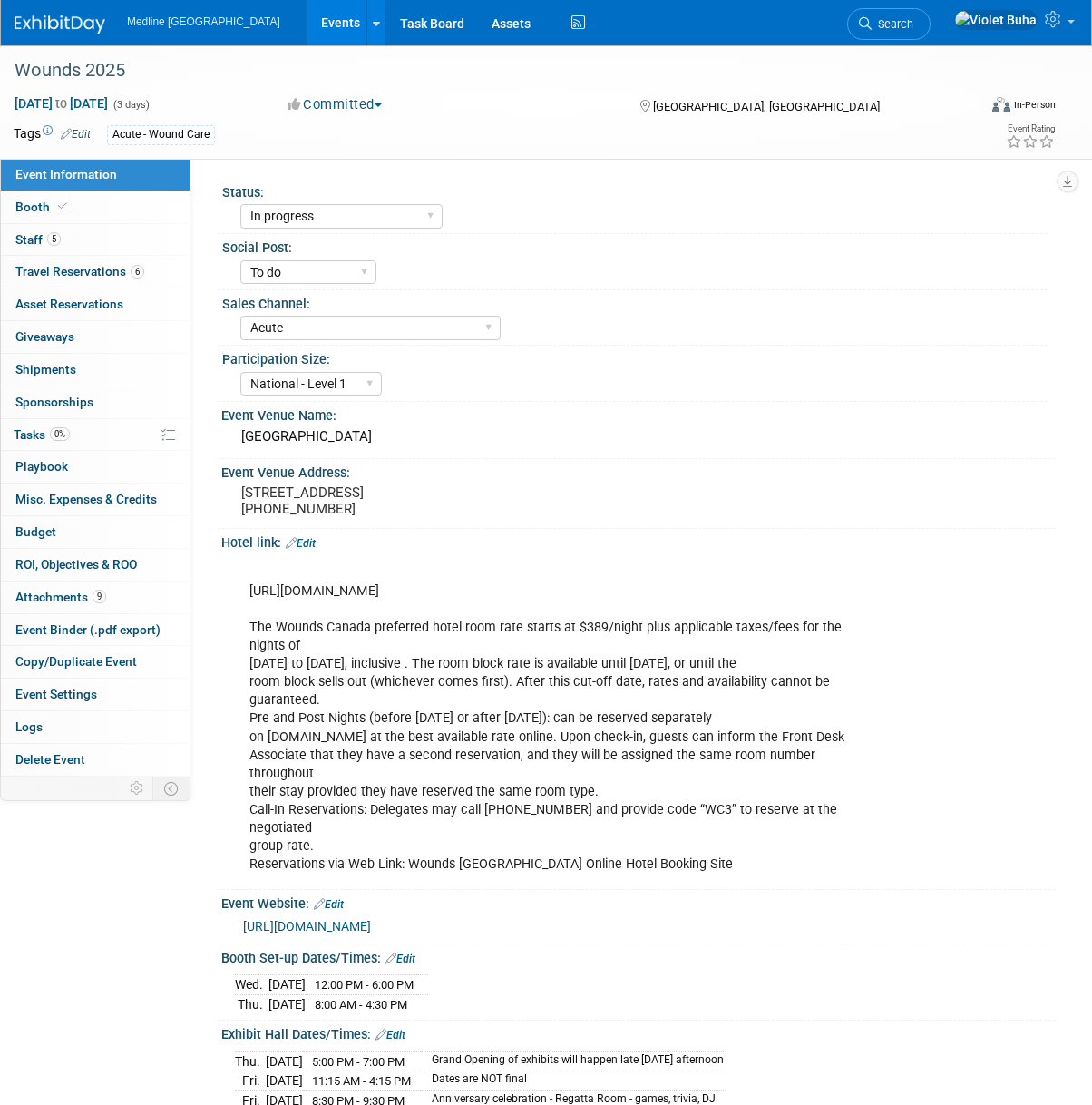
select select "In progress"
select select "To do"
select select "Acute"
select select "National - Level 1"
click at [114, 244] on link "5 Staff 5" at bounding box center [95, 240] width 189 height 32
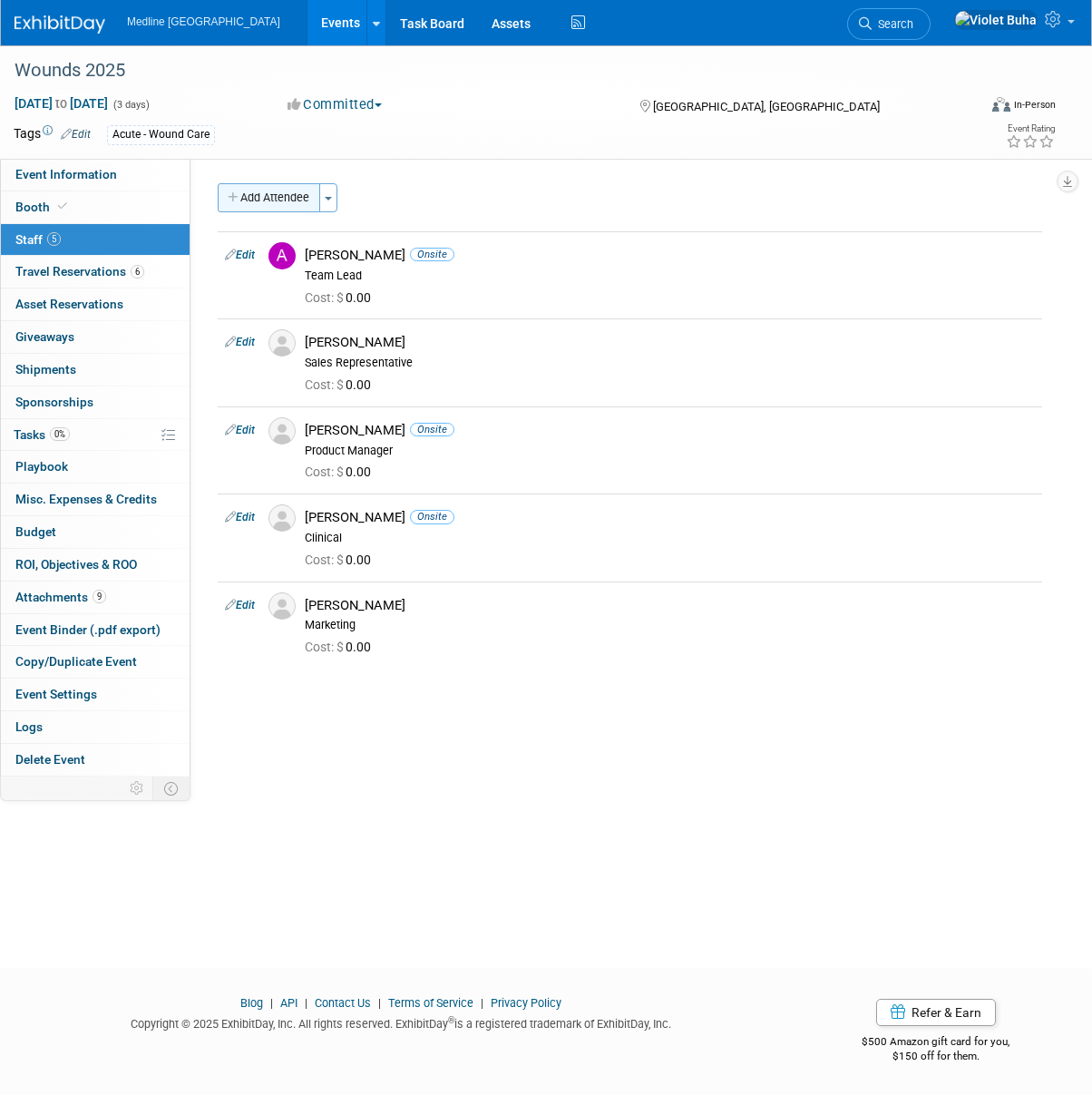
click at [302, 200] on button "Add Attendee" at bounding box center [269, 198] width 103 height 29
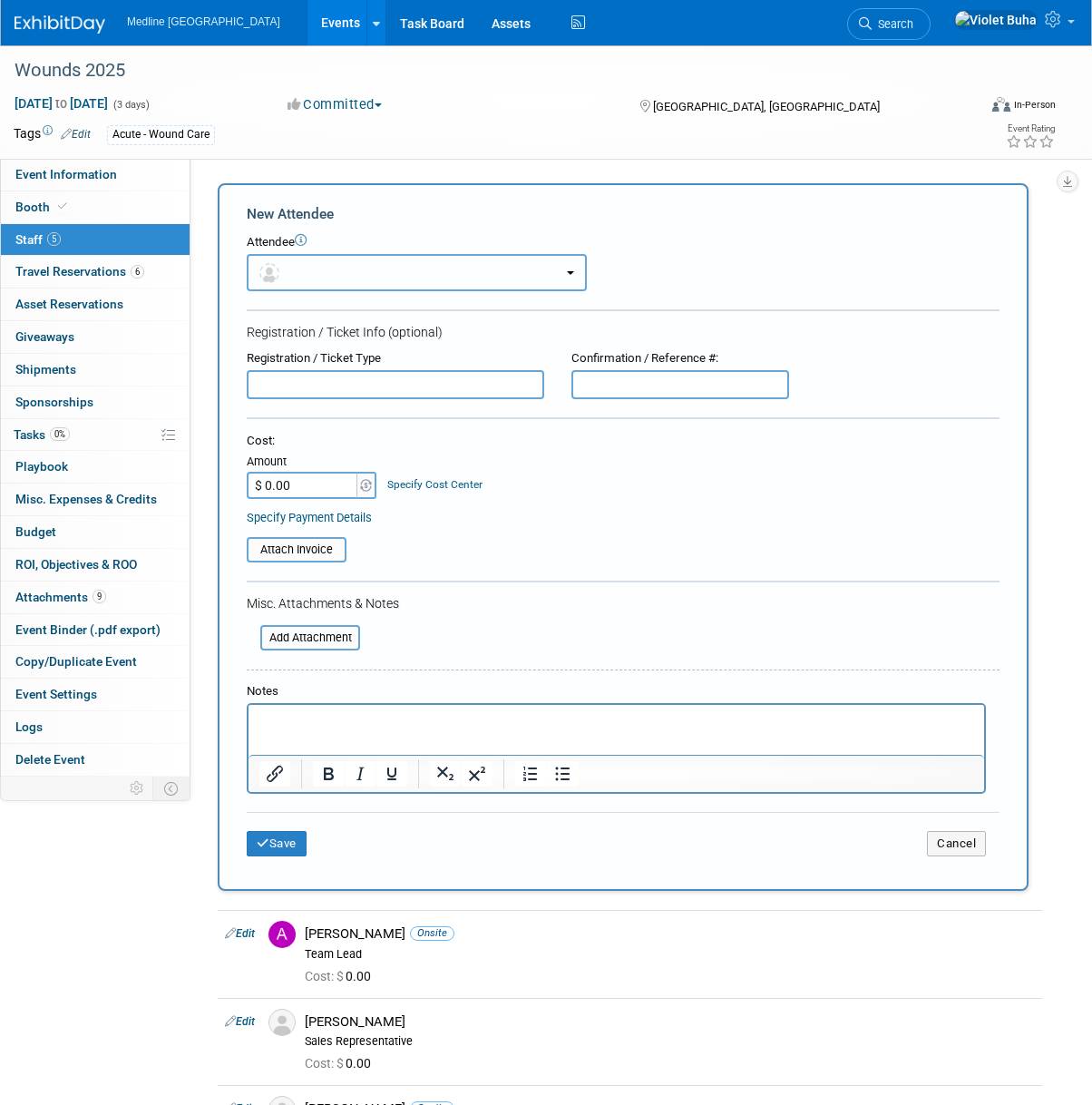
click at [329, 266] on button "button" at bounding box center [417, 272] width 341 height 38
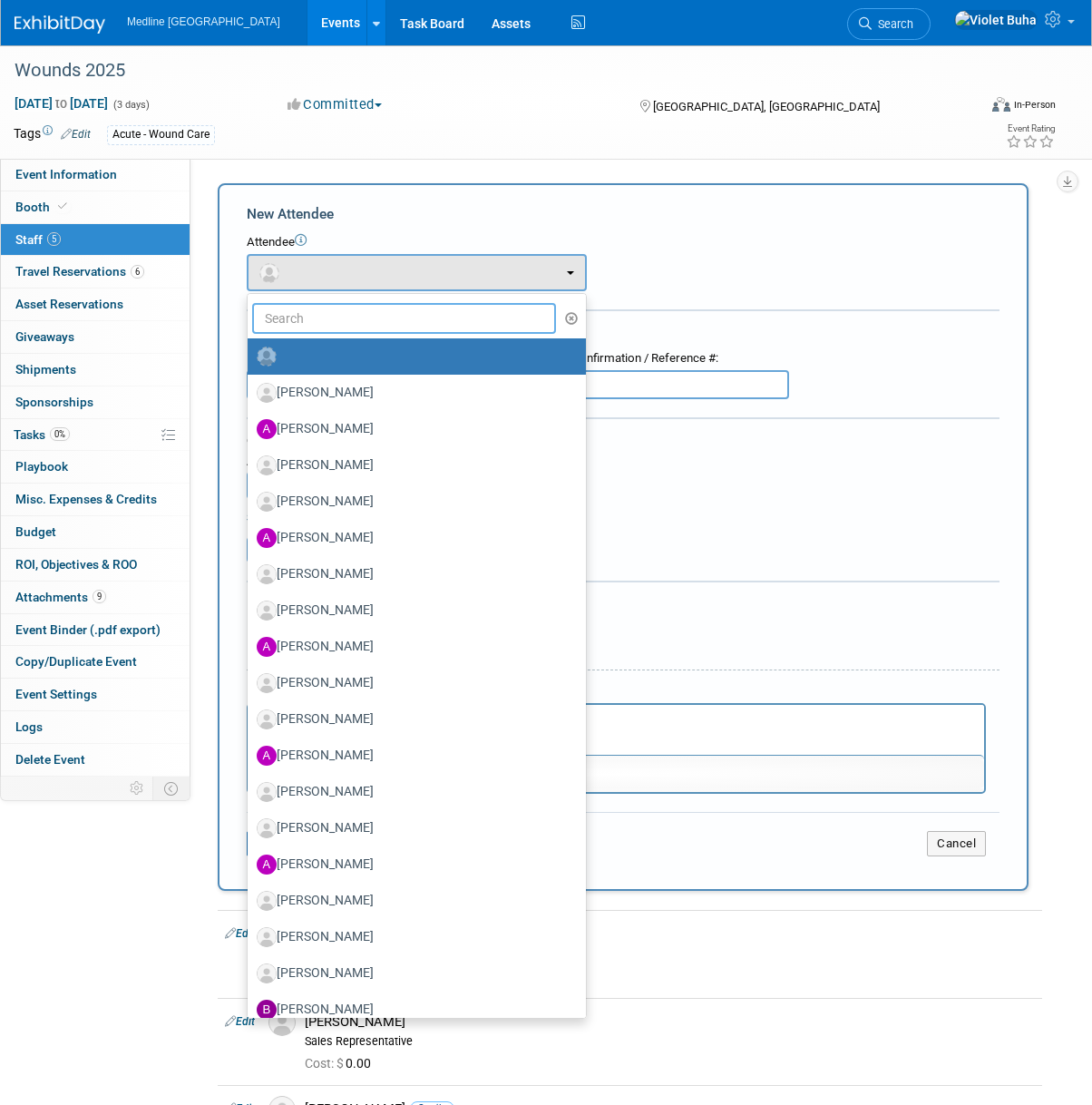
click at [326, 318] on input "text" at bounding box center [404, 319] width 304 height 31
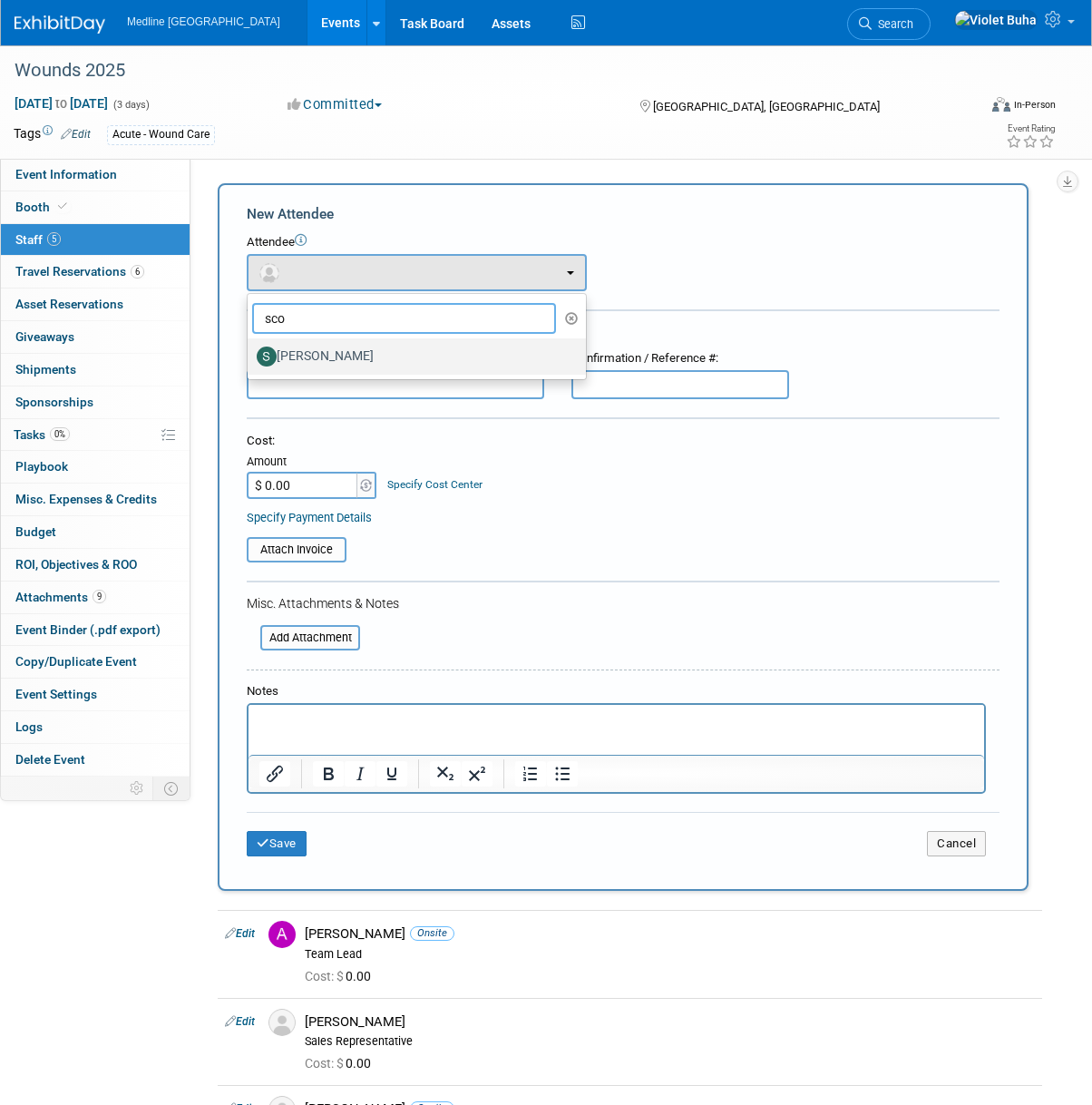
type input "sco"
click at [338, 361] on label "Scott MacNair" at bounding box center [412, 357] width 311 height 29
click at [250, 360] on input "Scott MacNair" at bounding box center [244, 354] width 12 height 12
select select "7f2828ba-d2c8-4e1d-b6a0-e7bc2cd87999"
select select "400"
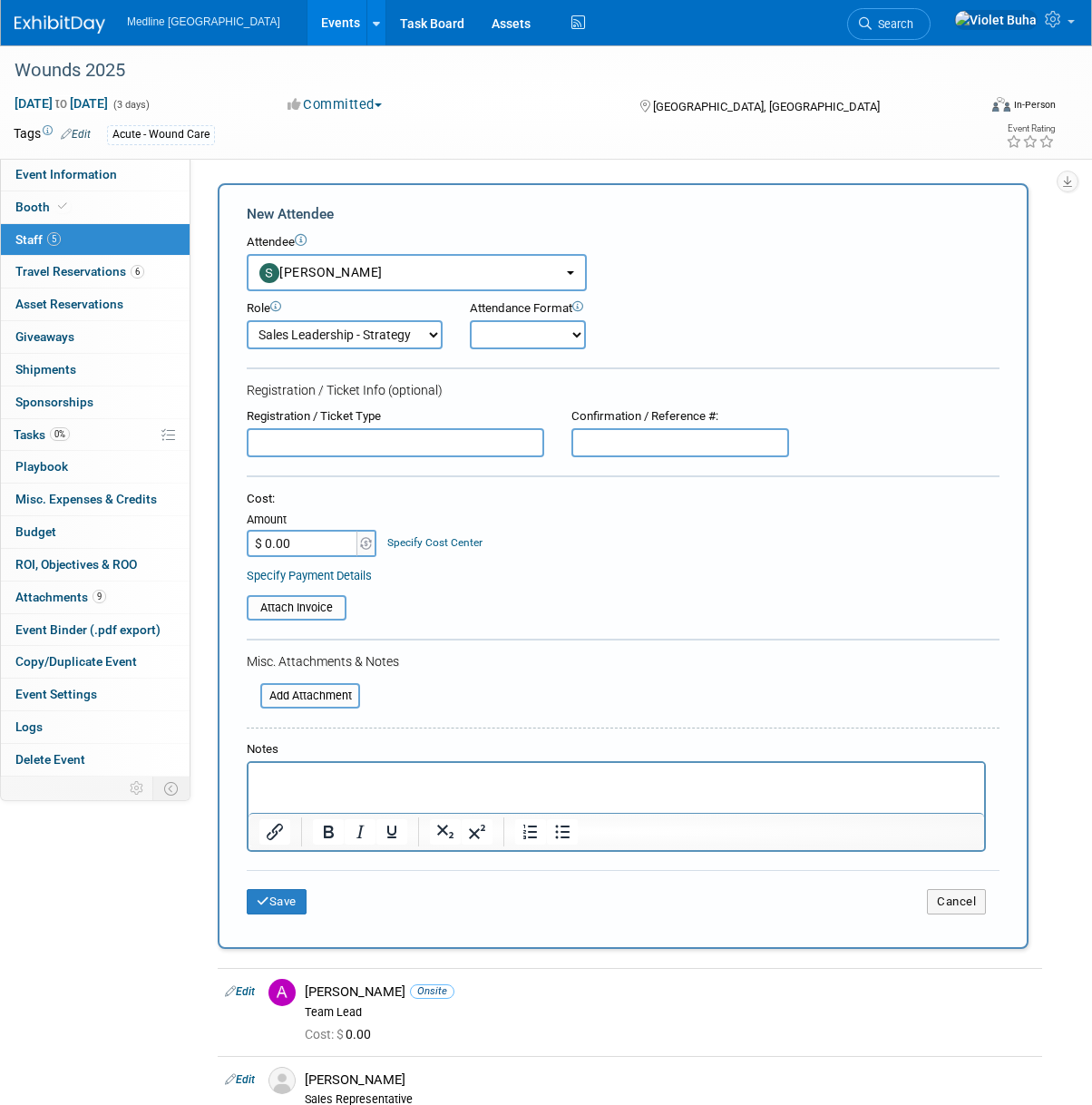
click at [545, 336] on select "Onsite Remote" at bounding box center [527, 335] width 116 height 29
select select "1"
click at [470, 320] on select "Onsite Remote" at bounding box center [527, 335] width 116 height 29
click at [277, 907] on button "Save" at bounding box center [276, 902] width 59 height 26
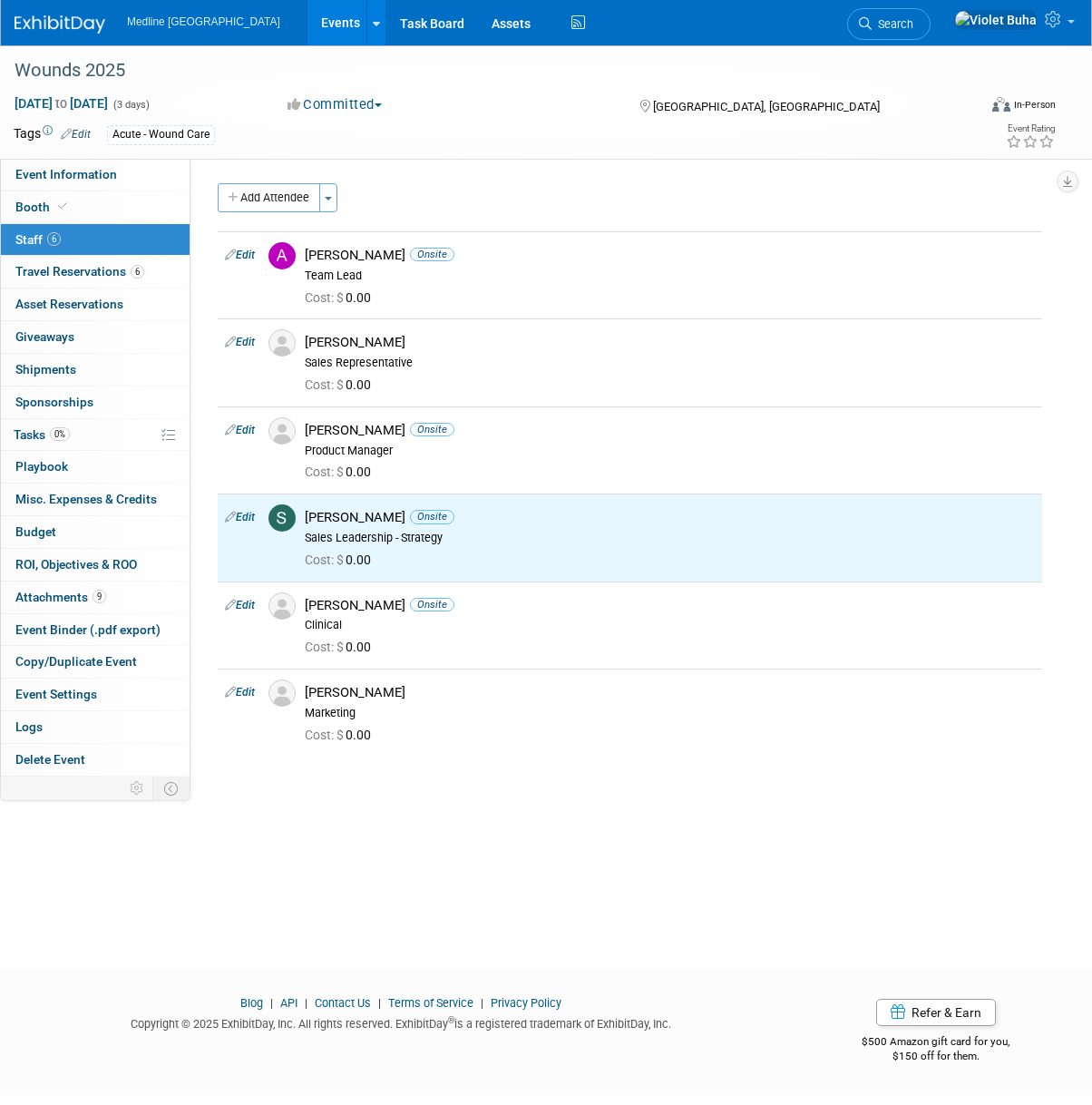
click at [408, 896] on div "Wounds 2025 Oct 2, 2025 to Oct 4, 2025 (3 days) Oct 2, 2025 to Oct 4, 2025 Comm…" at bounding box center [546, 491] width 1092 height 890
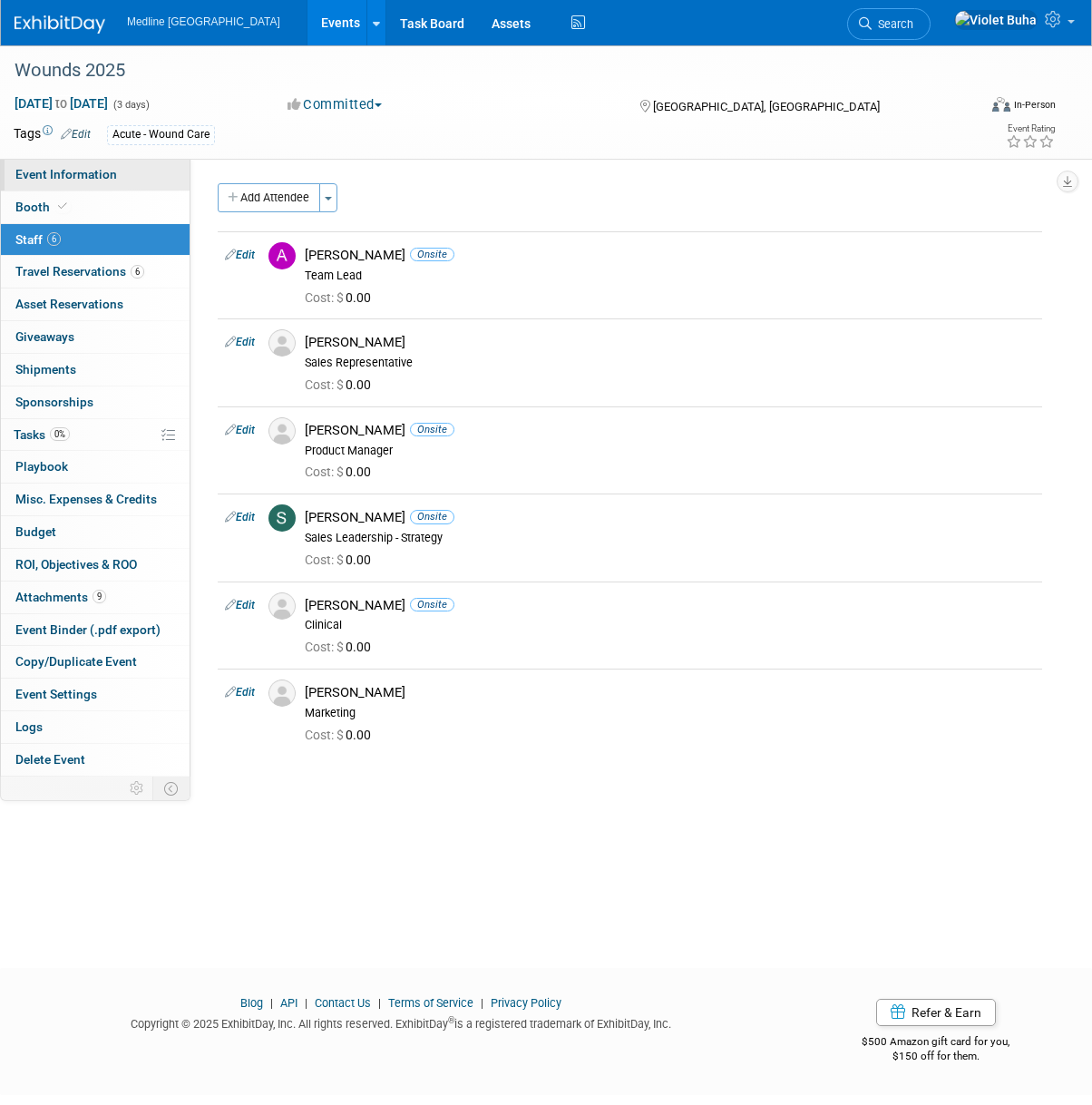
click at [52, 176] on span "Event Information" at bounding box center [66, 174] width 102 height 15
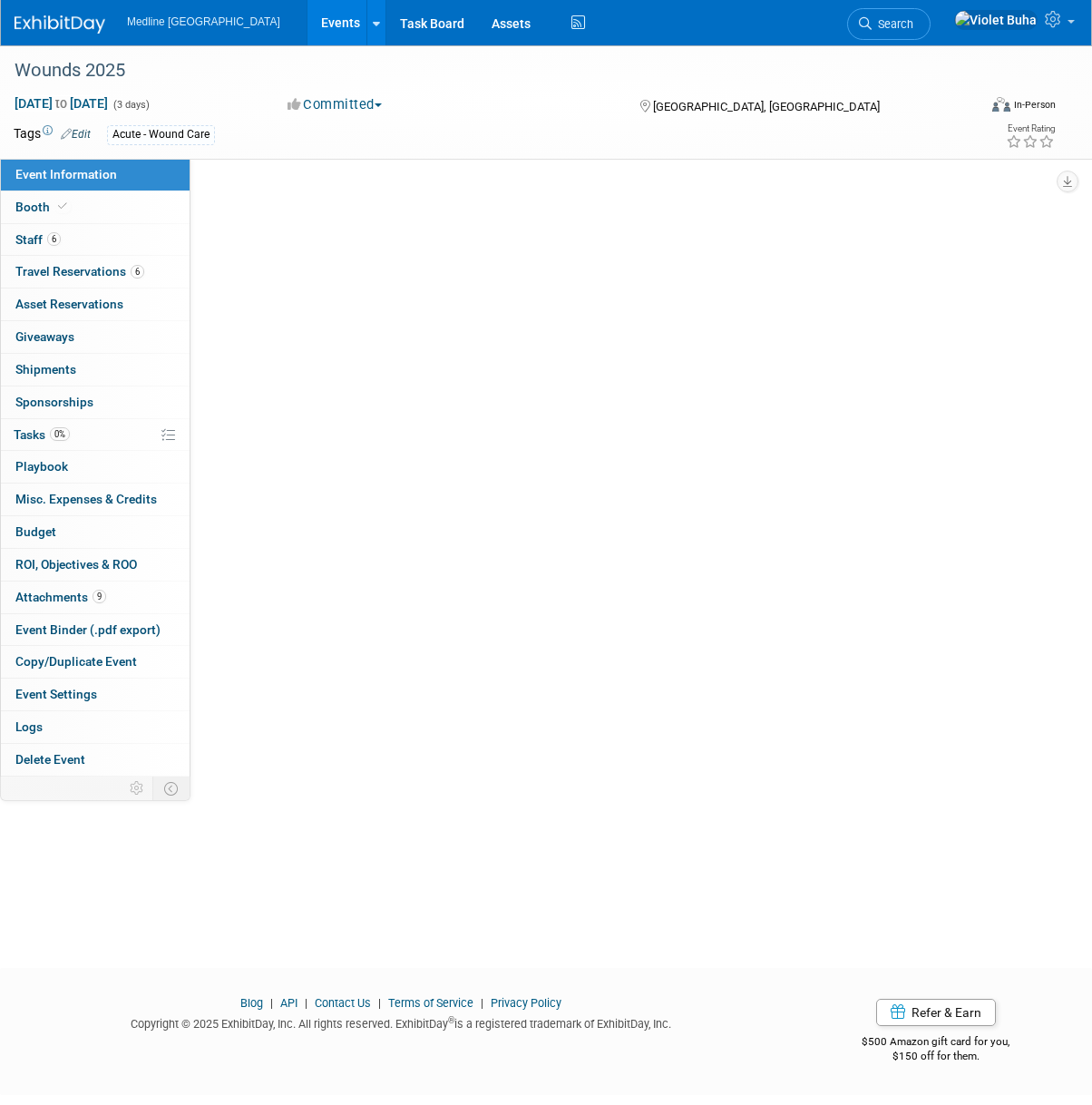
select select "In progress"
select select "To do"
select select "Acute"
select select "National - Level 1"
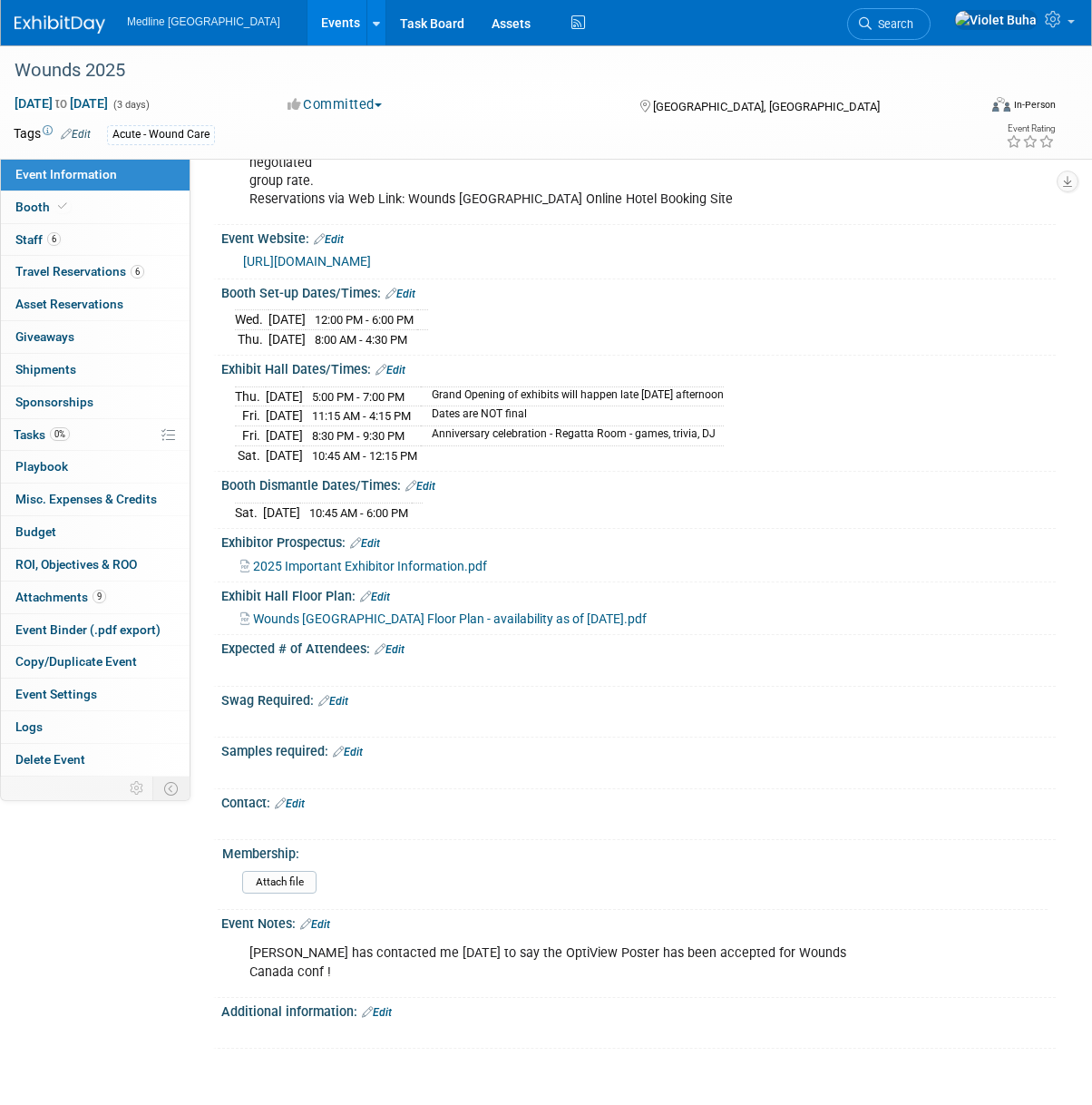
scroll to position [669, 0]
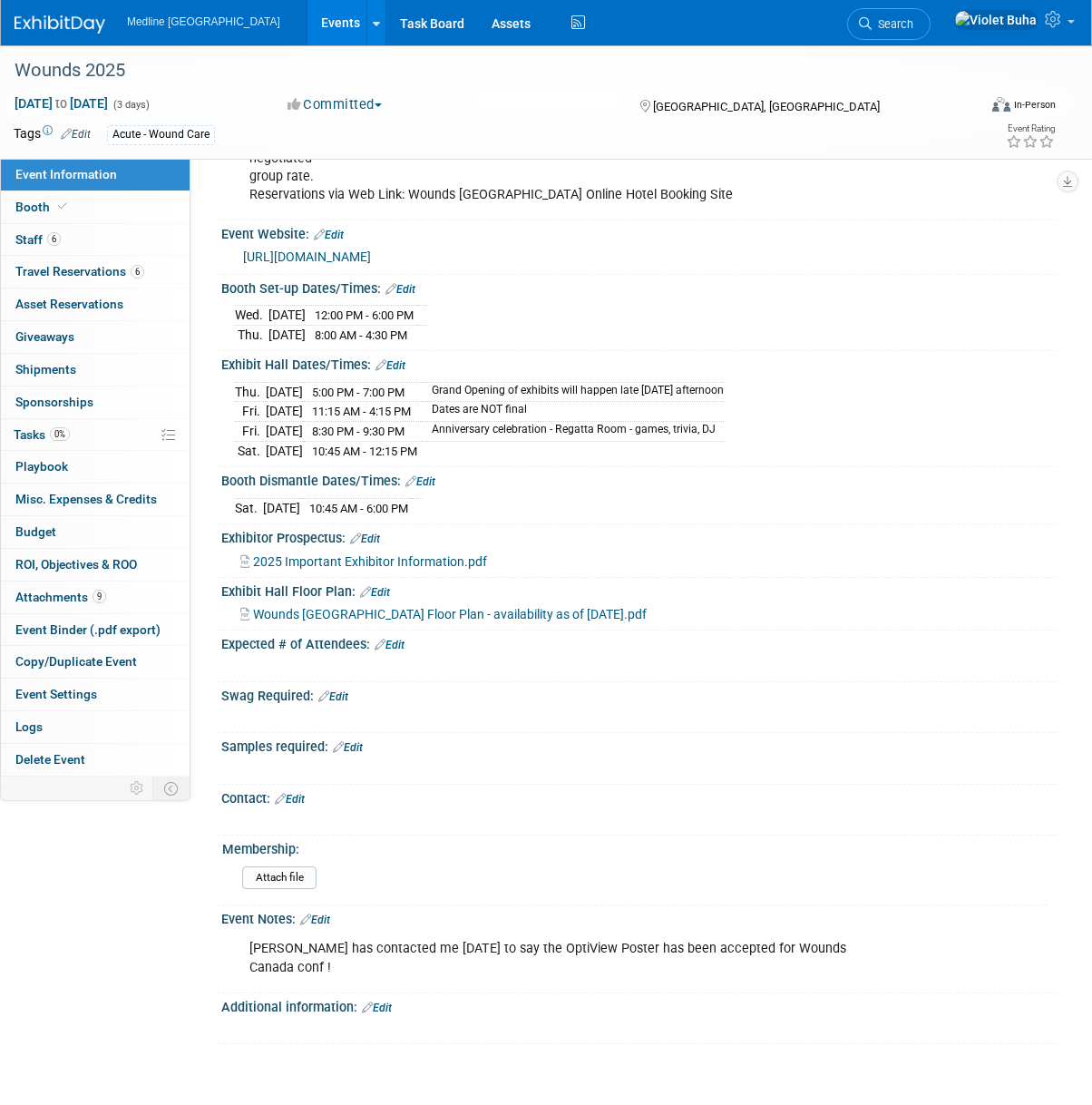
click at [403, 641] on link "Edit" at bounding box center [389, 645] width 30 height 13
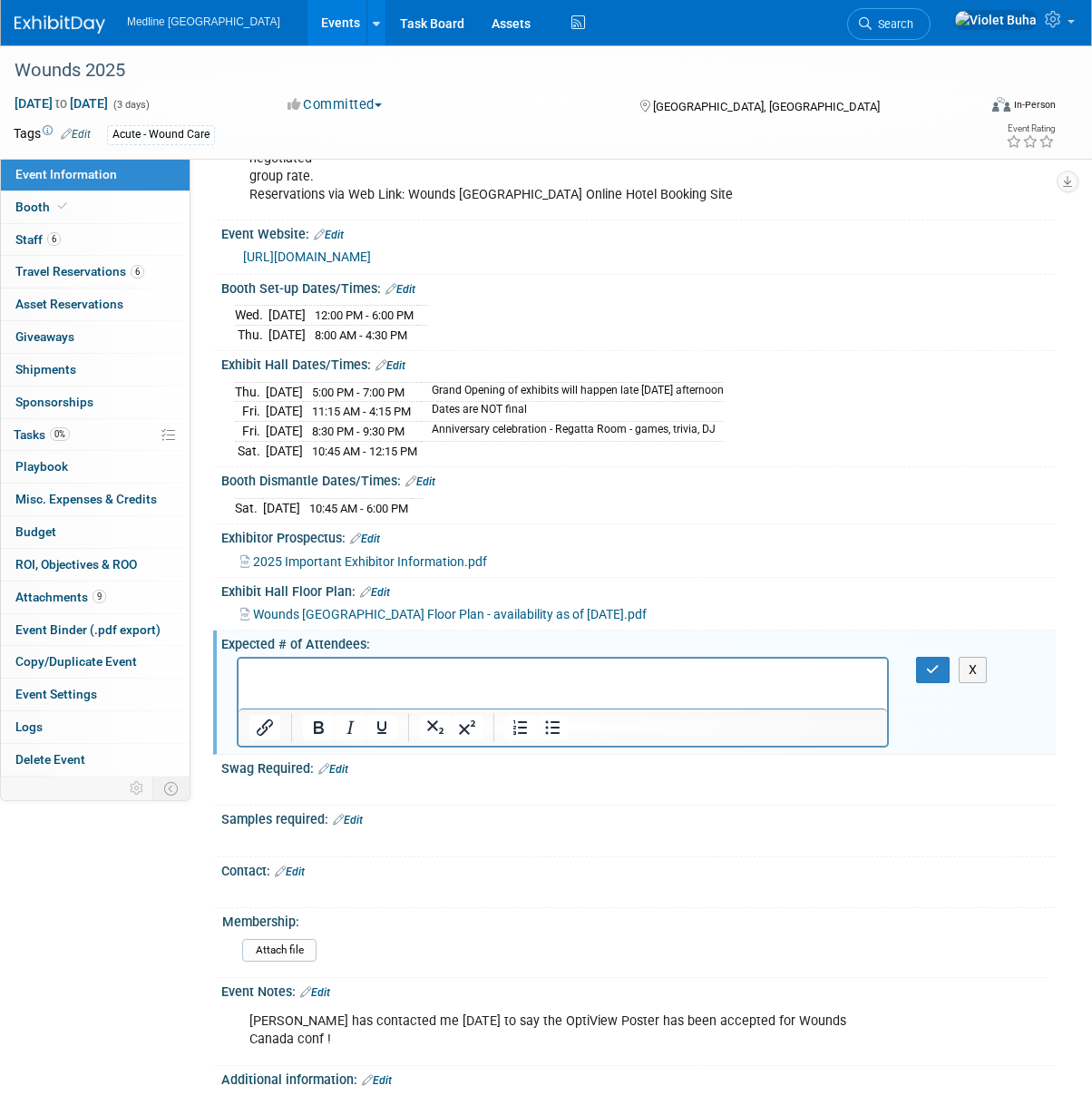
scroll to position [0, 0]
click at [931, 666] on icon "button" at bounding box center [933, 669] width 14 height 13
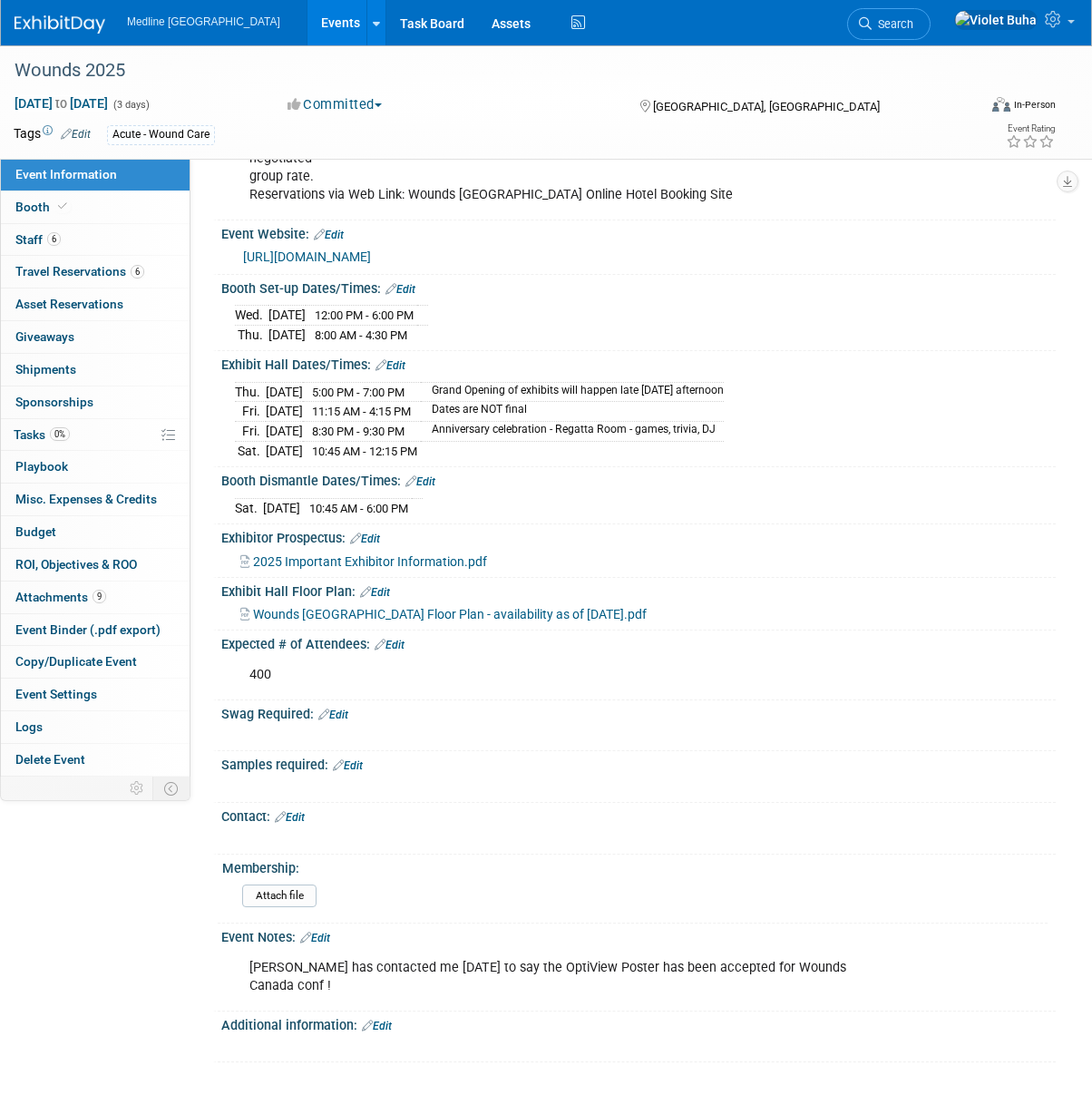
click at [400, 363] on link "Edit" at bounding box center [390, 365] width 30 height 13
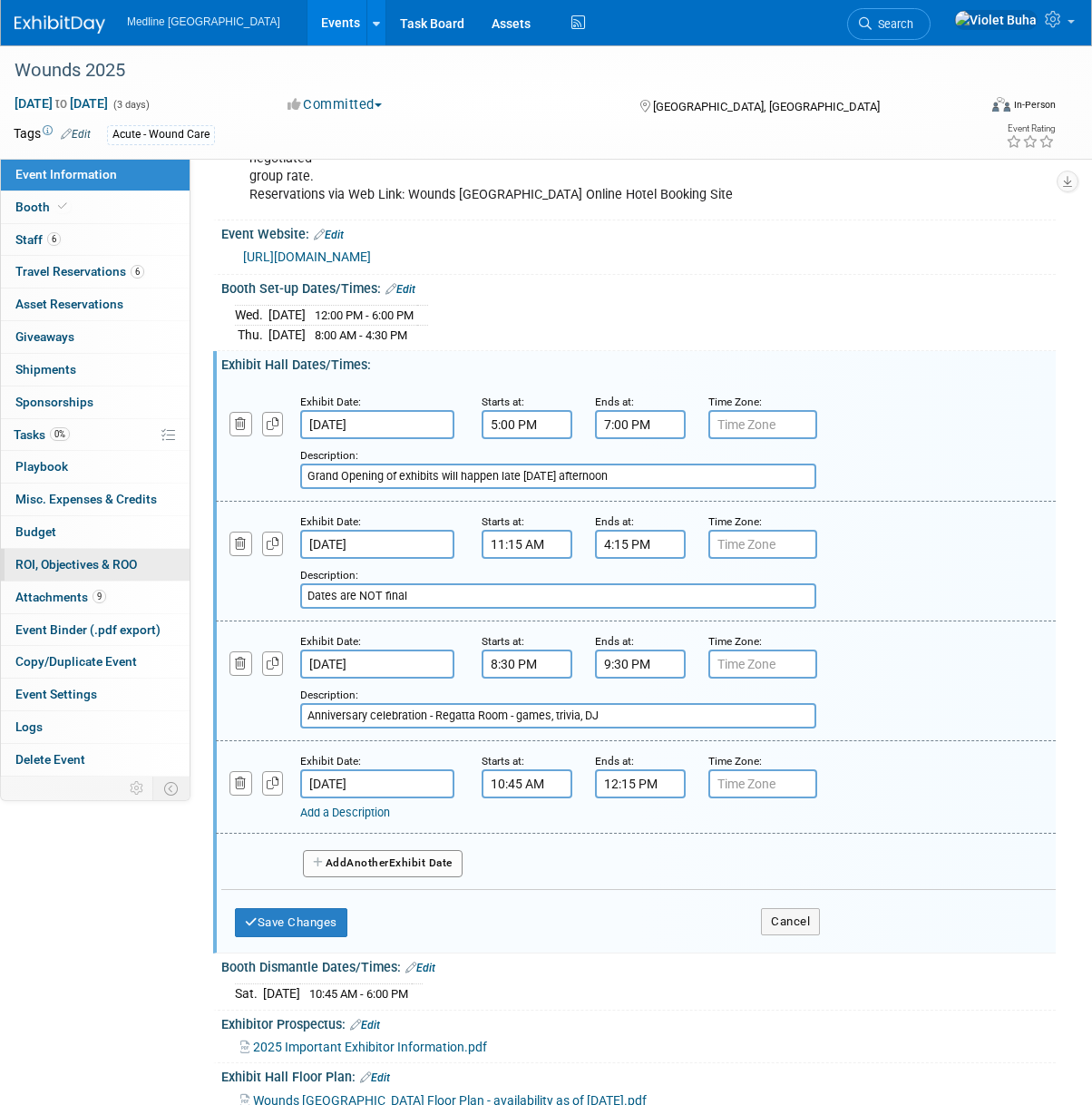
drag, startPoint x: 429, startPoint y: 595, endPoint x: 183, endPoint y: 572, distance: 247.1
click at [183, 572] on div "Event Information Event Info Booth Booth 6 Staff 6 Staff 6 Travel Reservations …" at bounding box center [546, 461] width 1092 height 2172
click at [298, 915] on button "Save Changes" at bounding box center [291, 923] width 113 height 29
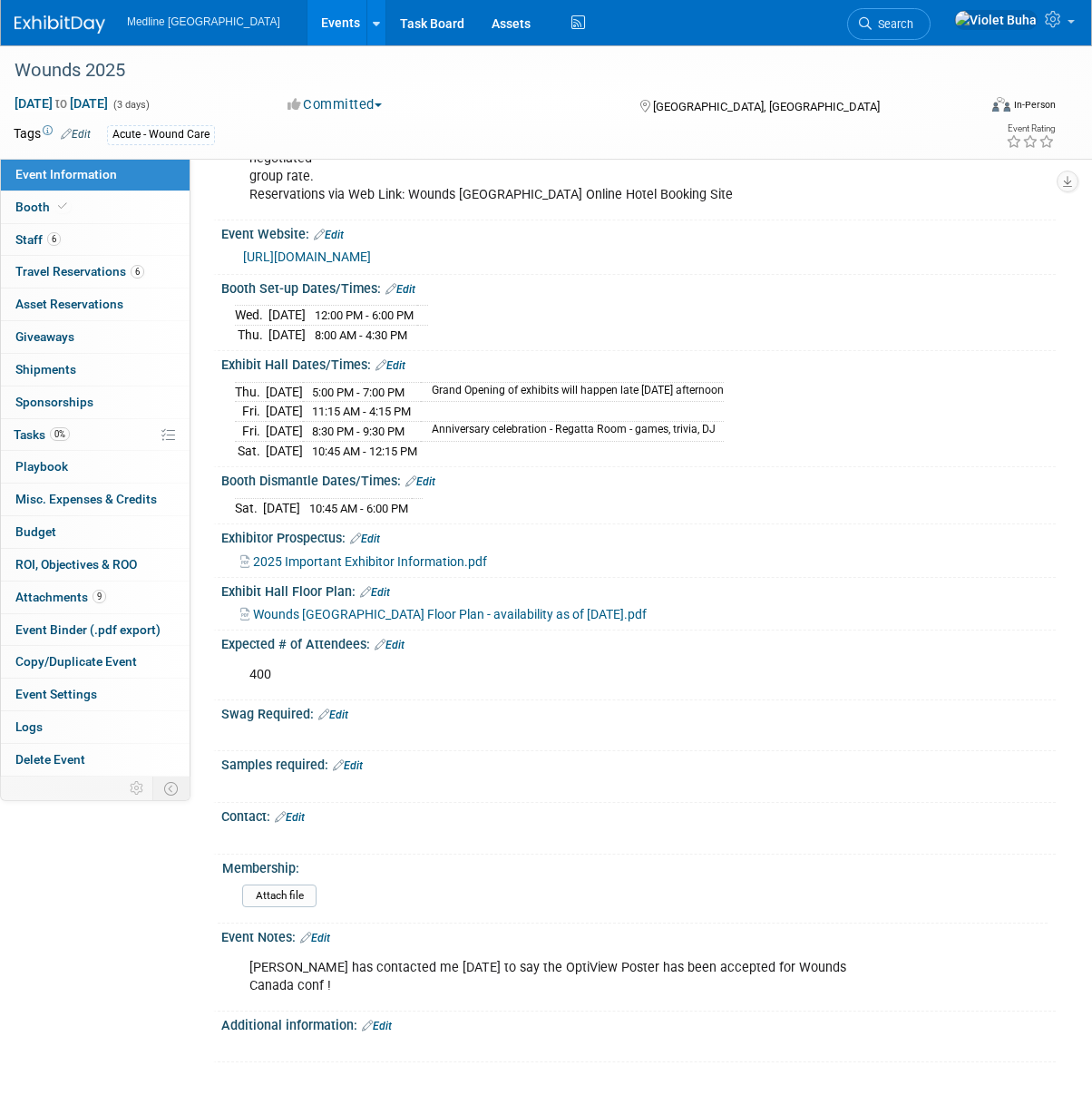
click at [434, 480] on link "Edit" at bounding box center [420, 482] width 30 height 13
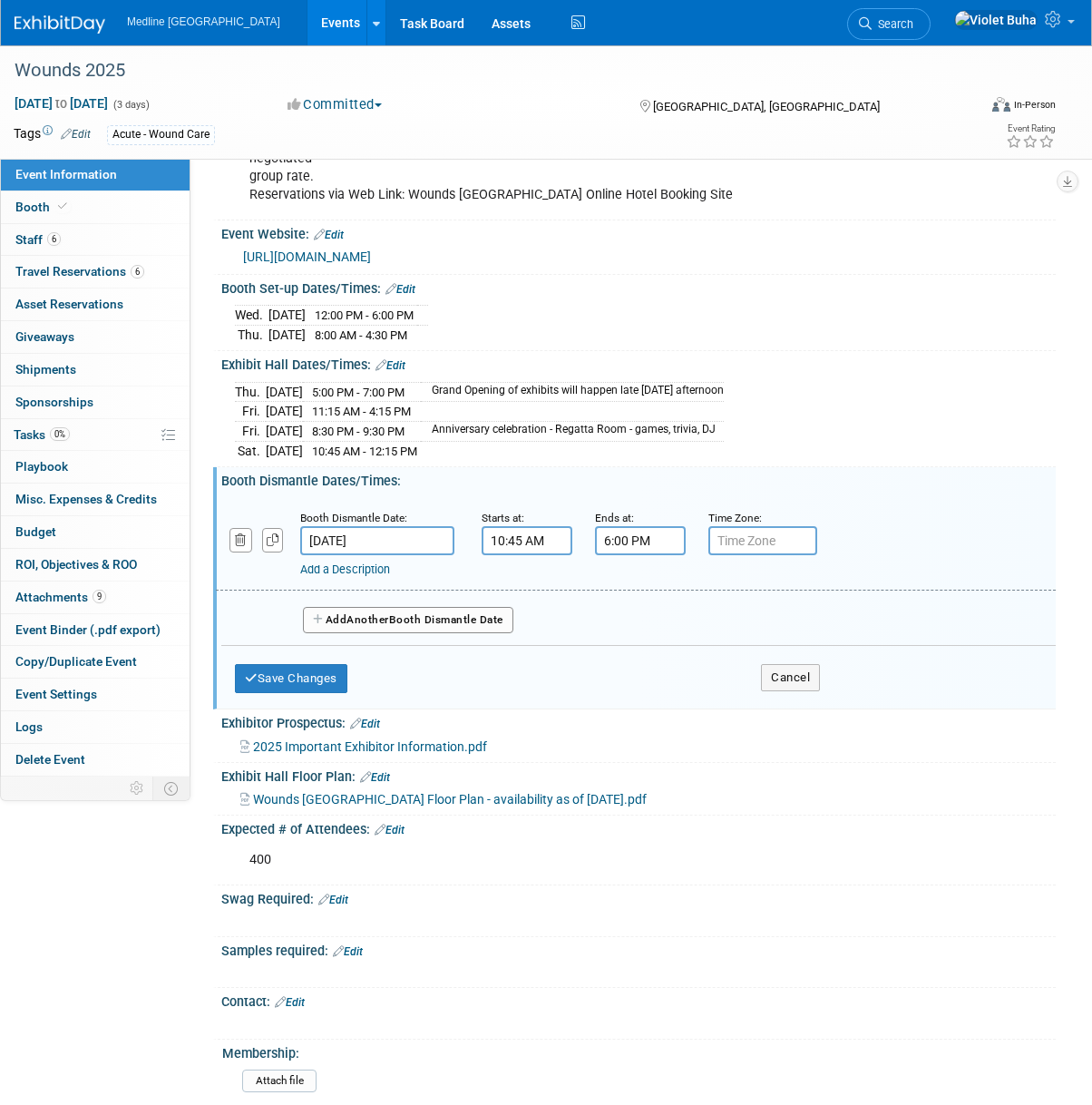
click at [505, 539] on input "10:45 AM" at bounding box center [526, 541] width 91 height 29
click at [535, 620] on span "10" at bounding box center [524, 624] width 35 height 33
click at [514, 593] on td "12" at bounding box center [514, 586] width 58 height 49
click at [616, 624] on span "45" at bounding box center [610, 624] width 35 height 33
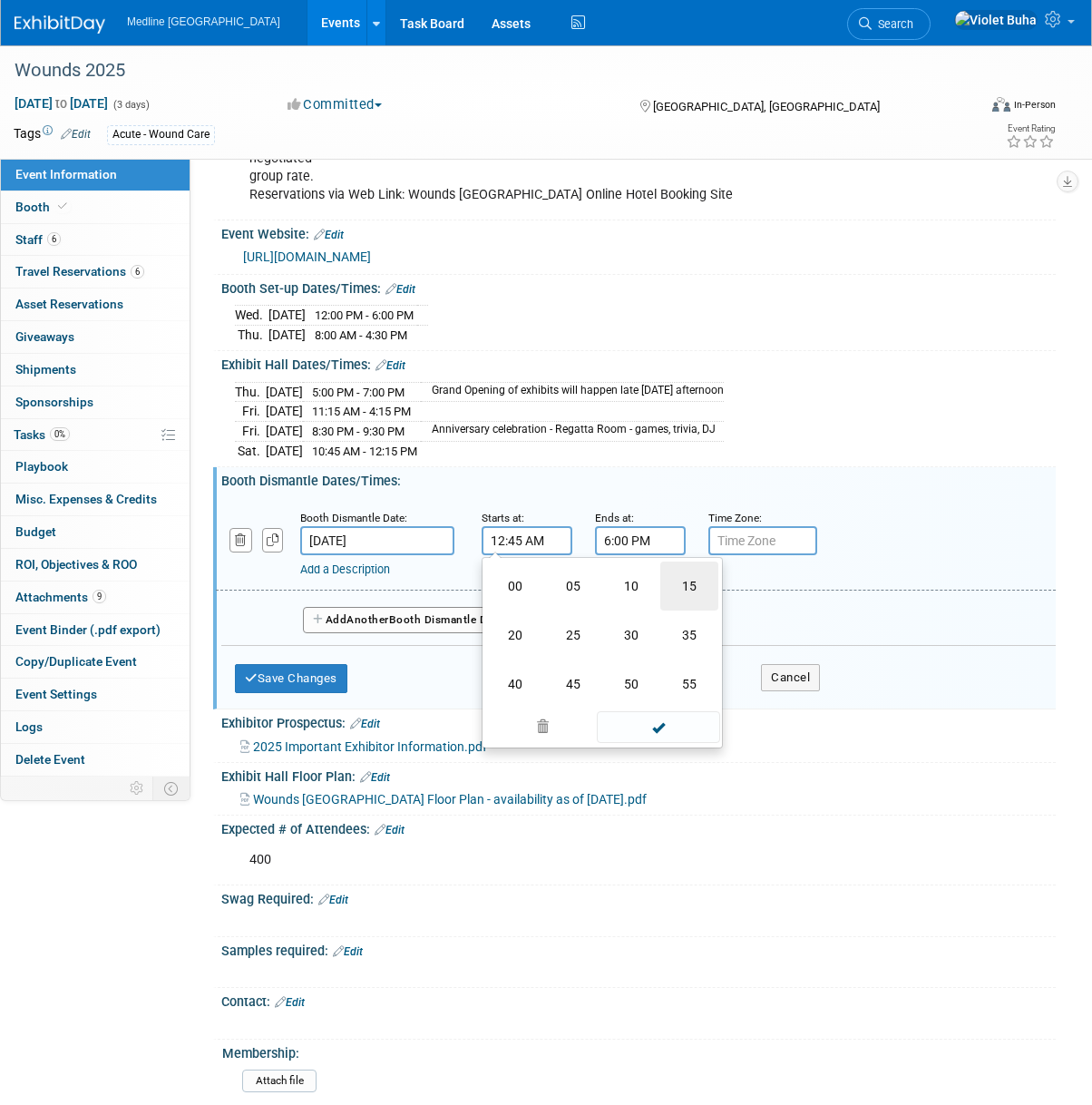
click at [684, 581] on td "15" at bounding box center [688, 586] width 58 height 49
click at [665, 698] on span at bounding box center [658, 705] width 123 height 32
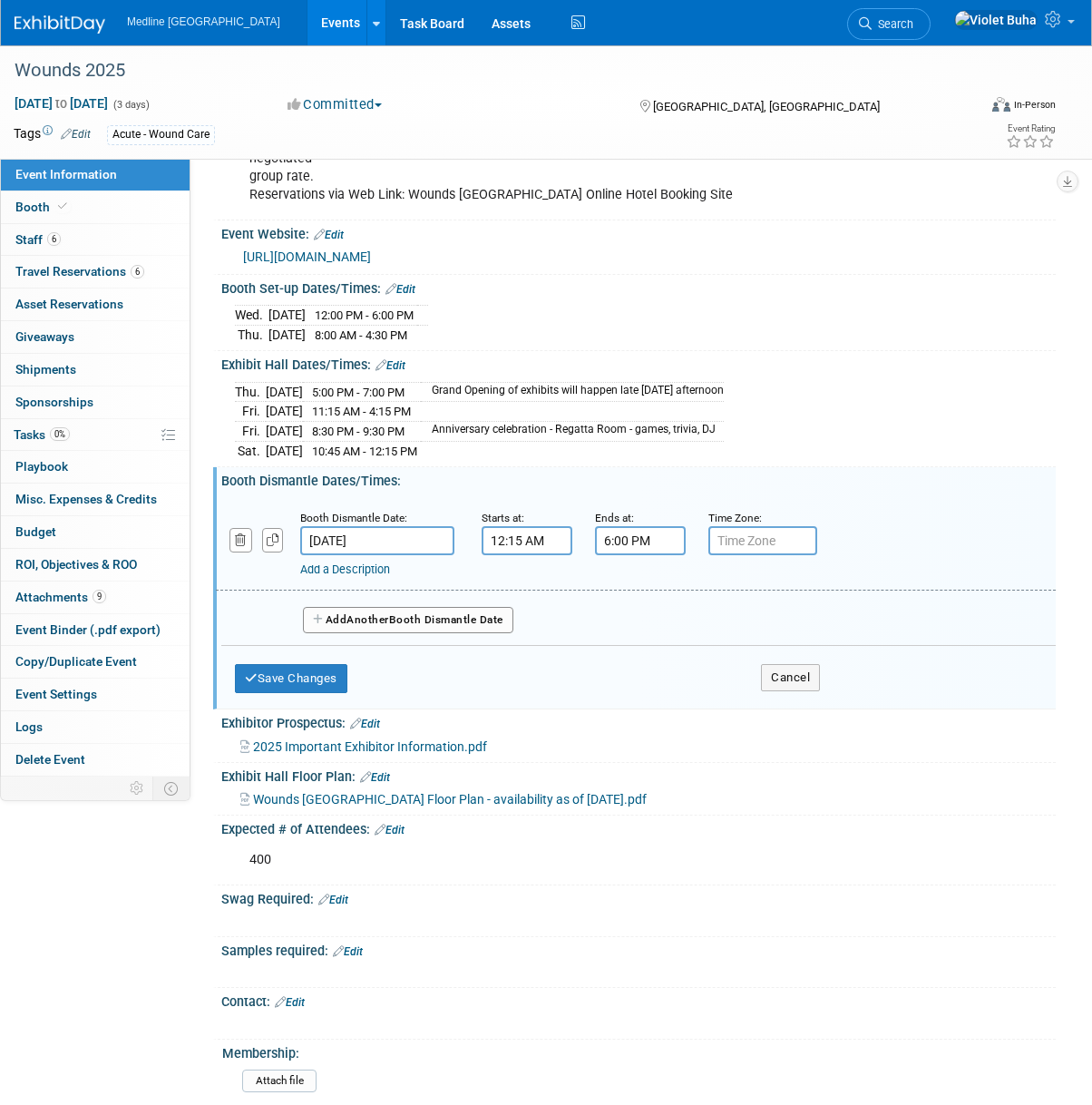
click at [562, 530] on input "12:15 AM" at bounding box center [526, 541] width 91 height 29
drag, startPoint x: 691, startPoint y: 624, endPoint x: 684, endPoint y: 634, distance: 12.2
click at [691, 624] on button "AM" at bounding box center [683, 624] width 33 height 31
type input "12:15 PM"
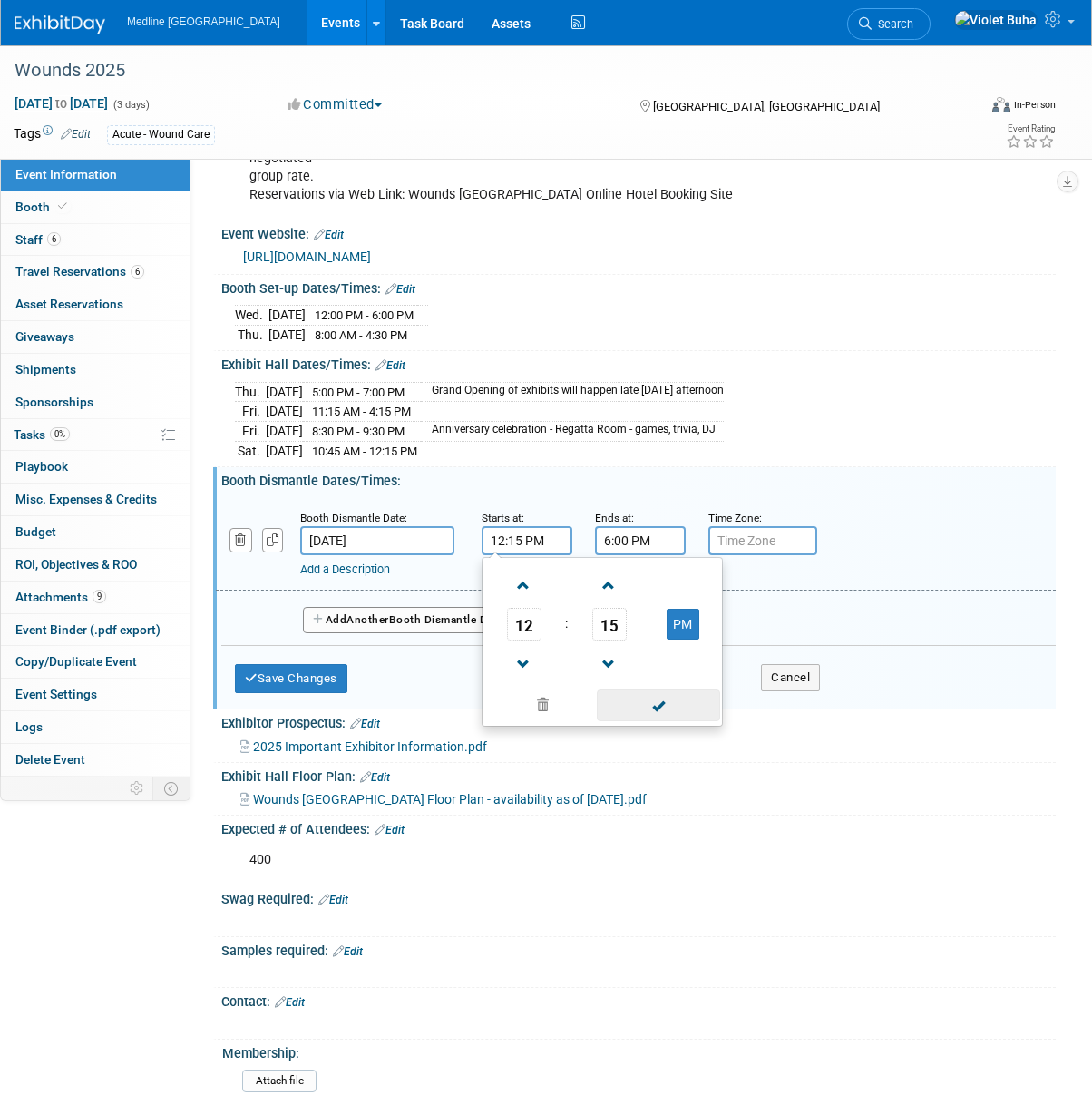
click at [691, 696] on span at bounding box center [658, 705] width 123 height 32
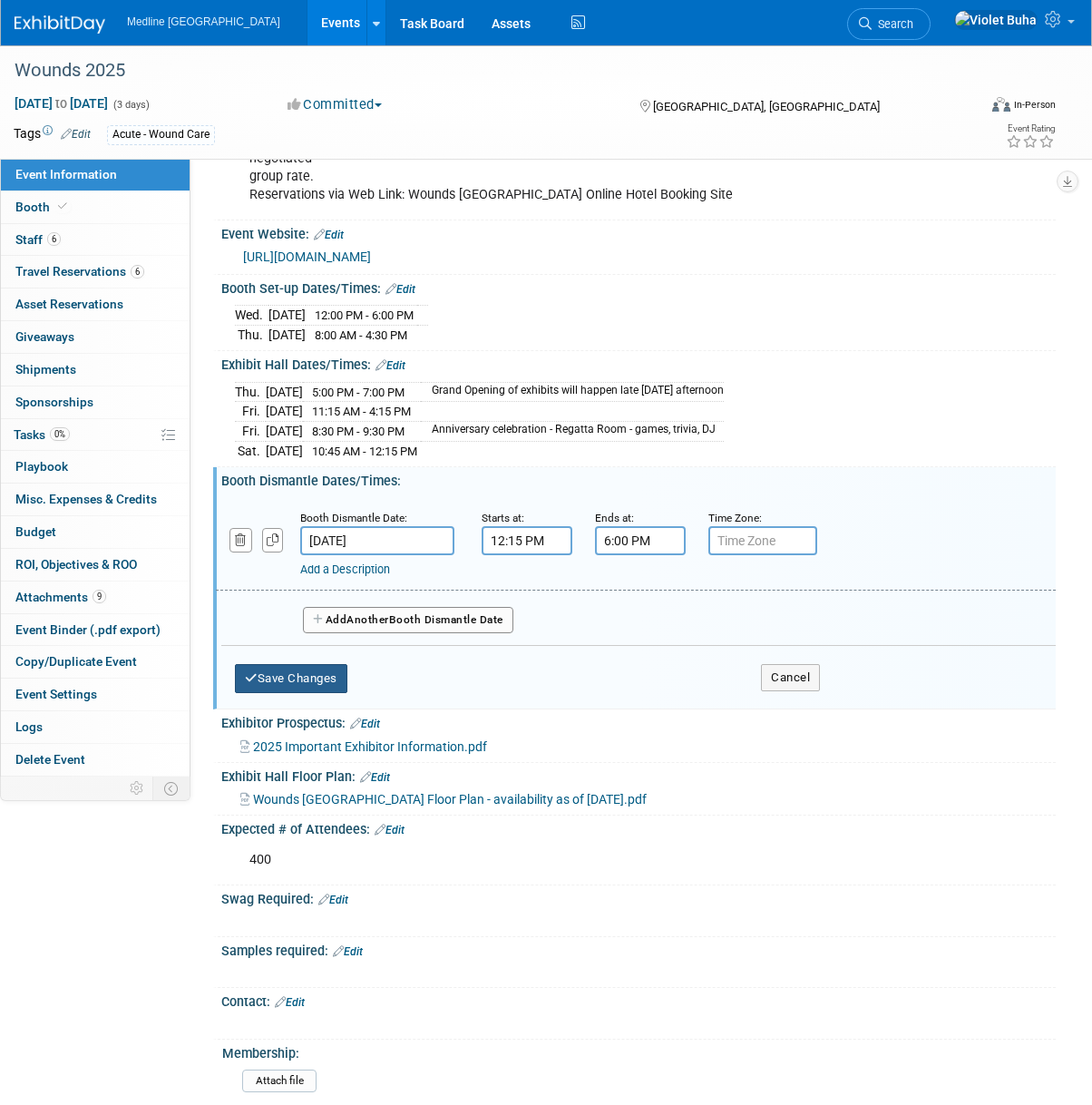
click at [312, 671] on button "Save Changes" at bounding box center [291, 678] width 113 height 29
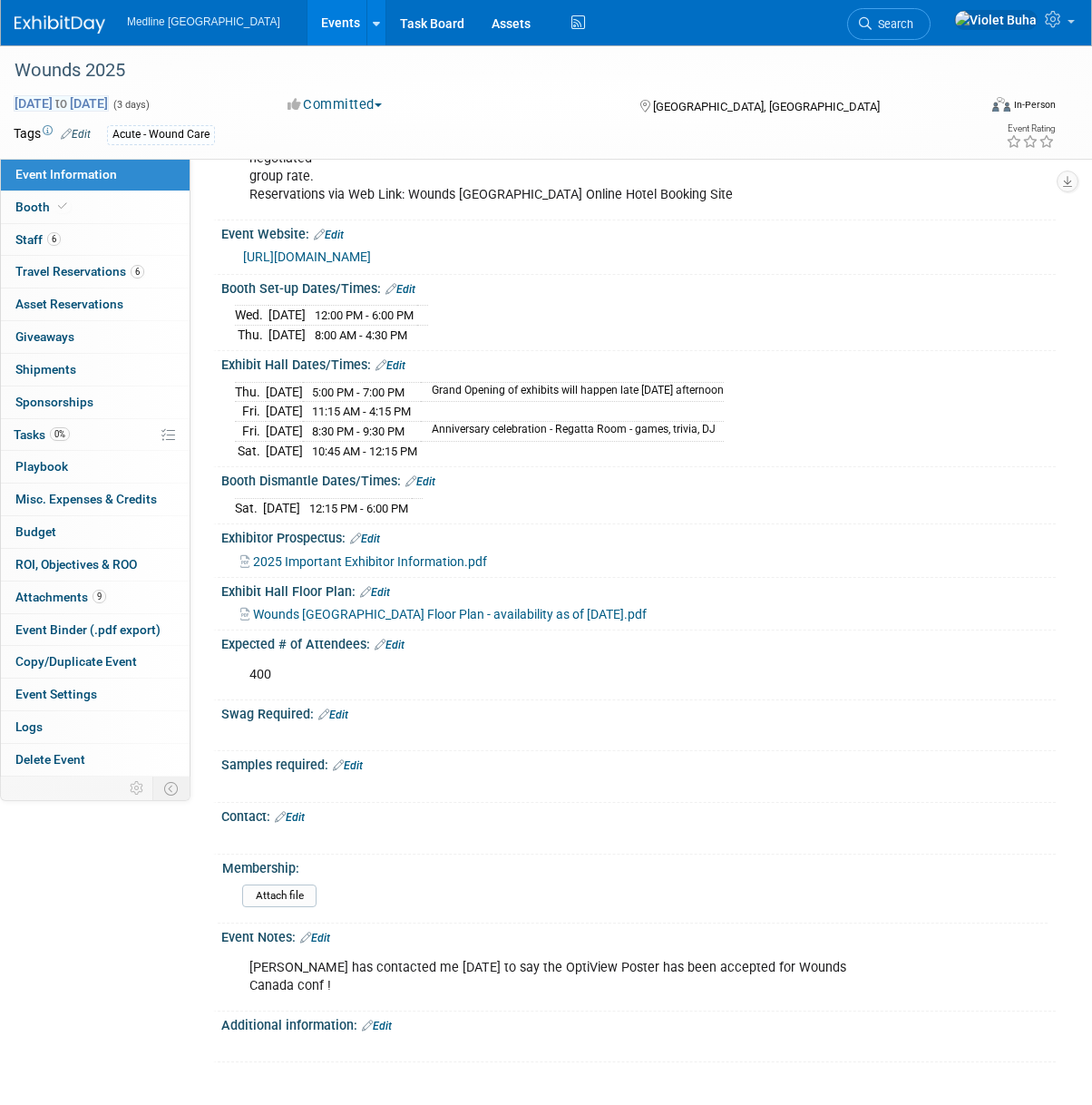
click at [79, 98] on span "Oct 2, 2025 to Oct 4, 2025" at bounding box center [61, 103] width 95 height 16
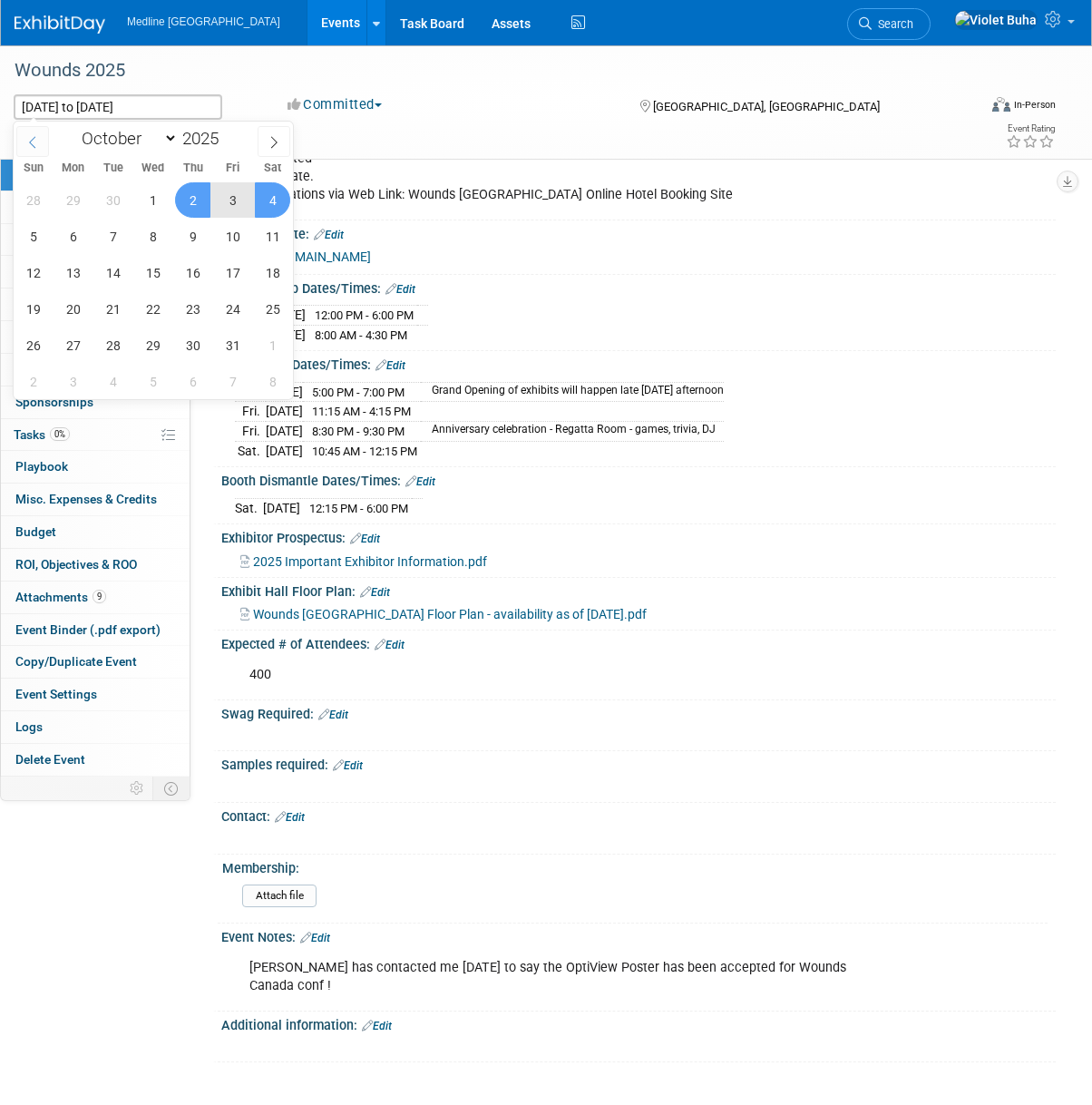
click at [33, 138] on icon at bounding box center [32, 142] width 6 height 12
select select "8"
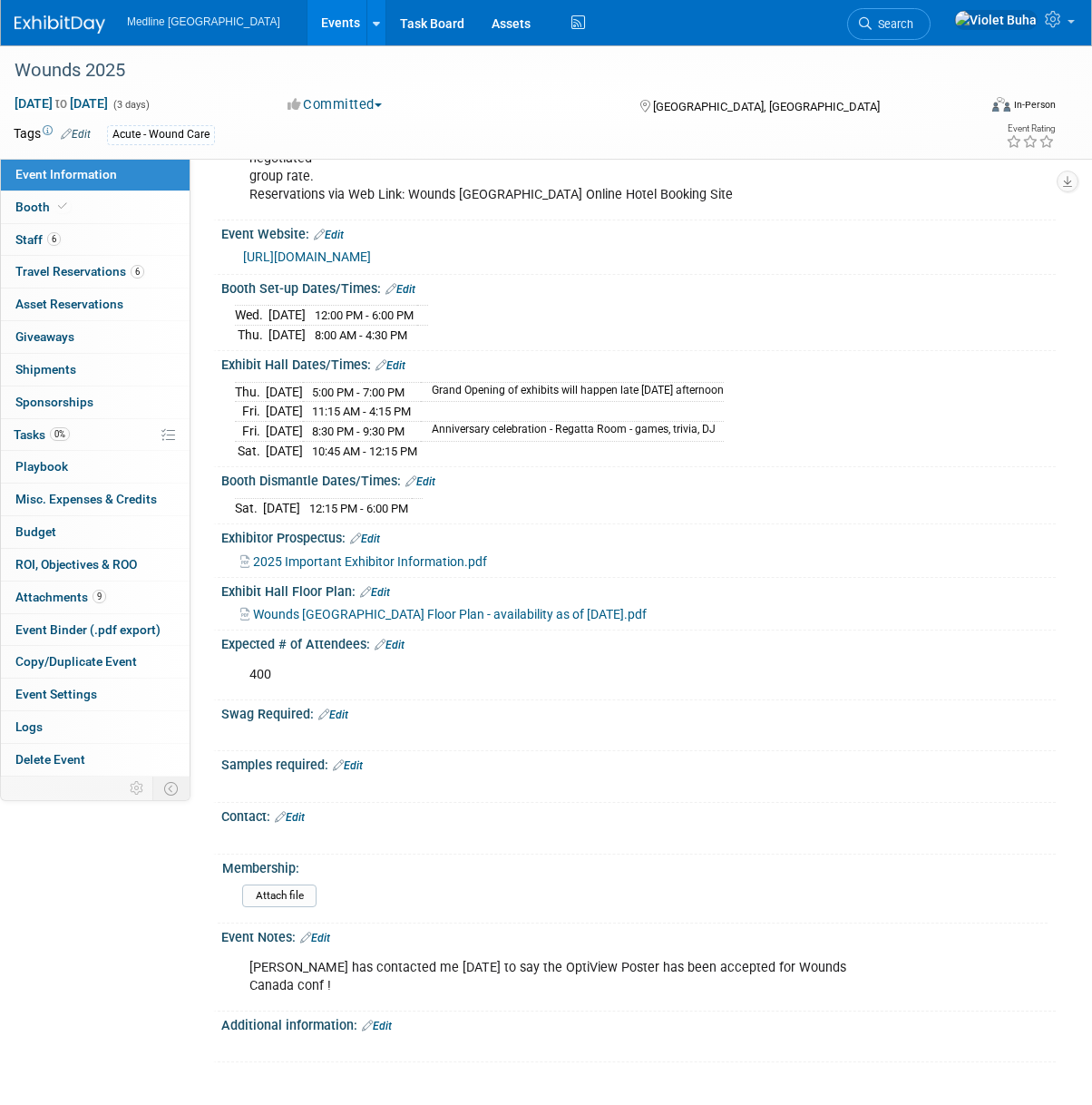
click at [461, 102] on div "Committed Committed Considering Not Going Conflicts with NSM Sales chose not to…" at bounding box center [446, 105] width 330 height 20
click at [70, 103] on span "to" at bounding box center [60, 103] width 17 height 15
click at [419, 71] on div "Wounds 2025" at bounding box center [487, 70] width 958 height 33
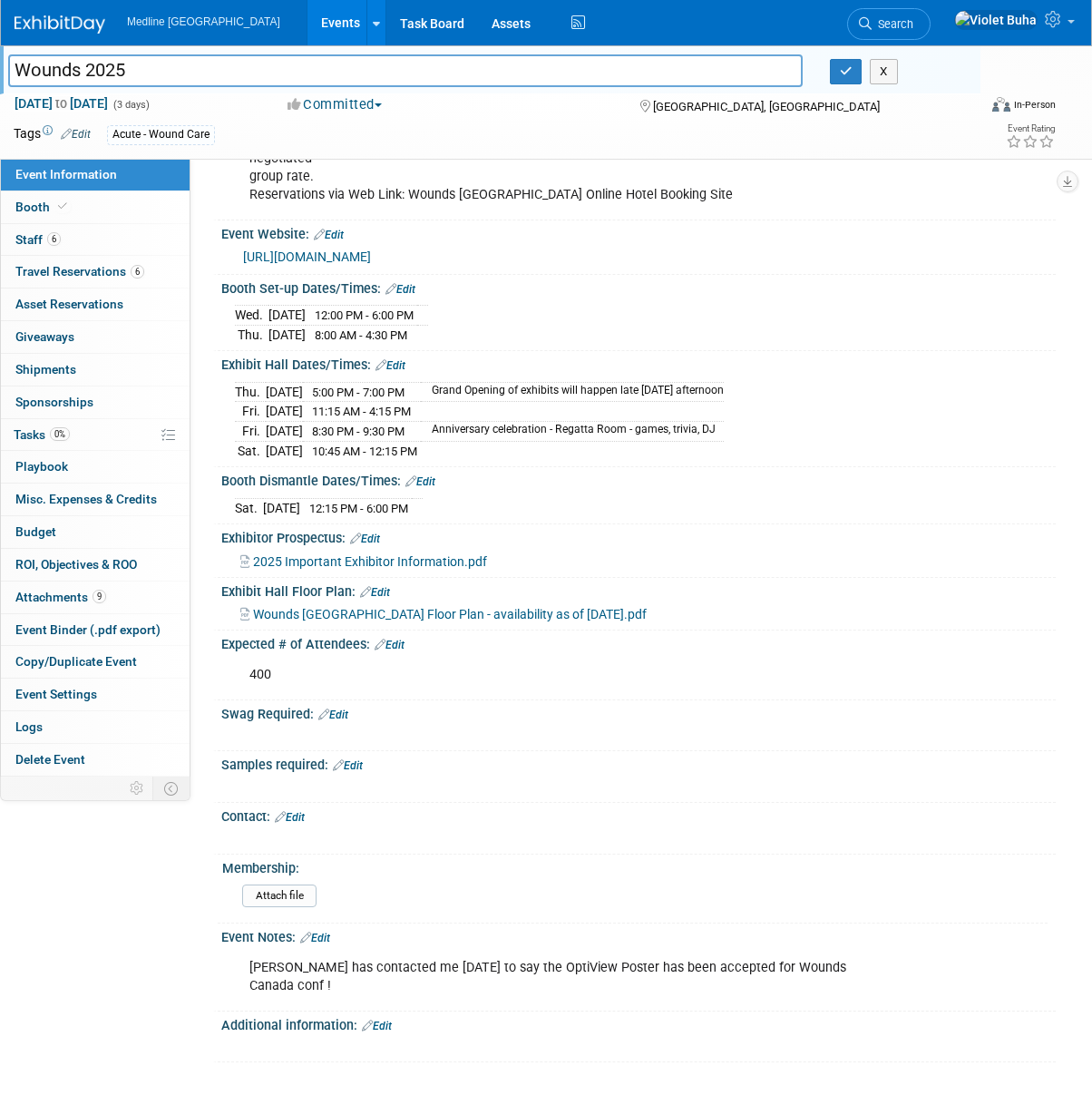
click at [904, 88] on div "Wounds 2025 Wounds 2025 X" at bounding box center [490, 70] width 980 height 49
click at [840, 75] on icon "button" at bounding box center [847, 70] width 13 height 12
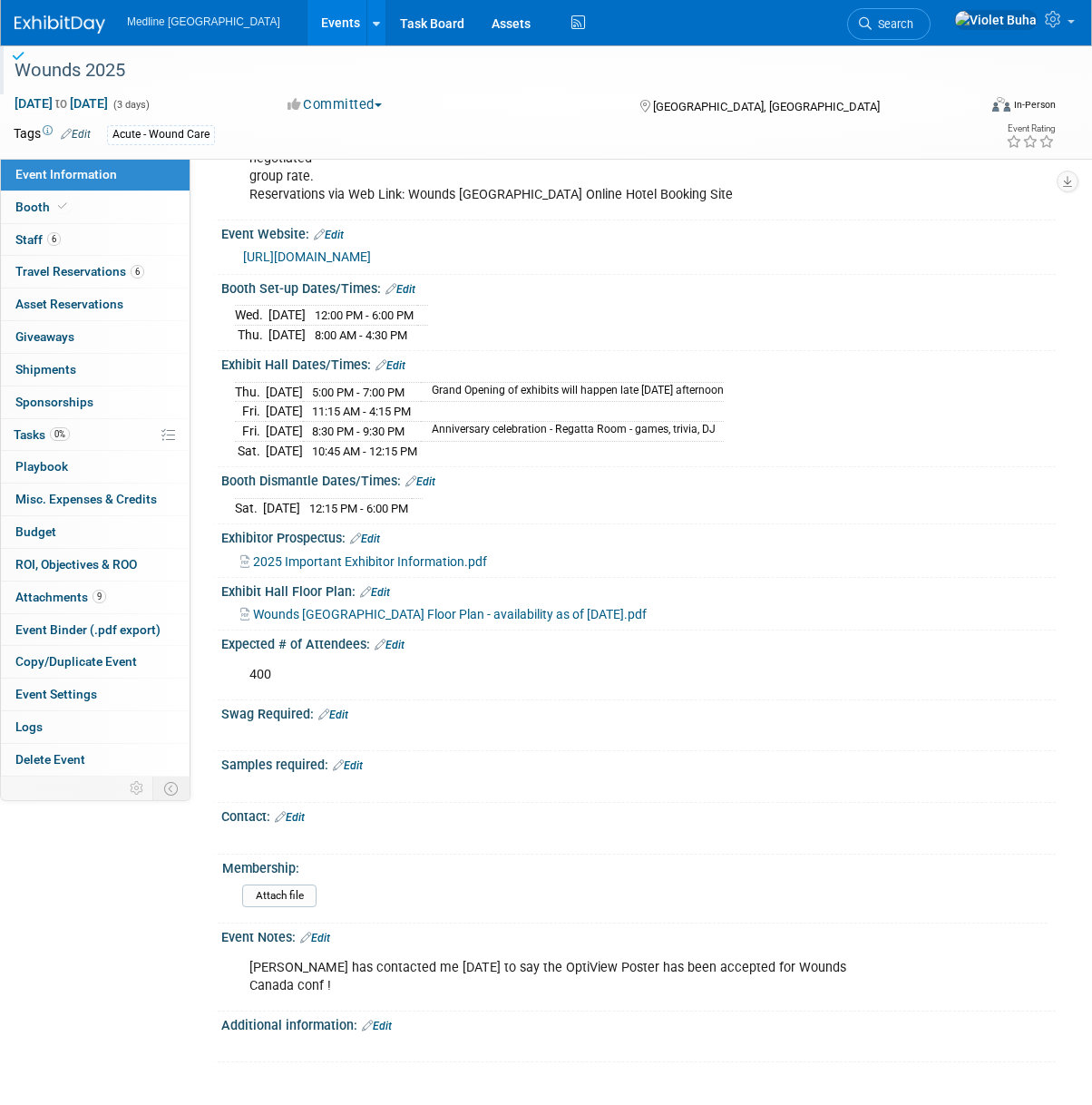
click at [836, 129] on div "Acute - Wound Care" at bounding box center [492, 135] width 771 height 20
click at [53, 65] on div "Wounds 2025" at bounding box center [487, 70] width 958 height 33
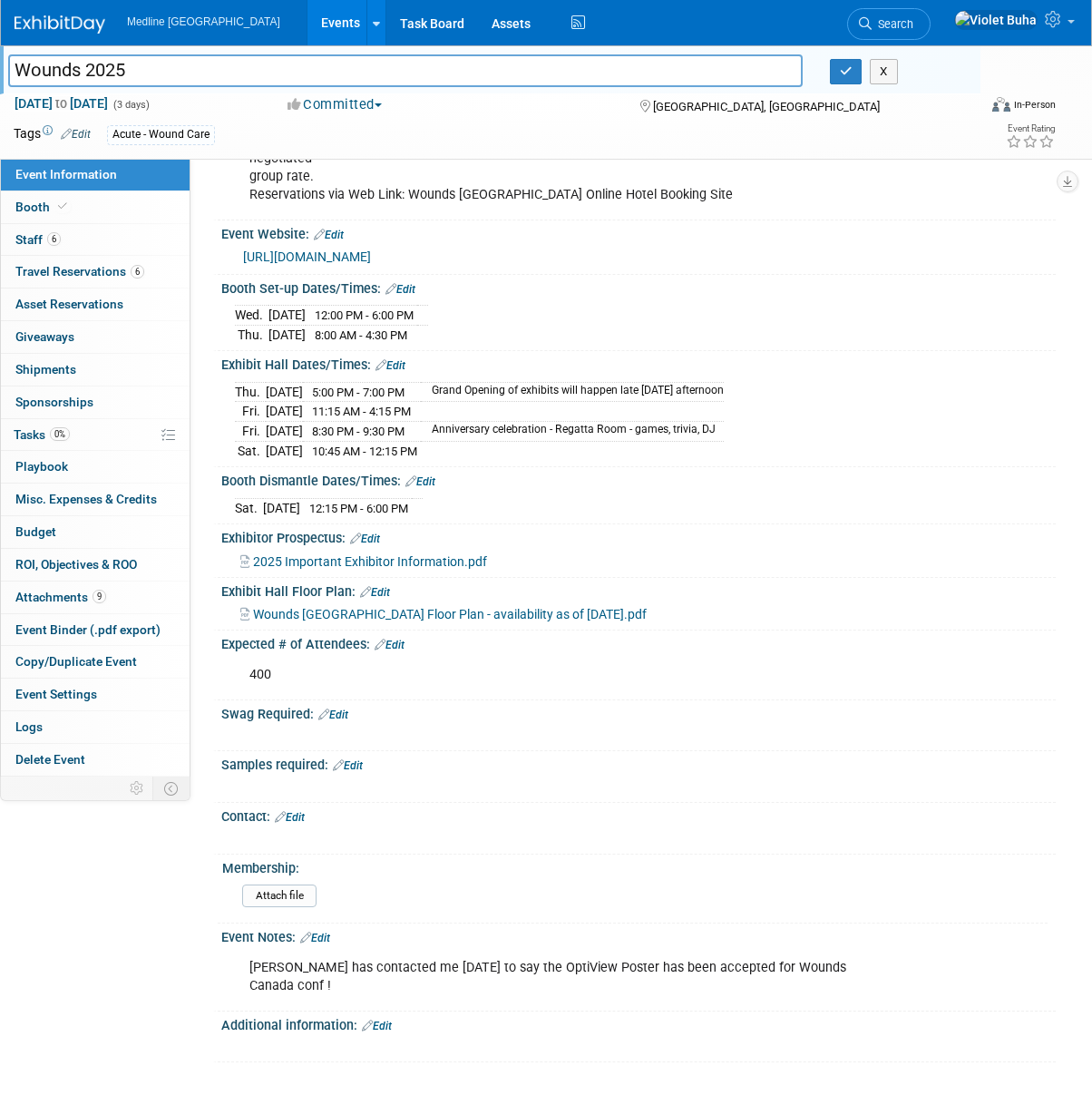
click at [78, 67] on input "Wounds 2025" at bounding box center [405, 70] width 795 height 32
type input "Wounds [GEOGRAPHIC_DATA] 2025"
click at [849, 70] on icon "button" at bounding box center [847, 70] width 13 height 12
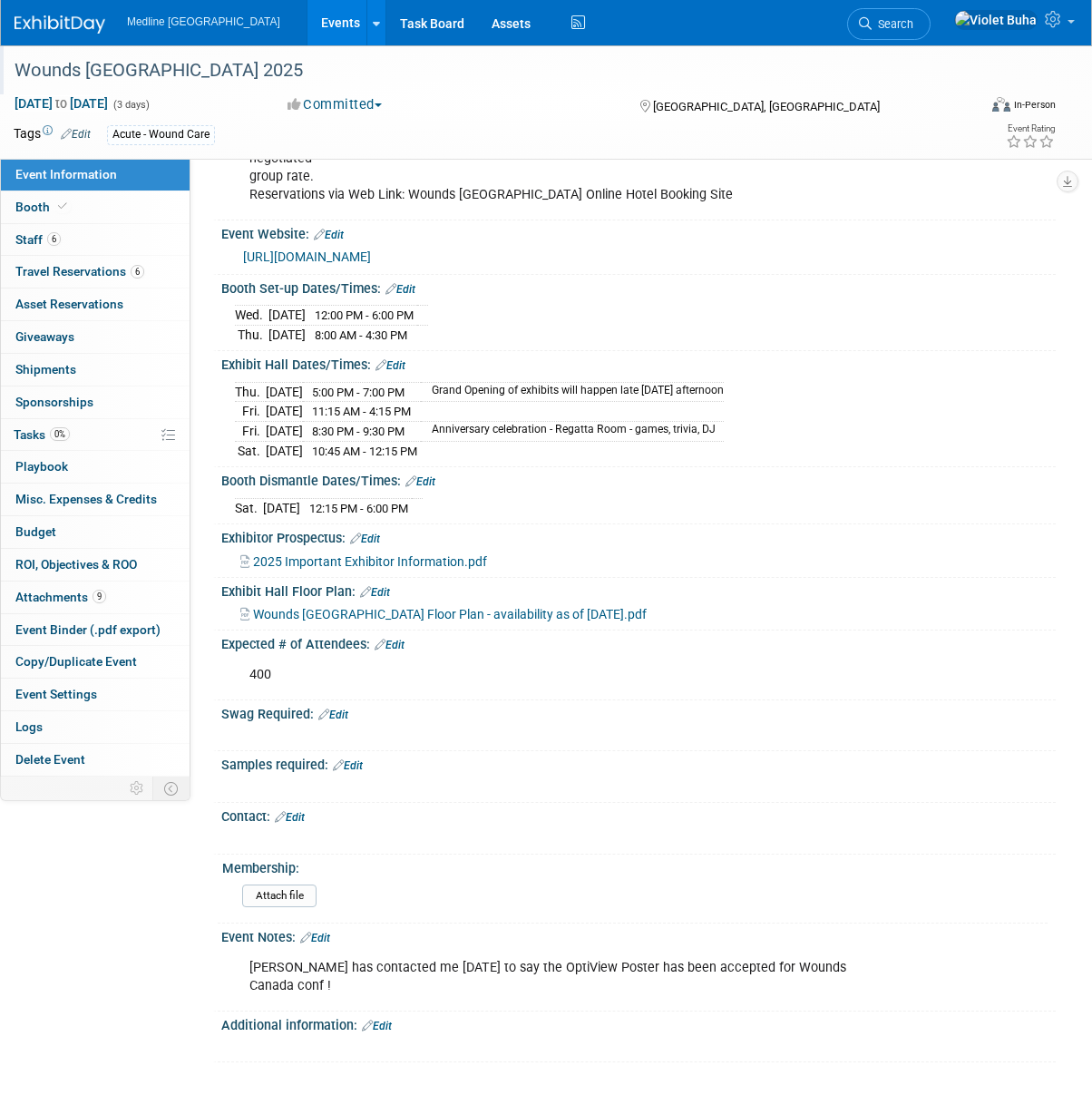
click at [856, 109] on div "[GEOGRAPHIC_DATA], [GEOGRAPHIC_DATA]" at bounding box center [758, 105] width 241 height 22
click at [120, 211] on link "Booth" at bounding box center [95, 207] width 189 height 32
select select "3"
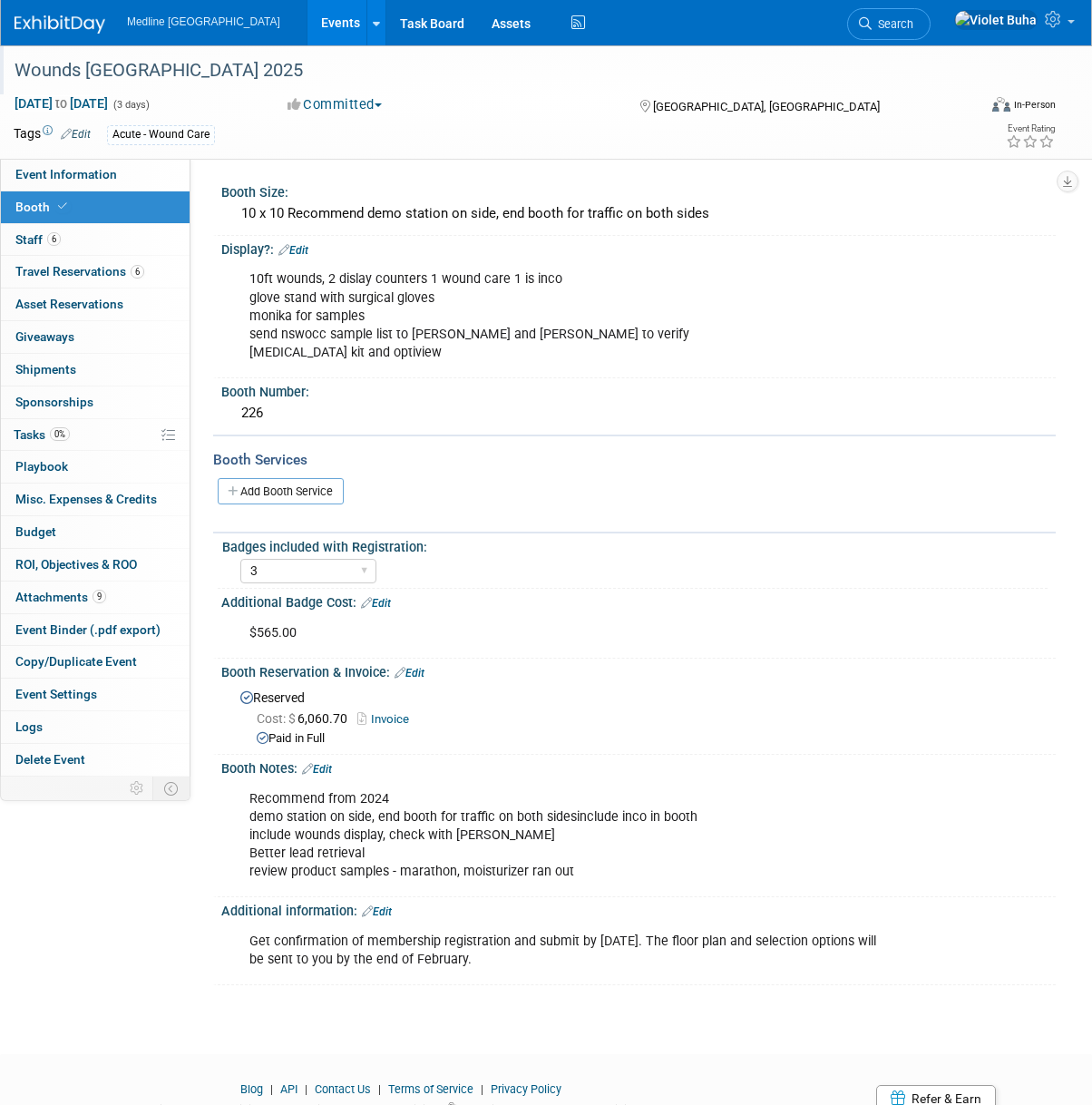
click at [455, 297] on div "10ft wounds, 2 dislay counters 1 wound care 1 is inco glove stand with surgical…" at bounding box center [563, 315] width 652 height 109
click at [306, 246] on link "Edit" at bounding box center [293, 251] width 30 height 13
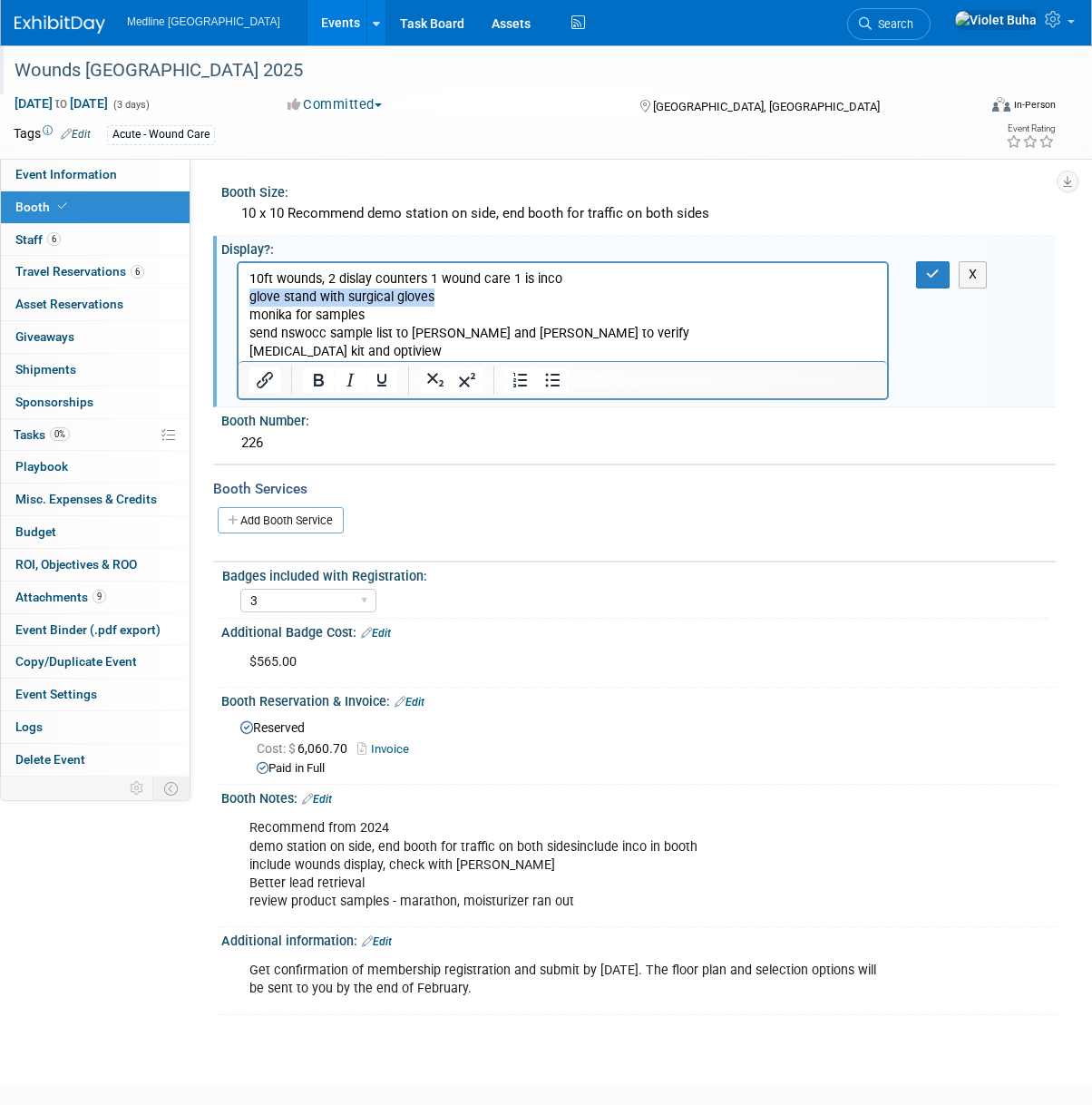
drag, startPoint x: 452, startPoint y: 300, endPoint x: 176, endPoint y: 294, distance: 276.1
click at [239, 294] on html "10ft wounds, 2 dislay counters 1 wound care 1 is inco glove stand with surgical…" at bounding box center [563, 311] width 649 height 98
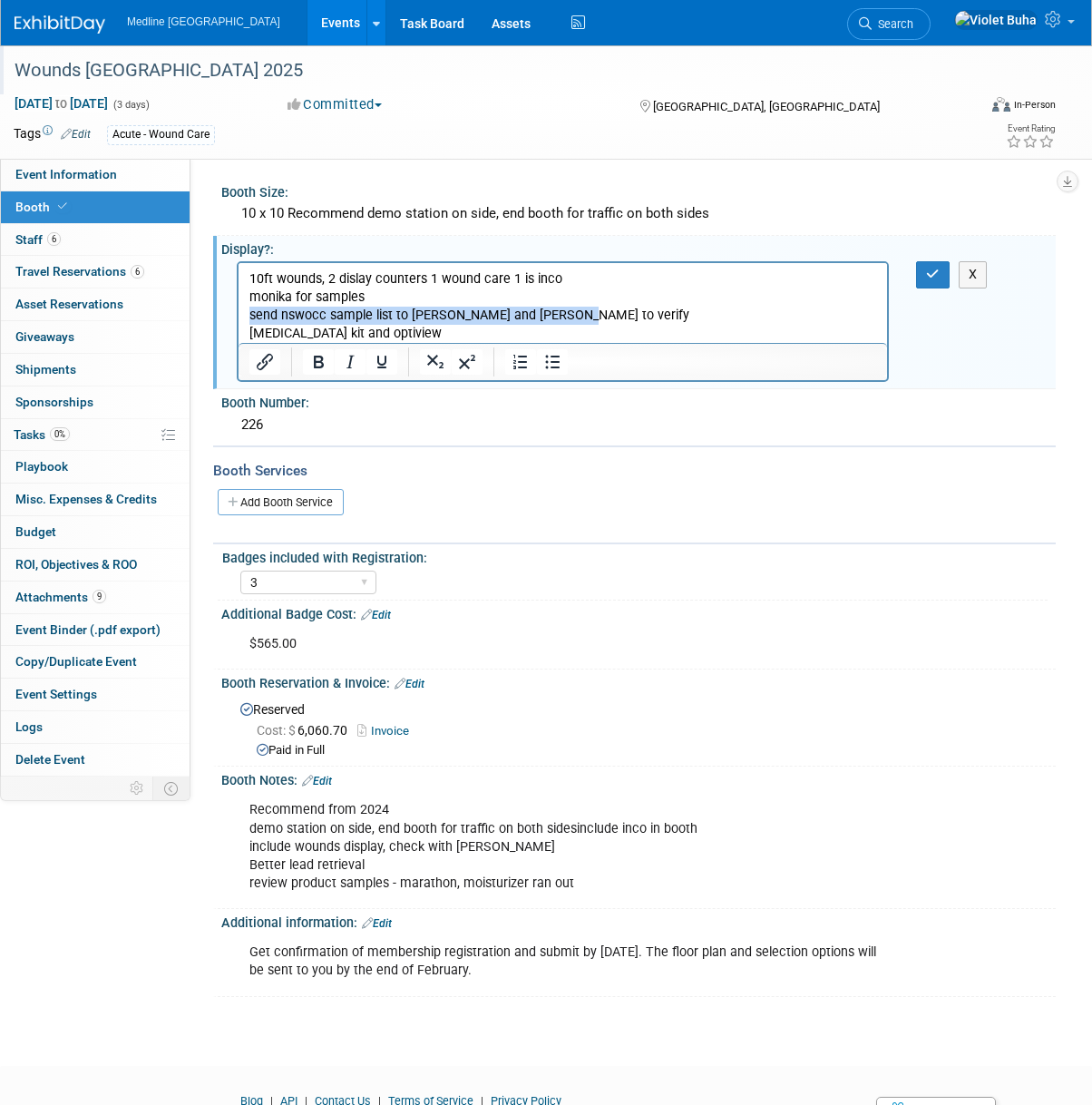
drag, startPoint x: 571, startPoint y: 315, endPoint x: 240, endPoint y: 308, distance: 331.1
click at [240, 308] on html "10ft wounds, 2 dislay counters 1 wound care 1 is inco monika for samples send n…" at bounding box center [563, 302] width 649 height 80
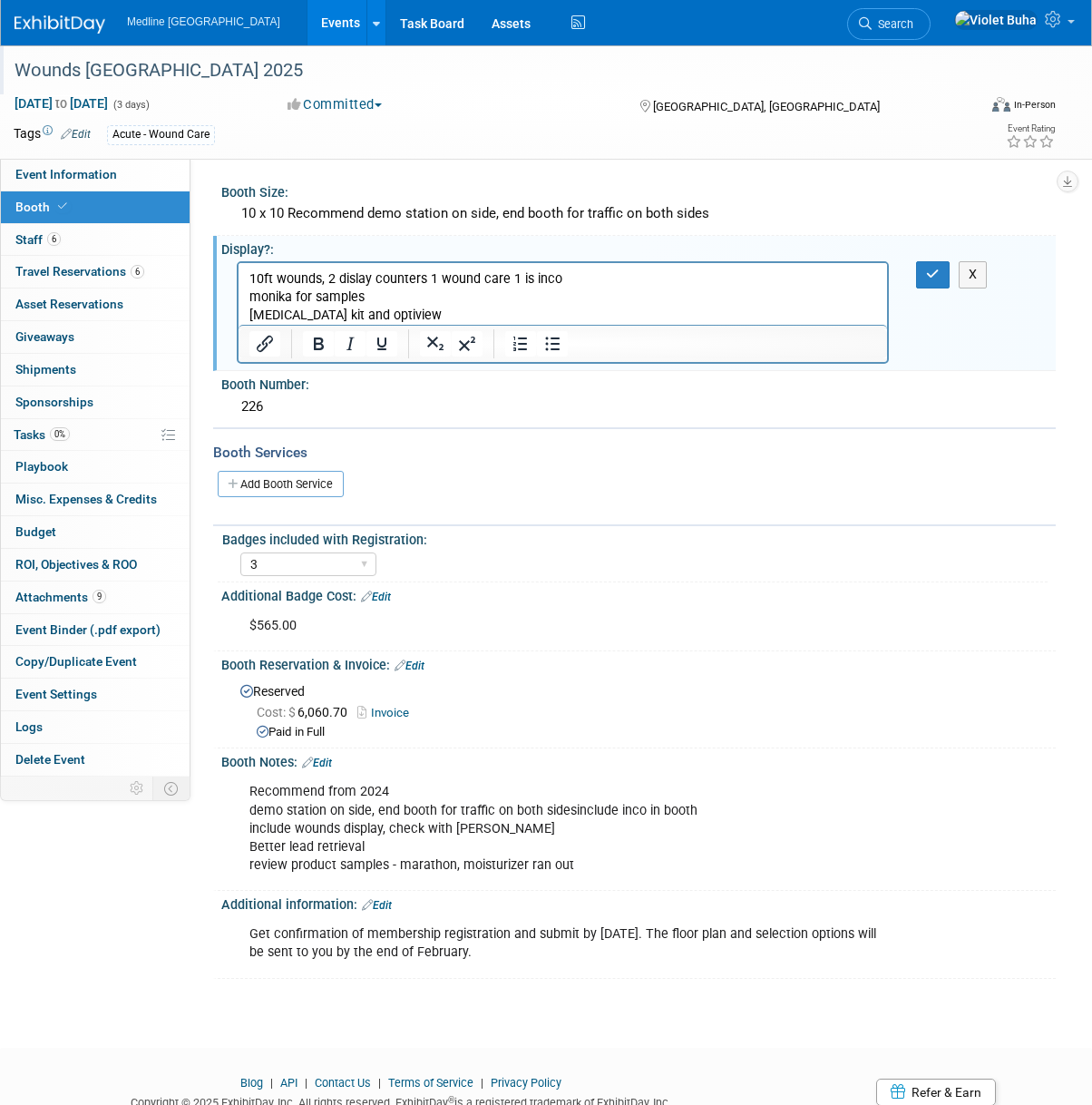
click at [447, 316] on p "10ft wounds, 2 dislay counters 1 wound care 1 is inco monika for samples diabet…" at bounding box center [564, 297] width 628 height 54
drag, startPoint x: 924, startPoint y: 277, endPoint x: 827, endPoint y: 233, distance: 106.5
click at [924, 276] on button "button" at bounding box center [933, 274] width 34 height 27
click at [750, 213] on div "10 x 10 Recommend demo station on side, end booth for traffic on both sides" at bounding box center [639, 213] width 807 height 28
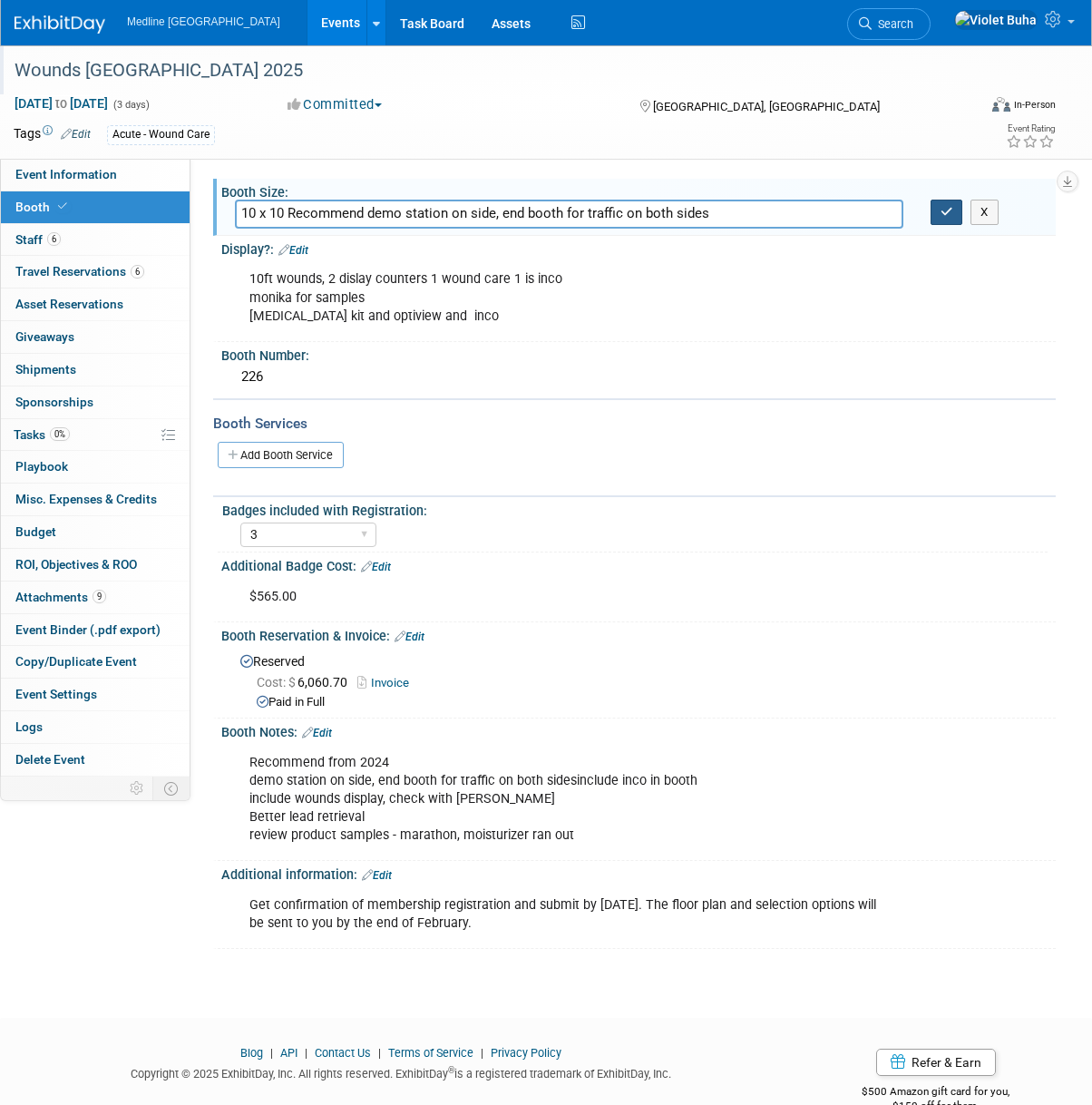
click at [953, 212] on button "button" at bounding box center [947, 212] width 33 height 26
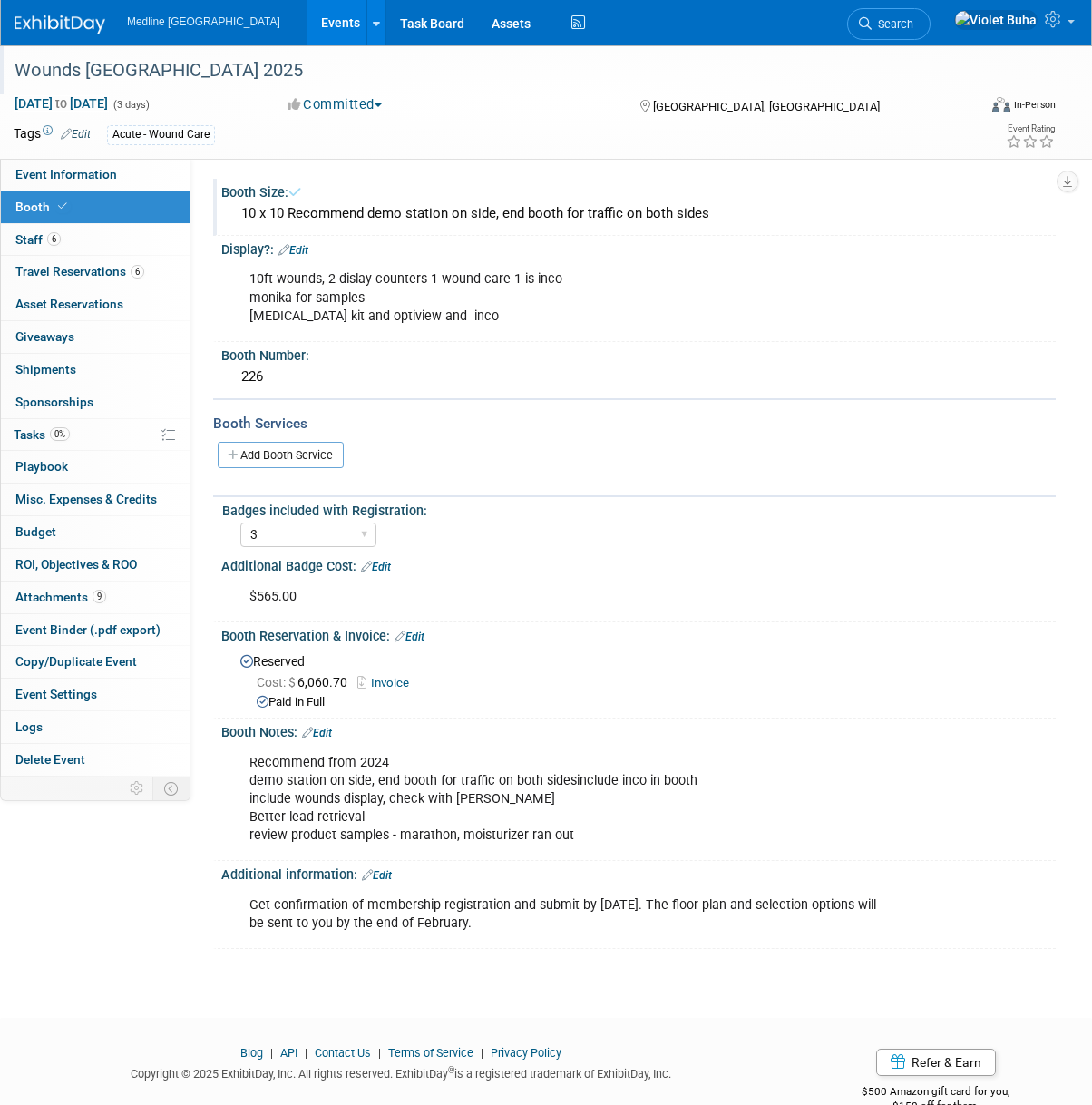
click at [308, 252] on link "Edit" at bounding box center [293, 251] width 30 height 13
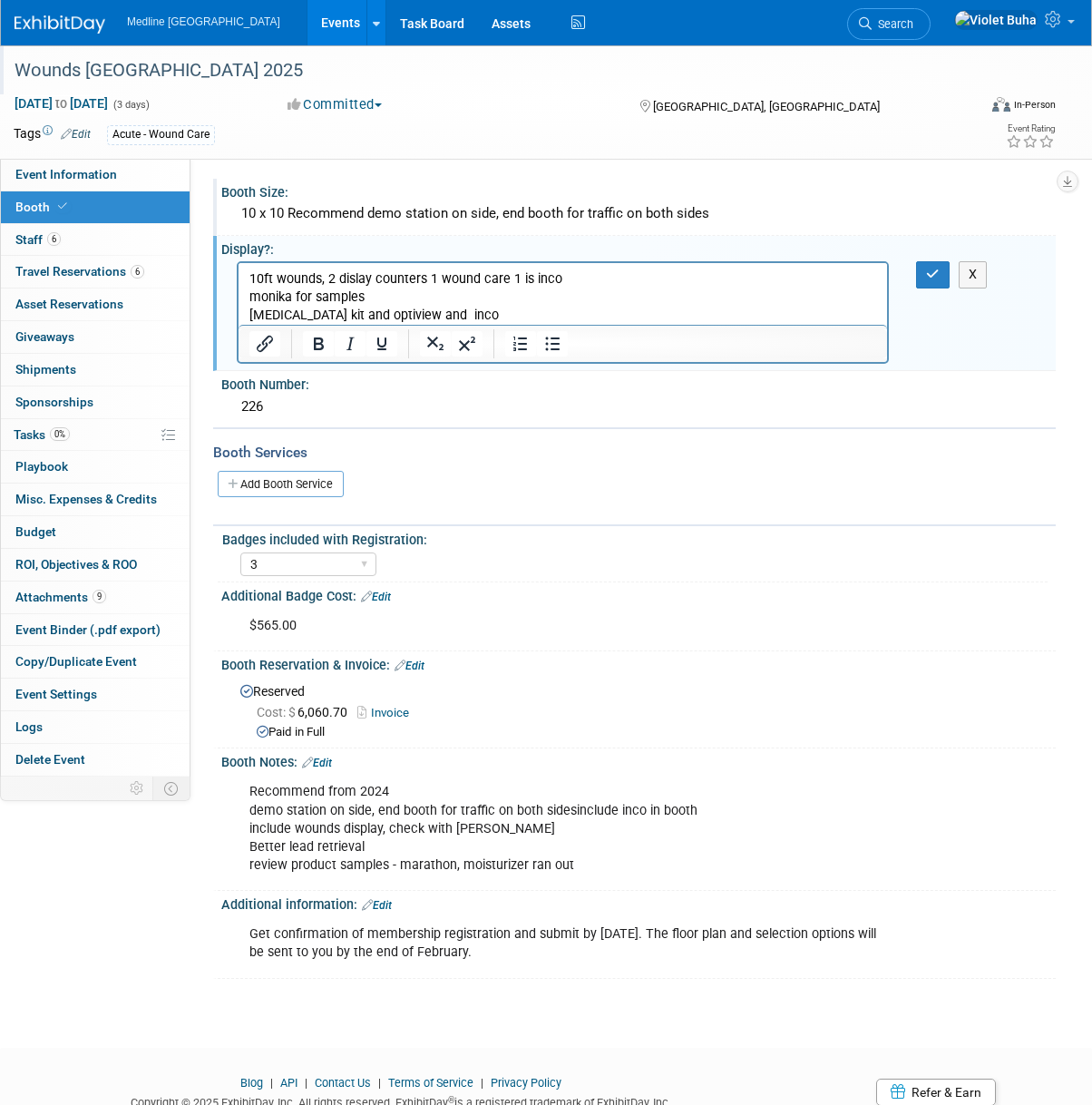
click at [557, 312] on p "10ft wounds, 2 dislay counters 1 wound care 1 is inco monika for samples diabet…" at bounding box center [564, 297] width 628 height 54
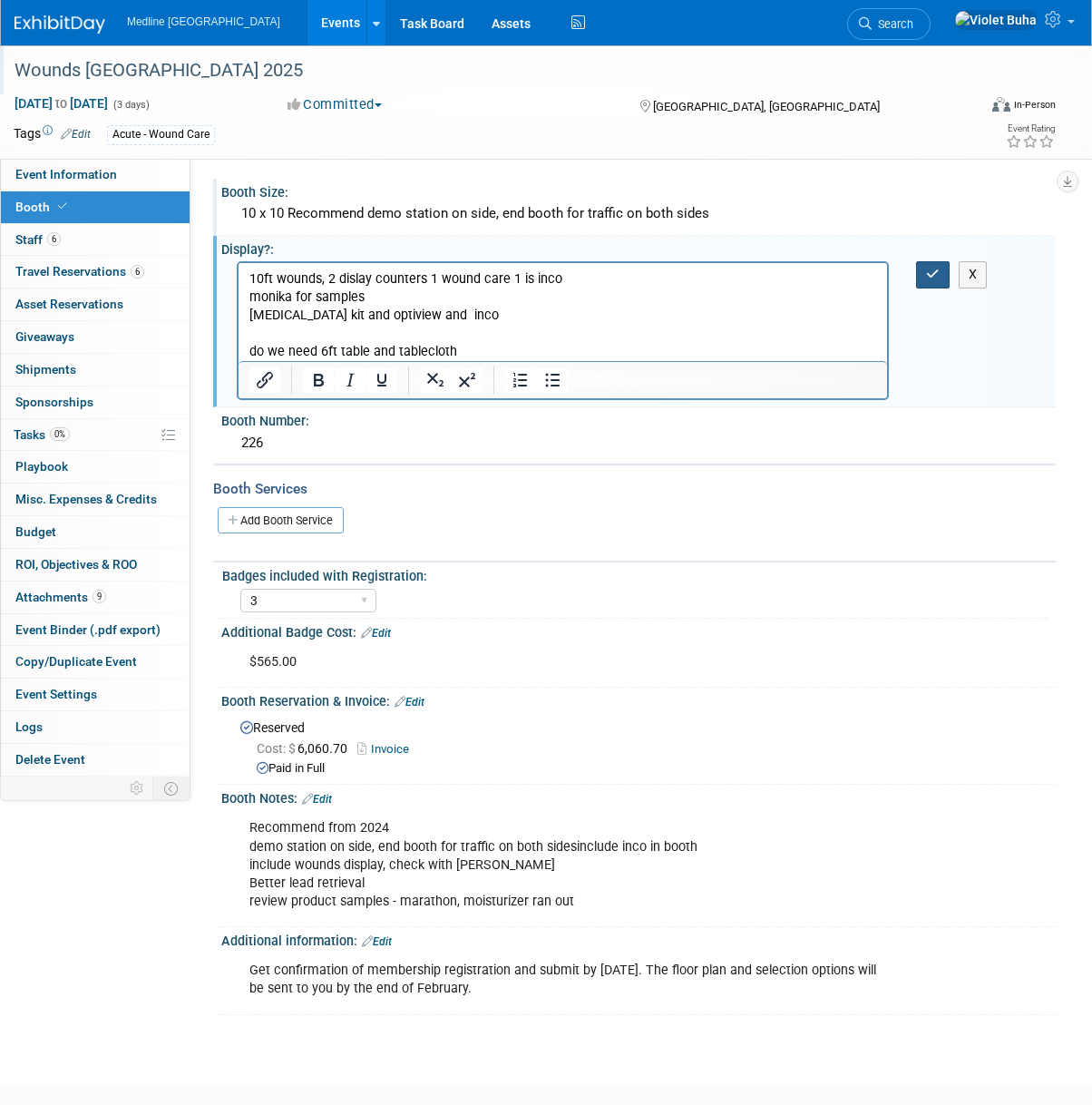
click at [930, 274] on icon "button" at bounding box center [933, 274] width 14 height 13
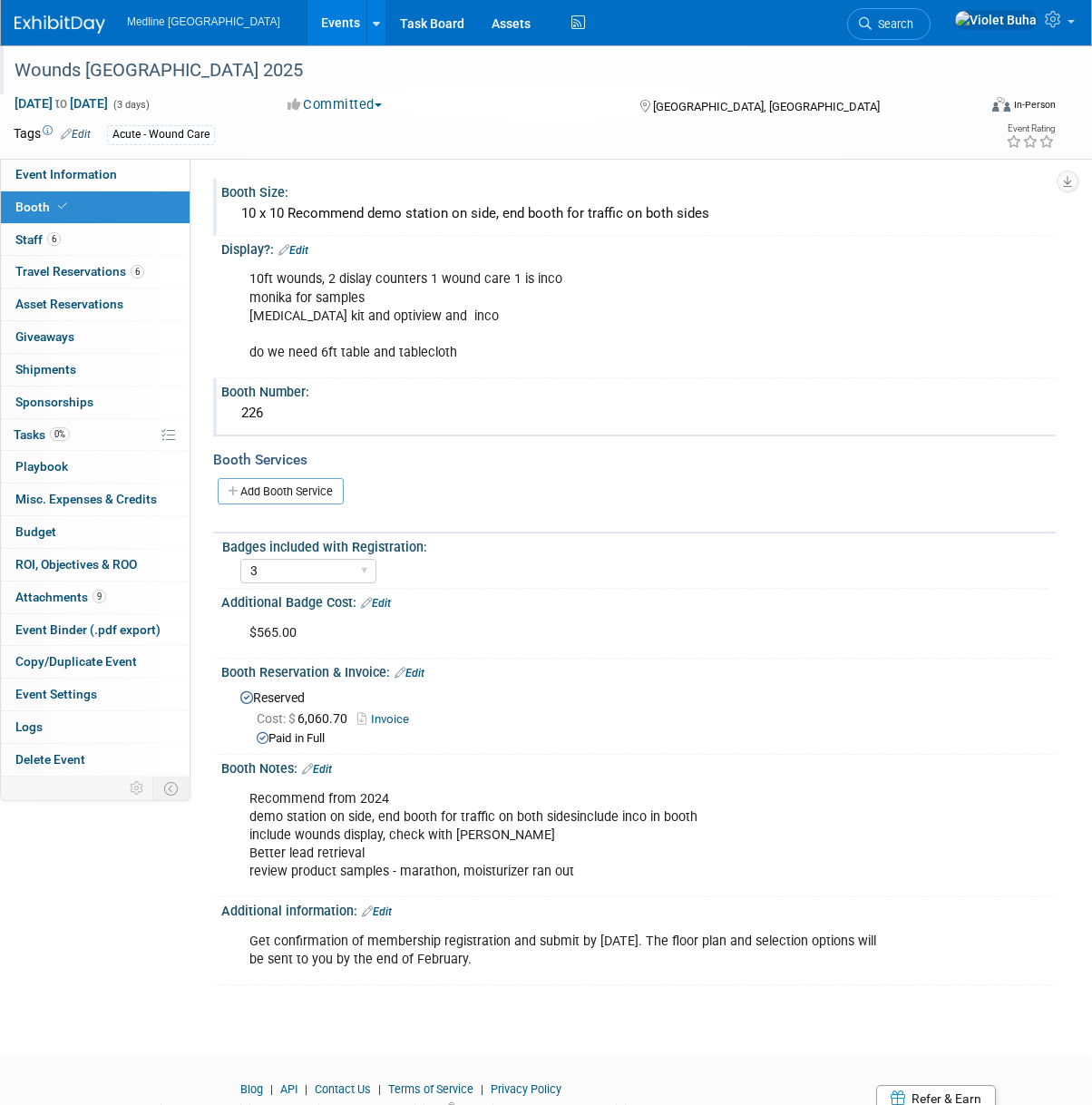
click at [837, 380] on div "Booth Number:" at bounding box center [639, 389] width 835 height 23
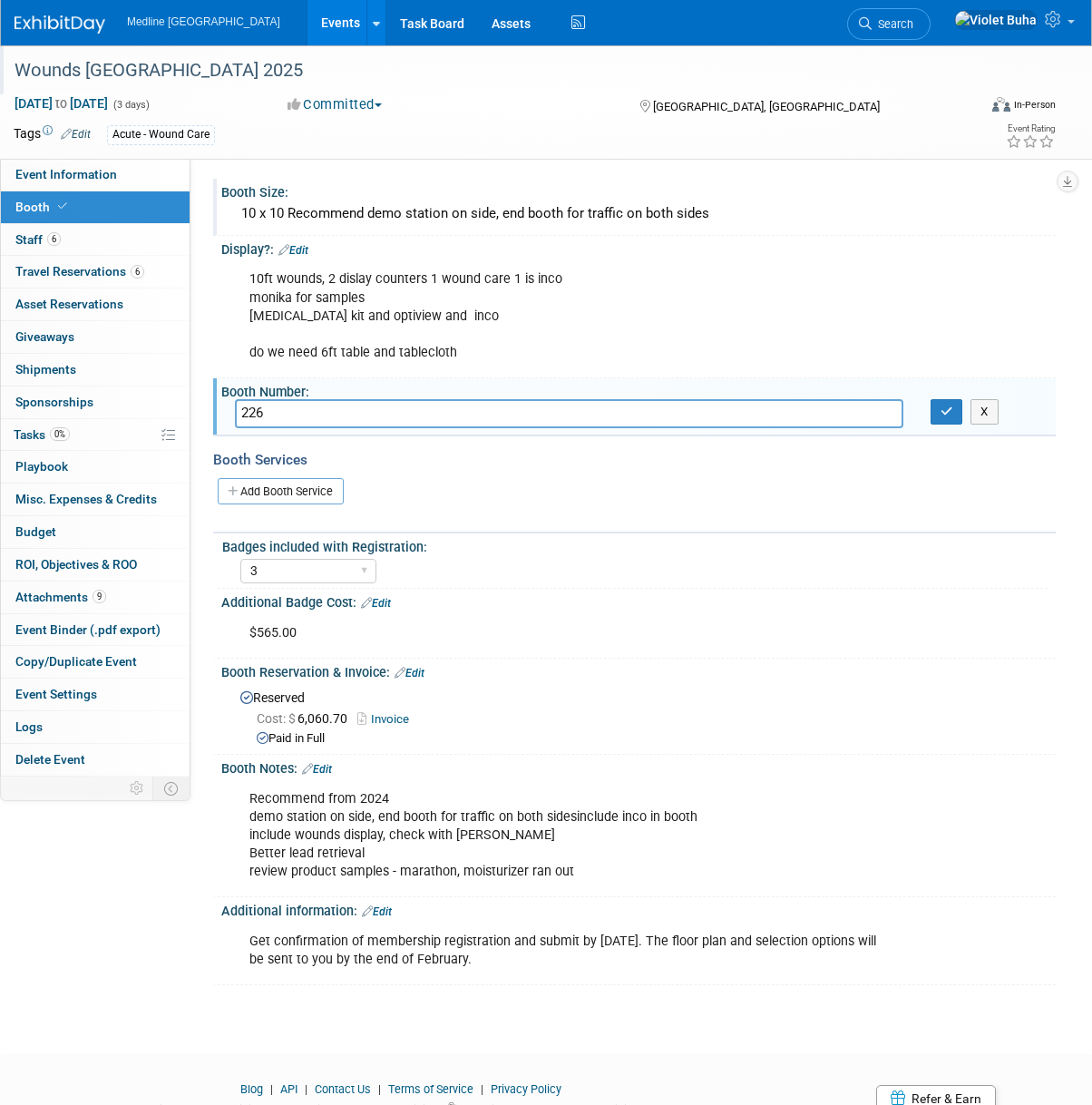
click at [974, 554] on div "1 2 3 4 5 6 7 8 9 10 11 12 13 14 15" at bounding box center [644, 569] width 807 height 29
click at [945, 417] on icon "button" at bounding box center [947, 411] width 13 height 12
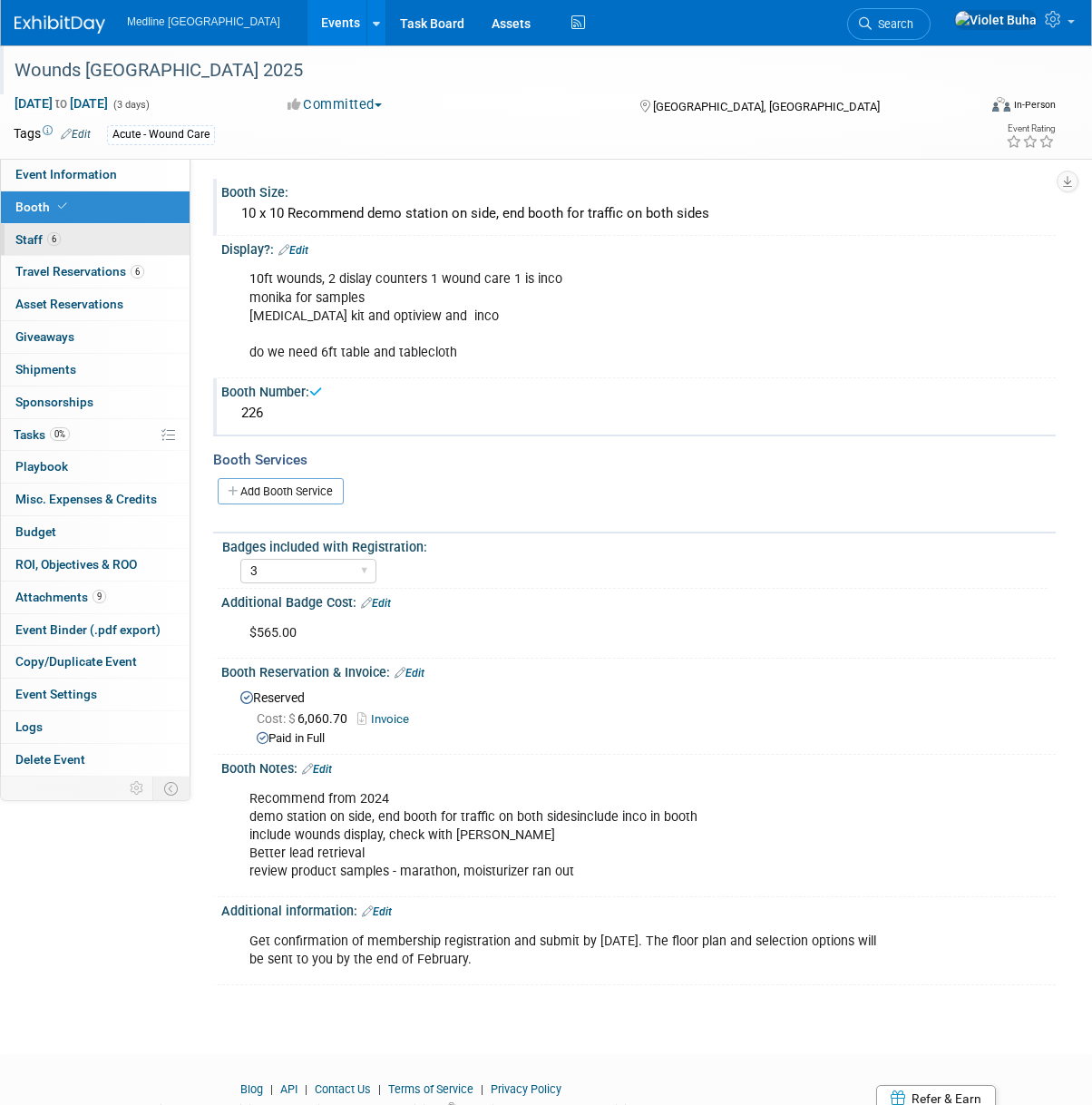
click at [131, 236] on link "6 Staff 6" at bounding box center [95, 240] width 189 height 32
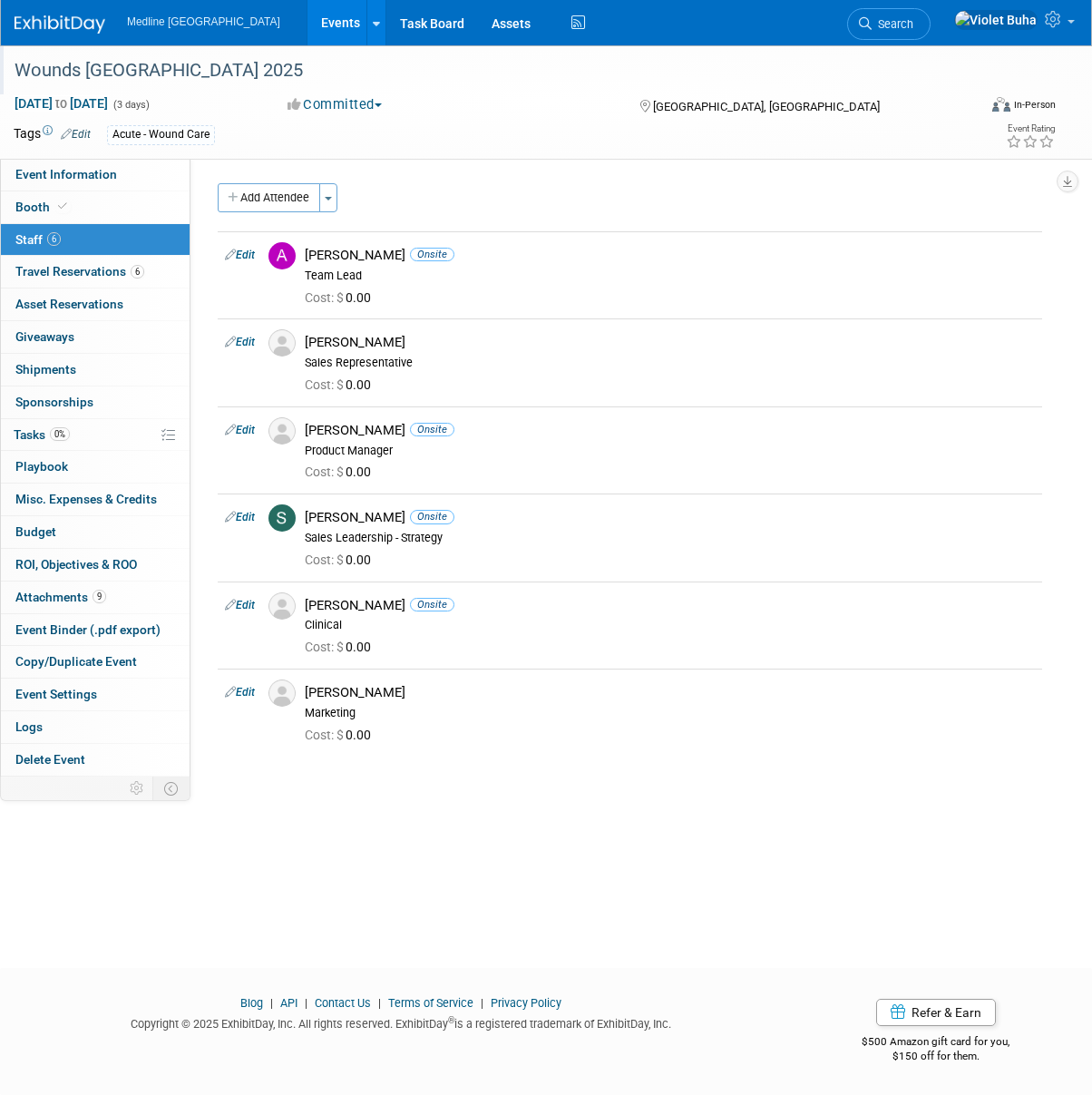
click at [549, 136] on div "Acute - Wound Care" at bounding box center [492, 135] width 771 height 20
click at [513, 917] on div "Wounds Canada 2025 Oct 2, 2025 to Oct 4, 2025 (3 days) Oct 2, 2025 to Oct 4, 20…" at bounding box center [546, 491] width 1092 height 890
click at [47, 591] on span "Attachments 9" at bounding box center [60, 597] width 91 height 15
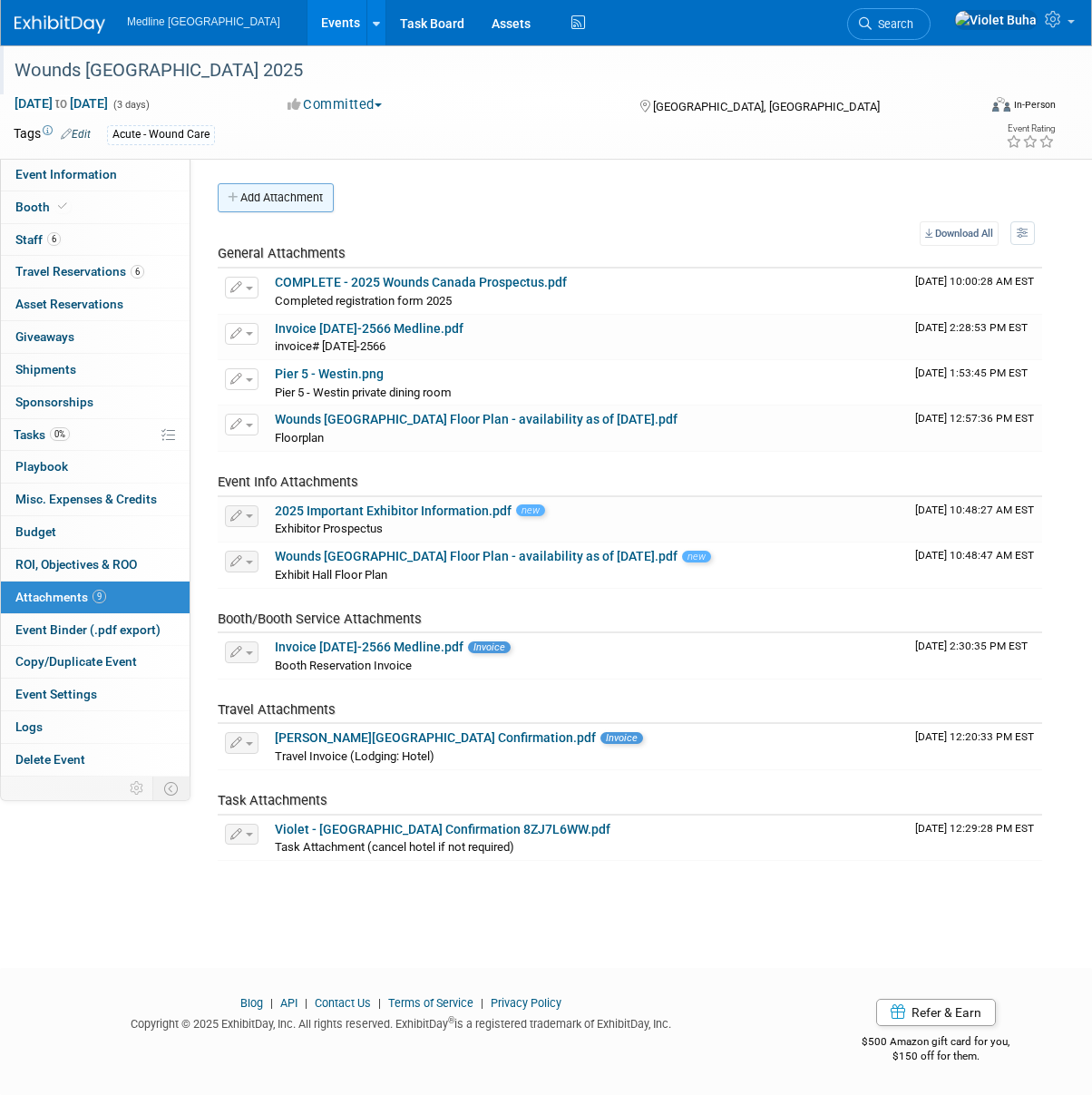
click at [289, 188] on button "Add Attachment" at bounding box center [276, 198] width 116 height 29
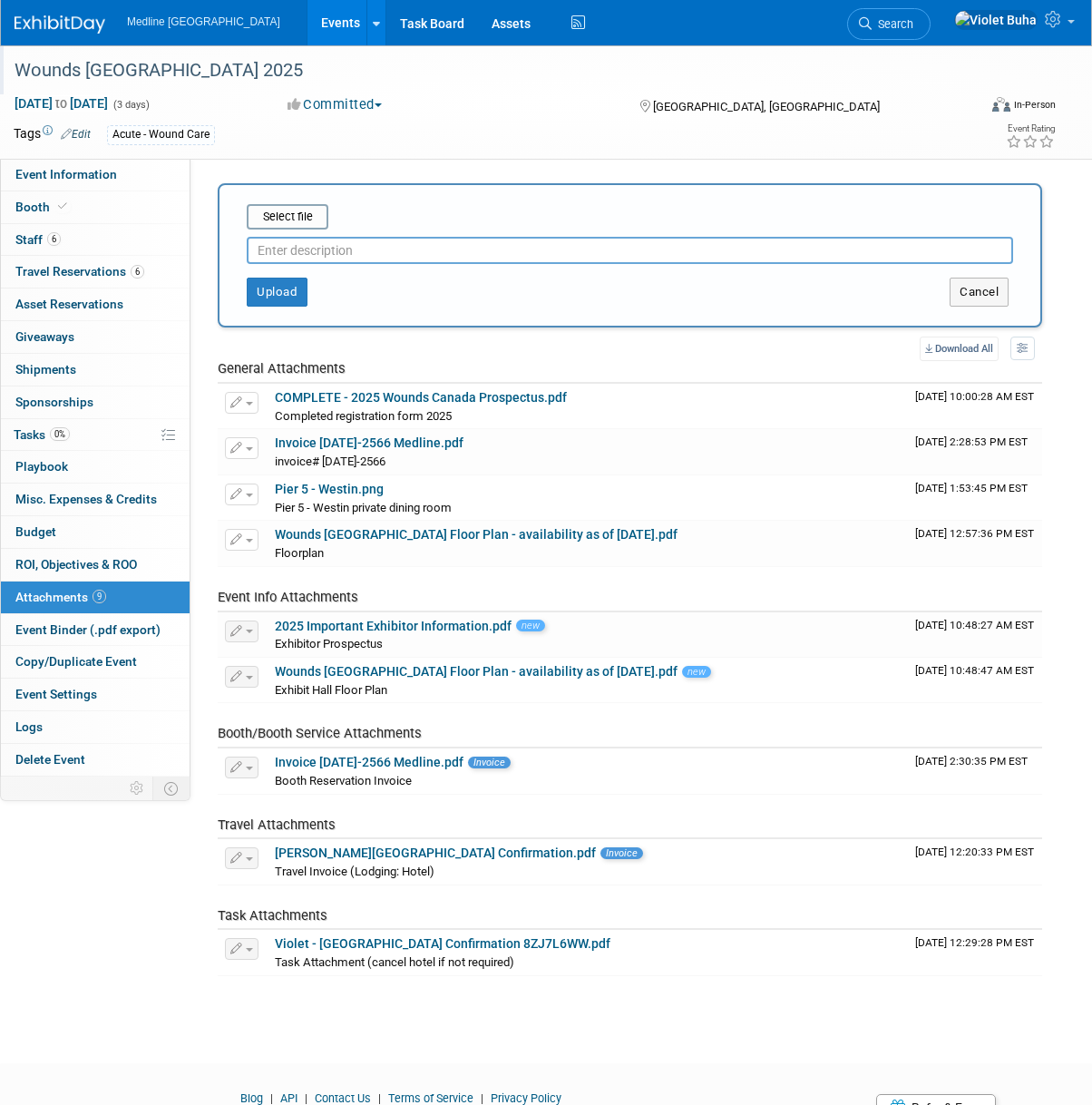
click at [350, 257] on input "text" at bounding box center [630, 251] width 766 height 27
type input "booth"
click at [309, 219] on input "file" at bounding box center [219, 217] width 216 height 22
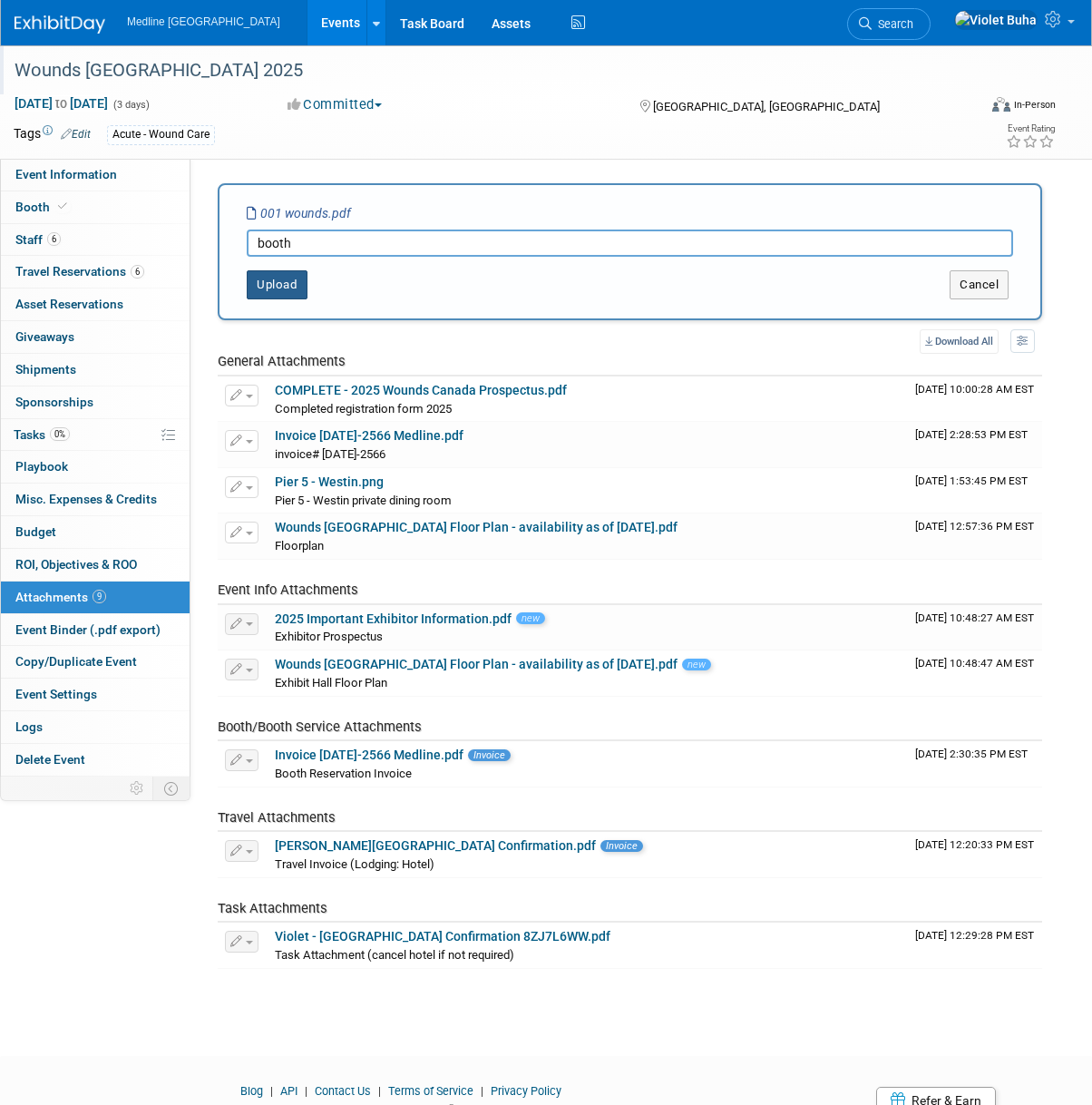
click at [275, 280] on button "Upload" at bounding box center [277, 285] width 60 height 29
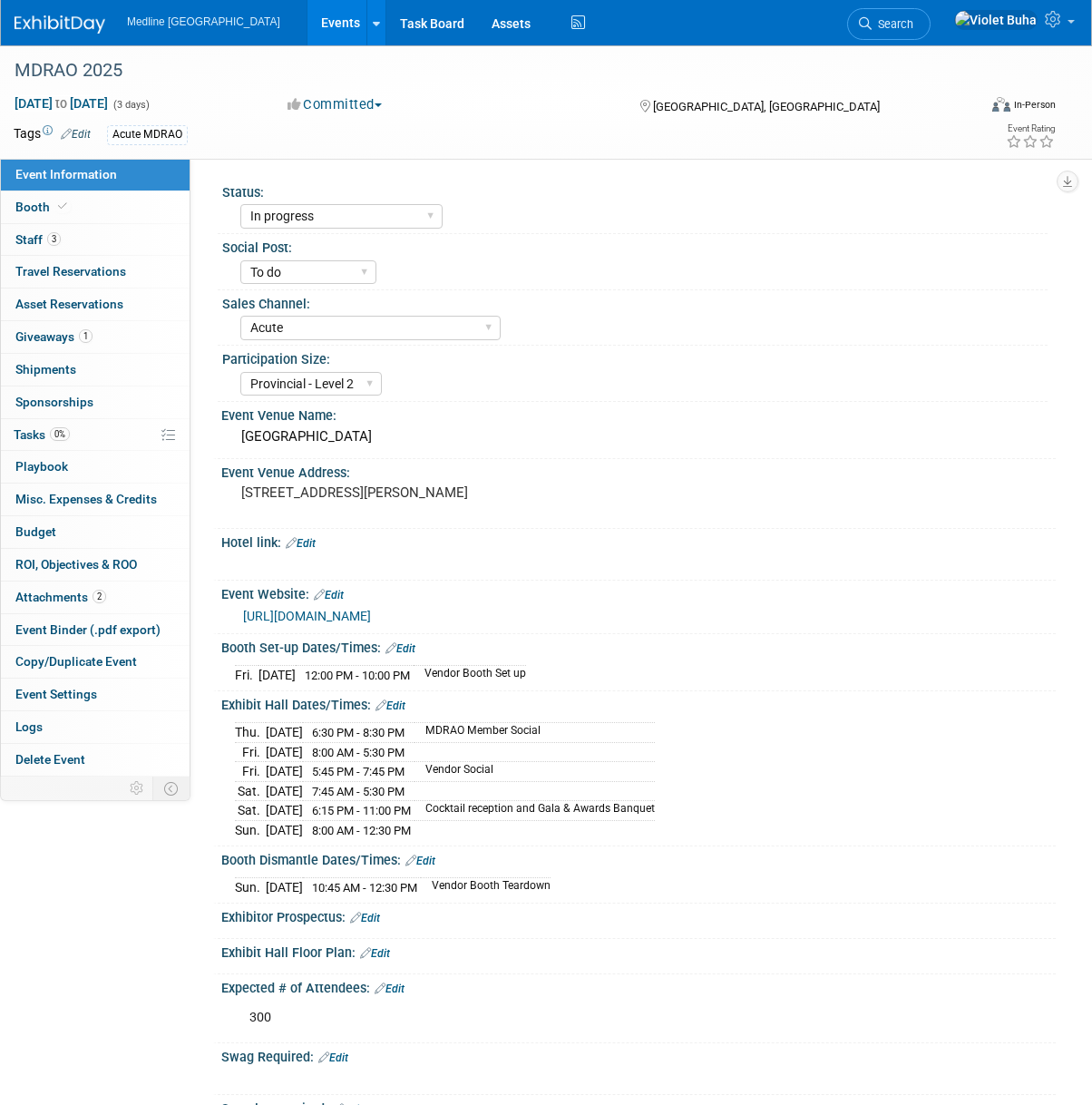
select select "In progress"
select select "To do"
select select "Acute"
select select "Provincial - Level 2"
click at [87, 27] on img at bounding box center [59, 25] width 91 height 18
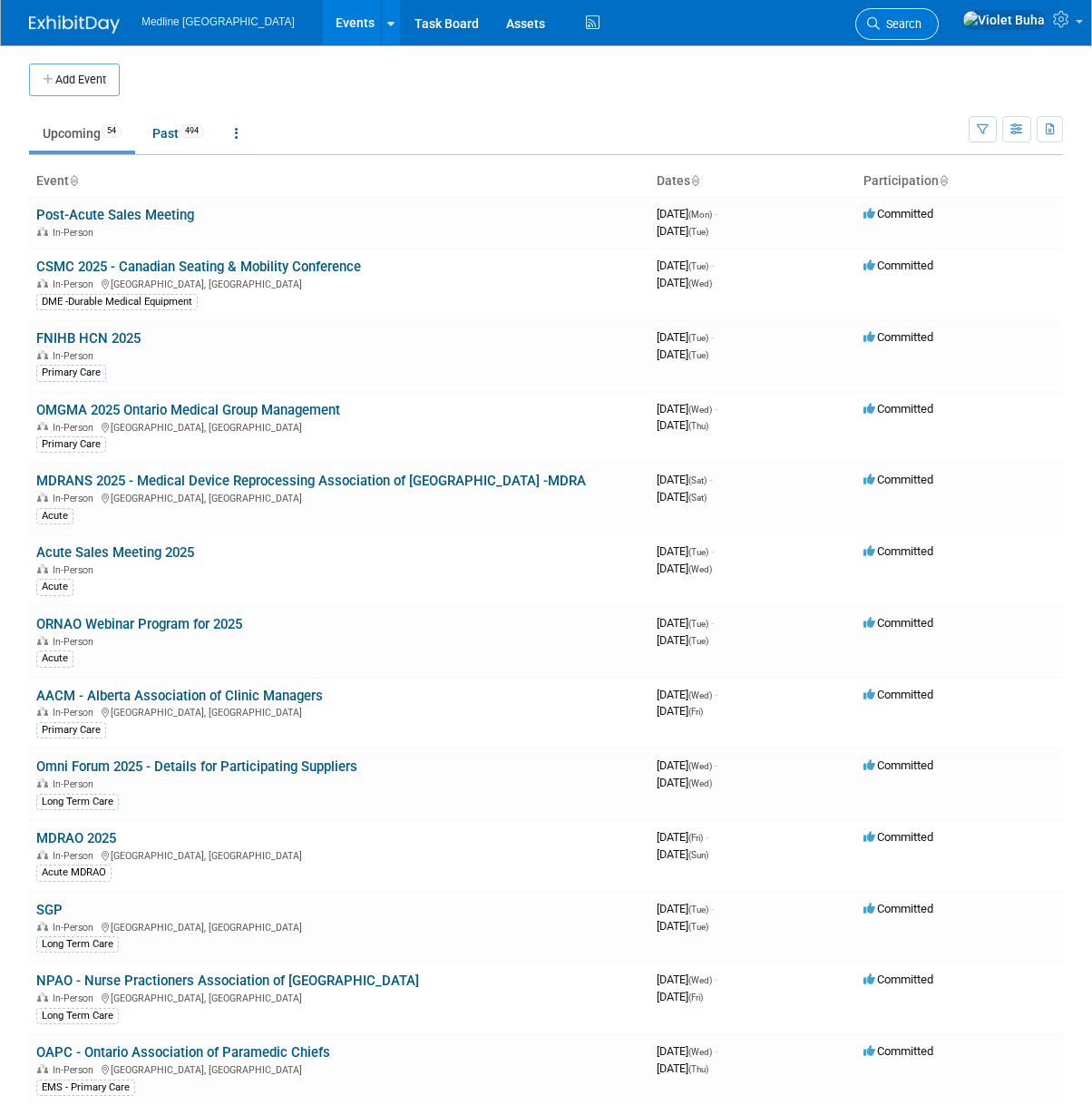
click at [922, 22] on span "Search" at bounding box center [901, 24] width 42 height 14
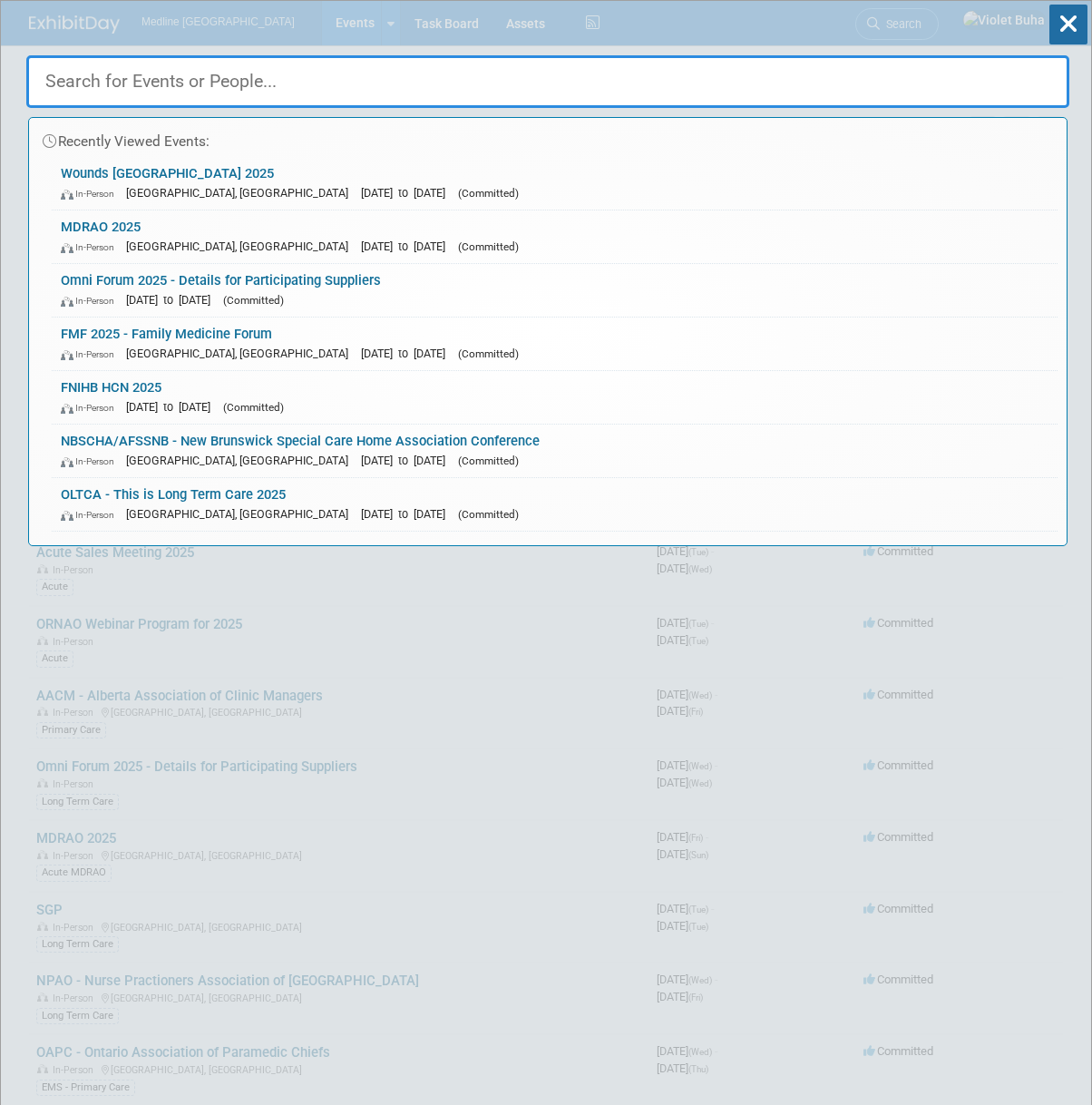
click at [298, 77] on input "text" at bounding box center [548, 81] width 1043 height 52
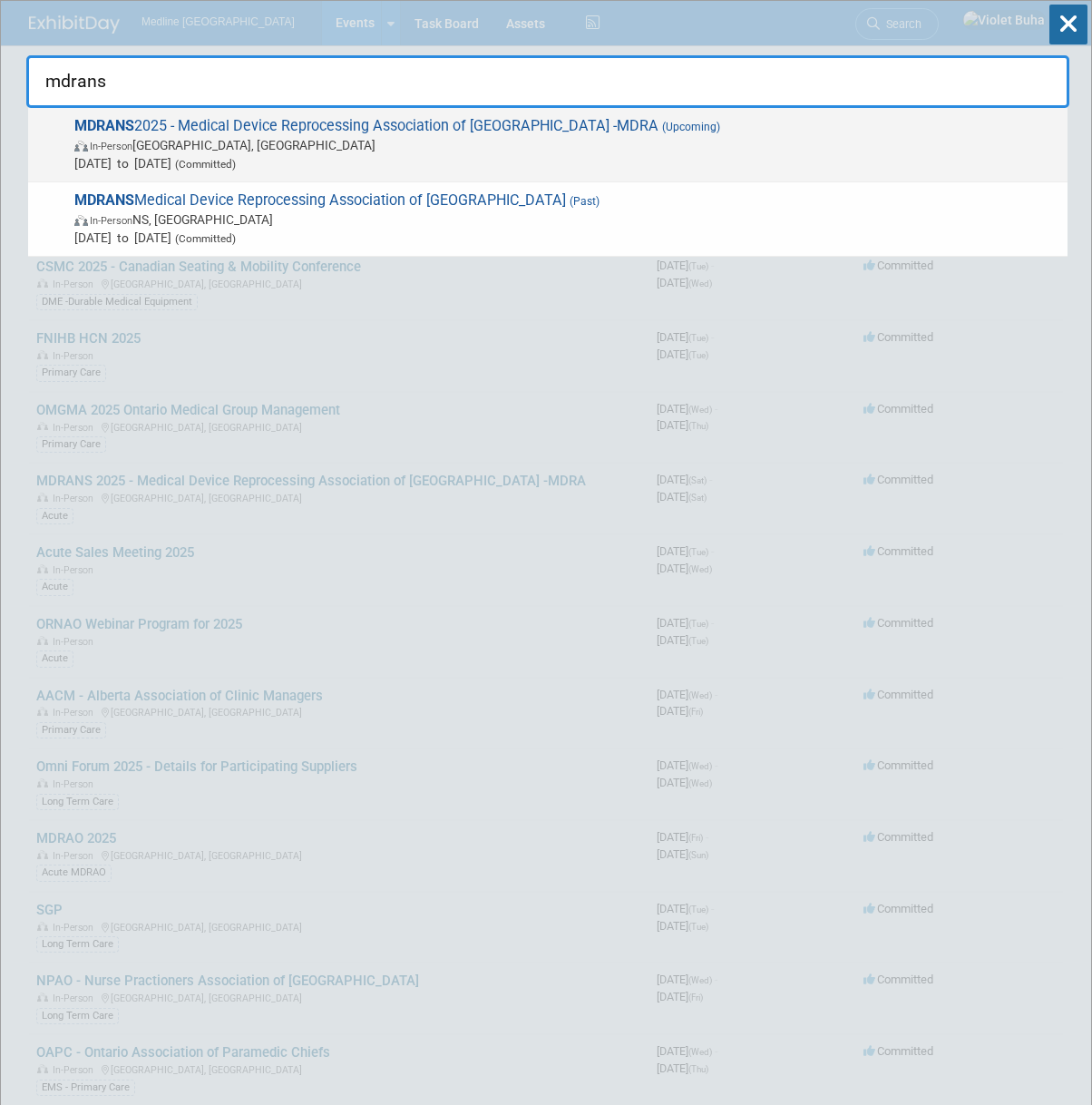
type input "mdrans"
click at [234, 135] on span "MDRANS 2025 - Medical Device Reprocessing Association of [GEOGRAPHIC_DATA] -MDR…" at bounding box center [563, 145] width 989 height 55
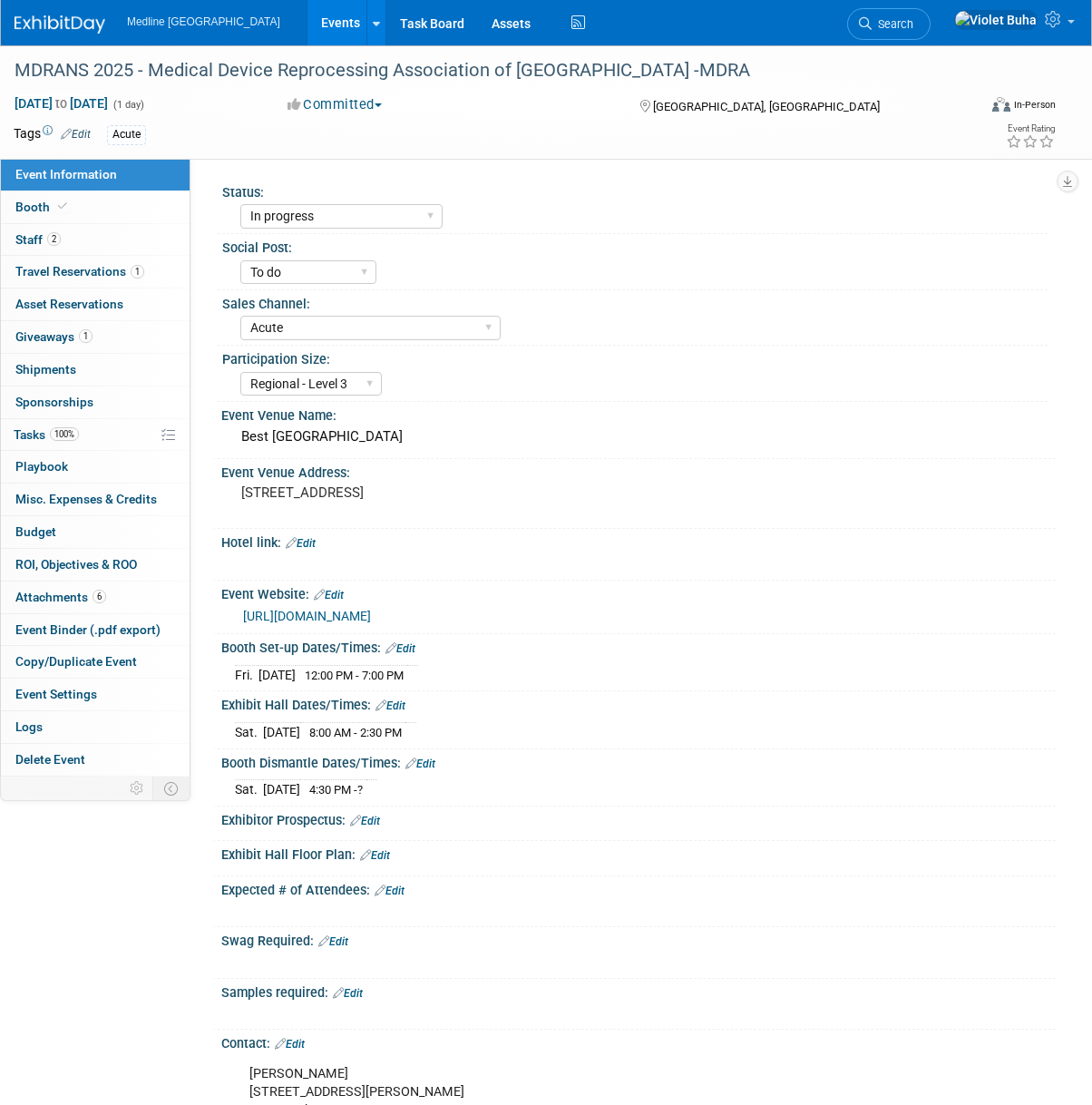
select select "In progress"
select select "To do"
select select "Acute"
select select "Regional - Level 3"
click at [90, 201] on link "Booth" at bounding box center [95, 207] width 189 height 32
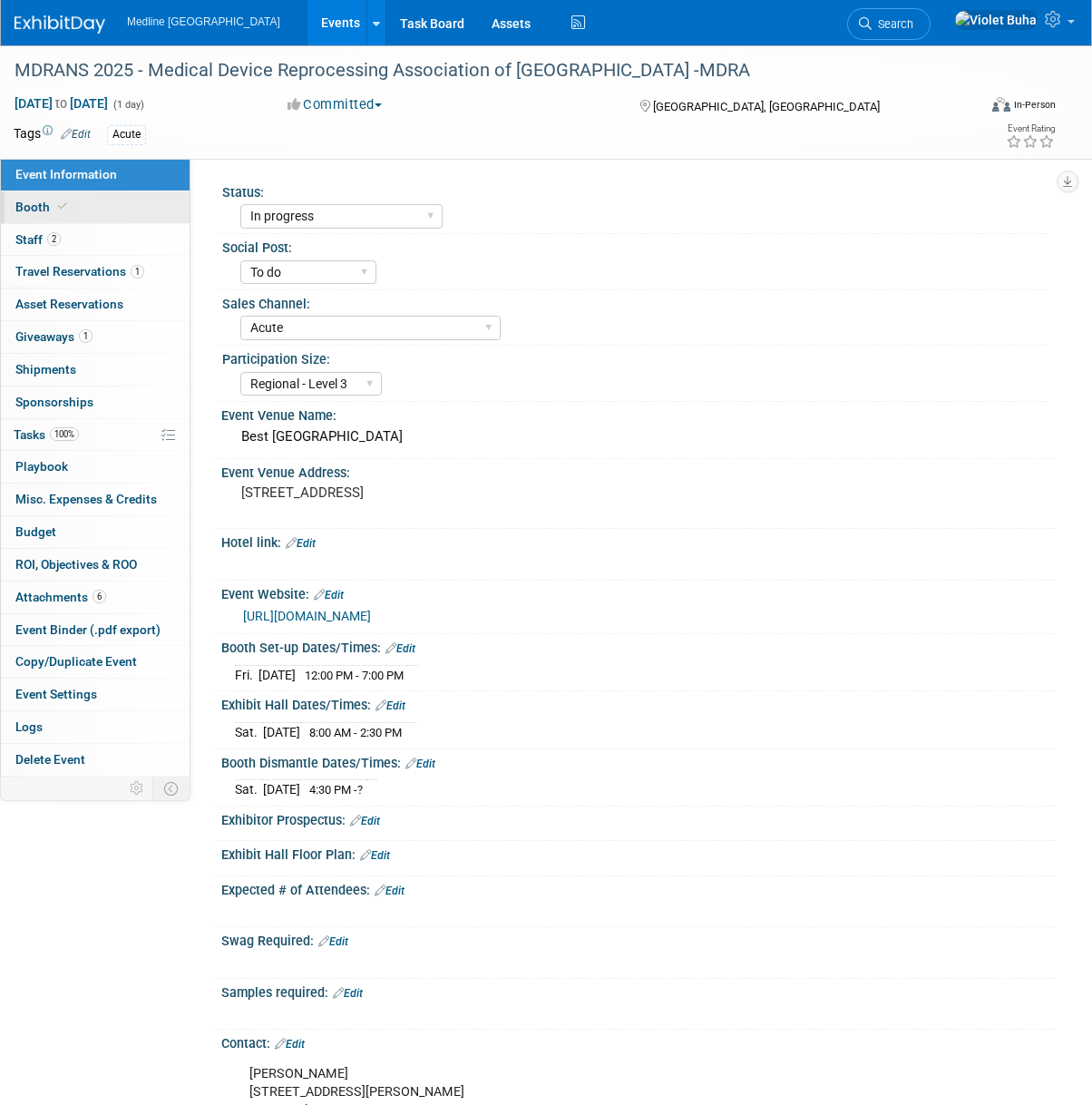
select select "2"
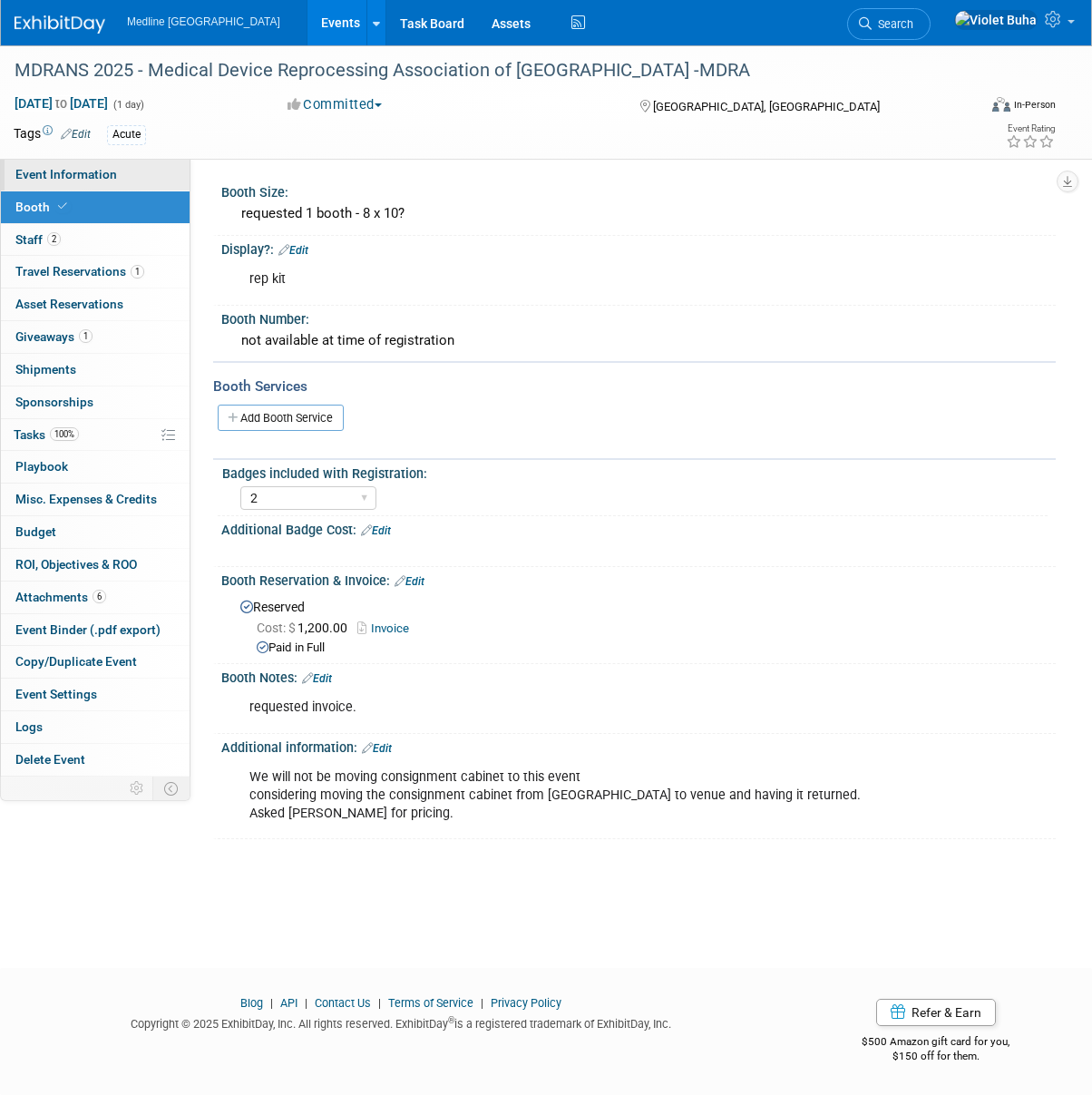
click at [115, 175] on link "Event Information" at bounding box center [95, 174] width 189 height 32
select select "In progress"
select select "To do"
select select "Acute"
select select "Regional - Level 3"
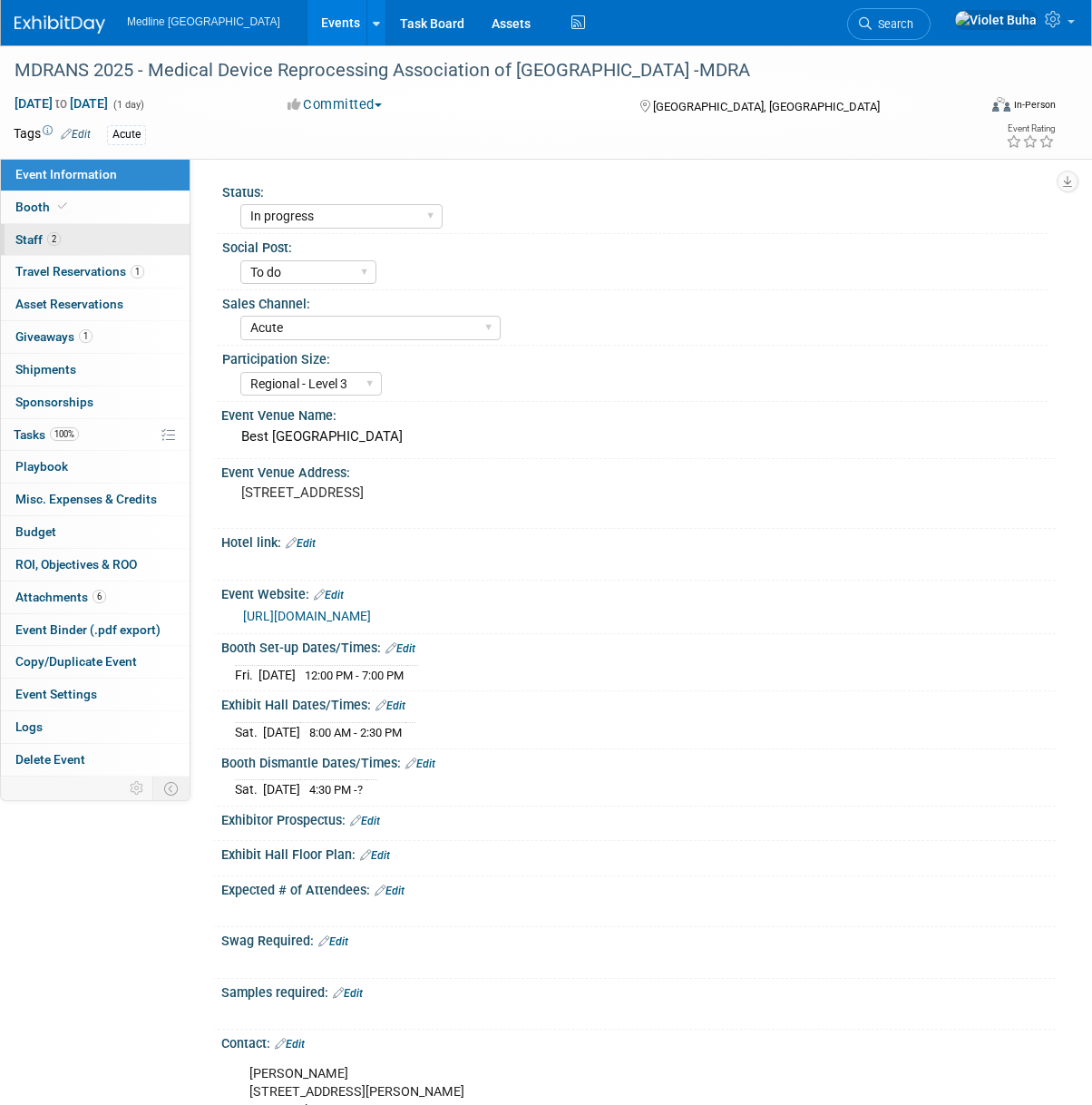
click at [104, 241] on link "2 Staff 2" at bounding box center [95, 240] width 189 height 32
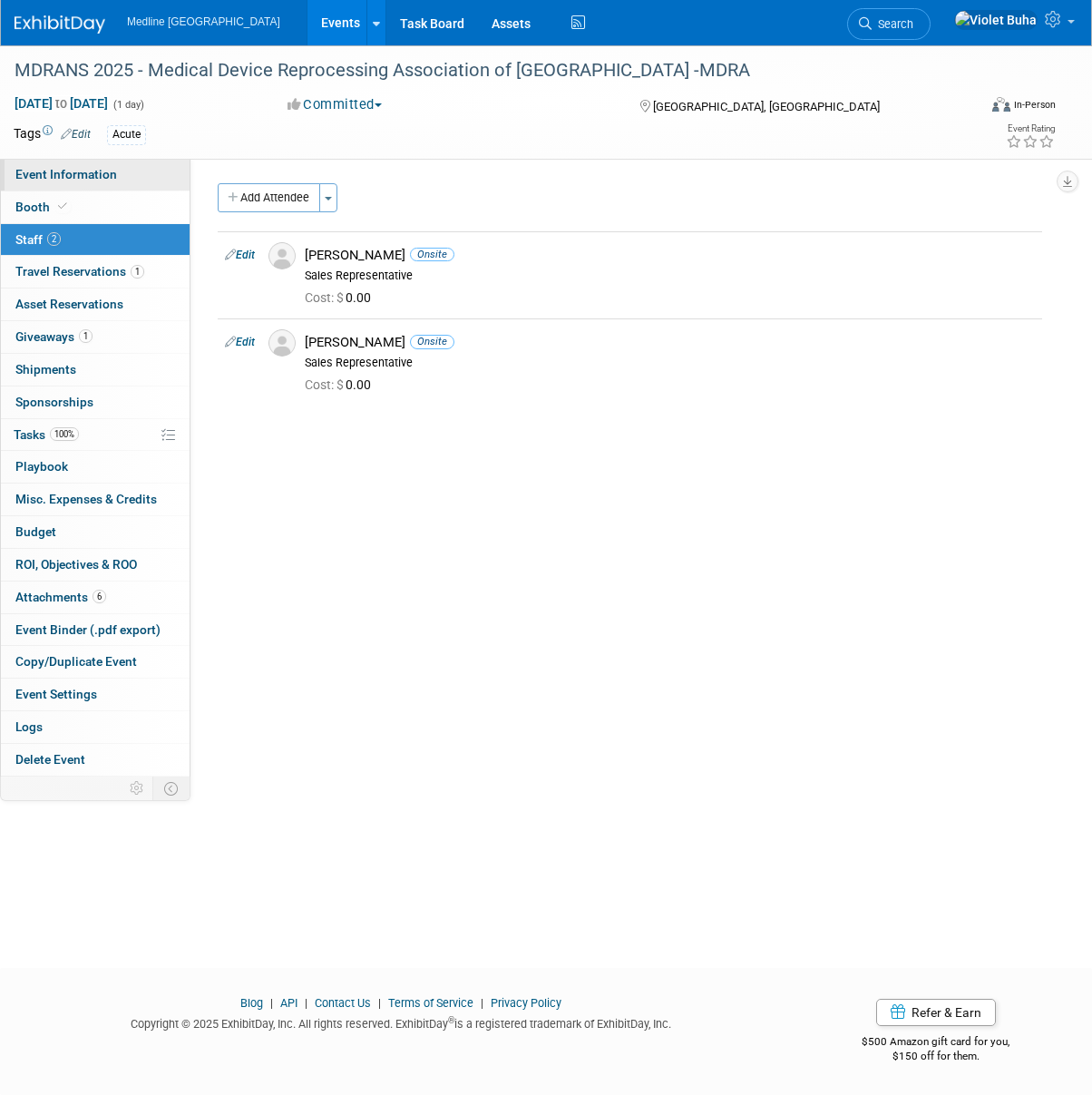
click at [130, 184] on link "Event Information" at bounding box center [95, 174] width 189 height 32
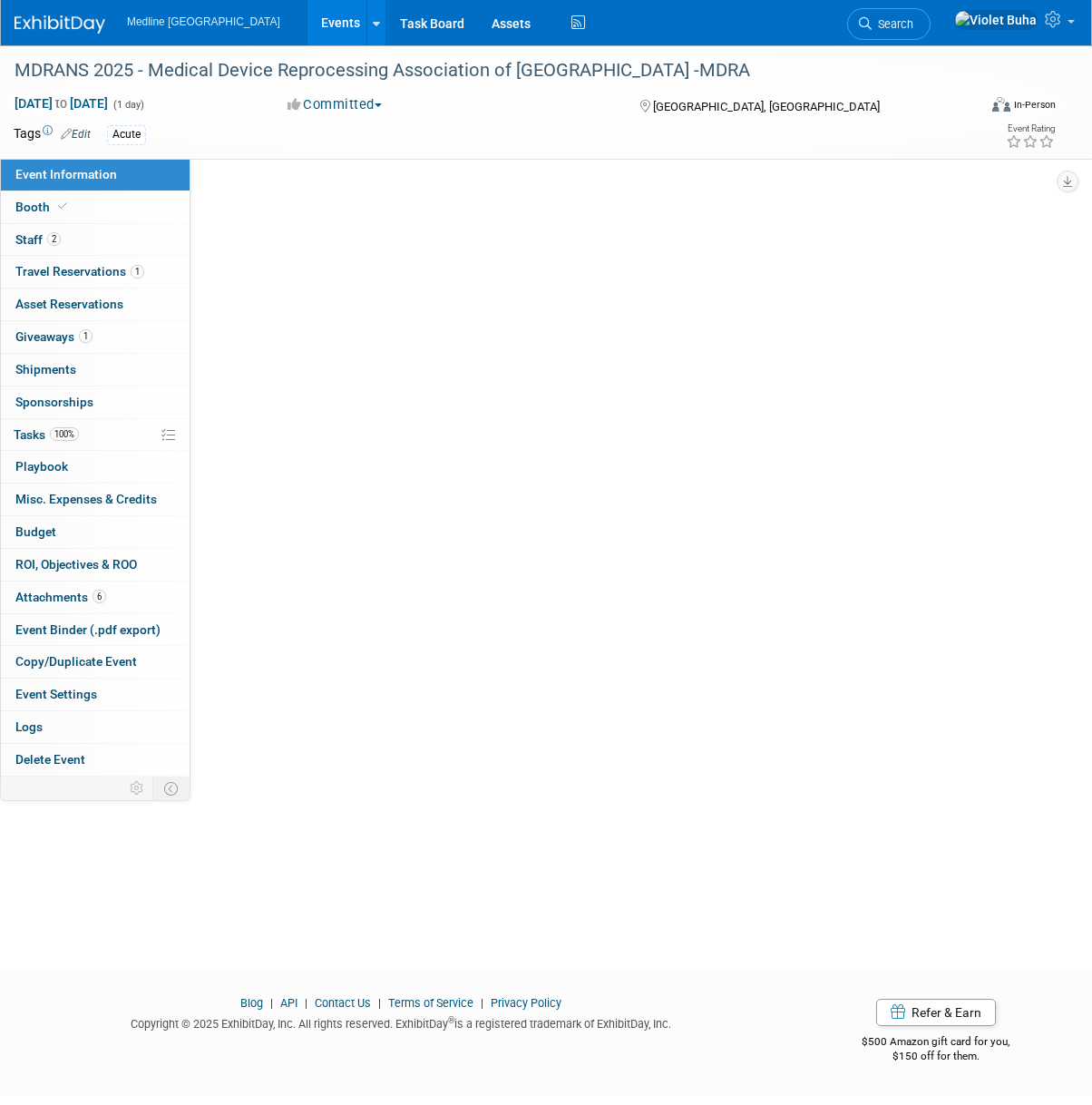
select select "In progress"
select select "To do"
select select "Acute"
select select "Regional - Level 3"
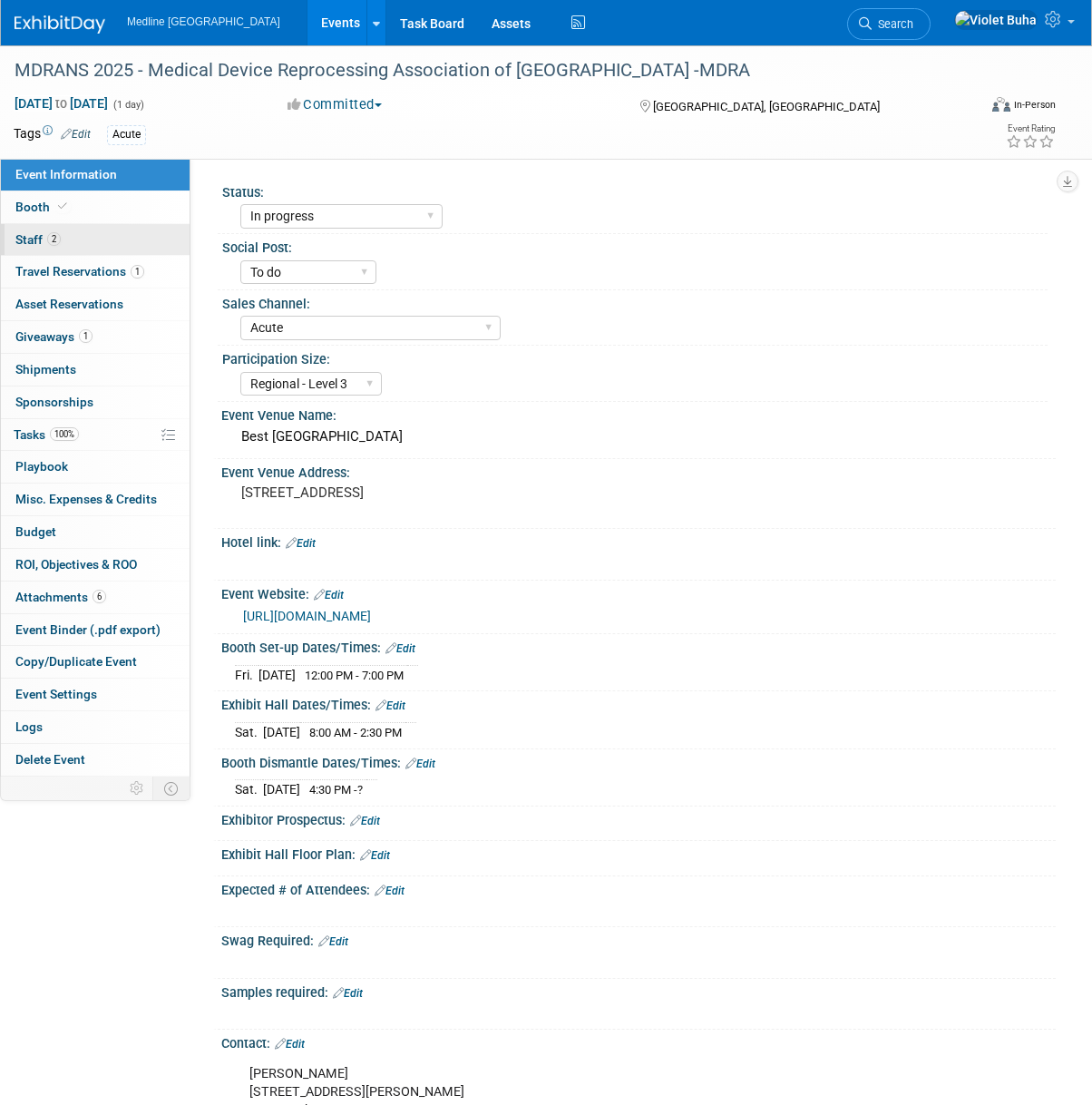
click at [103, 243] on link "2 Staff 2" at bounding box center [95, 240] width 189 height 32
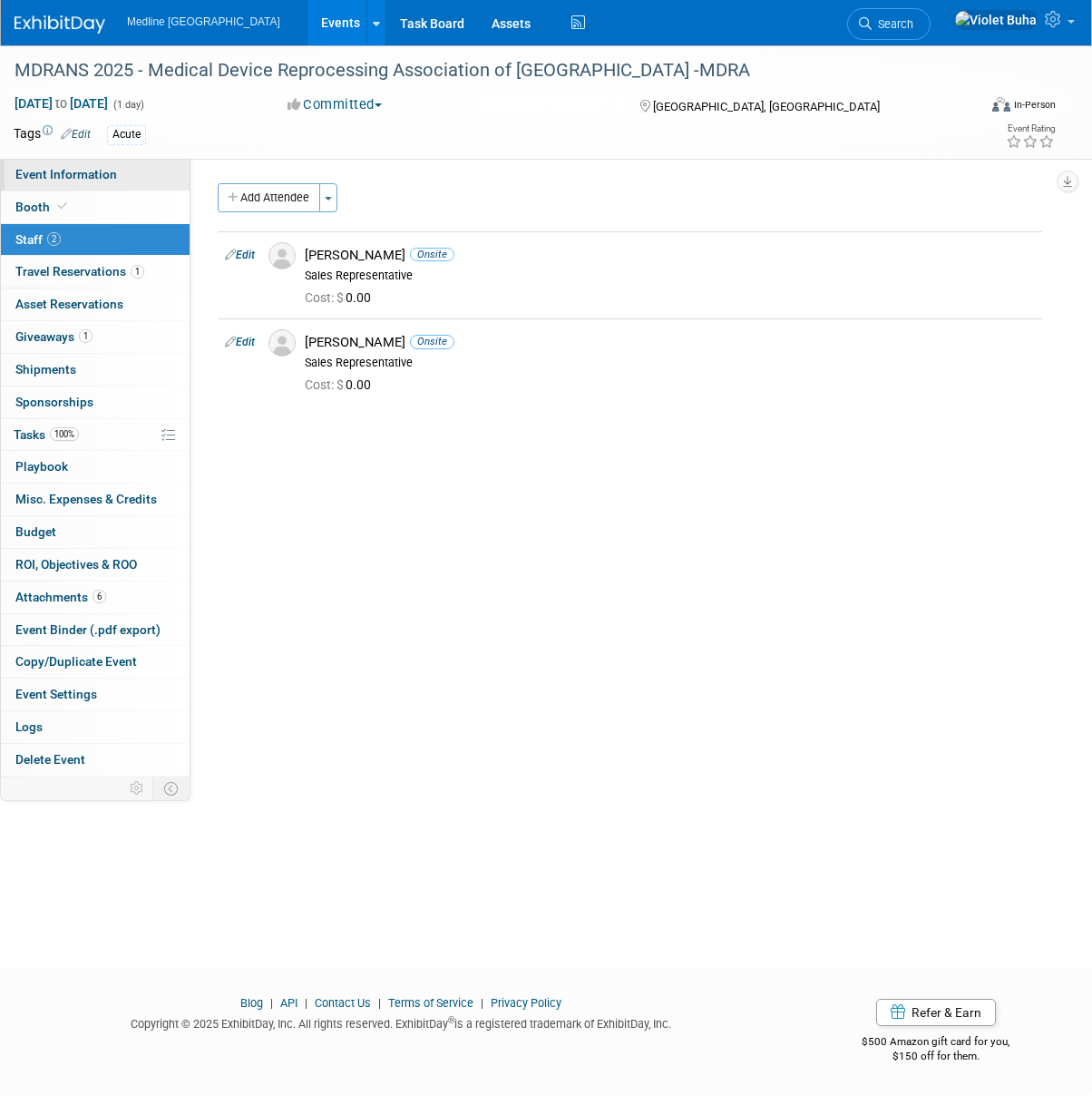
click at [137, 169] on link "Event Information" at bounding box center [95, 174] width 189 height 32
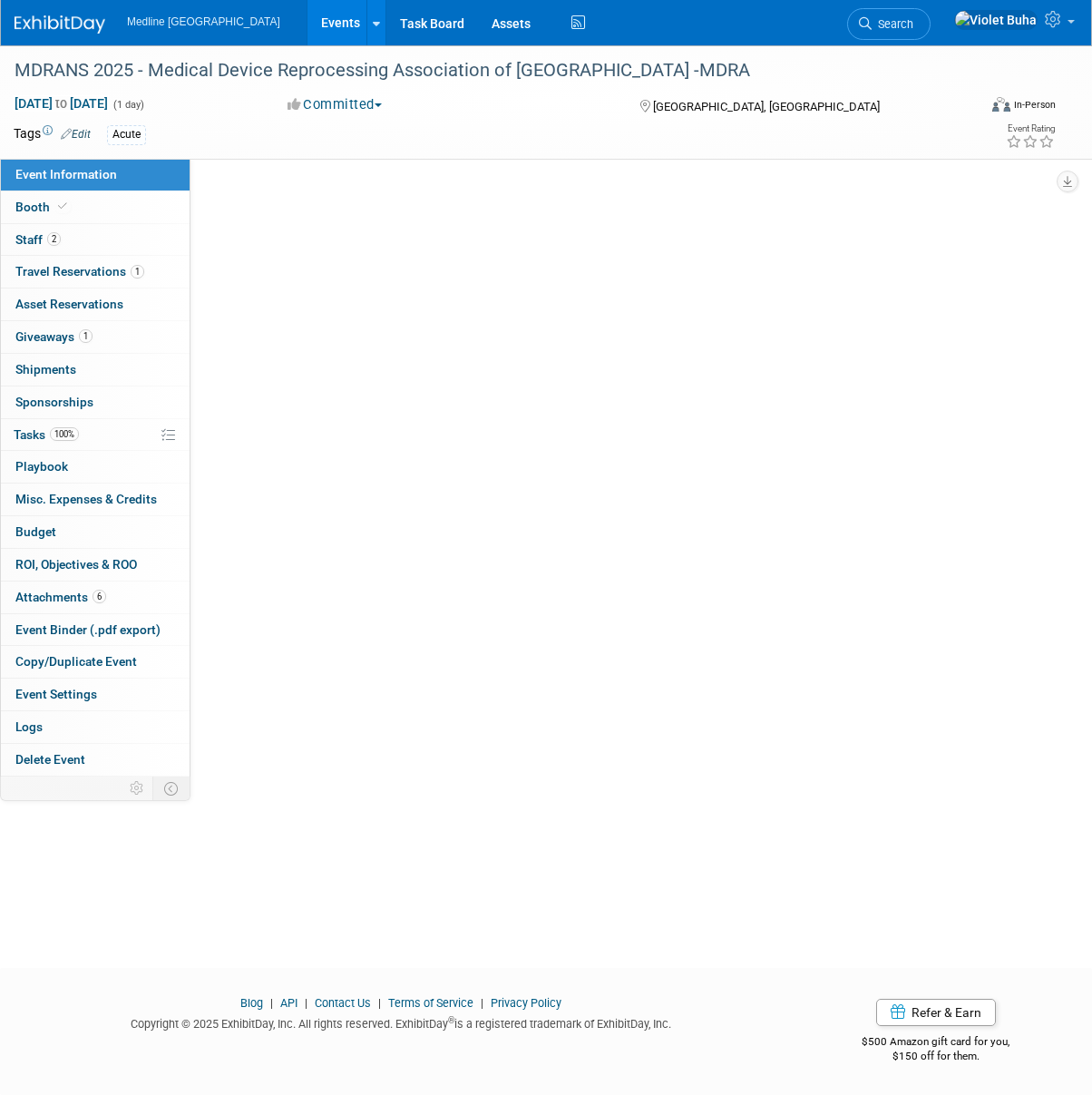
select select "In progress"
select select "To do"
select select "Acute"
select select "Regional - Level 3"
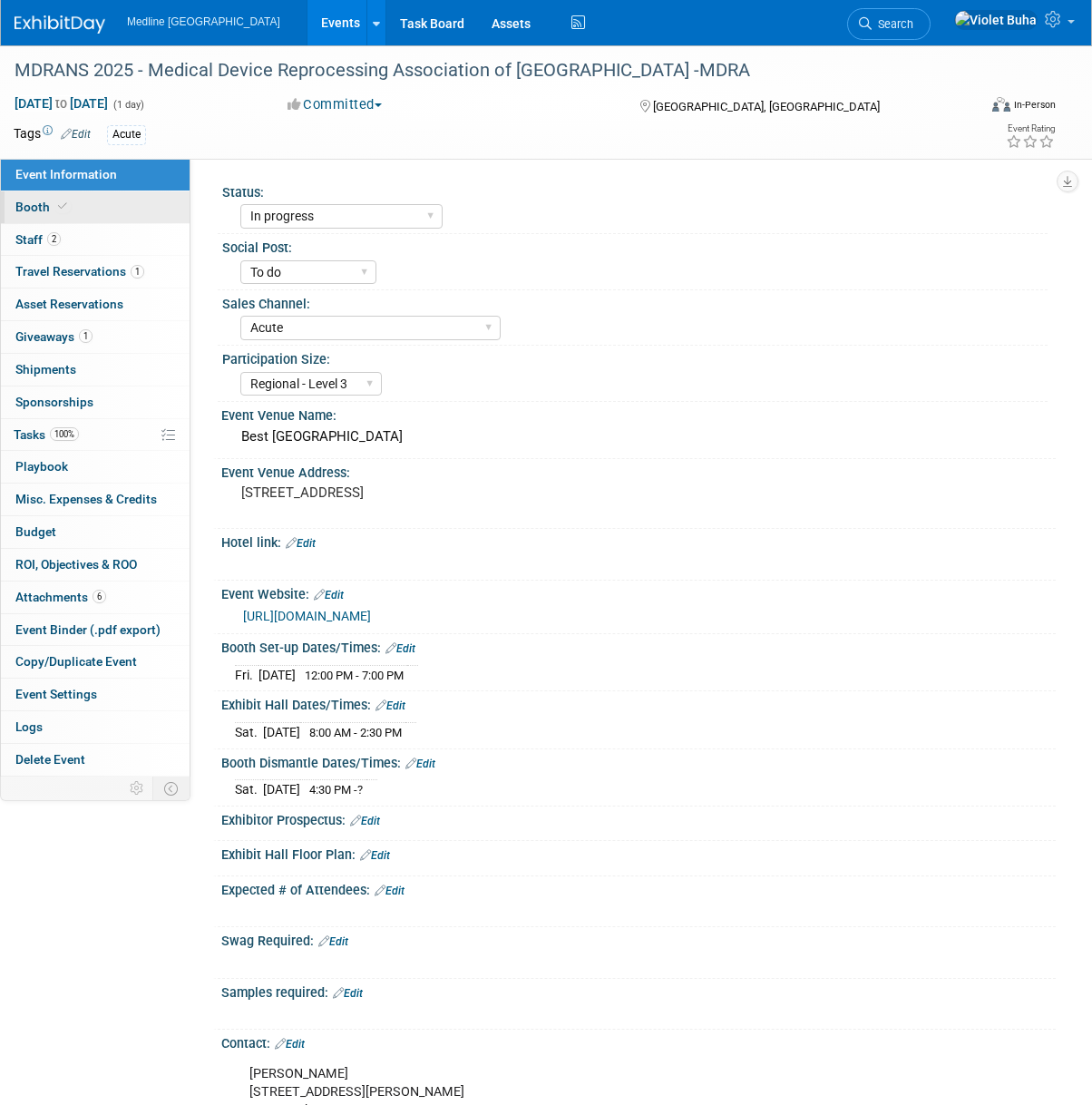
click at [81, 207] on link "Booth" at bounding box center [95, 207] width 189 height 32
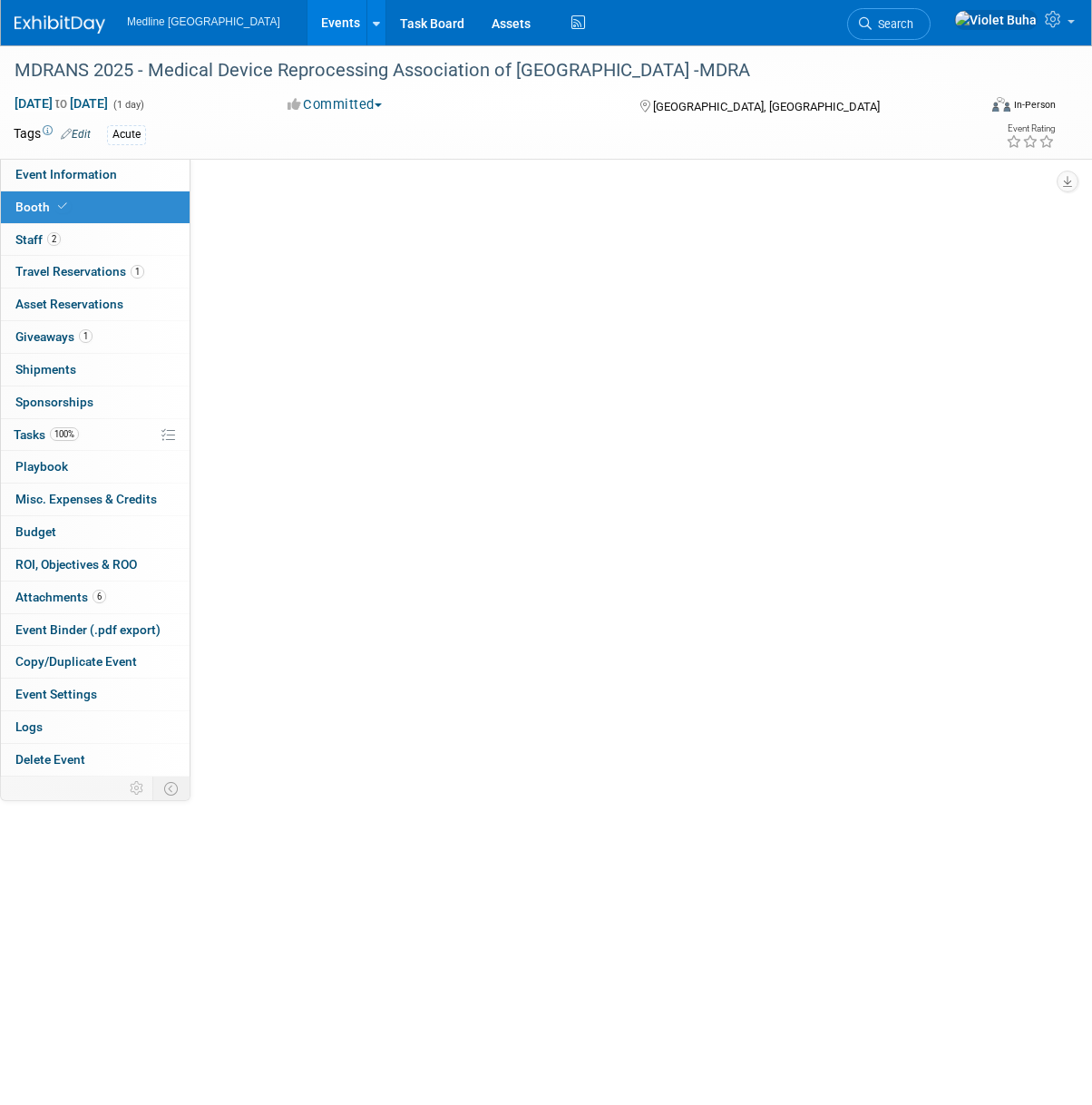
select select "2"
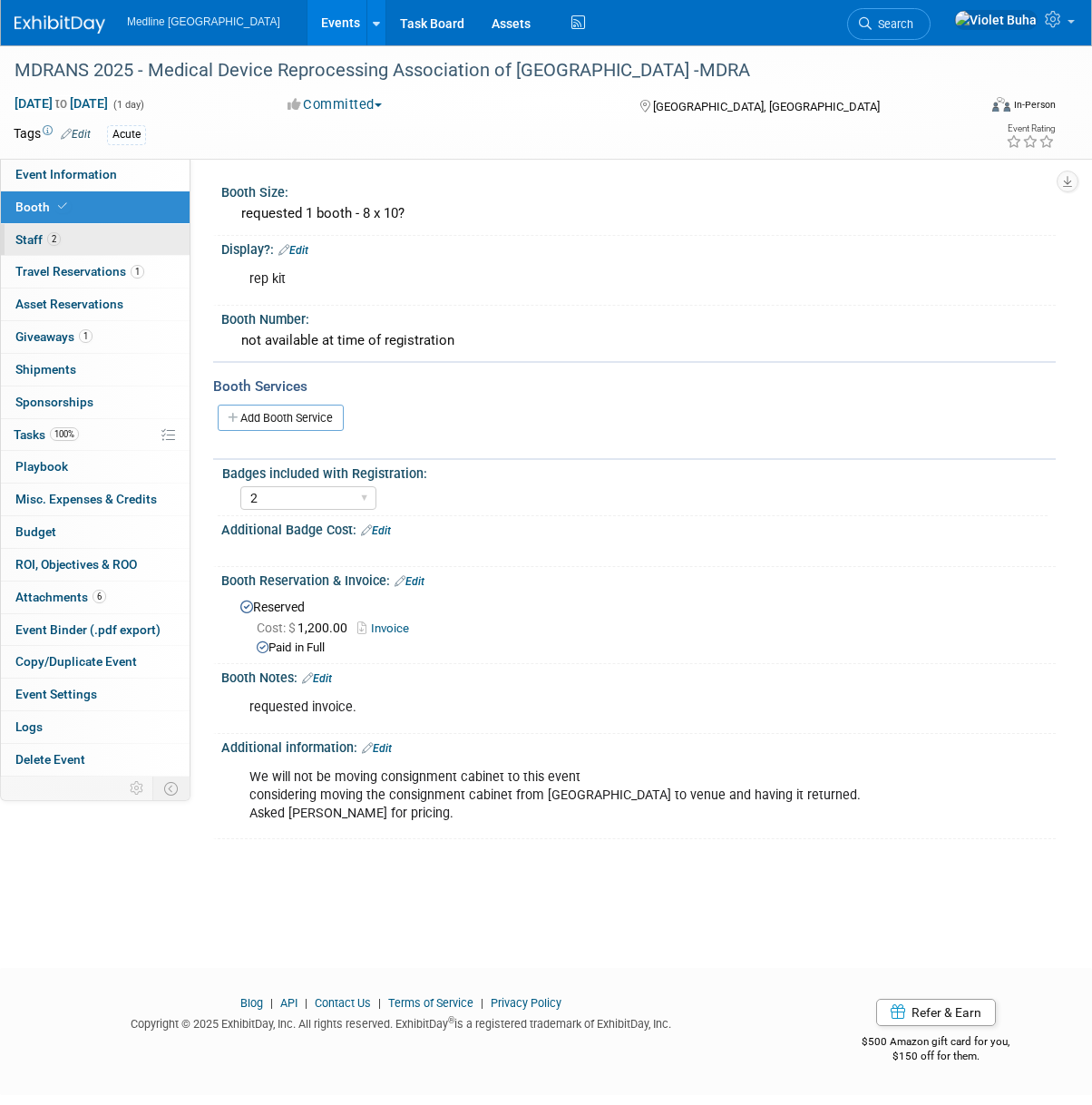
click at [115, 236] on link "2 Staff 2" at bounding box center [95, 240] width 189 height 32
